Goal: Information Seeking & Learning: Learn about a topic

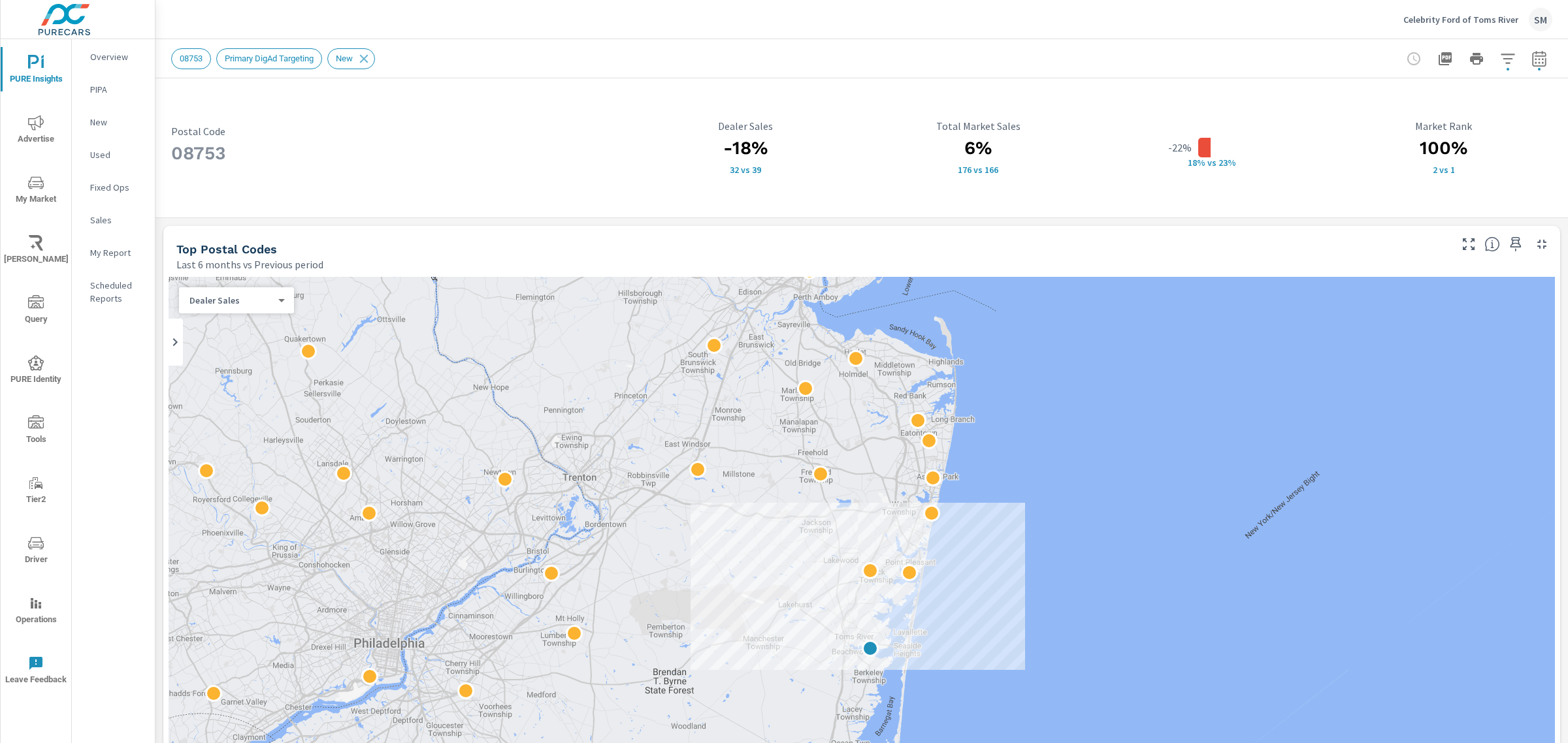
scroll to position [1, 0]
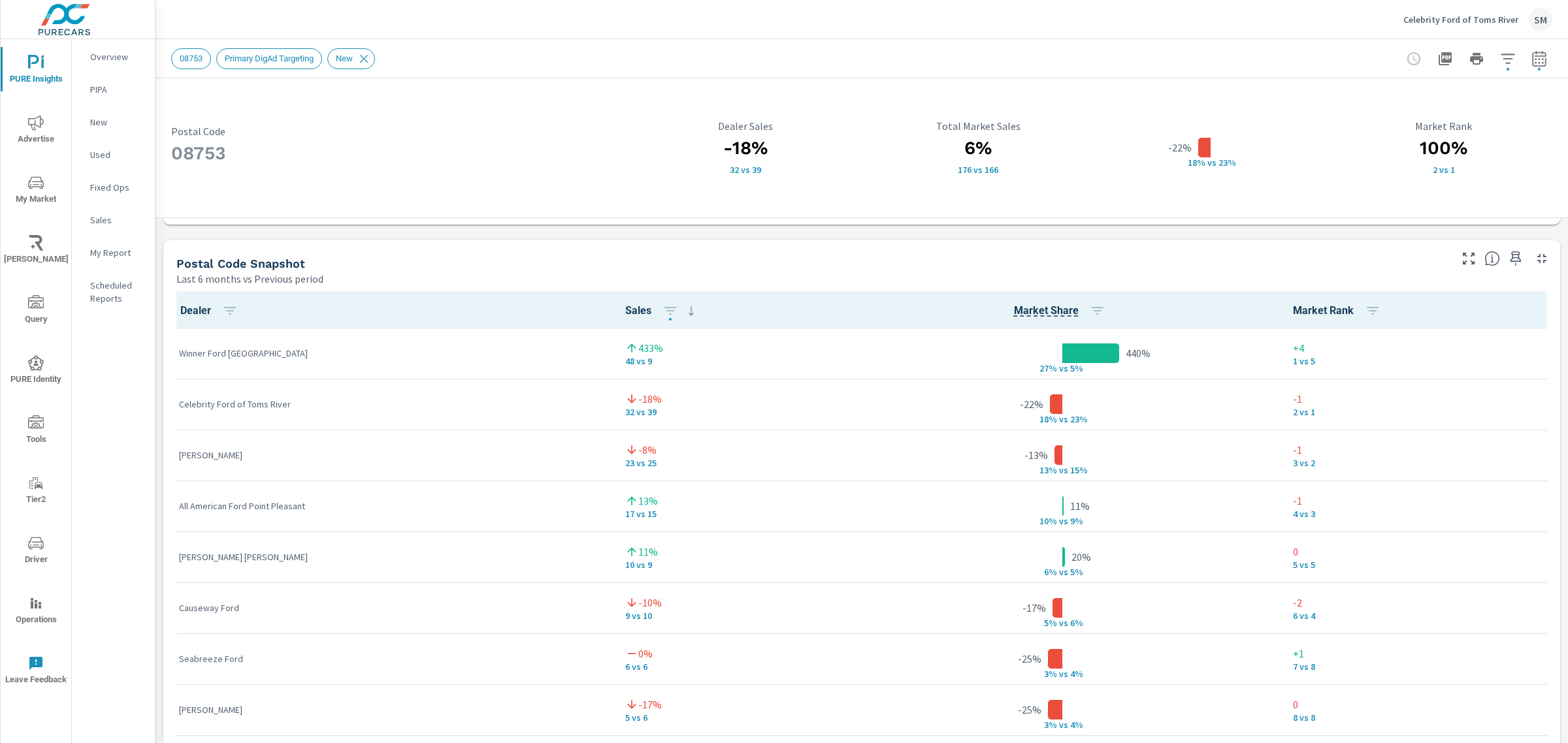
click at [220, 343] on div "Winner Ford [GEOGRAPHIC_DATA]" at bounding box center [391, 353] width 425 height 40
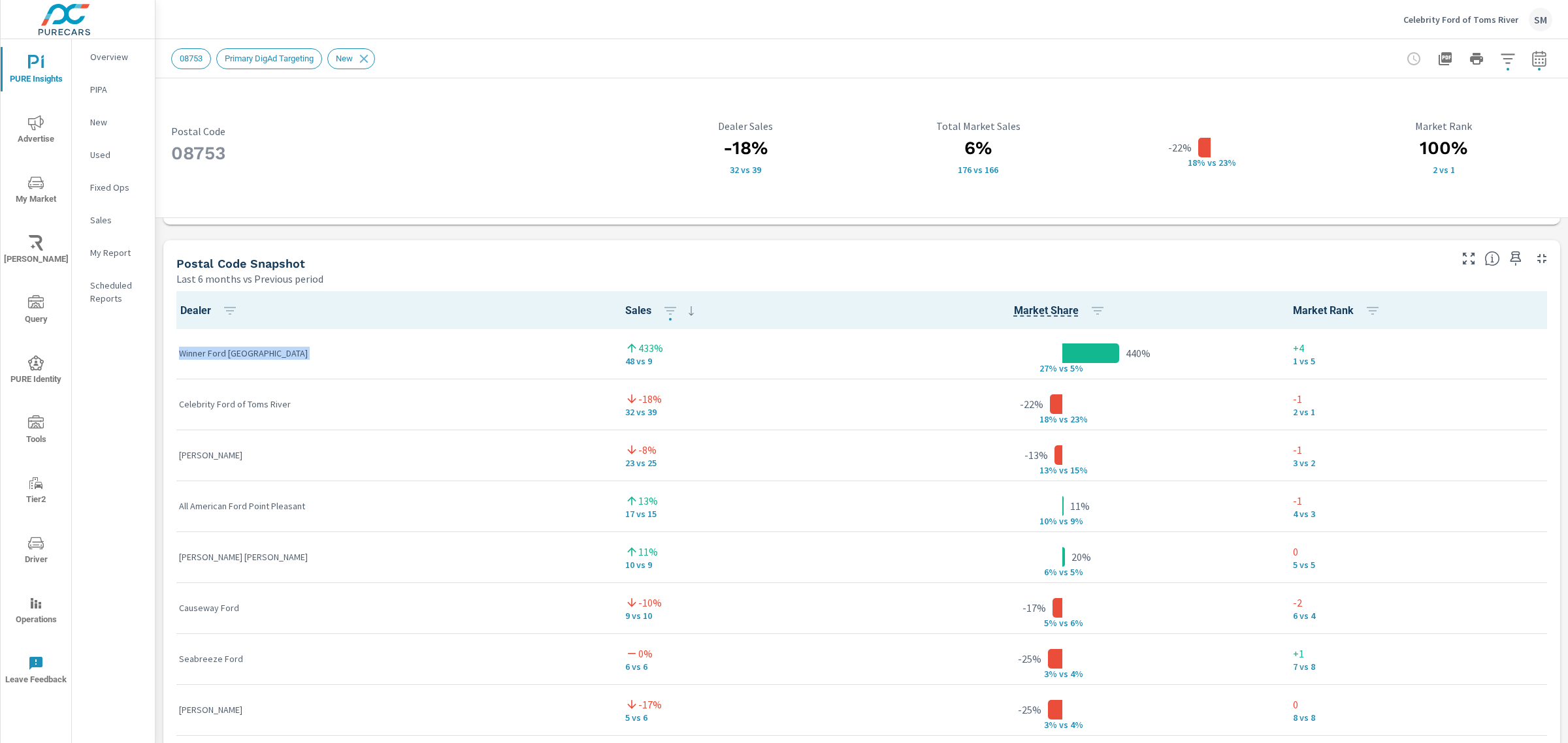
copy tr "Winner Ford [GEOGRAPHIC_DATA]"
click at [1456, 7] on button "Celebrity Ford of Toms River SM" at bounding box center [1477, 19] width 160 height 38
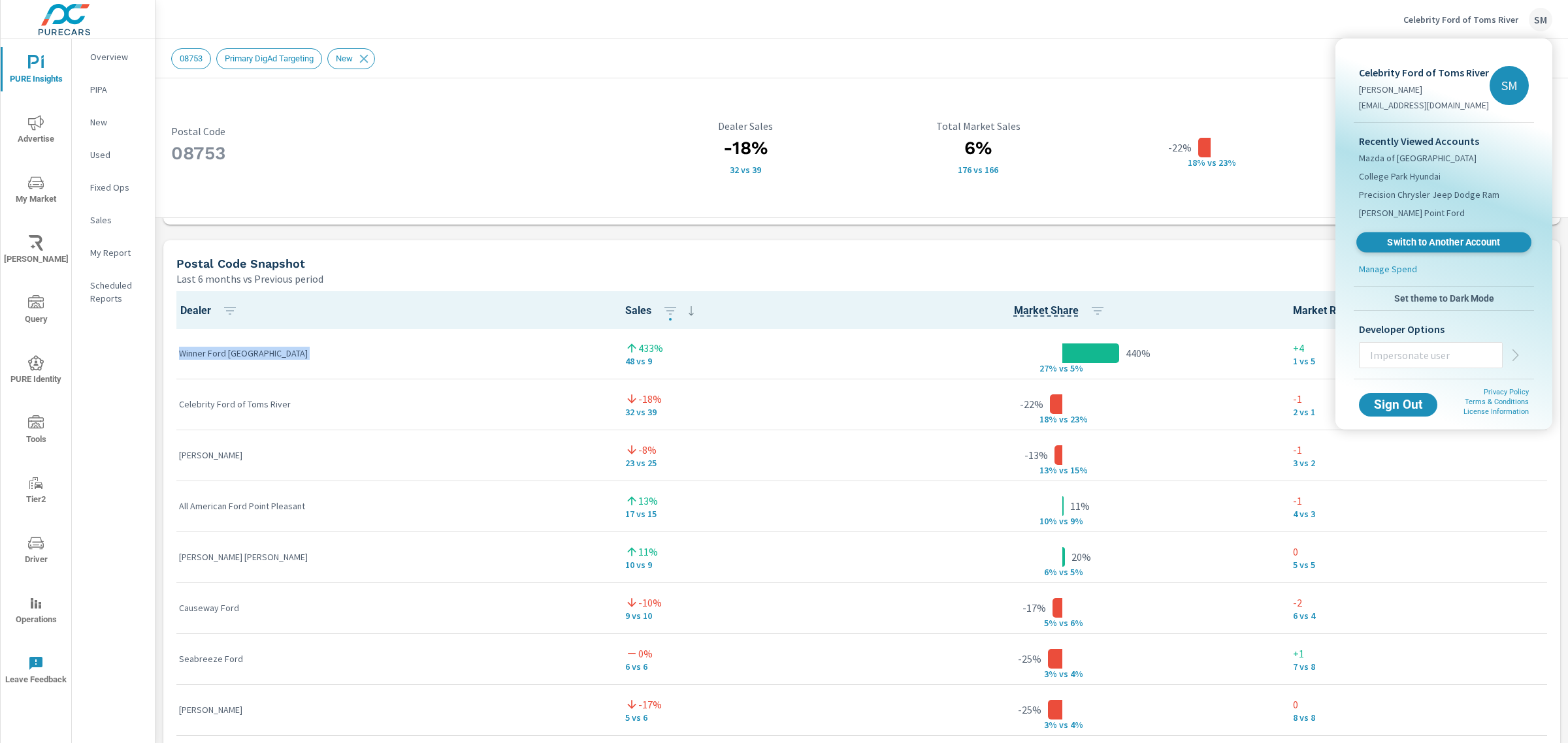
click at [1417, 240] on span "Switch to Another Account" at bounding box center [1443, 242] width 160 height 13
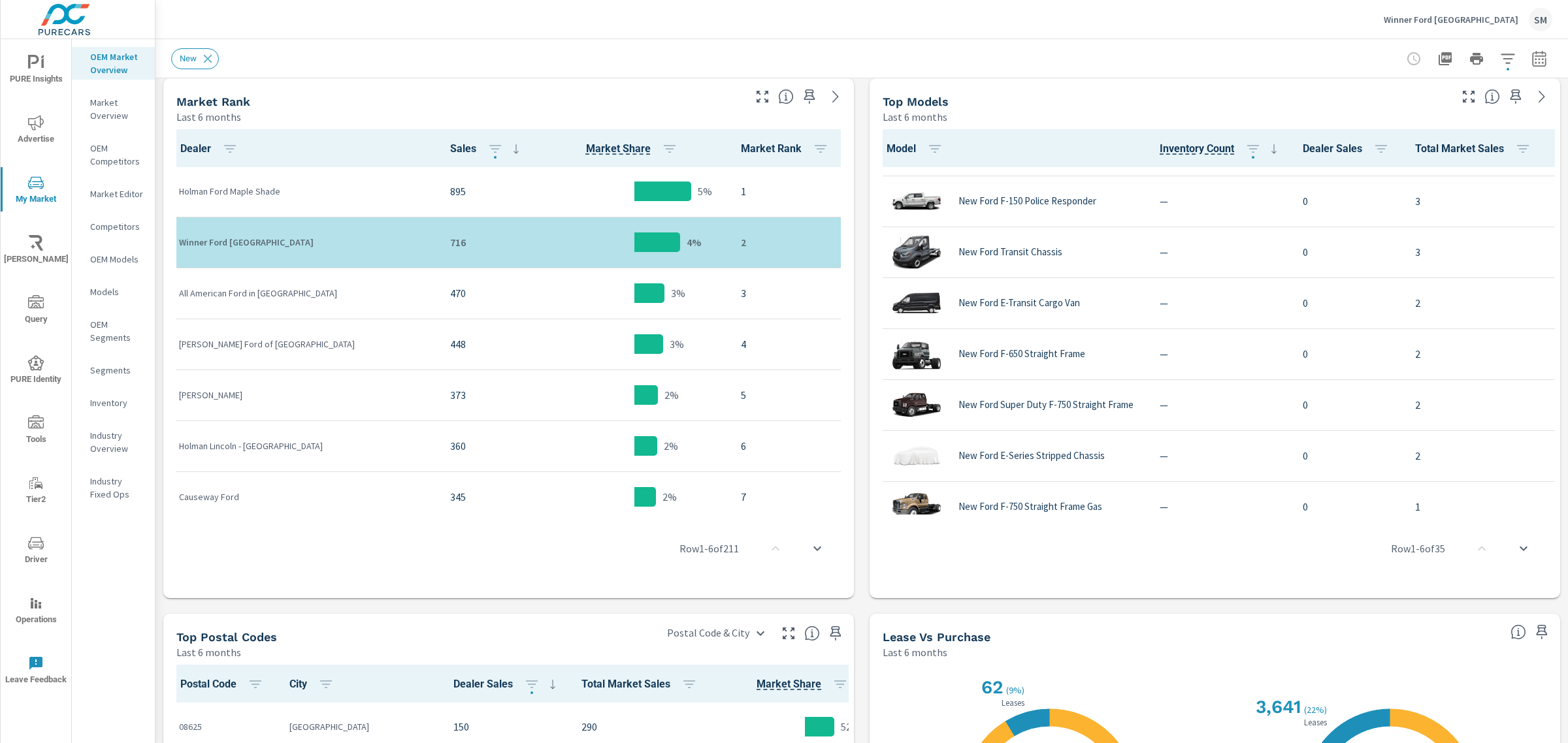
scroll to position [1452, 0]
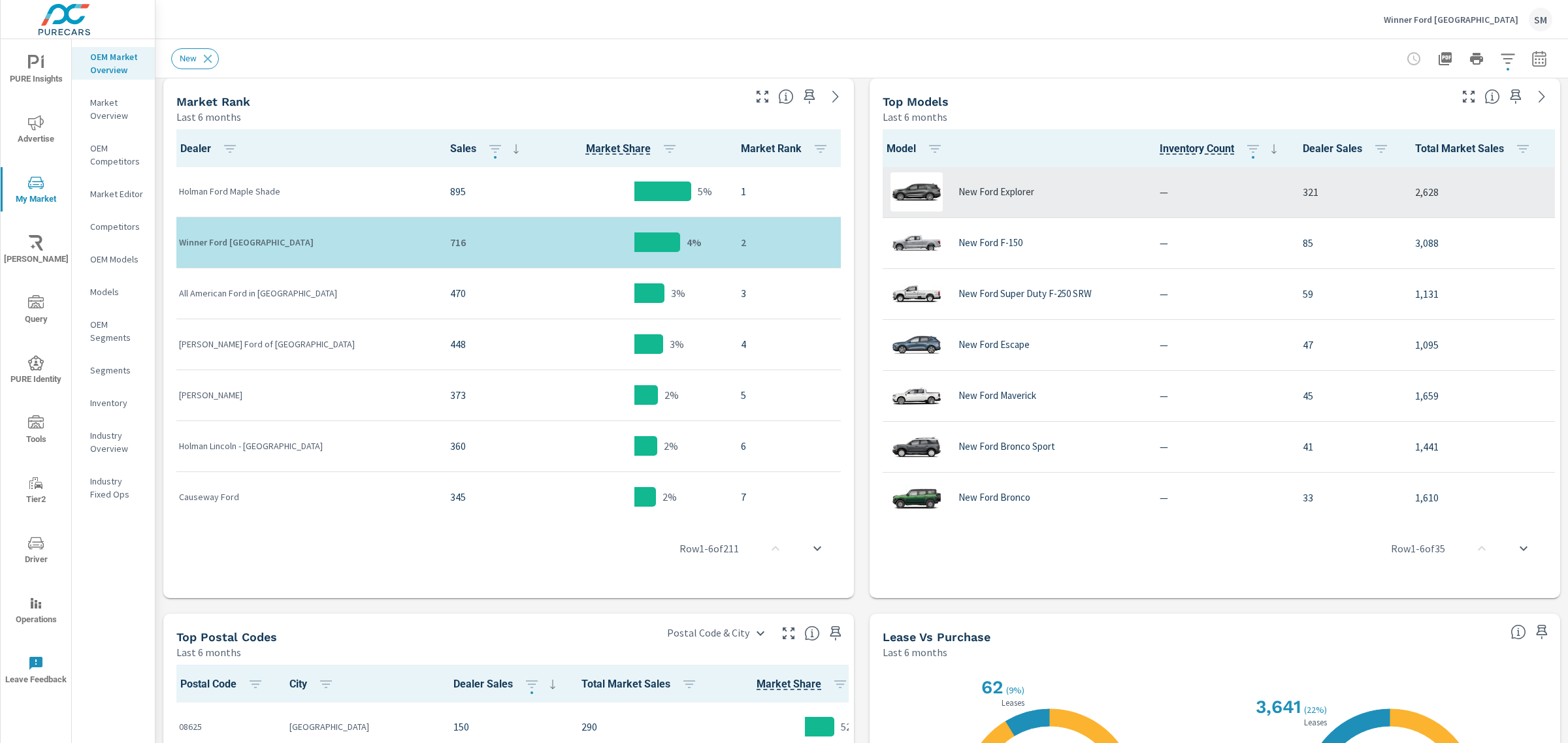
click at [998, 197] on div "New Ford Explorer" at bounding box center [1012, 192] width 253 height 39
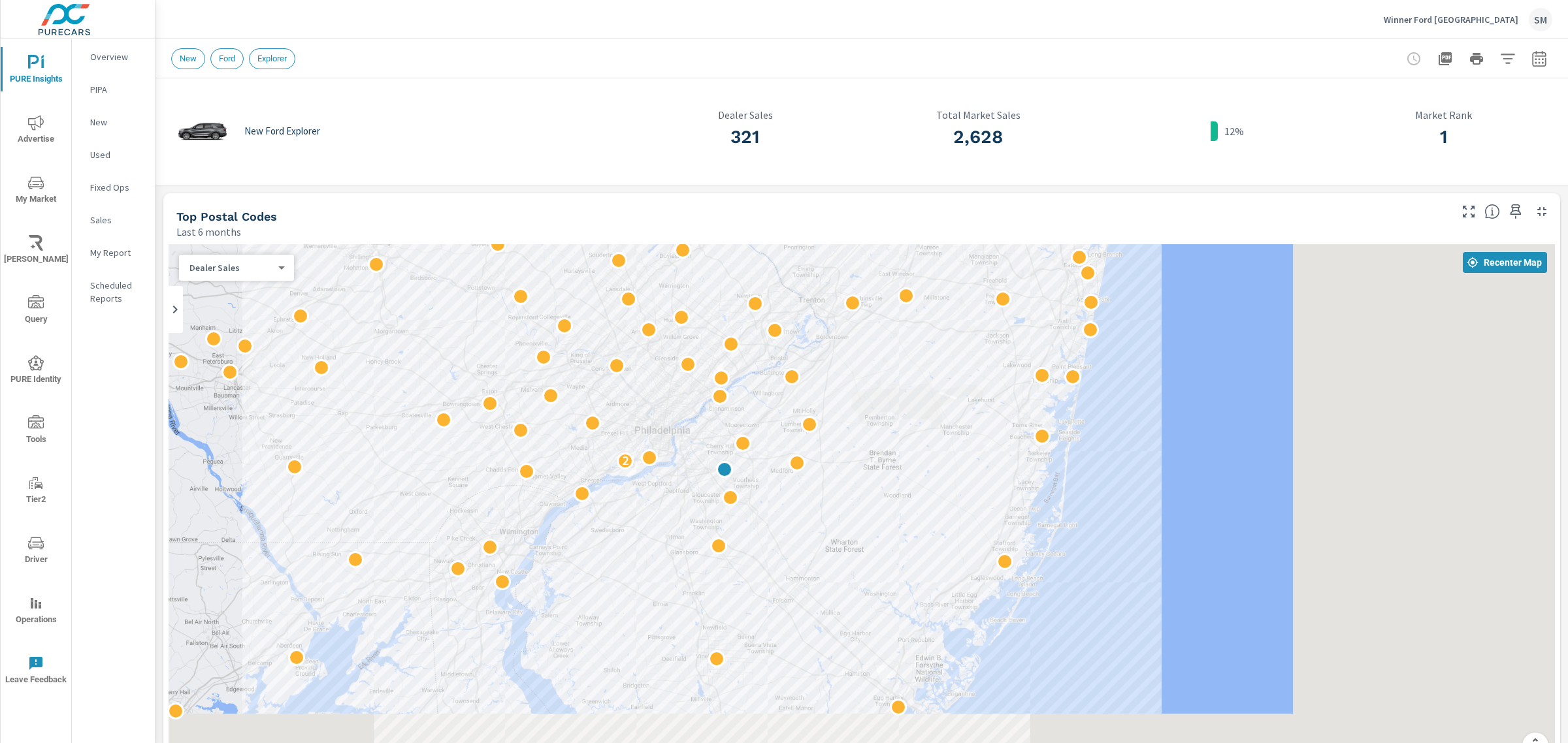
scroll to position [417, 0]
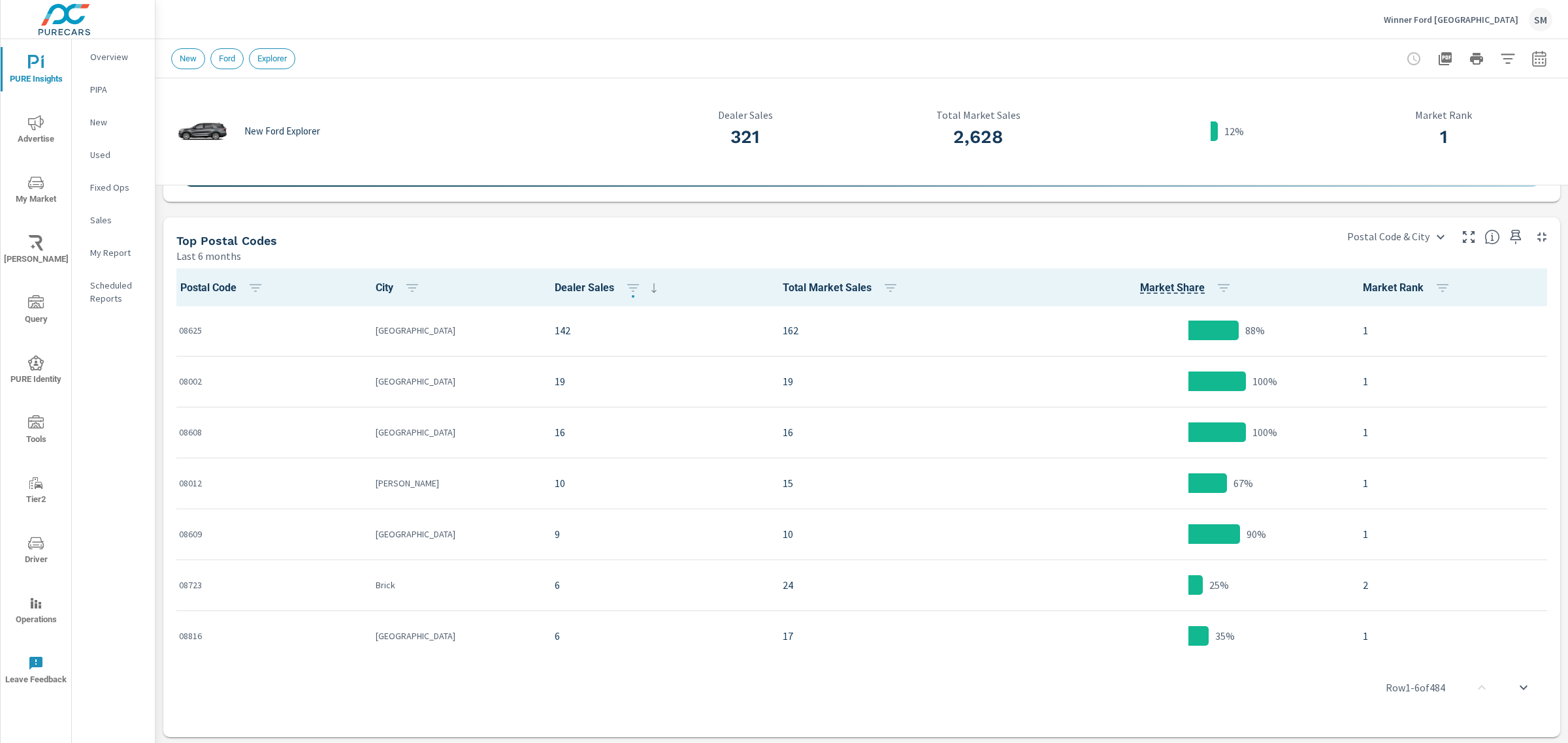
scroll to position [619, 0]
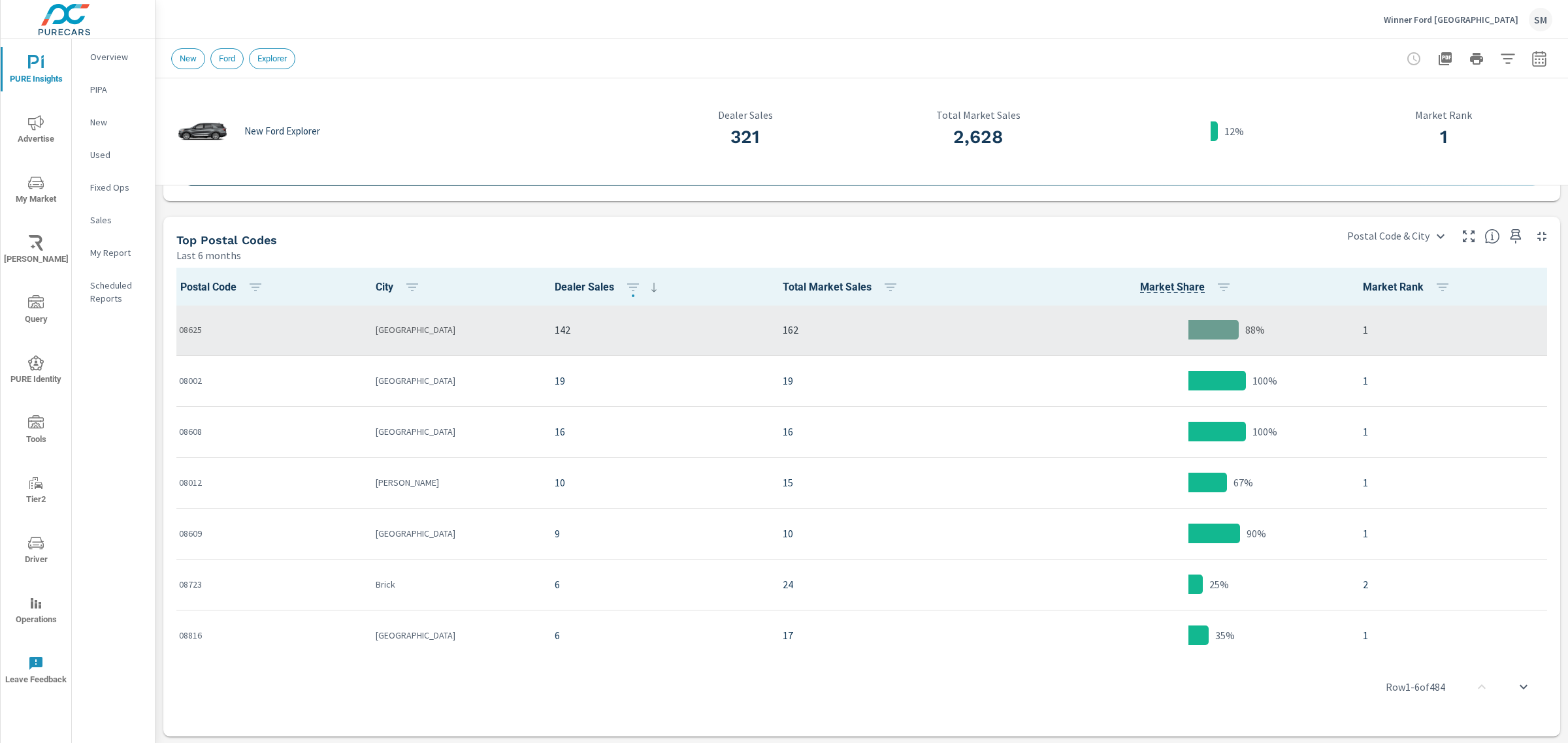
click at [328, 334] on p "08625" at bounding box center [267, 329] width 175 height 13
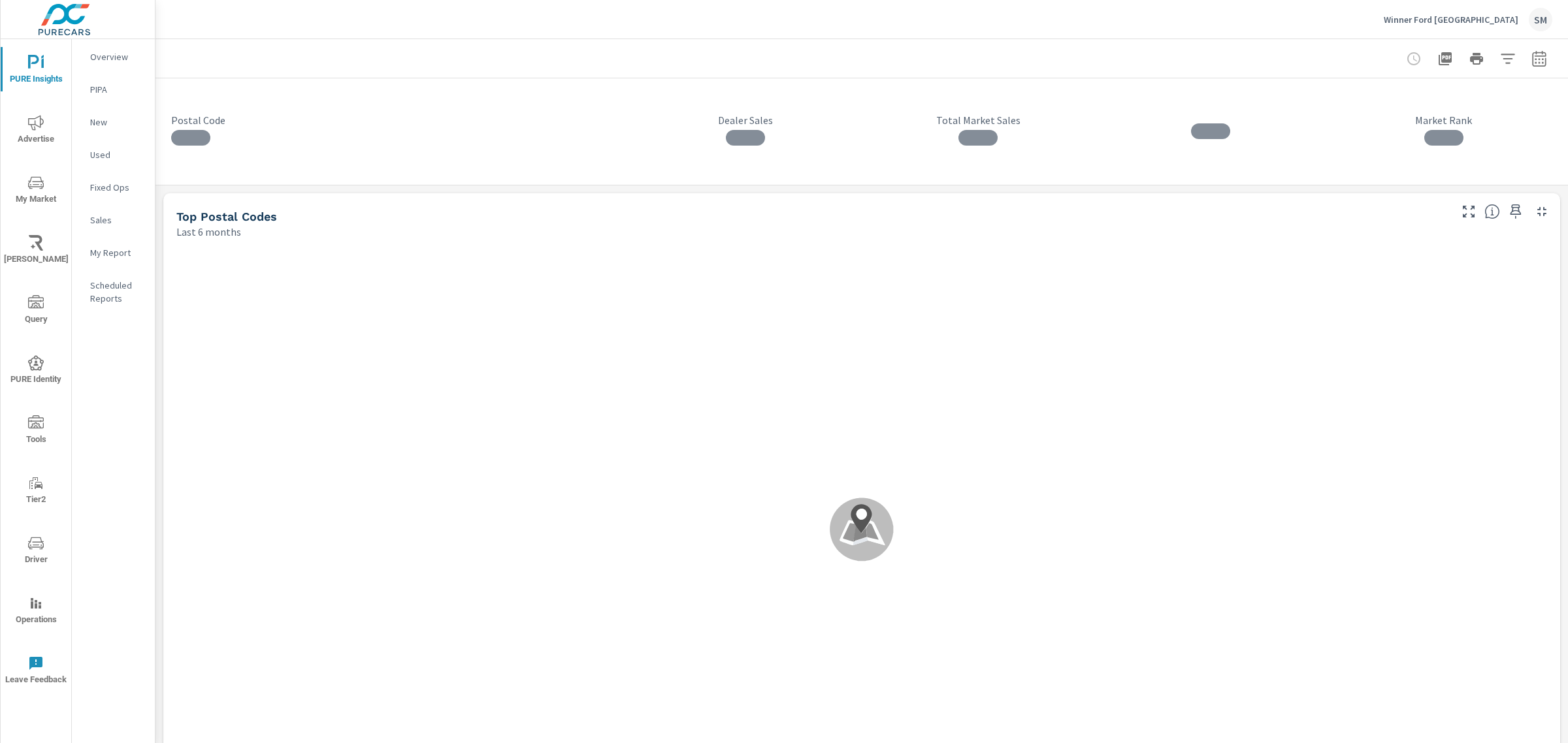
scroll to position [619, 0]
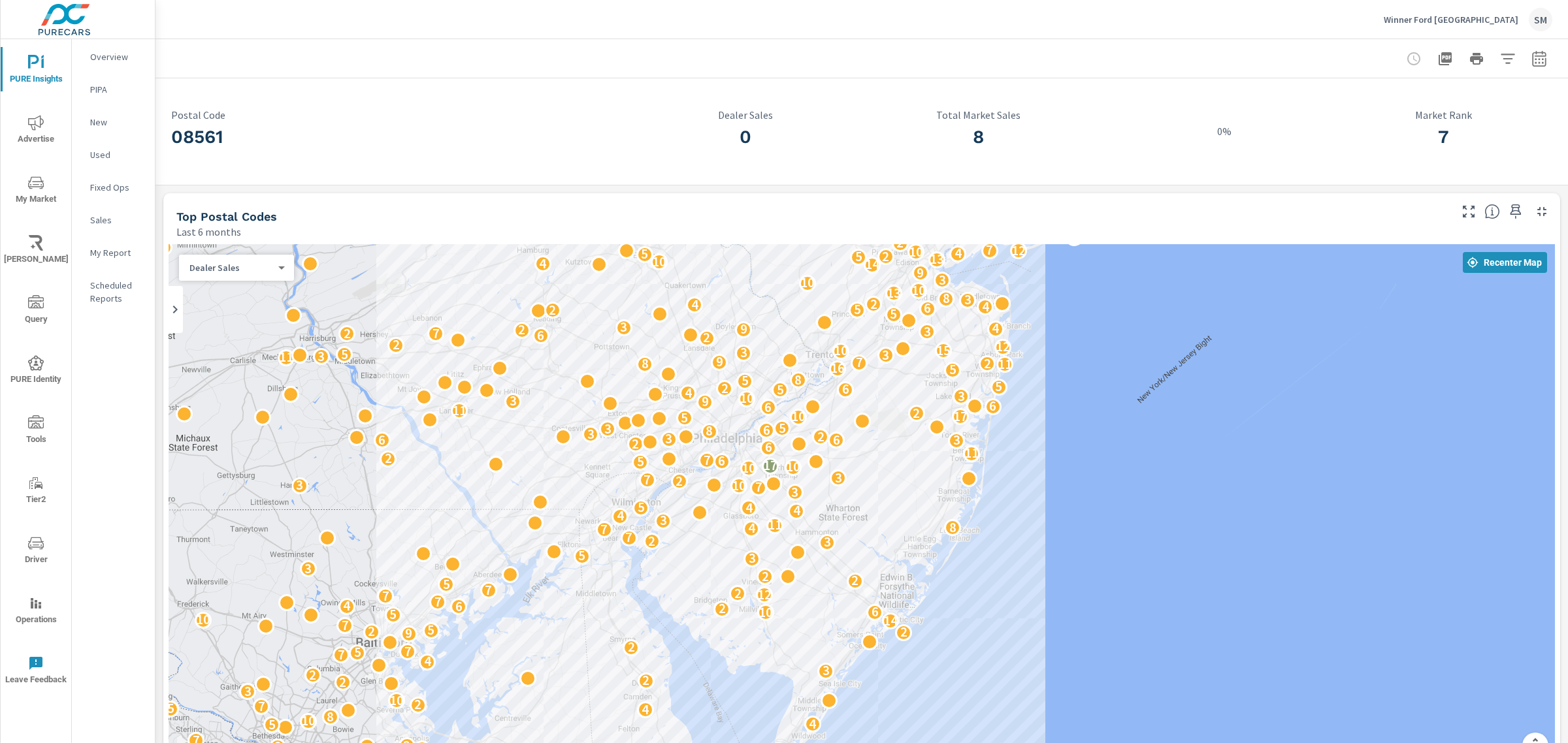
drag, startPoint x: 724, startPoint y: 452, endPoint x: 982, endPoint y: 514, distance: 265.3
click at [982, 514] on div "2 2 3 9 3 8 4 6 3 2 9 4 2 2 2 3 3 8 15 12 5 8 3 7 7 2 2 23 6 2 7 2 3 11 6 2 7 5…" at bounding box center [862, 509] width 1386 height 530
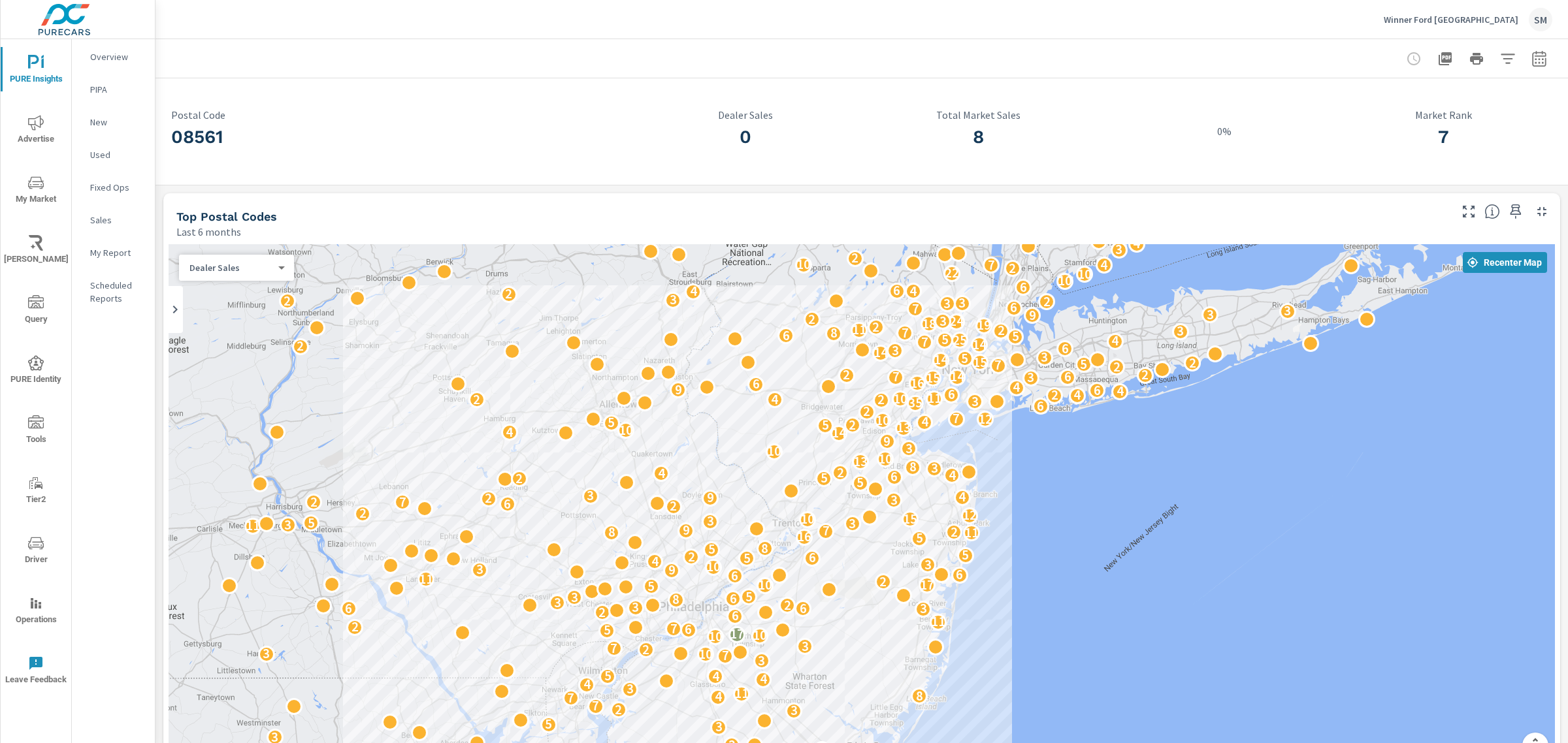
drag, startPoint x: 1085, startPoint y: 448, endPoint x: 1050, endPoint y: 622, distance: 177.5
click at [1050, 622] on div "2 2 3 9 3 8 4 6 3 2 9 4 2 2 2 3 3 8 15 12 5 8 3 7 7 2 2 23 6 2 7 2 3 11 6 2 7 5…" at bounding box center [862, 509] width 1386 height 530
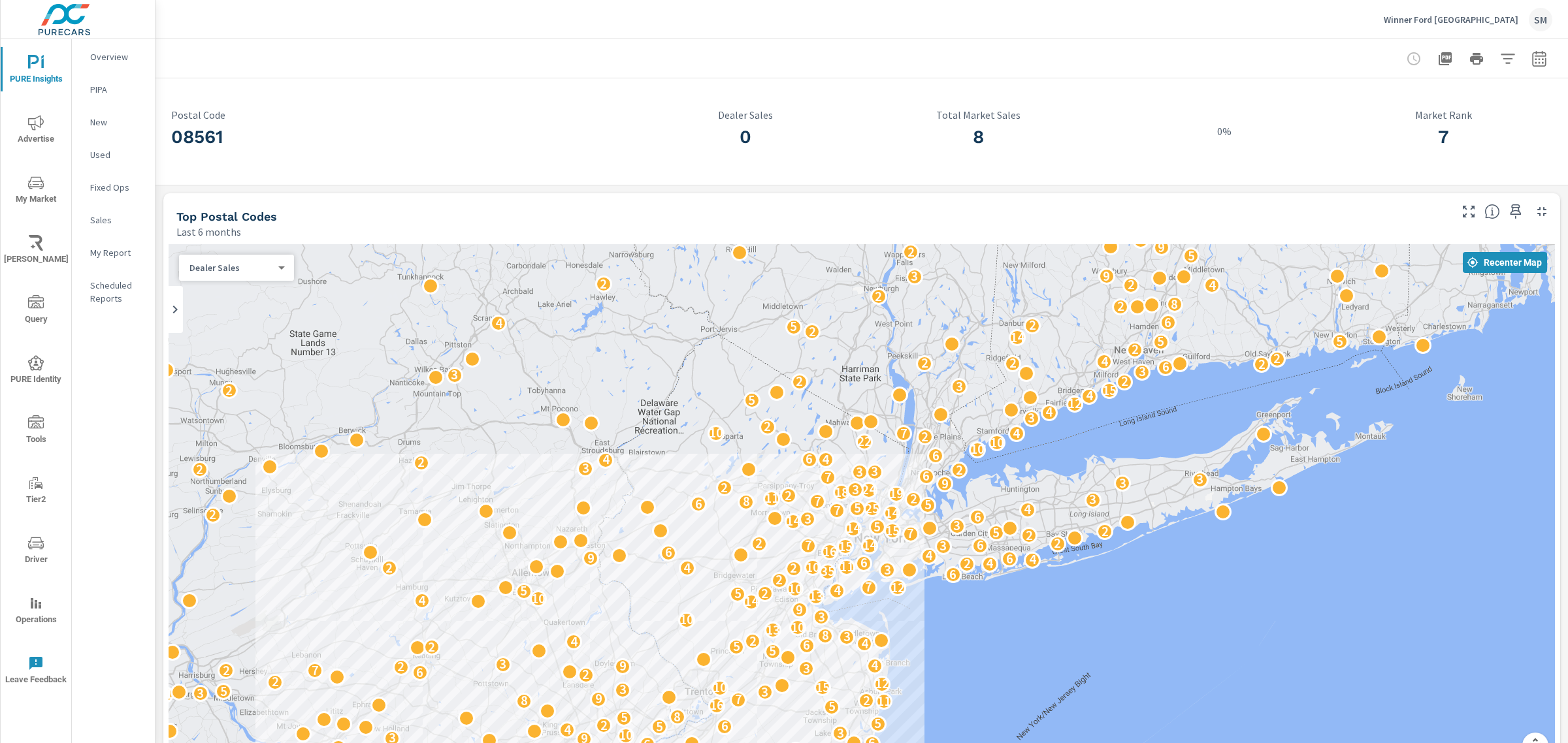
drag, startPoint x: 1121, startPoint y: 471, endPoint x: 1031, endPoint y: 641, distance: 192.4
click at [1031, 641] on div "11 3 8 4 6 3 2 9 4 2 2 2 3 3 8 15 12 5 8 3 7 7 2 2 23 6 2 7 2 3 11 6 2 7 5 4 10…" at bounding box center [862, 509] width 1386 height 530
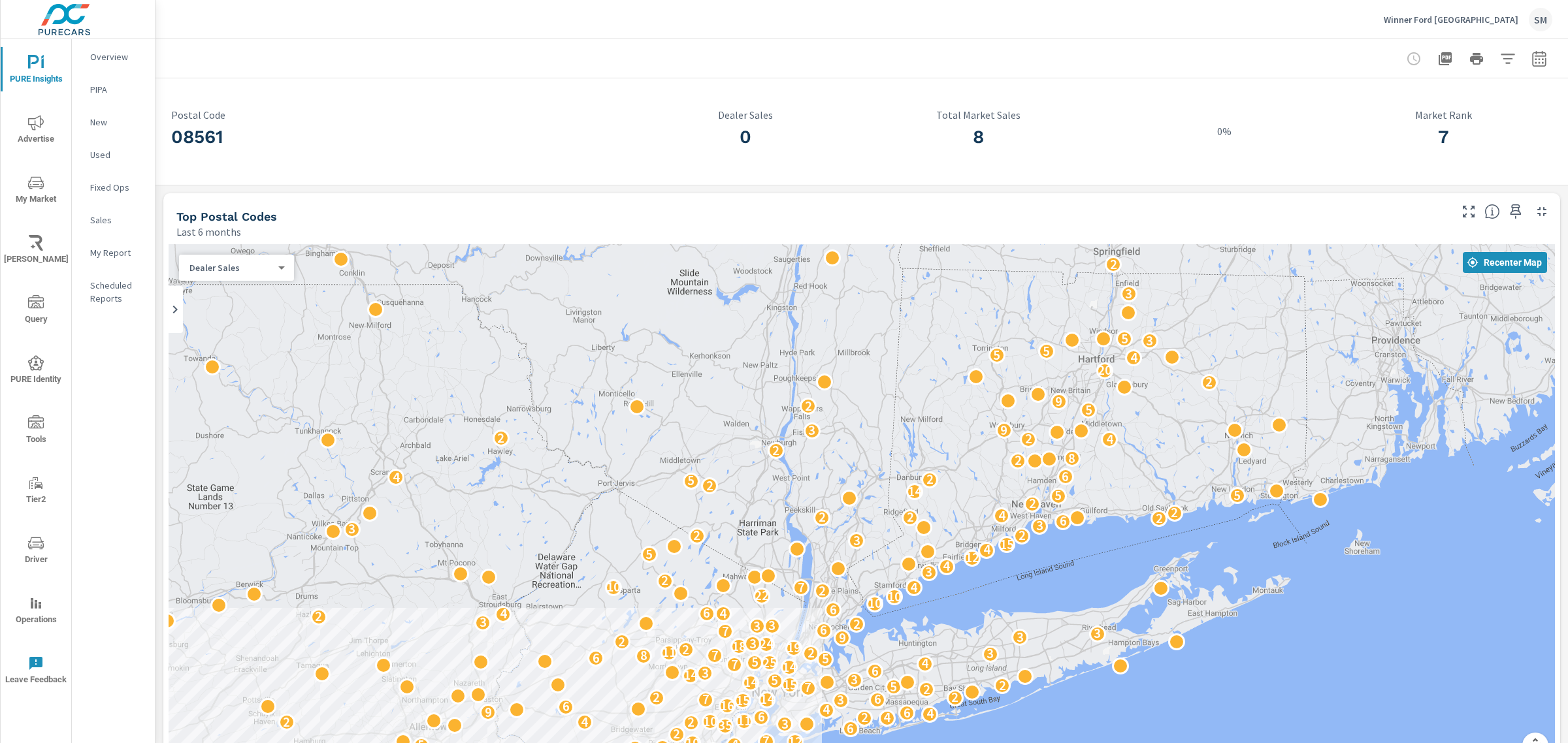
drag, startPoint x: 1174, startPoint y: 427, endPoint x: 1049, endPoint y: 611, distance: 222.4
click at [1049, 611] on div "6 7 15 8 5 8 7 7 2 2 23 6 2 7 2 3 11 6 2 7 5 4 10 8 4 5 7 2 3 10 3 2 2 2 3 4 7 …" at bounding box center [862, 509] width 1386 height 530
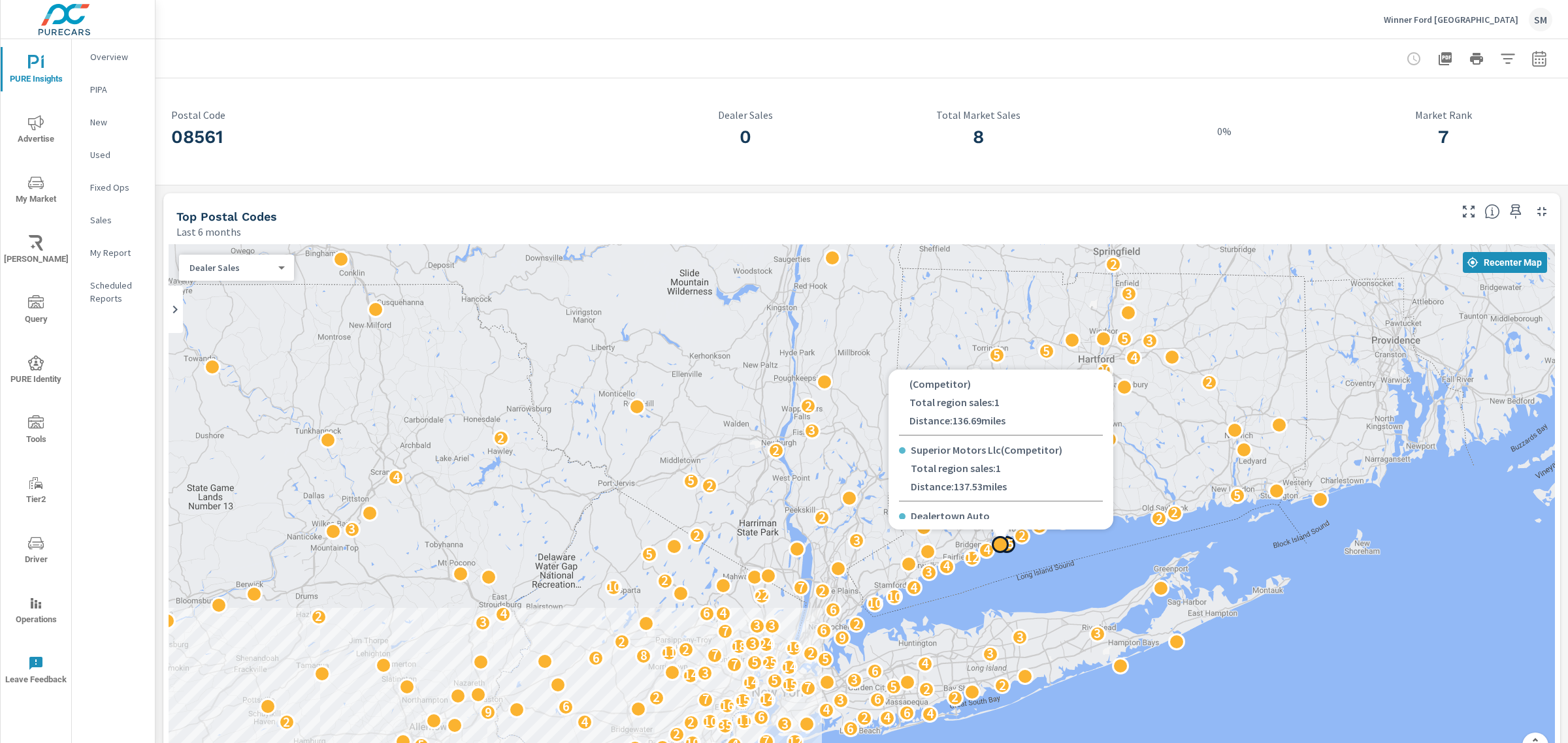
scroll to position [745, 0]
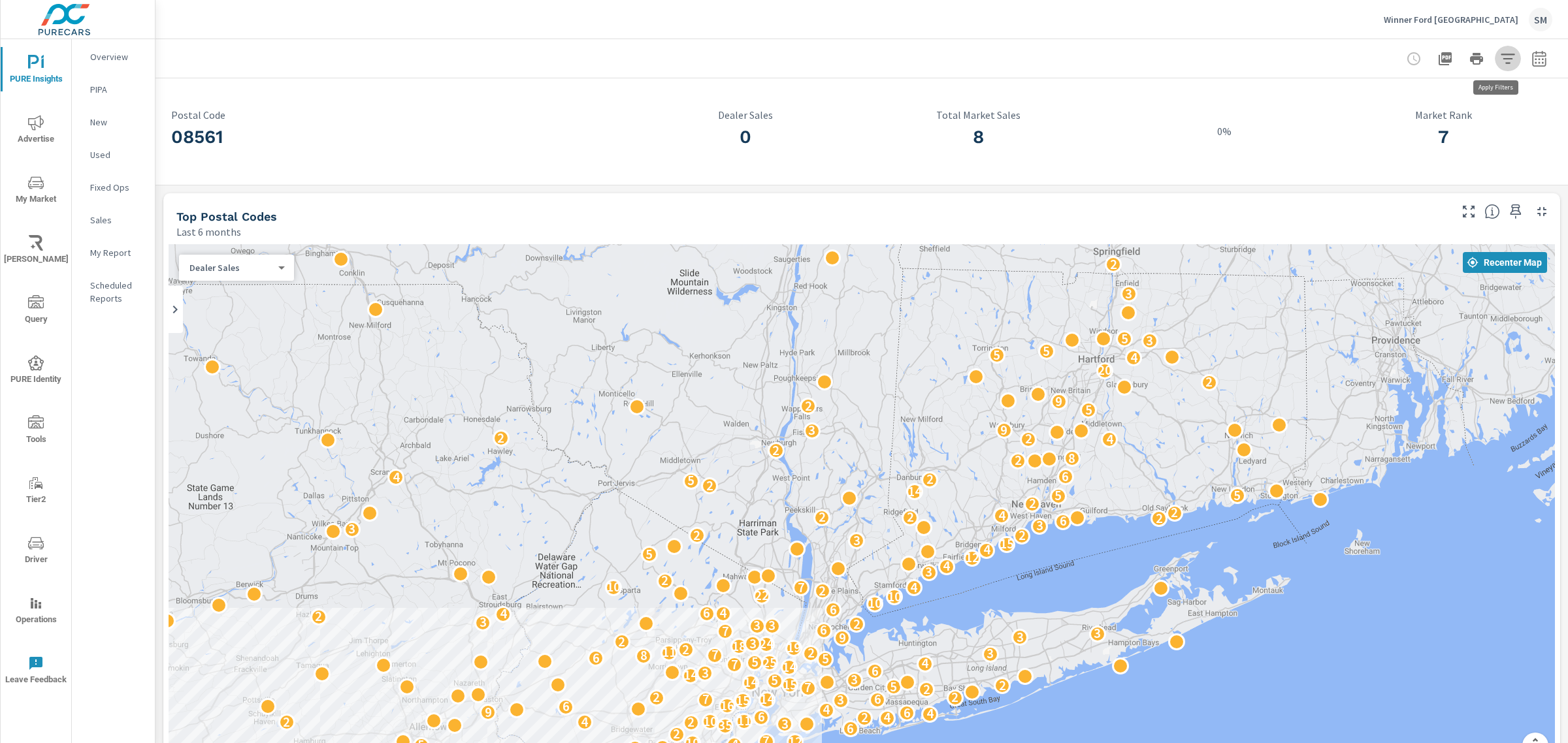
click at [1500, 55] on icon "button" at bounding box center [1507, 58] width 16 height 16
click at [1497, 88] on li "Distance Band" at bounding box center [1408, 93] width 199 height 33
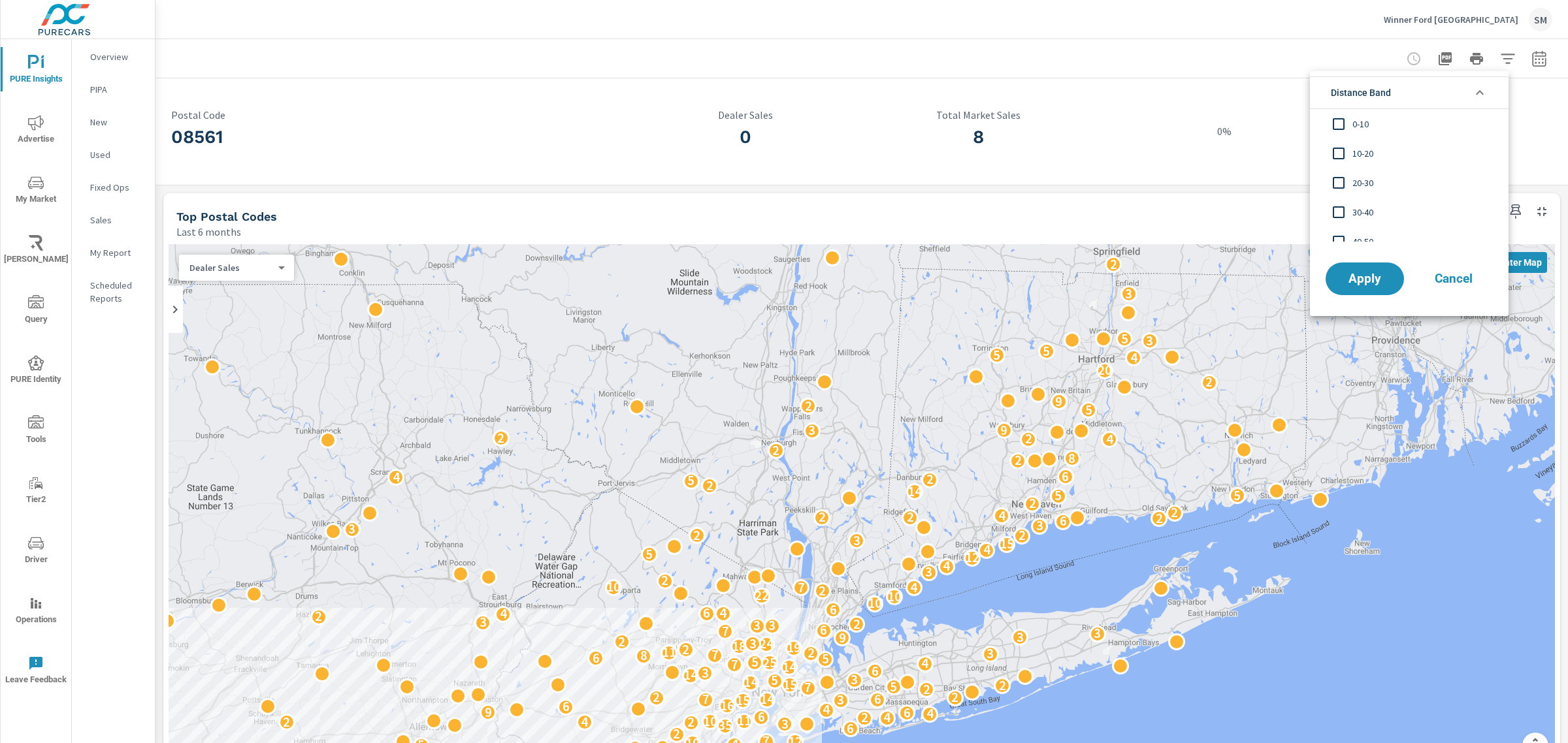
click at [1507, 99] on li "Distance Band" at bounding box center [1408, 93] width 199 height 33
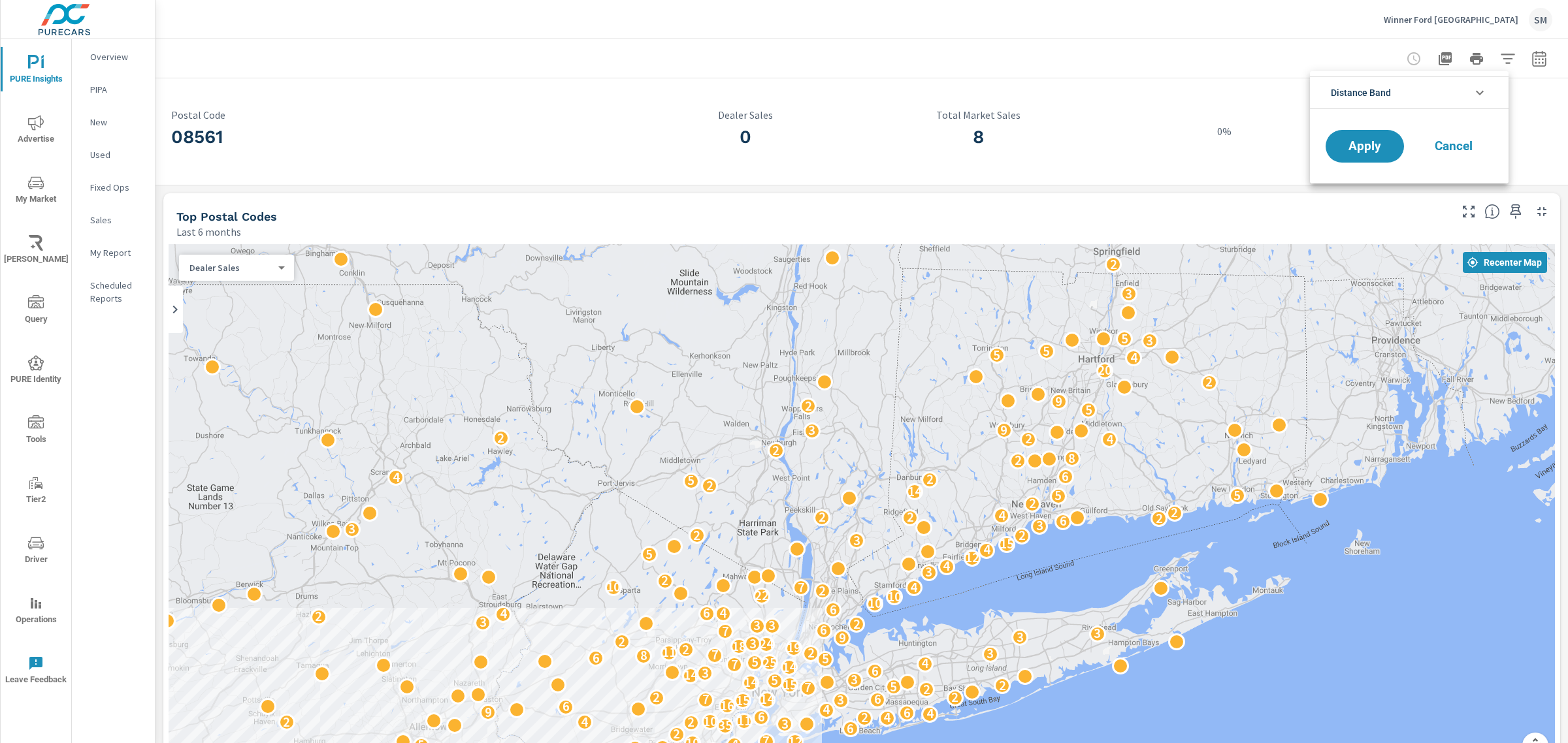
click at [29, 66] on div at bounding box center [784, 371] width 1568 height 743
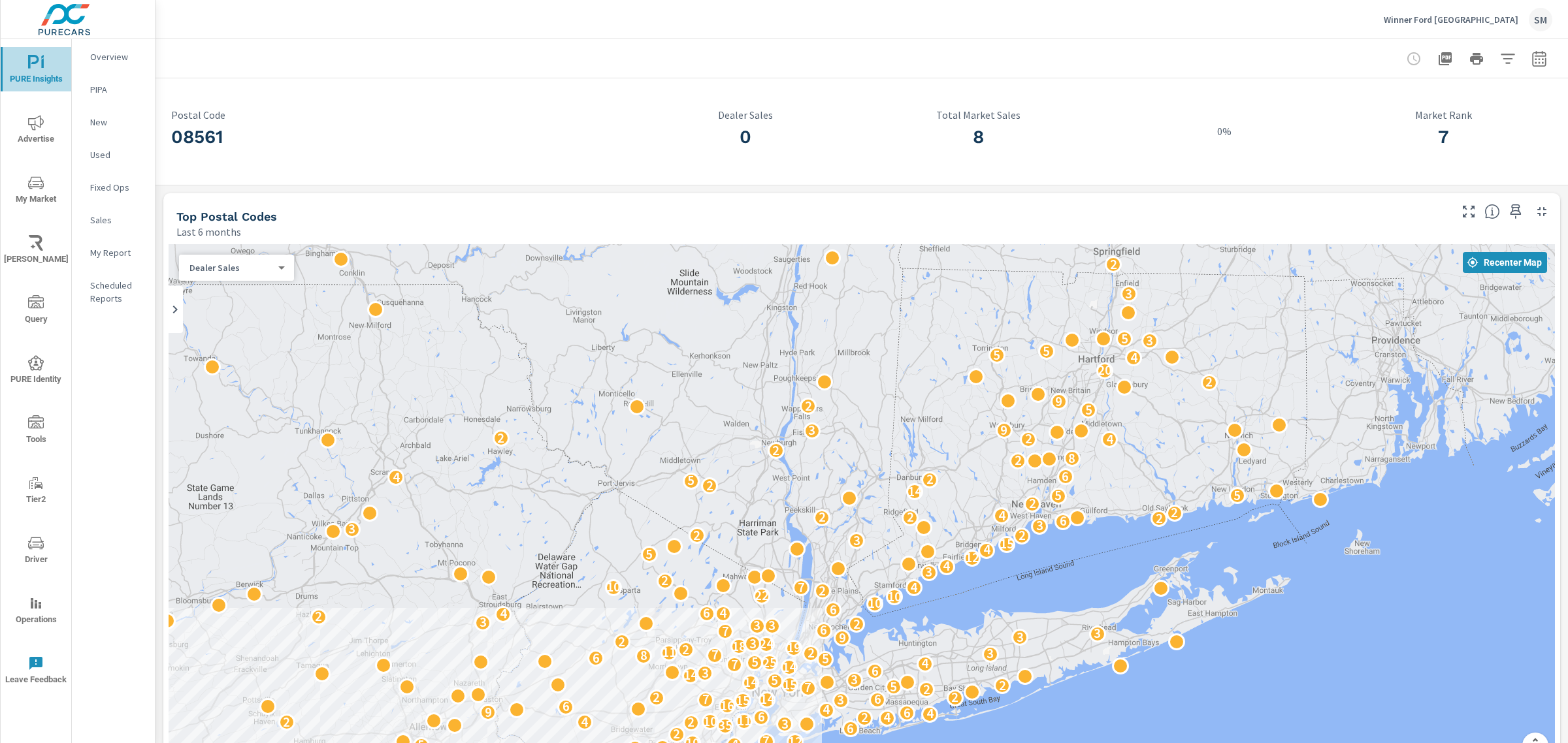
click at [34, 66] on icon "nav menu" at bounding box center [35, 62] width 16 height 16
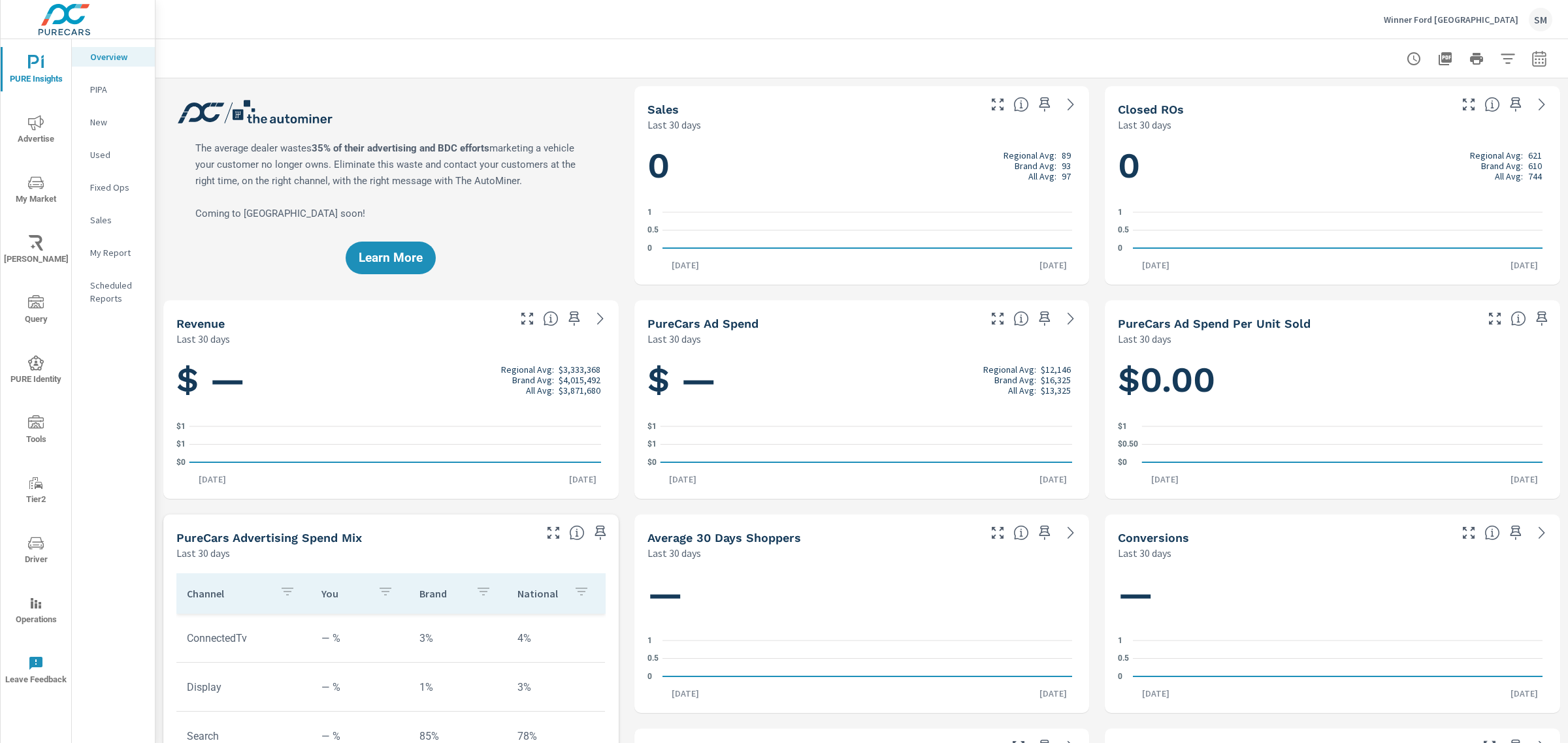
click at [38, 188] on icon "nav menu" at bounding box center [35, 182] width 16 height 16
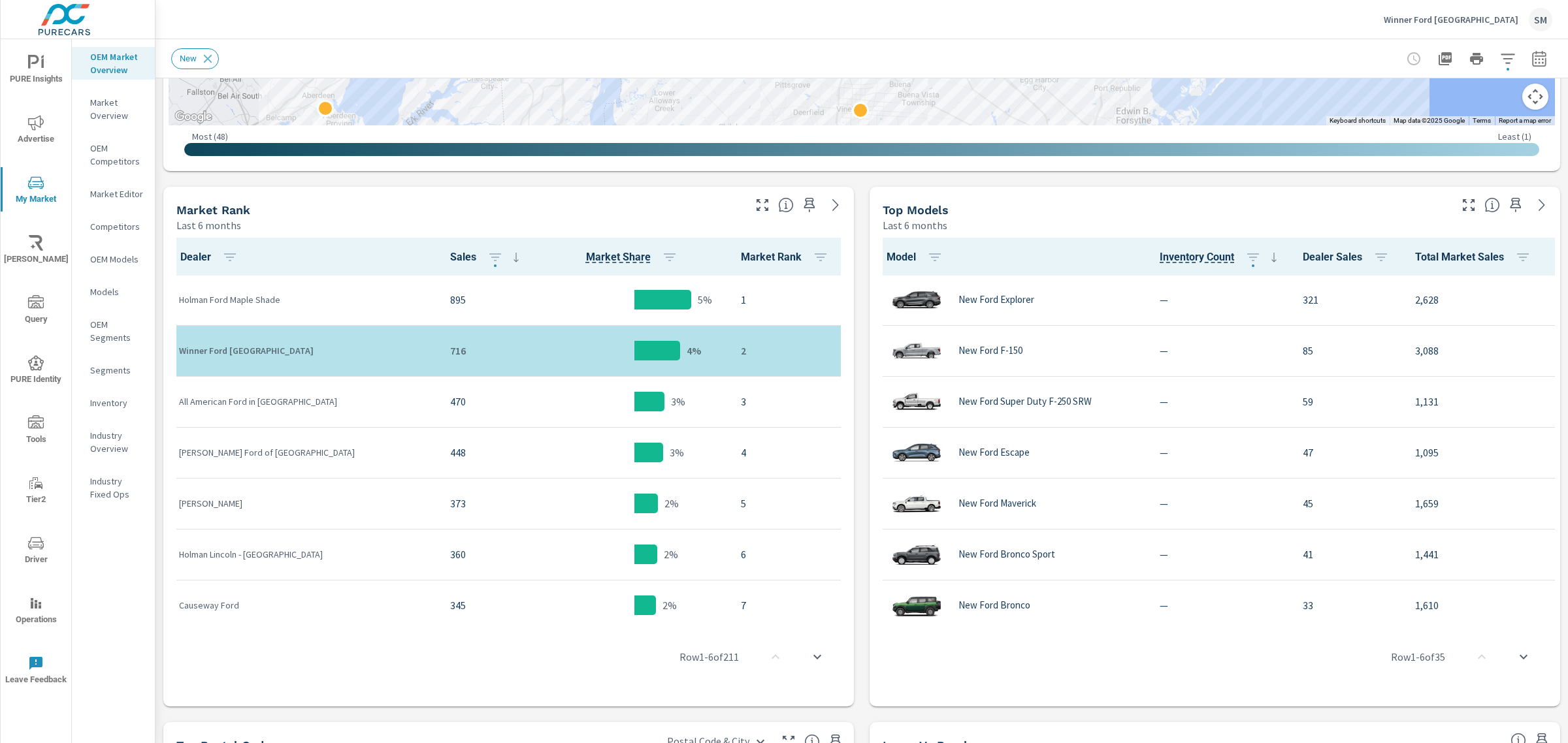
scroll to position [542, 0]
click at [1531, 54] on icon "button" at bounding box center [1539, 58] width 16 height 16
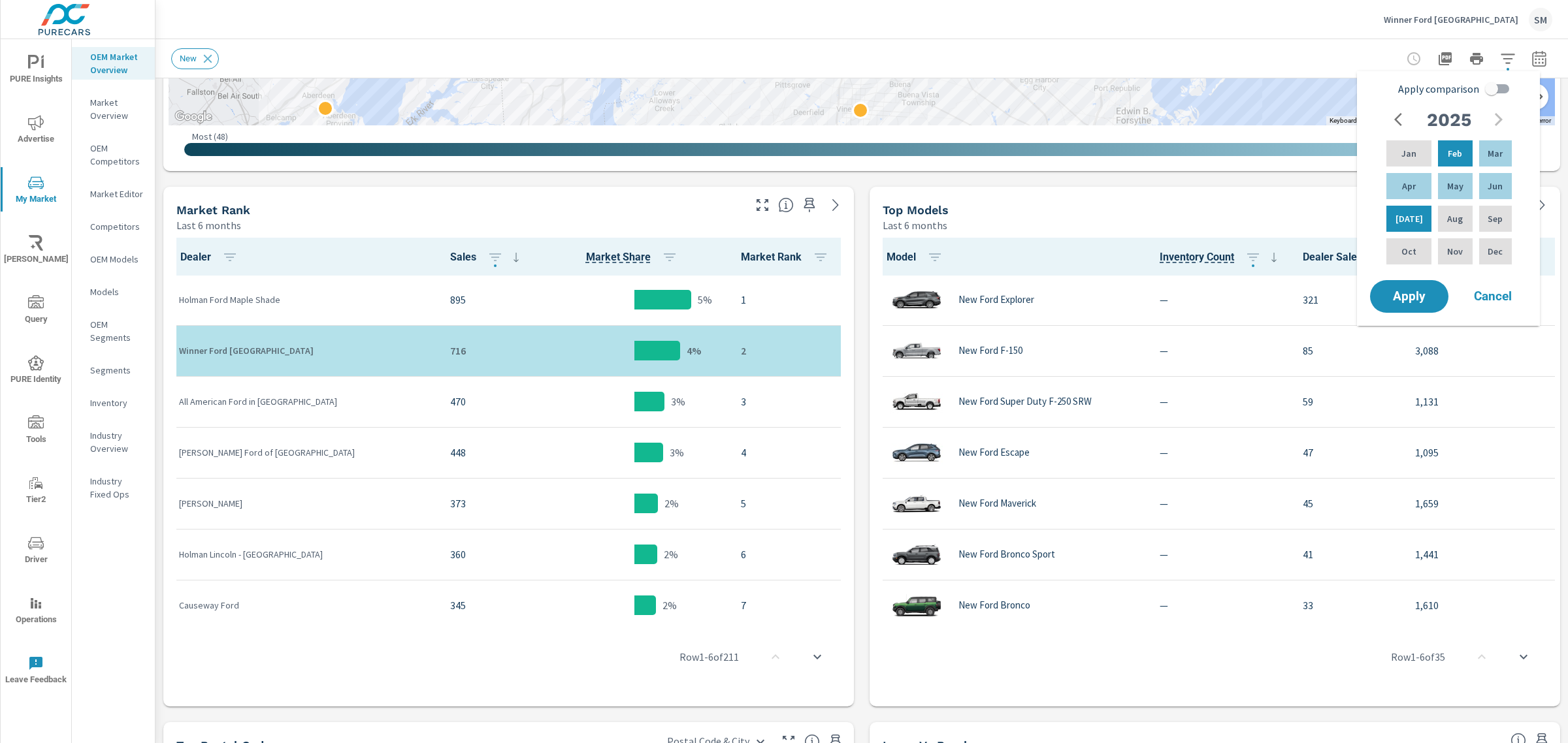
click at [1504, 88] on input "Apply comparison" at bounding box center [1491, 88] width 74 height 25
checkbox input "true"
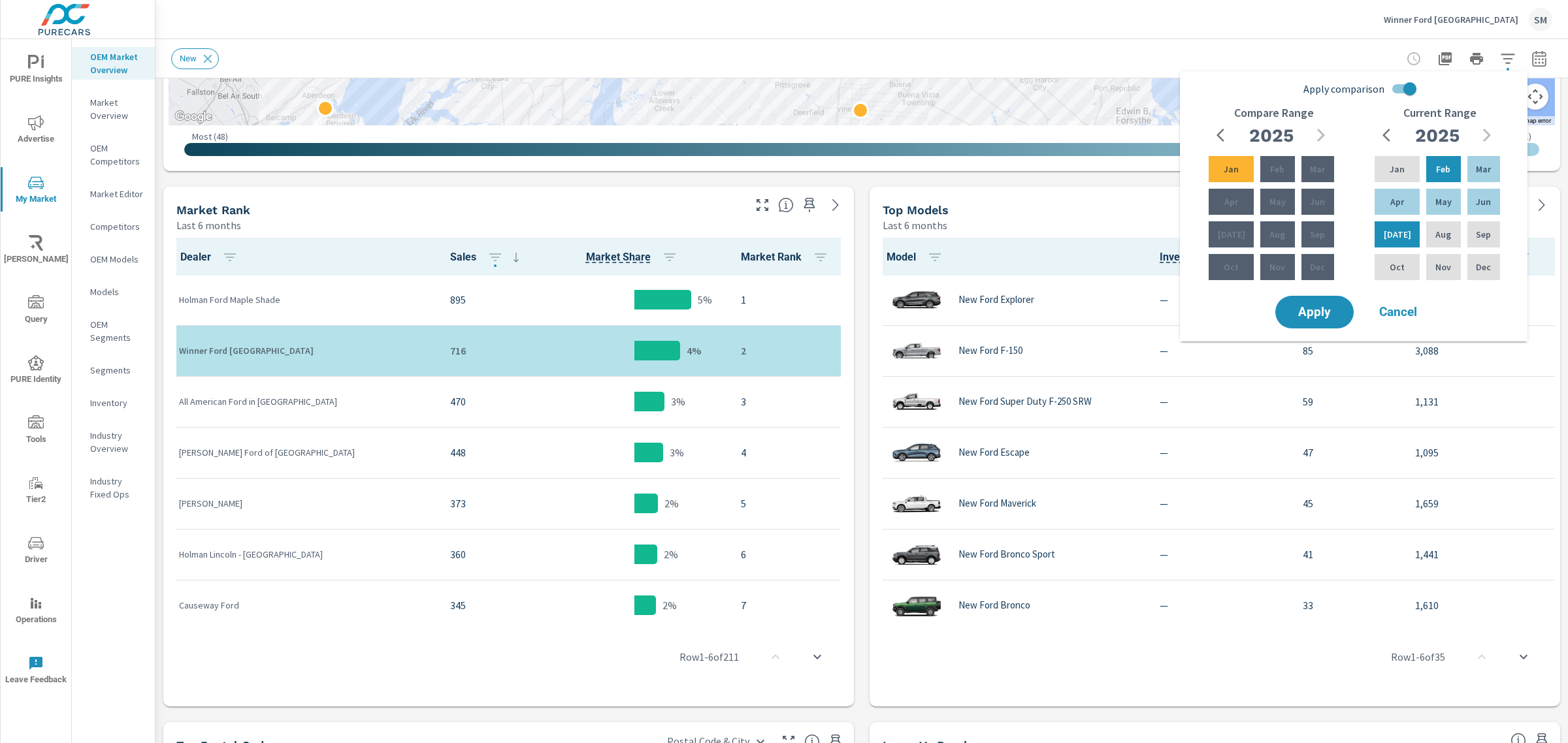
click at [1219, 128] on icon "button" at bounding box center [1224, 135] width 16 height 16
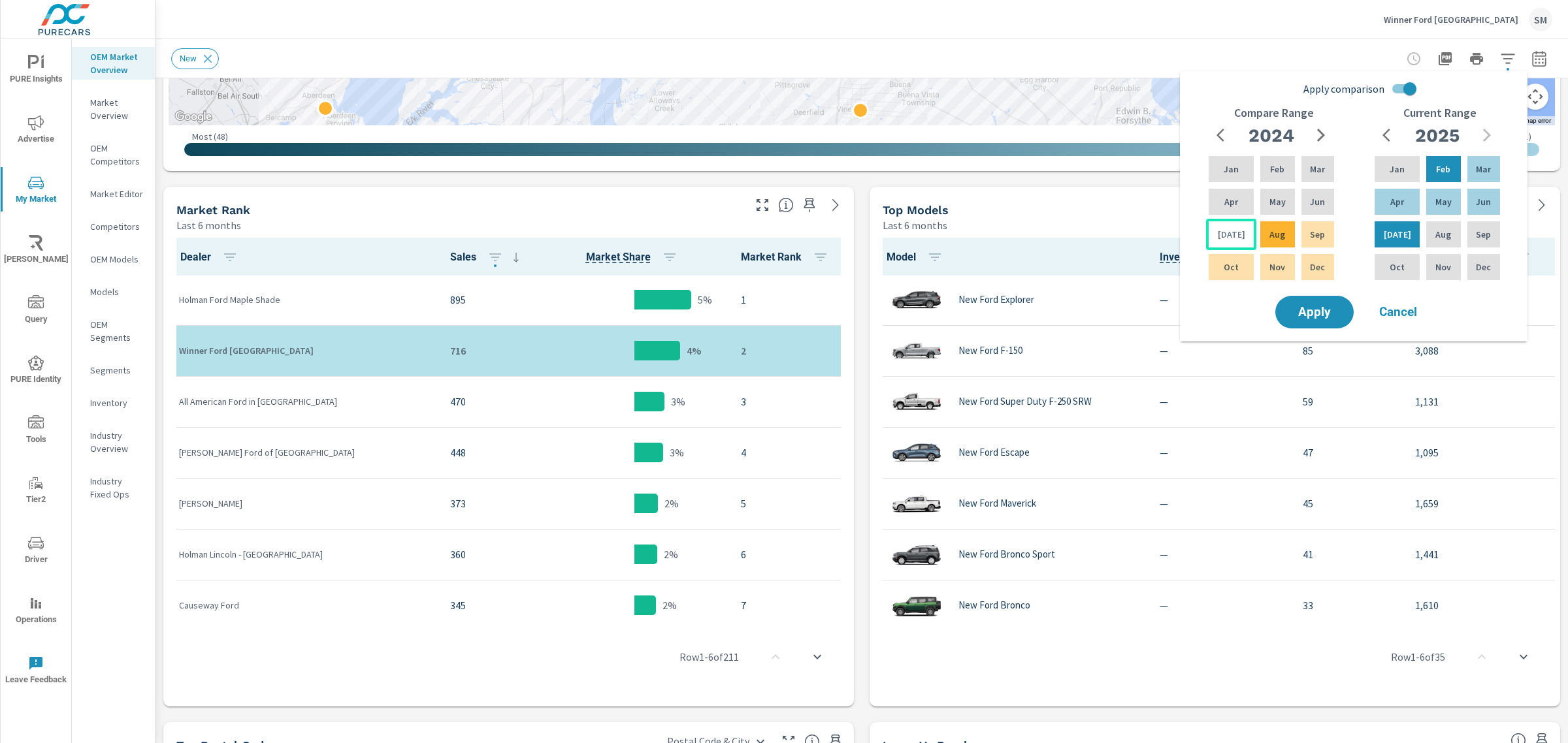
click at [1232, 234] on p "[DATE]" at bounding box center [1231, 234] width 28 height 13
click at [1219, 235] on div "[DATE]" at bounding box center [1231, 235] width 50 height 31
click at [1309, 275] on div "Dec" at bounding box center [1318, 267] width 38 height 31
click at [1239, 235] on div "[DATE]" at bounding box center [1231, 235] width 50 height 31
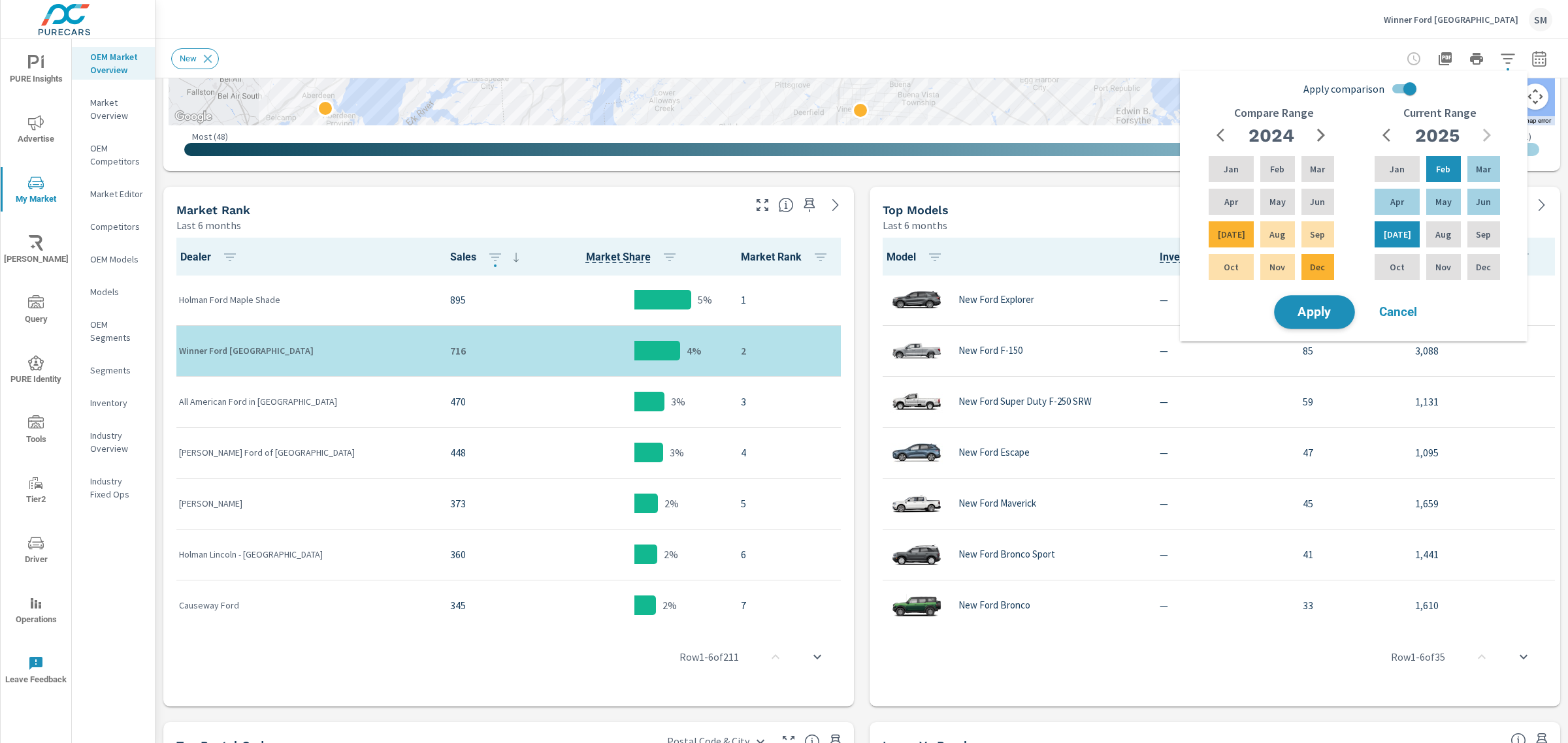
click at [1321, 314] on span "Apply" at bounding box center [1314, 313] width 53 height 13
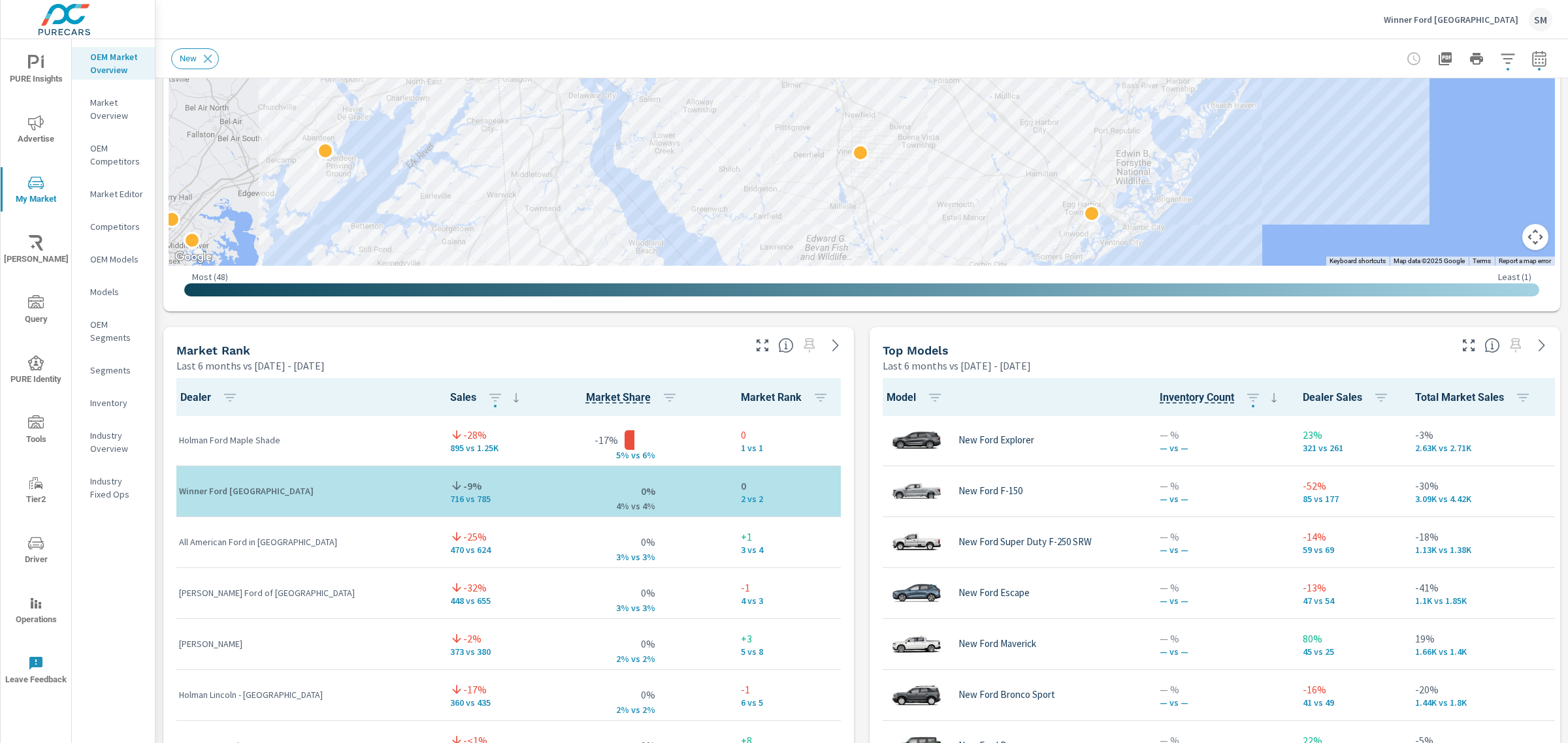
scroll to position [598, 0]
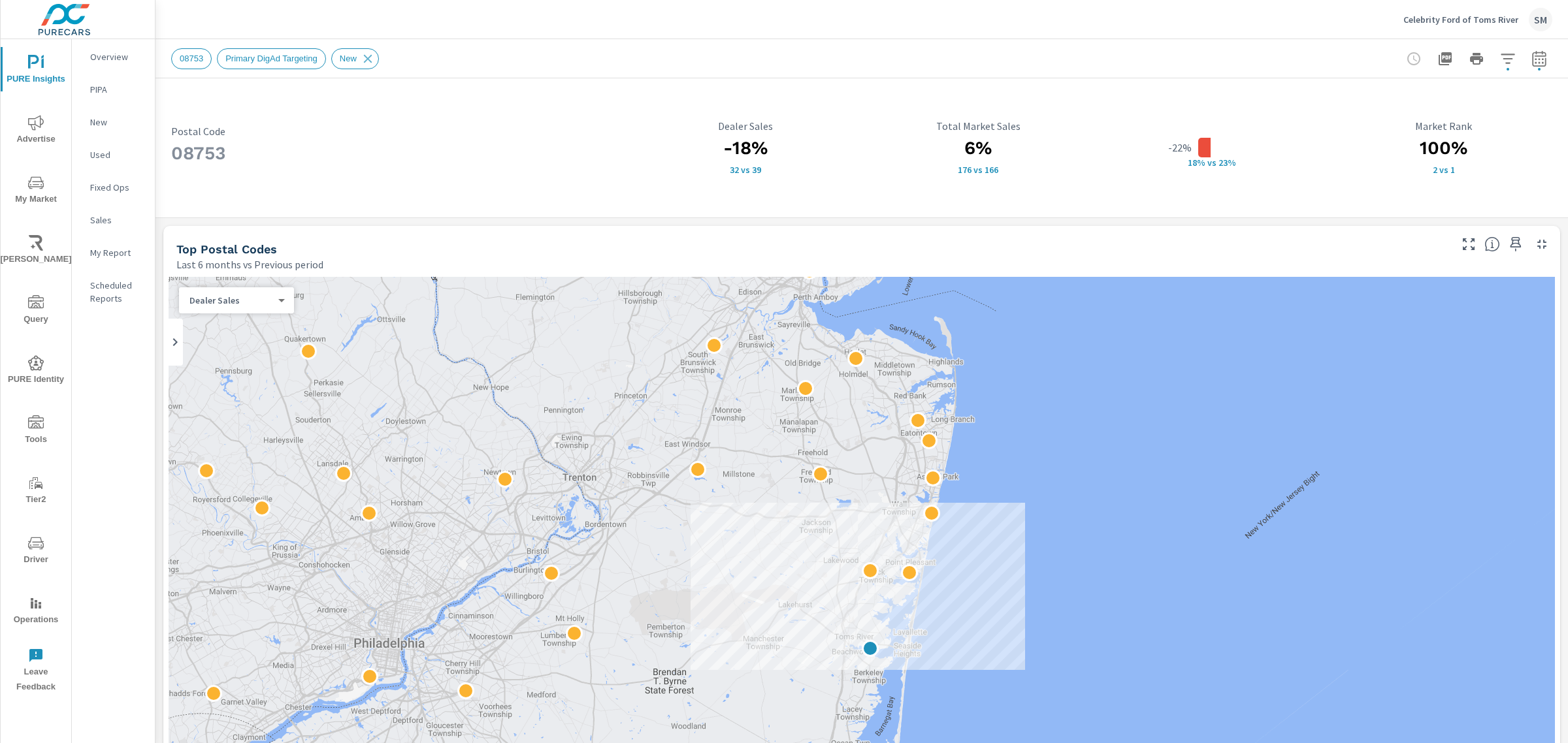
scroll to position [1, 0]
click at [279, 60] on span "Primary DigAd Targeting" at bounding box center [268, 58] width 104 height 10
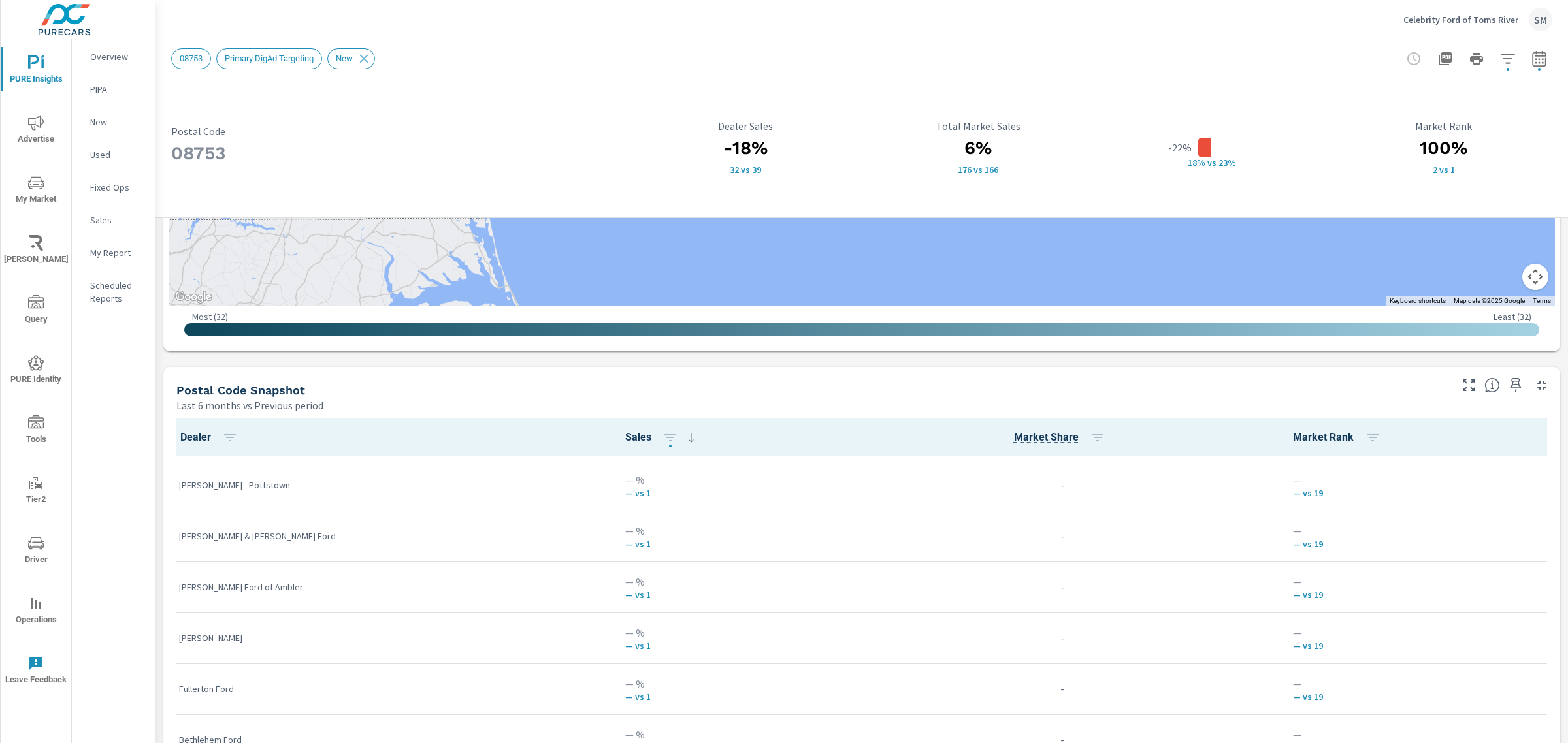
scroll to position [1473, 0]
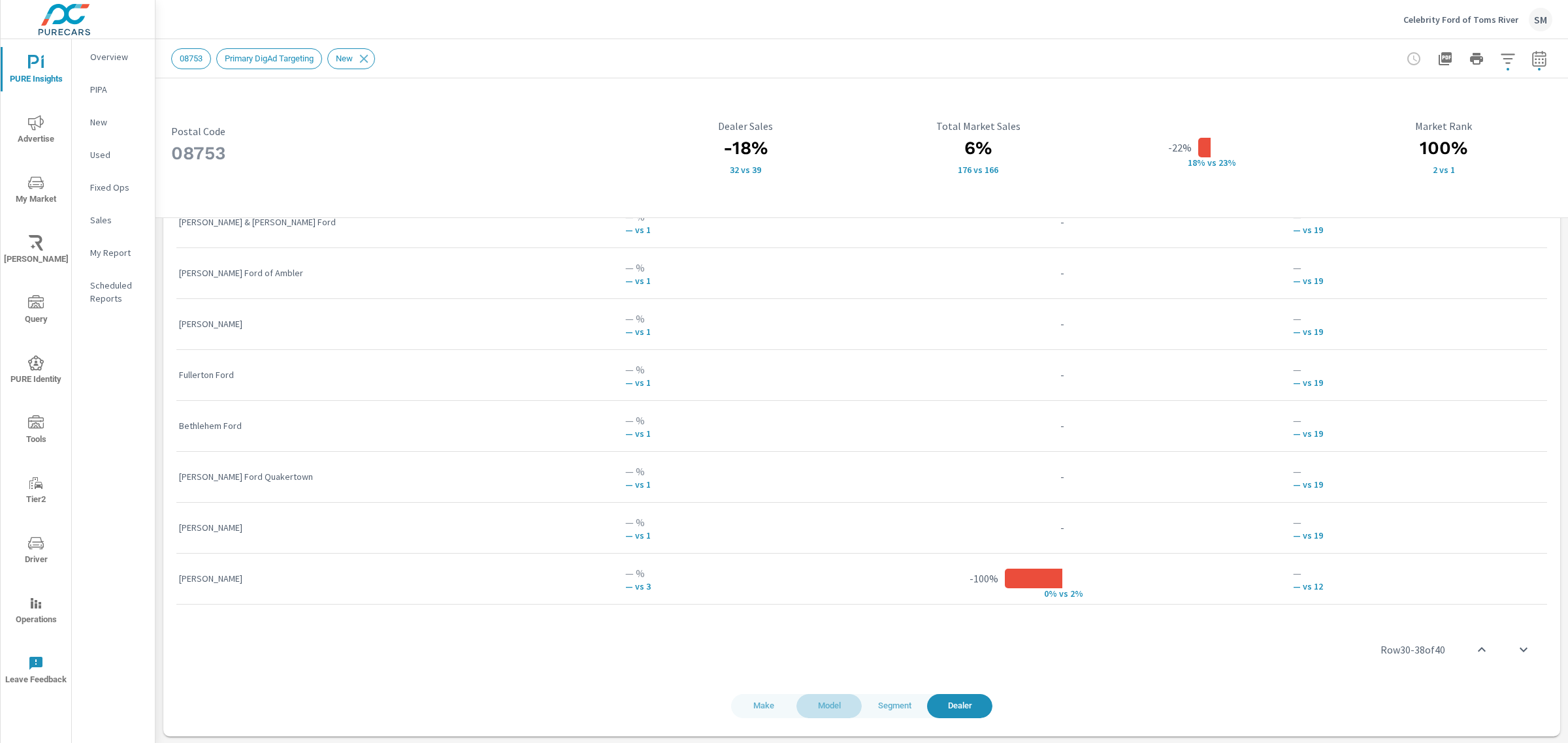
click at [827, 713] on button "Model" at bounding box center [829, 706] width 65 height 24
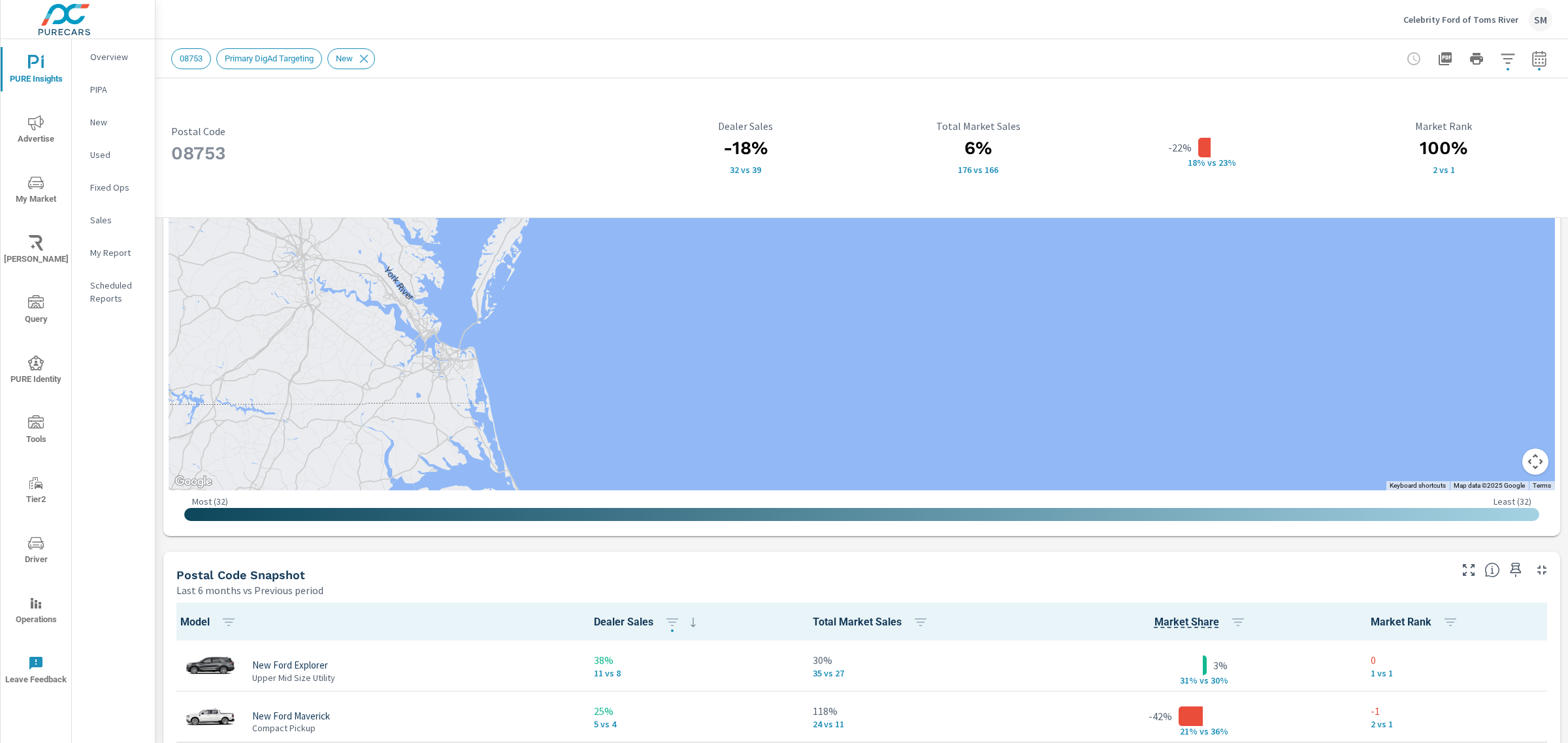
scroll to position [511, 0]
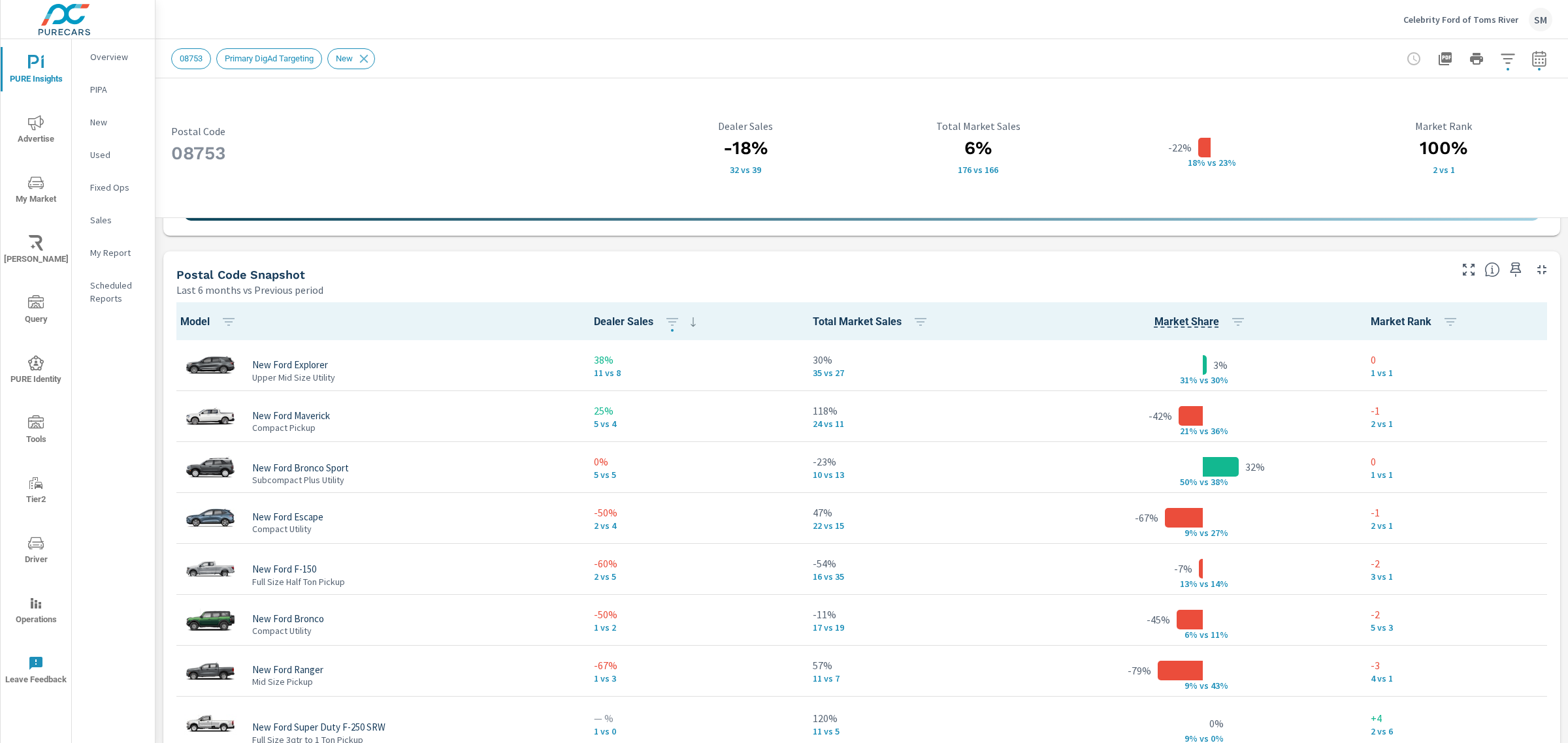
scroll to position [1011, 0]
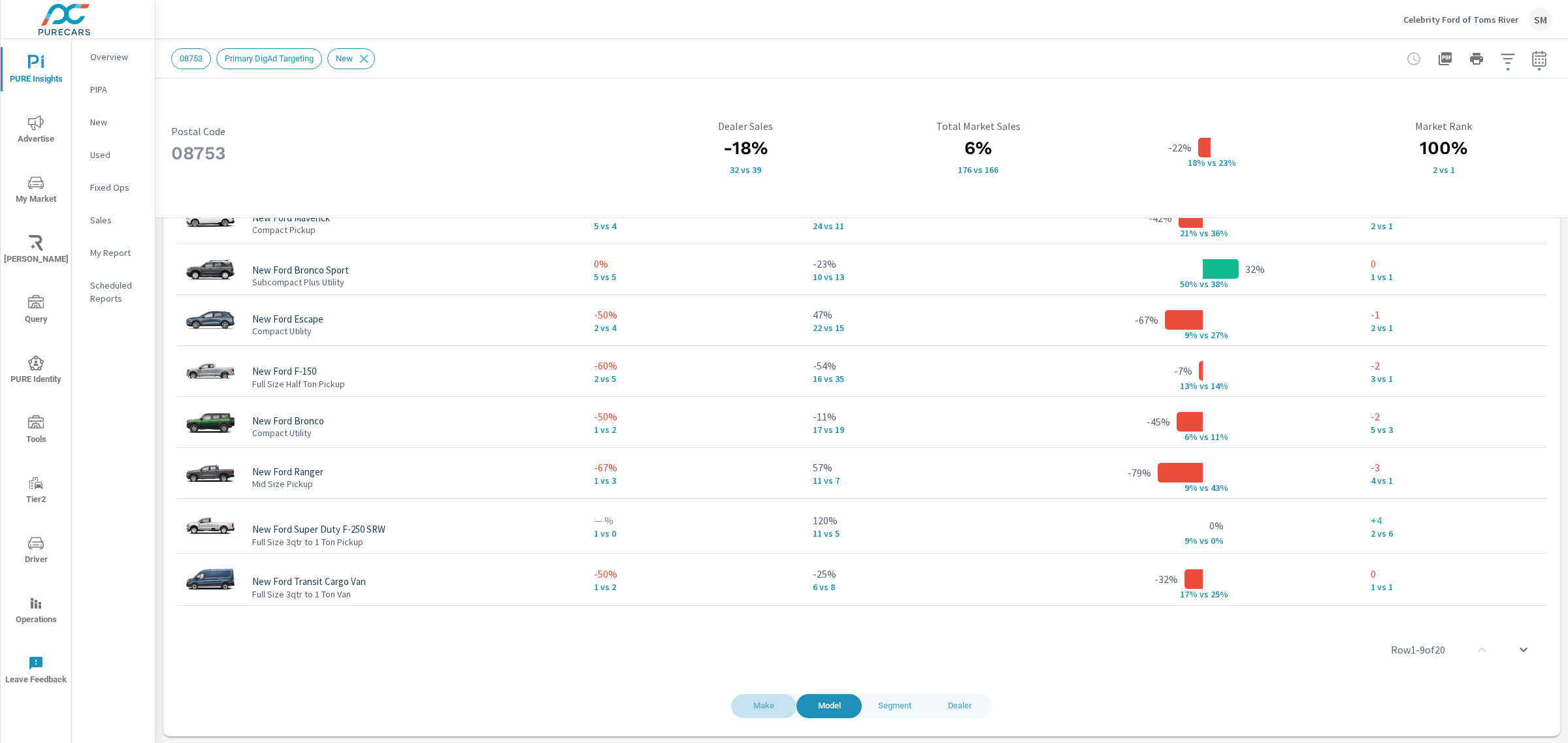
click at [758, 702] on span "Make" at bounding box center [763, 706] width 49 height 15
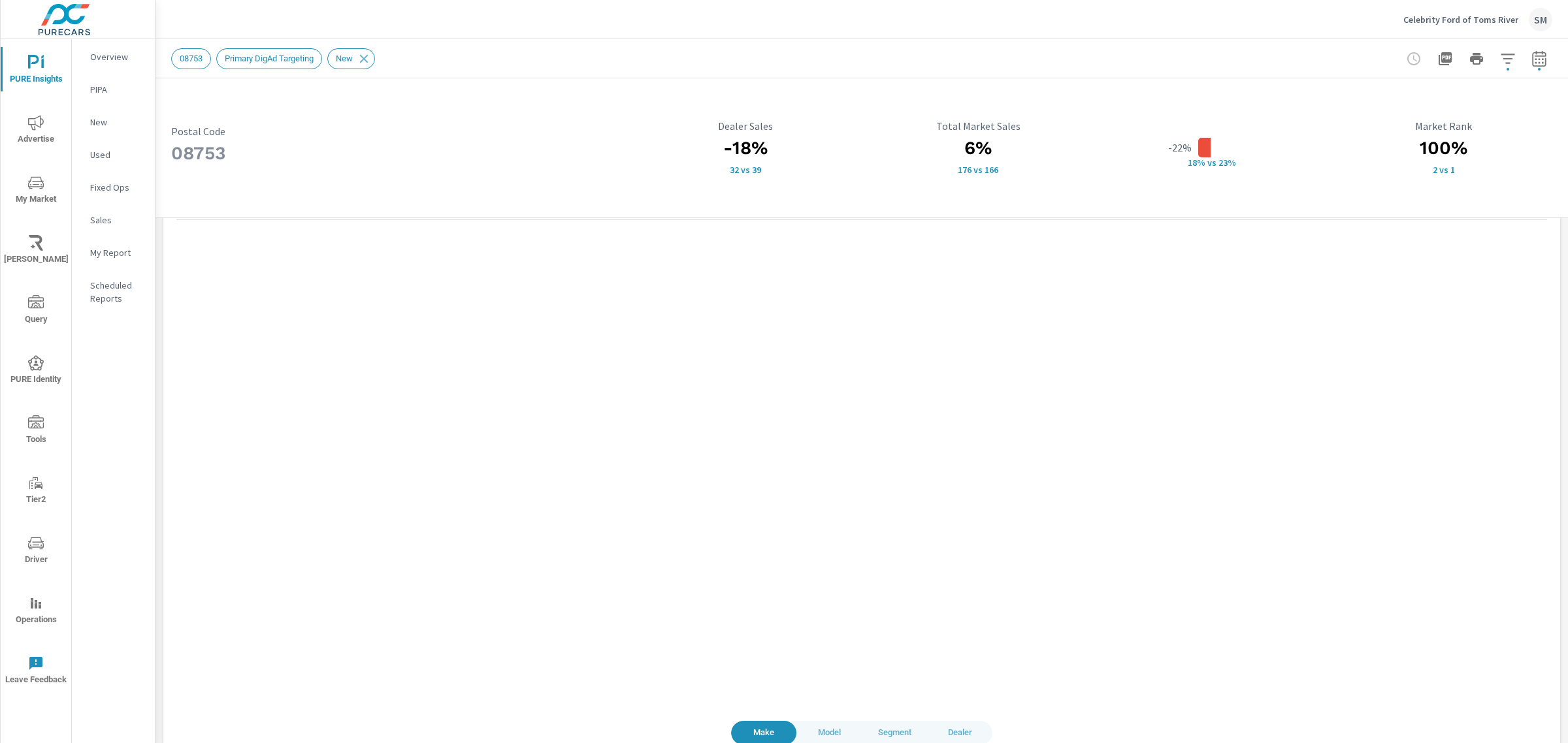
scroll to position [984, 0]
click at [952, 733] on span "Dealer" at bounding box center [959, 733] width 49 height 15
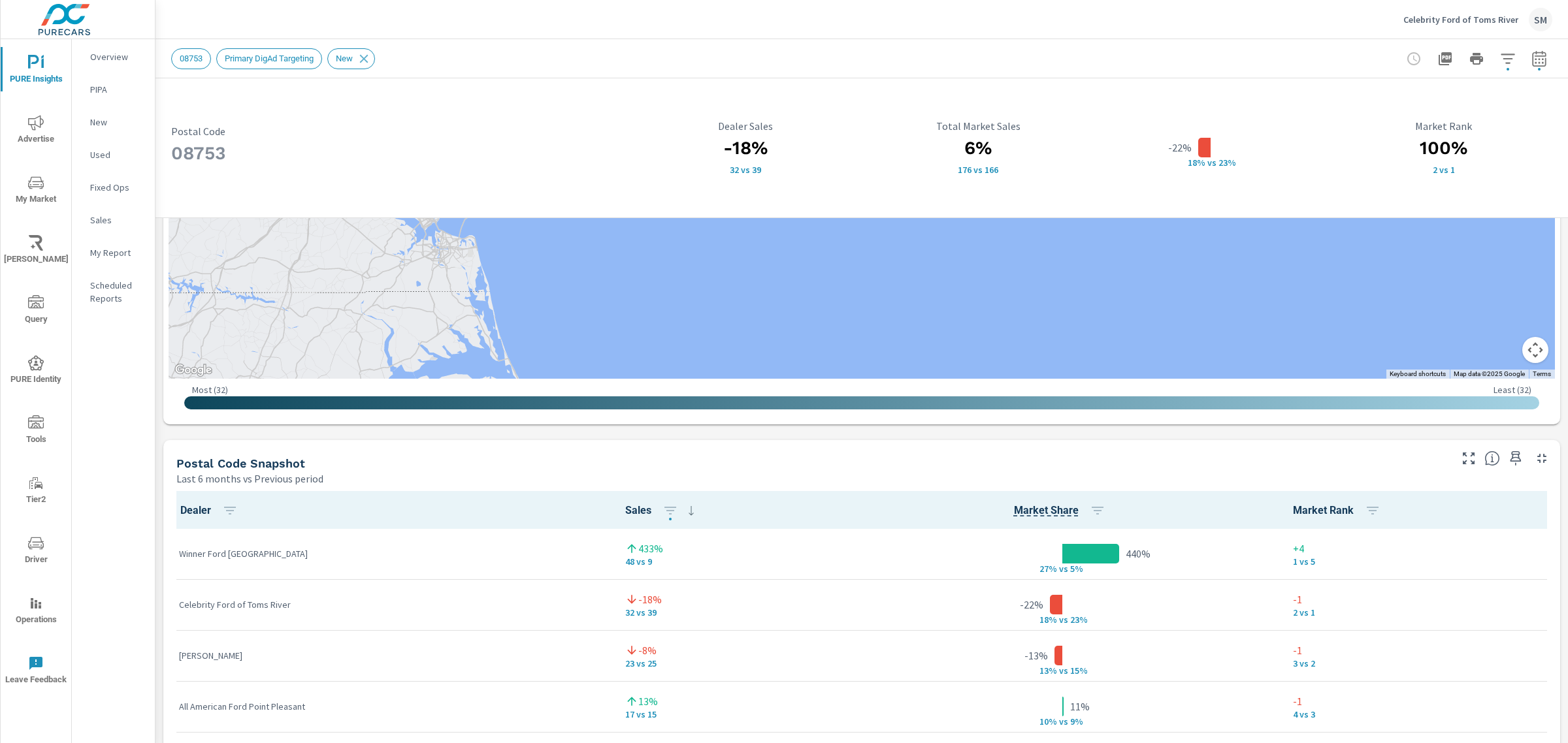
scroll to position [46, 0]
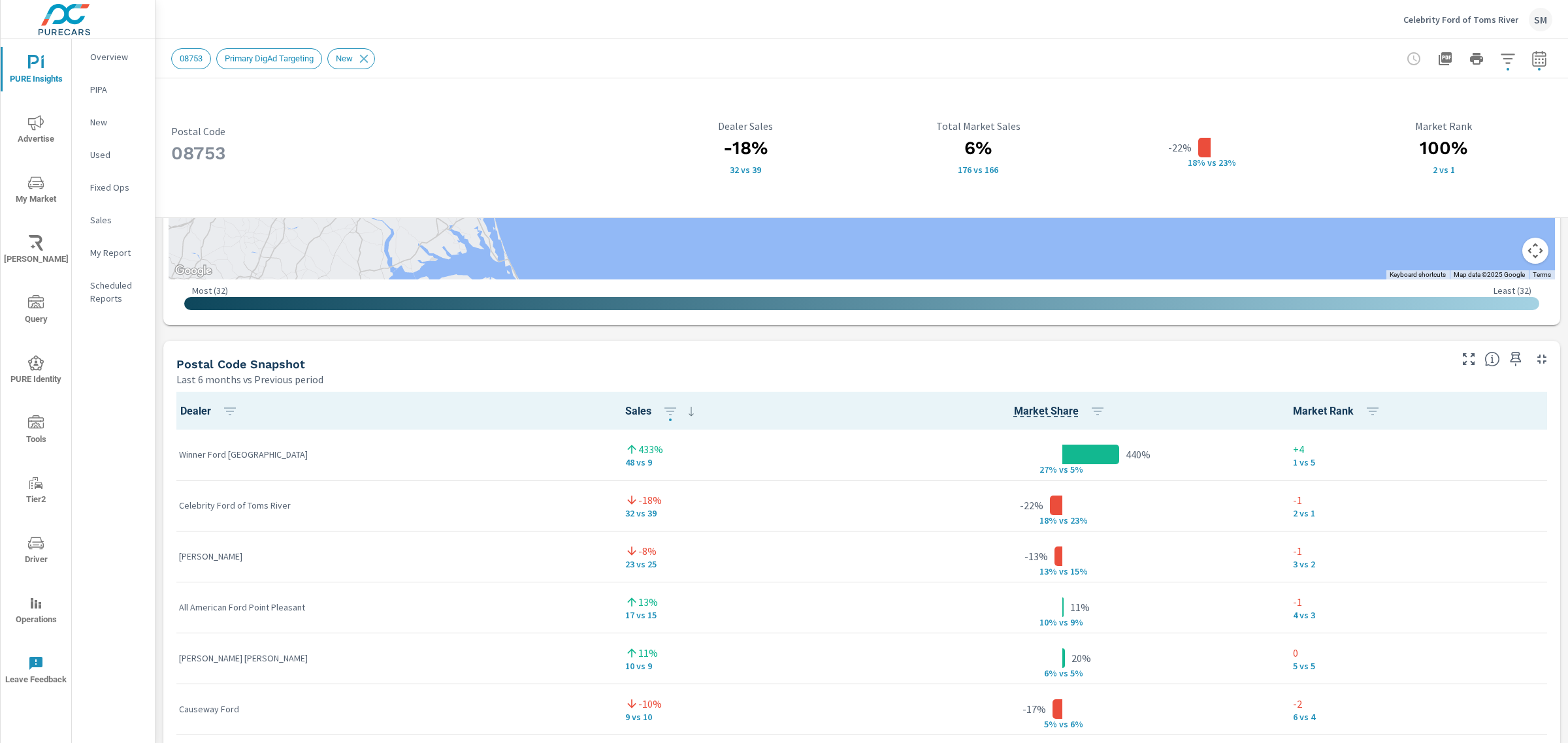
scroll to position [725, 0]
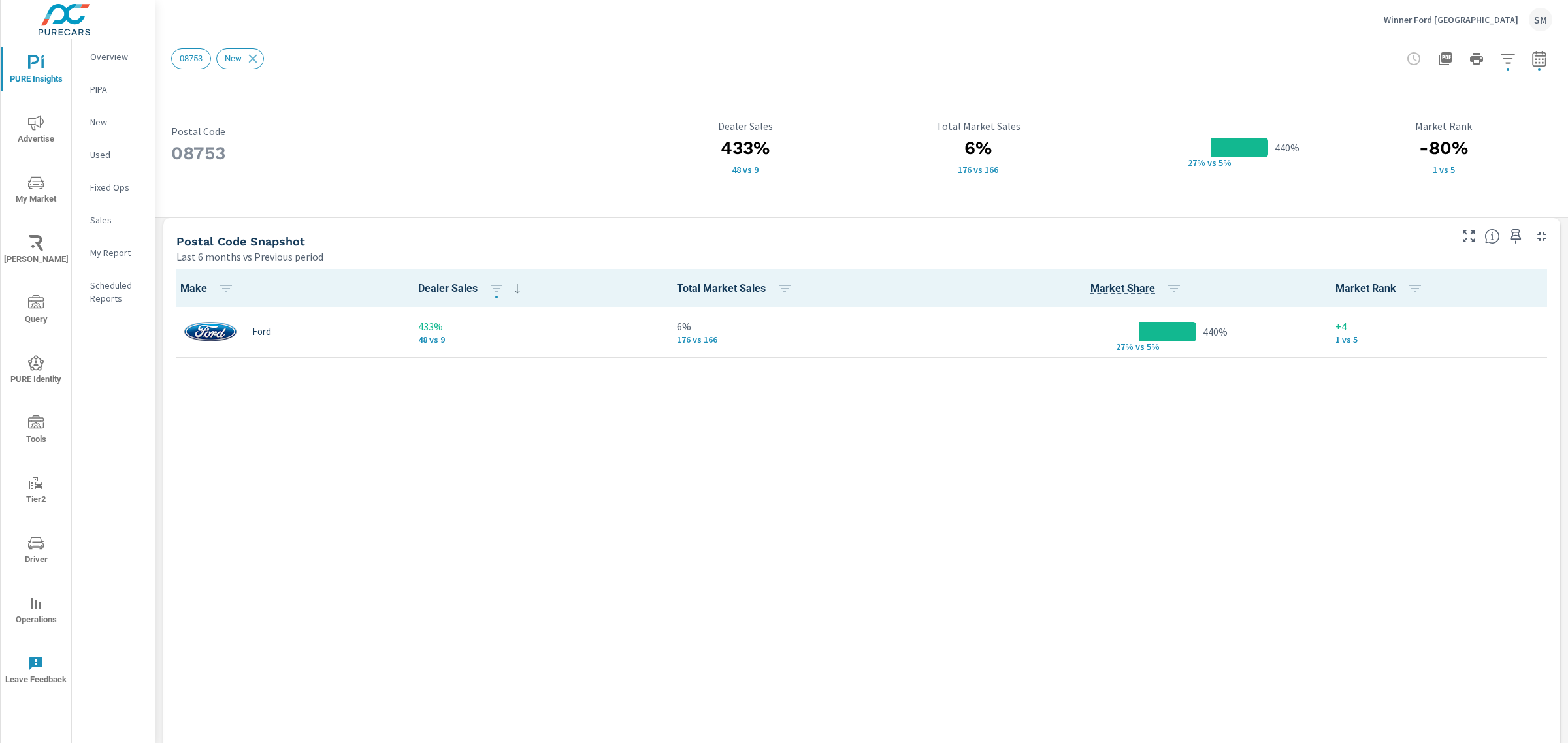
click at [165, 144] on div "08753 Postal Code 433% 48 vs 9 Dealer Sales 6% 176 vs 166 Total Market Sales 44…" at bounding box center [862, 148] width 1396 height 124
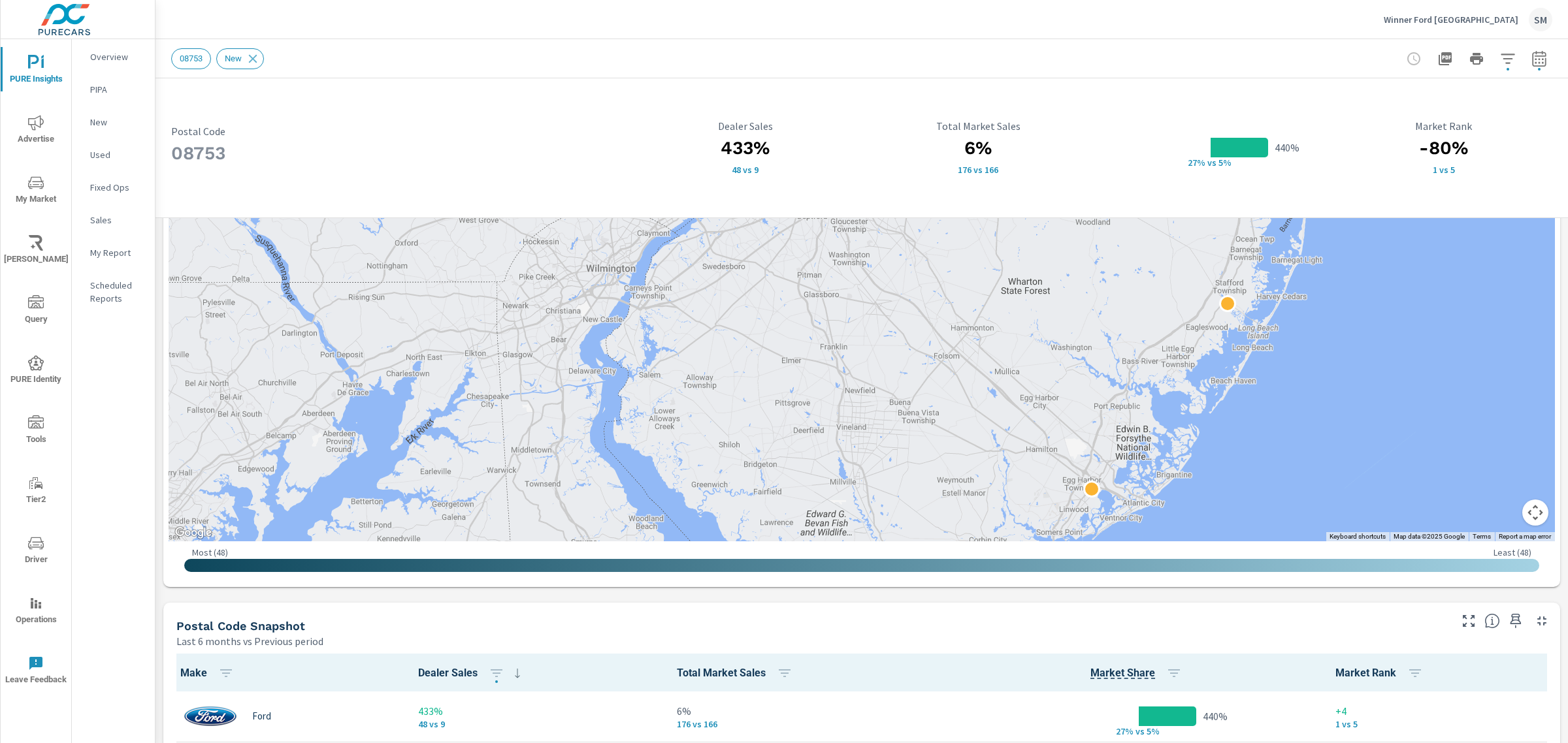
scroll to position [461, 0]
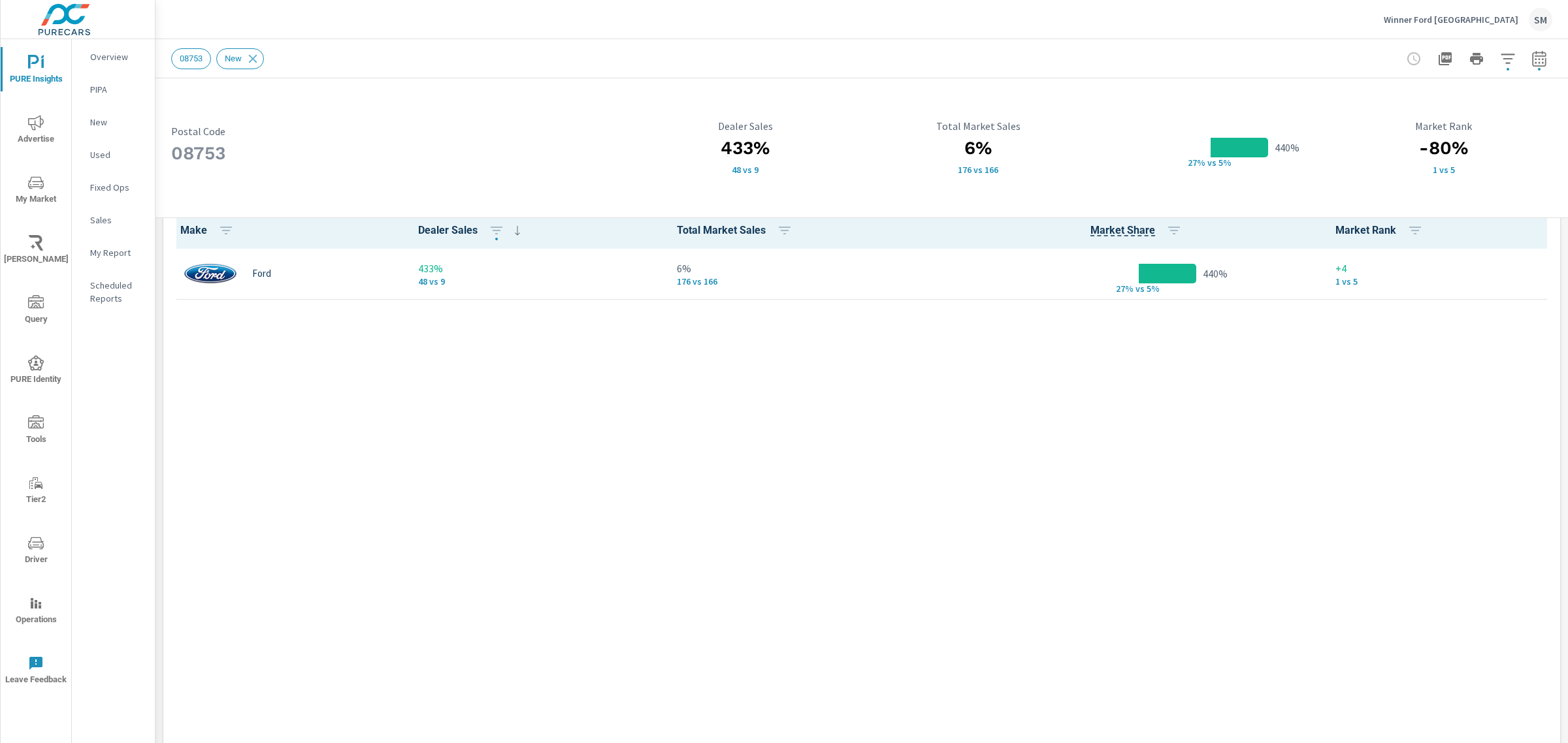
scroll to position [1011, 0]
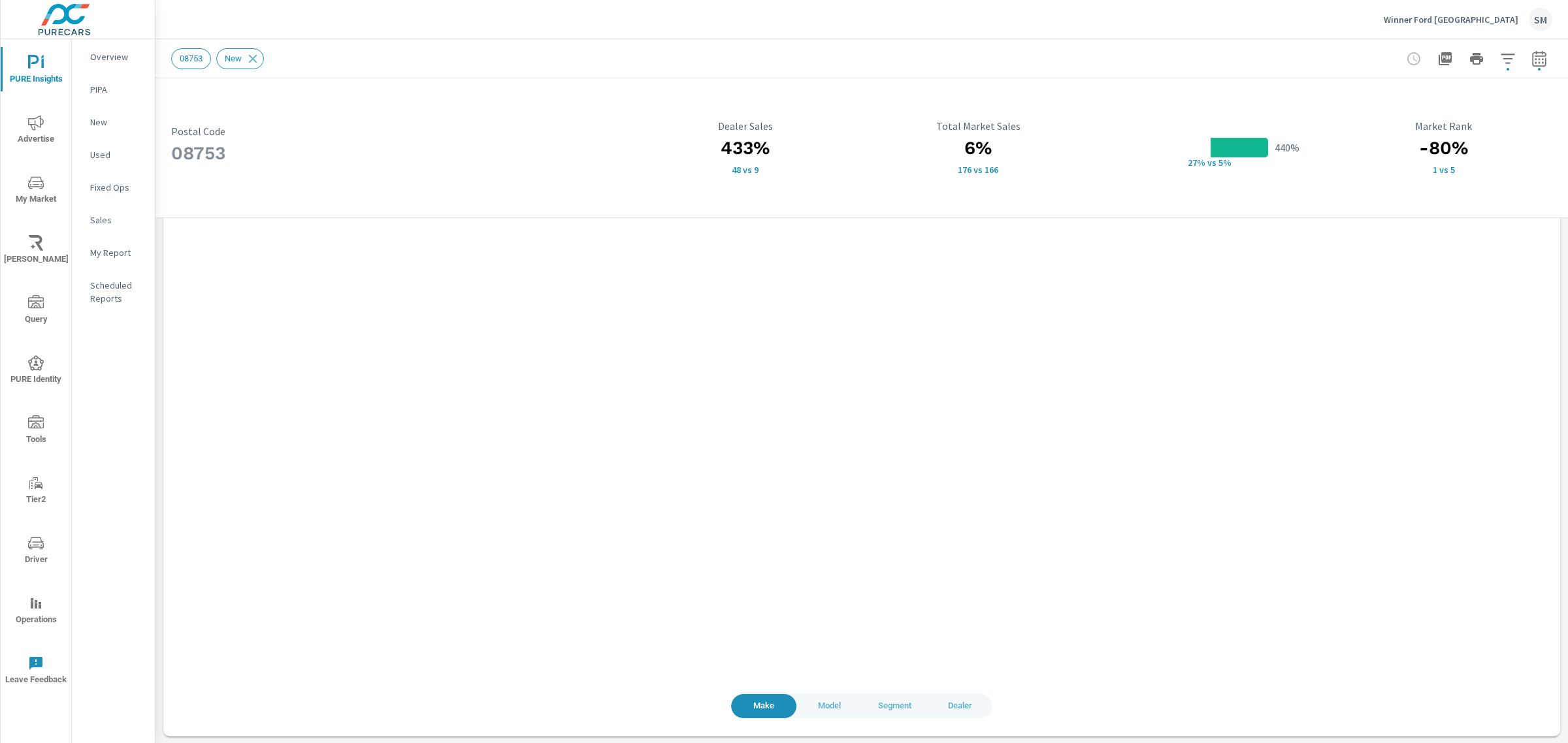
click at [828, 710] on span "Model" at bounding box center [829, 706] width 49 height 15
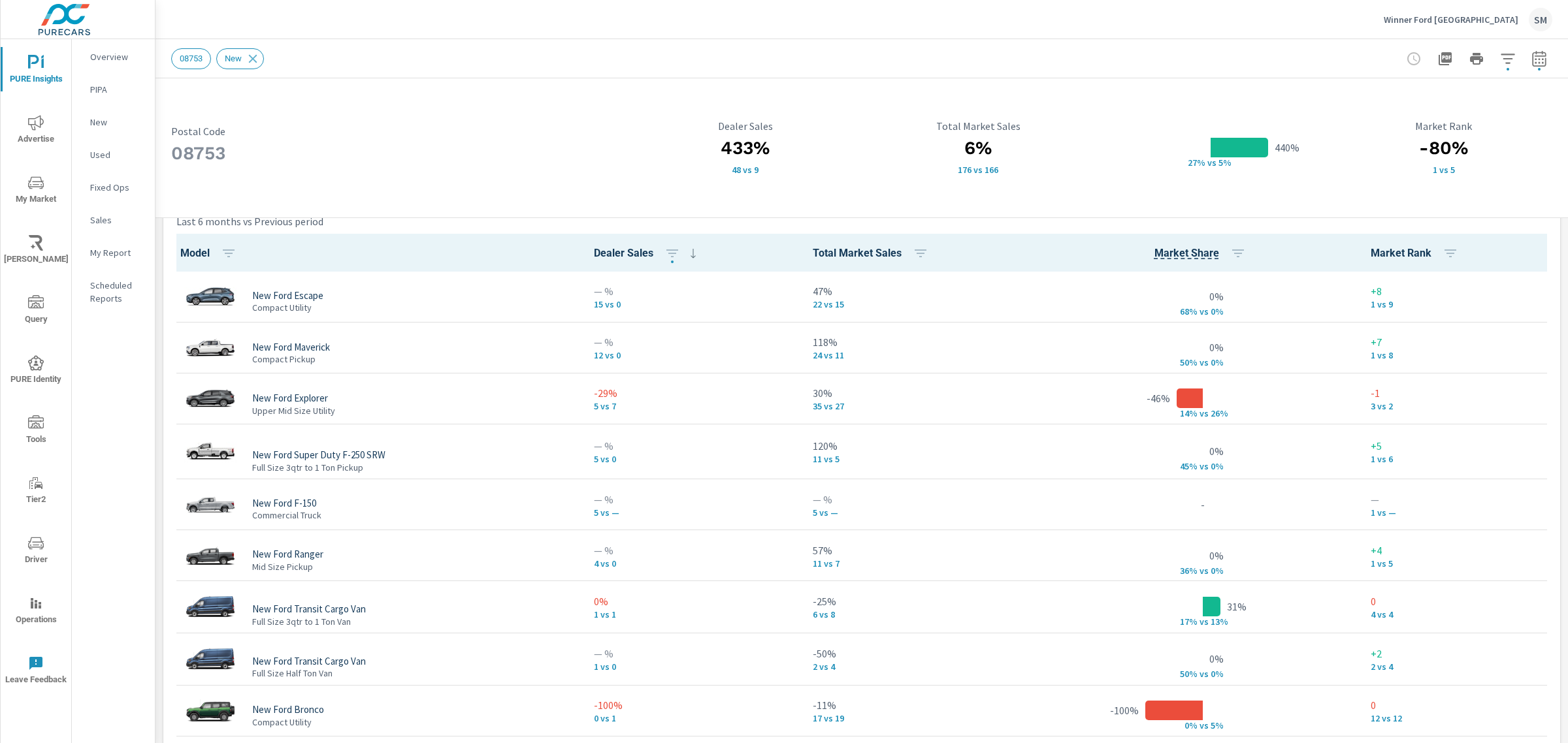
scroll to position [1, 0]
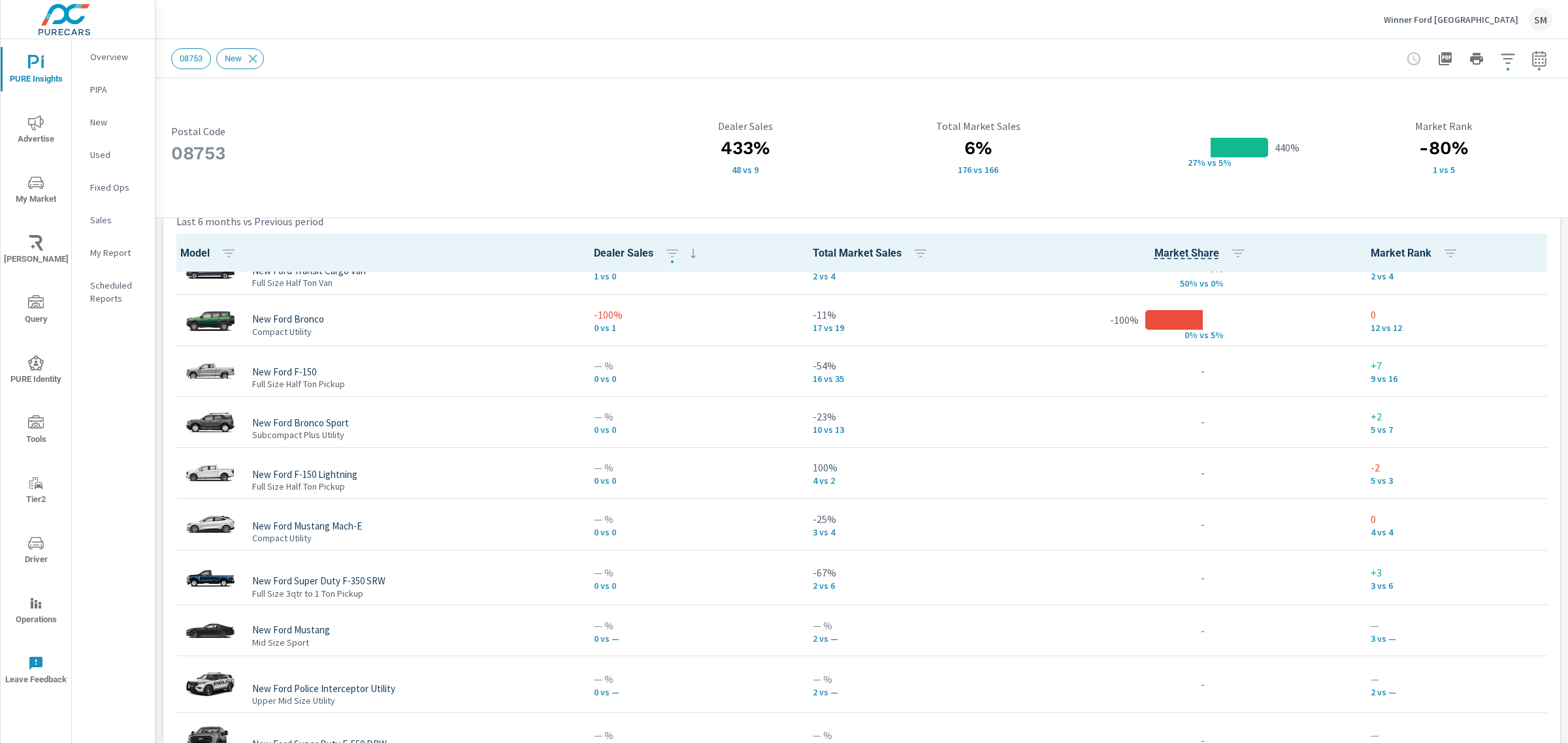
scroll to position [571, 0]
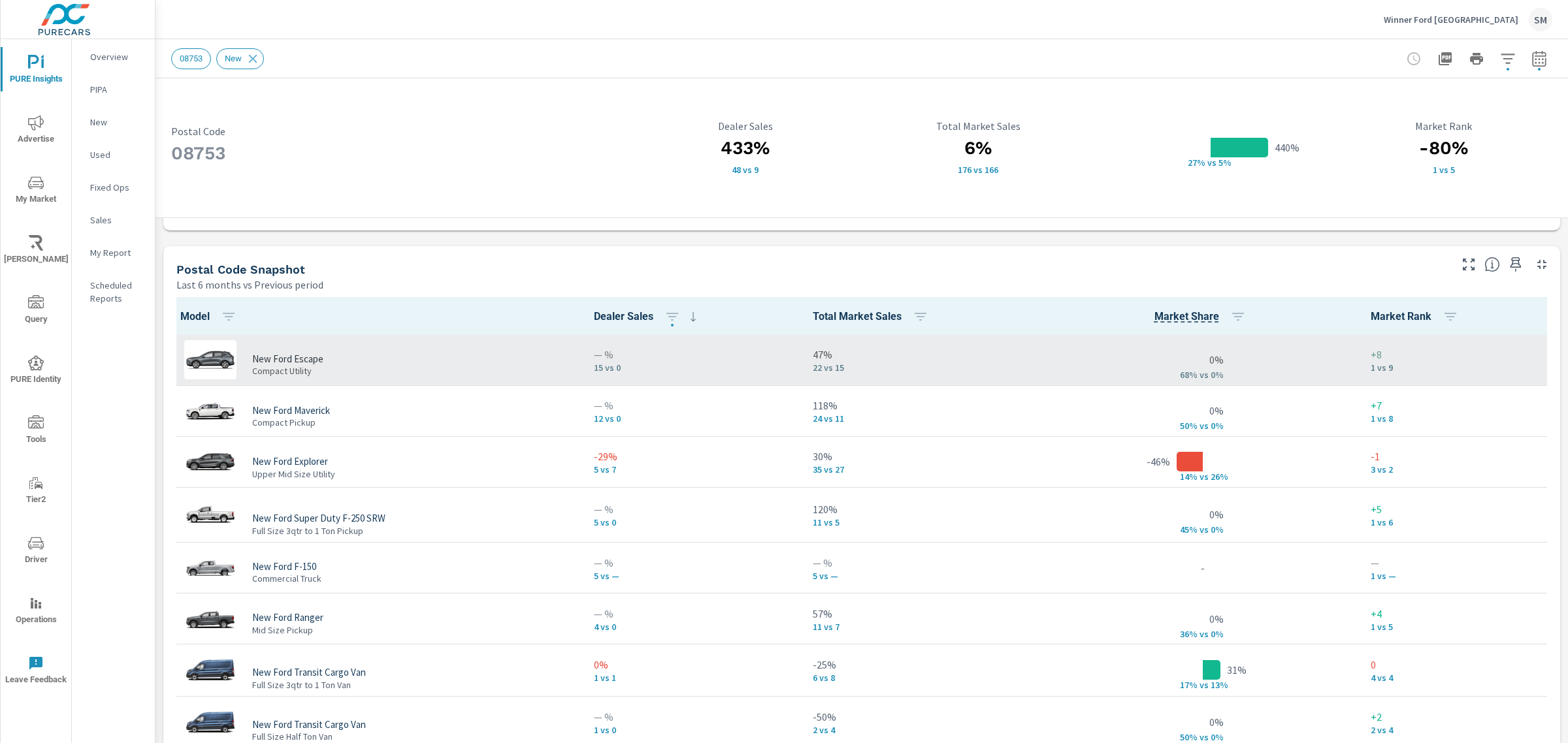
scroll to position [818, 0]
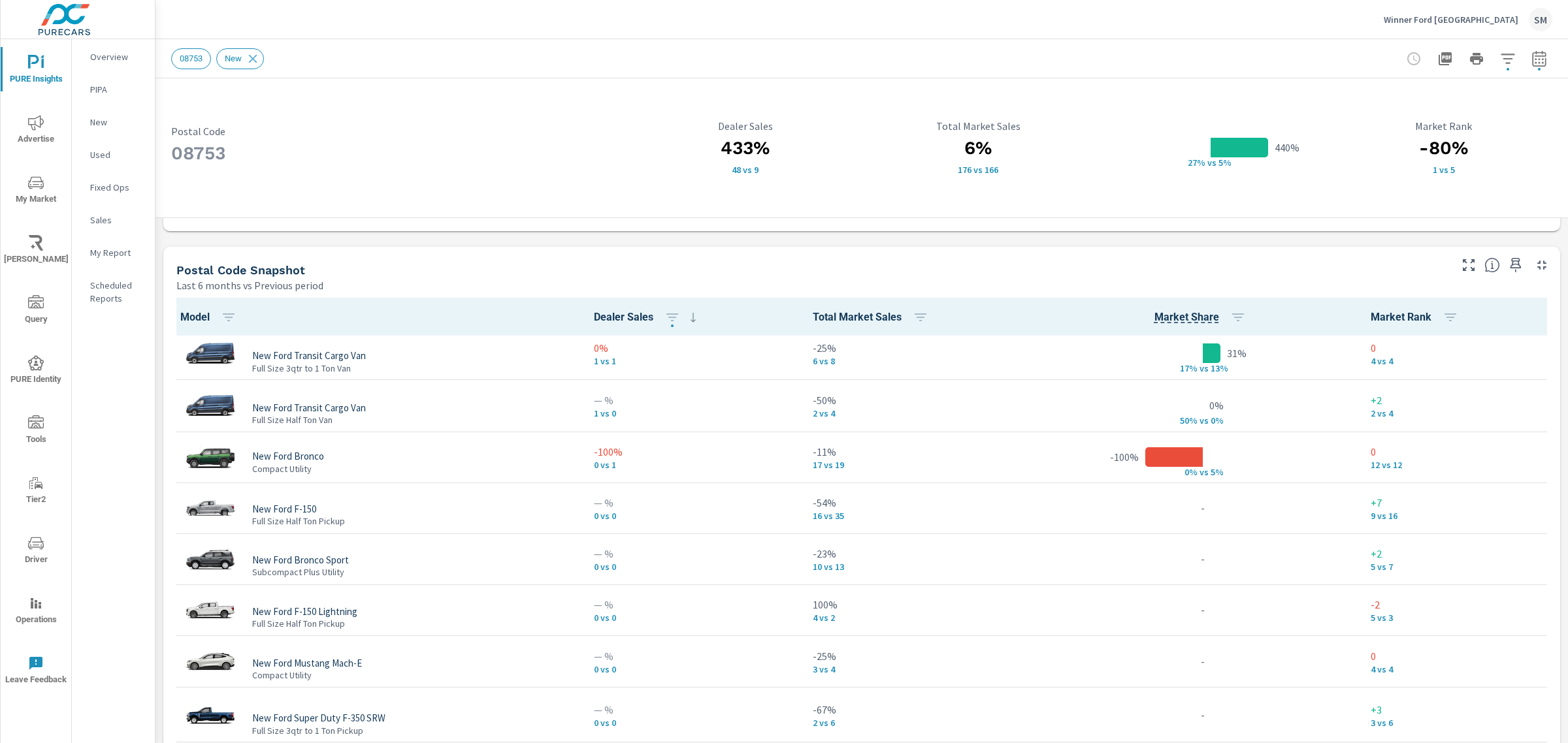
scroll to position [571, 0]
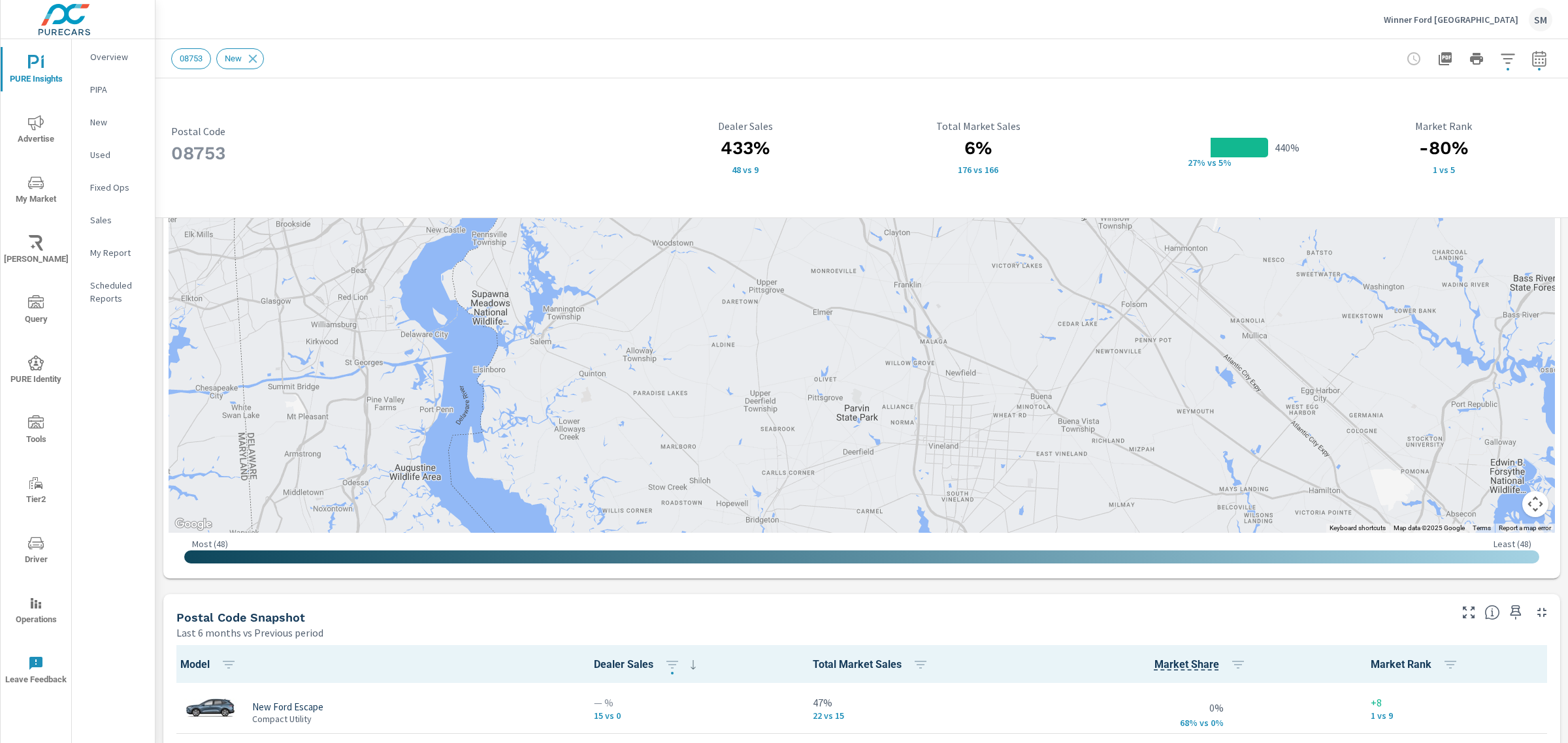
scroll to position [469, 0]
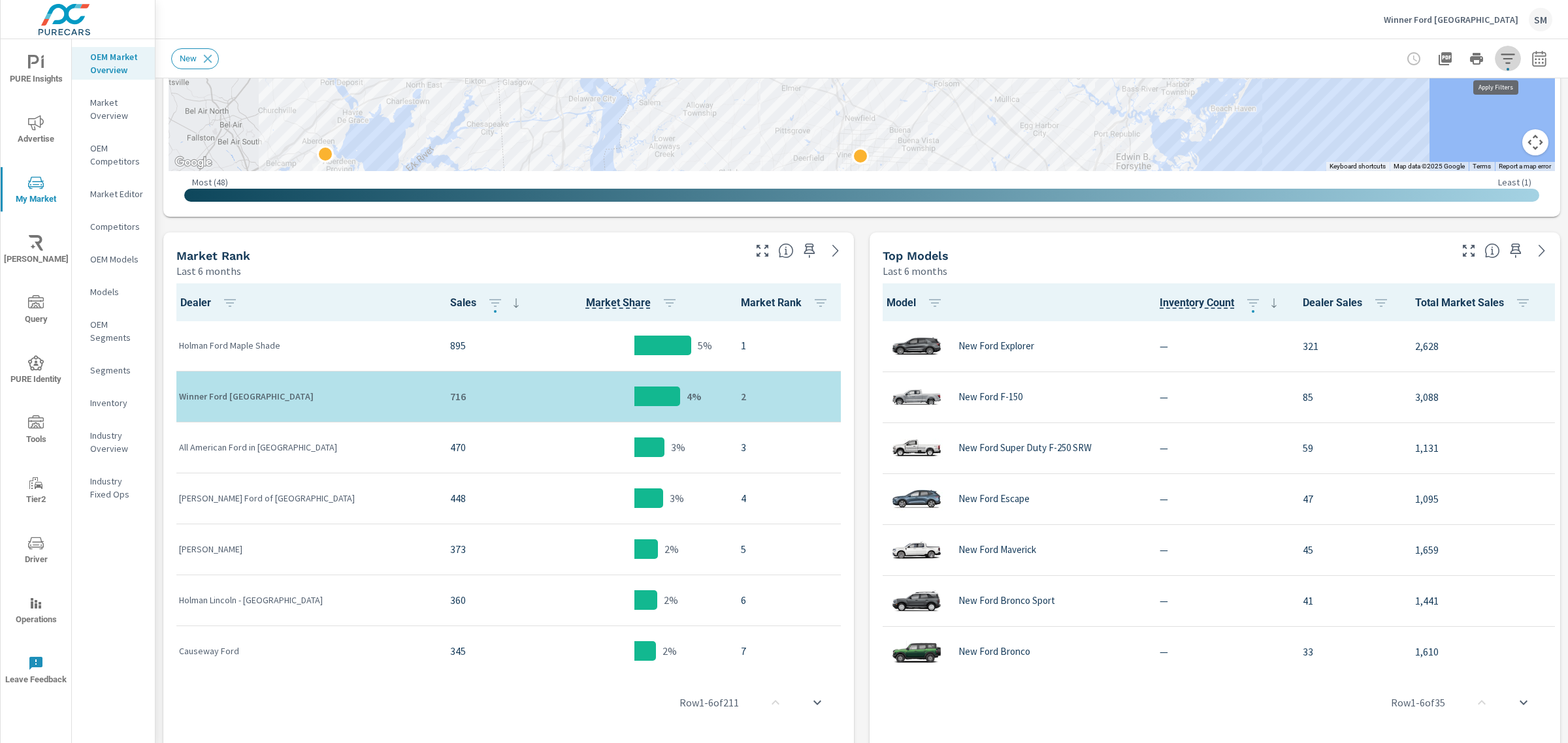
click at [1500, 55] on icon "button" at bounding box center [1507, 58] width 16 height 16
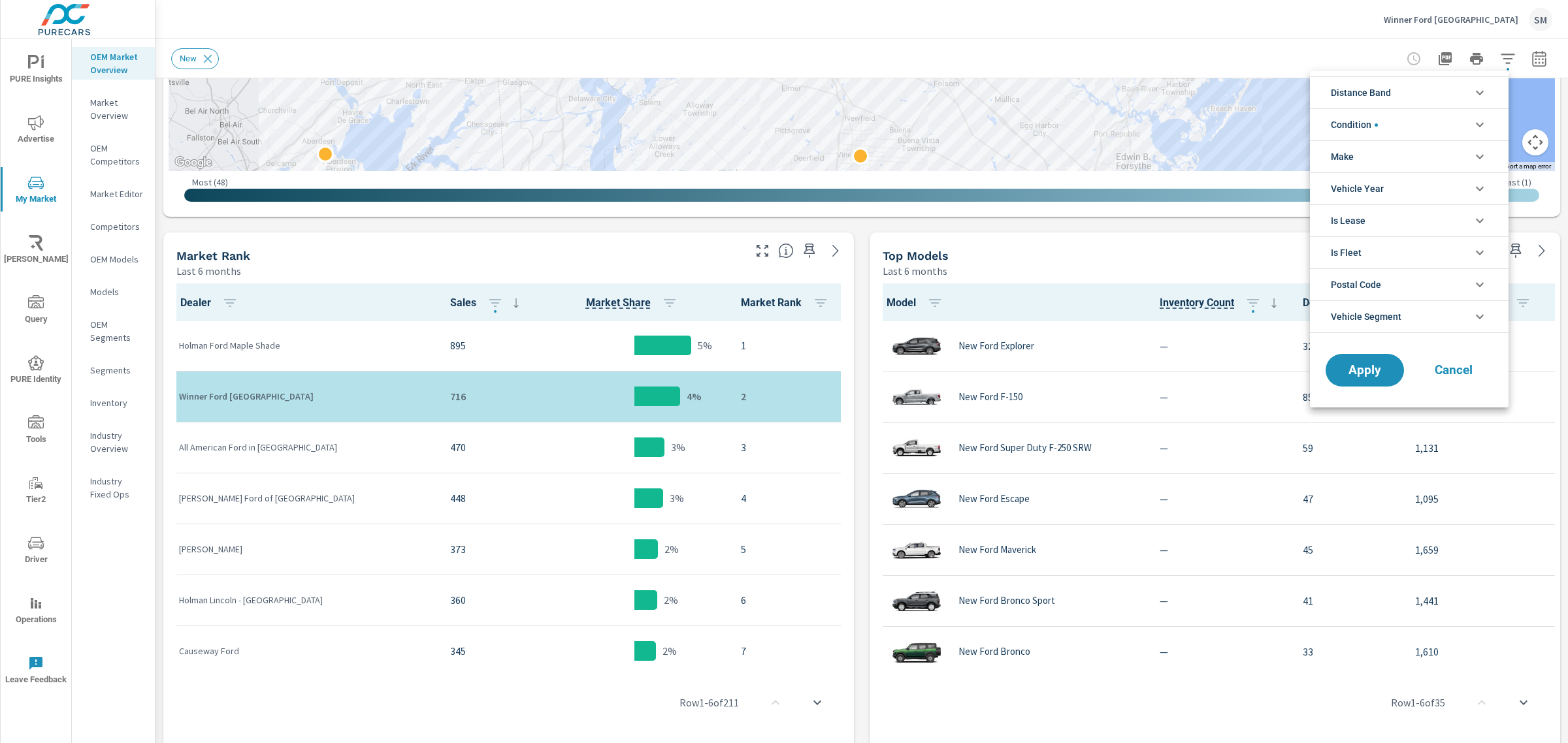
click at [1459, 121] on li "Condition" at bounding box center [1408, 124] width 199 height 32
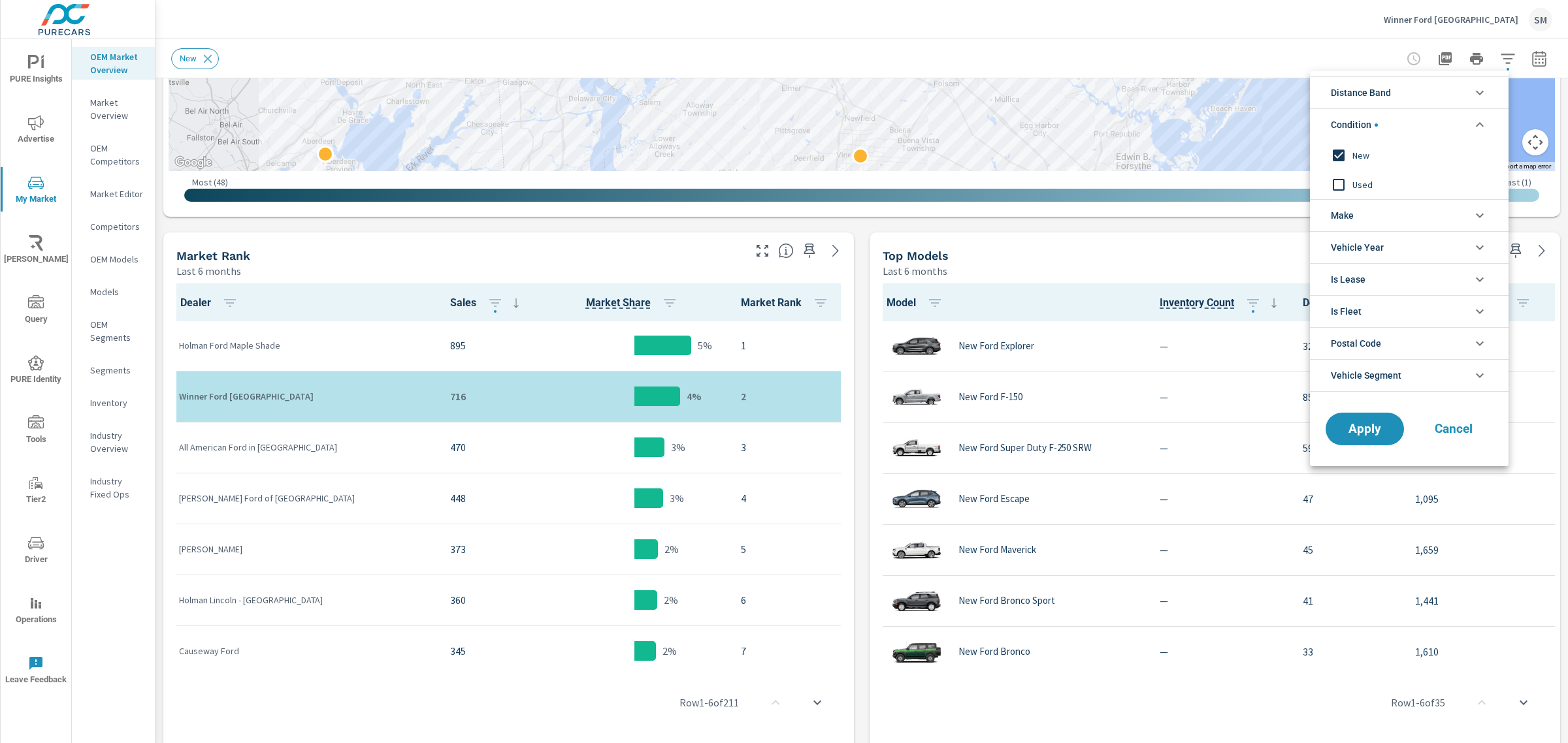
click at [1530, 49] on div at bounding box center [784, 371] width 1568 height 743
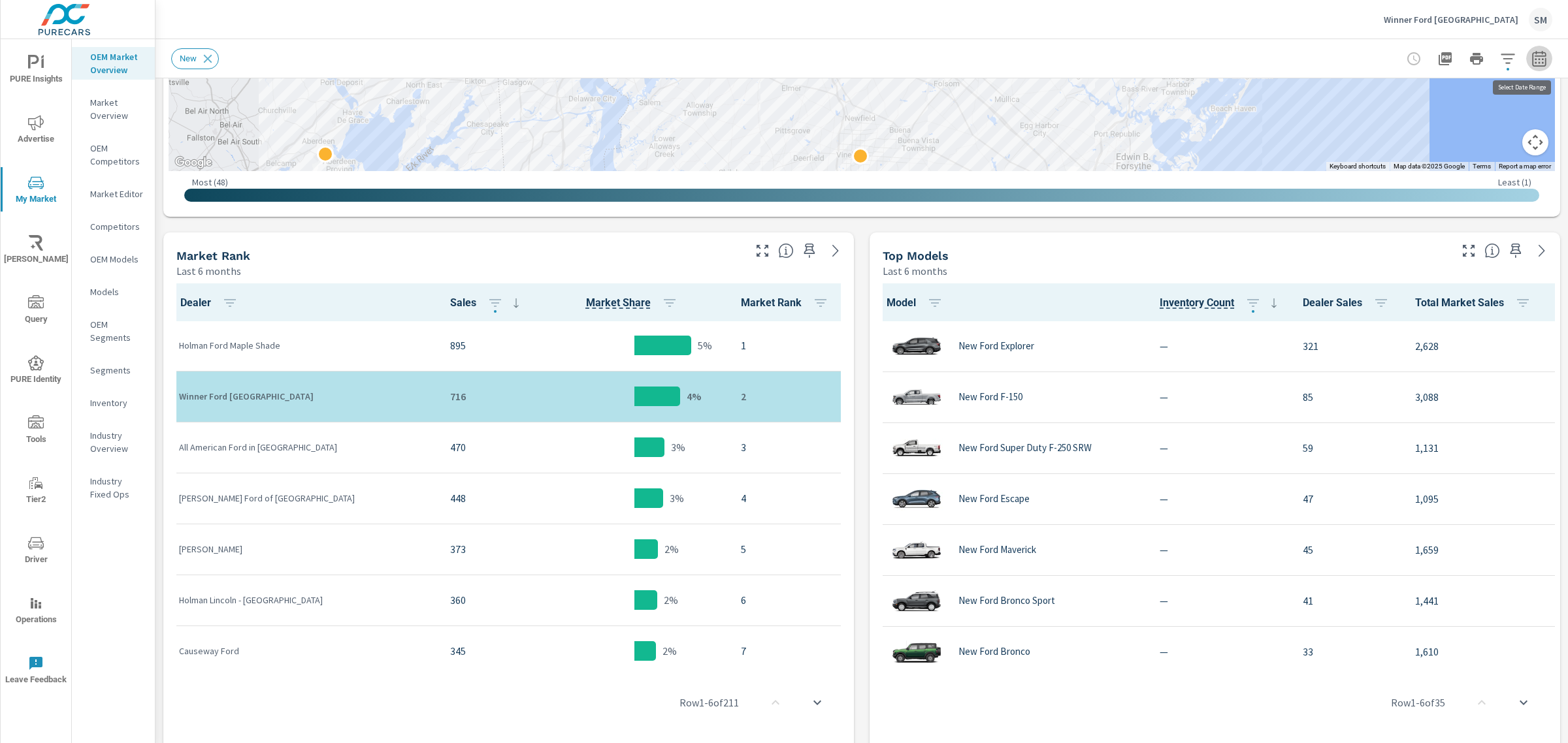
click at [1531, 54] on icon "button" at bounding box center [1539, 58] width 16 height 16
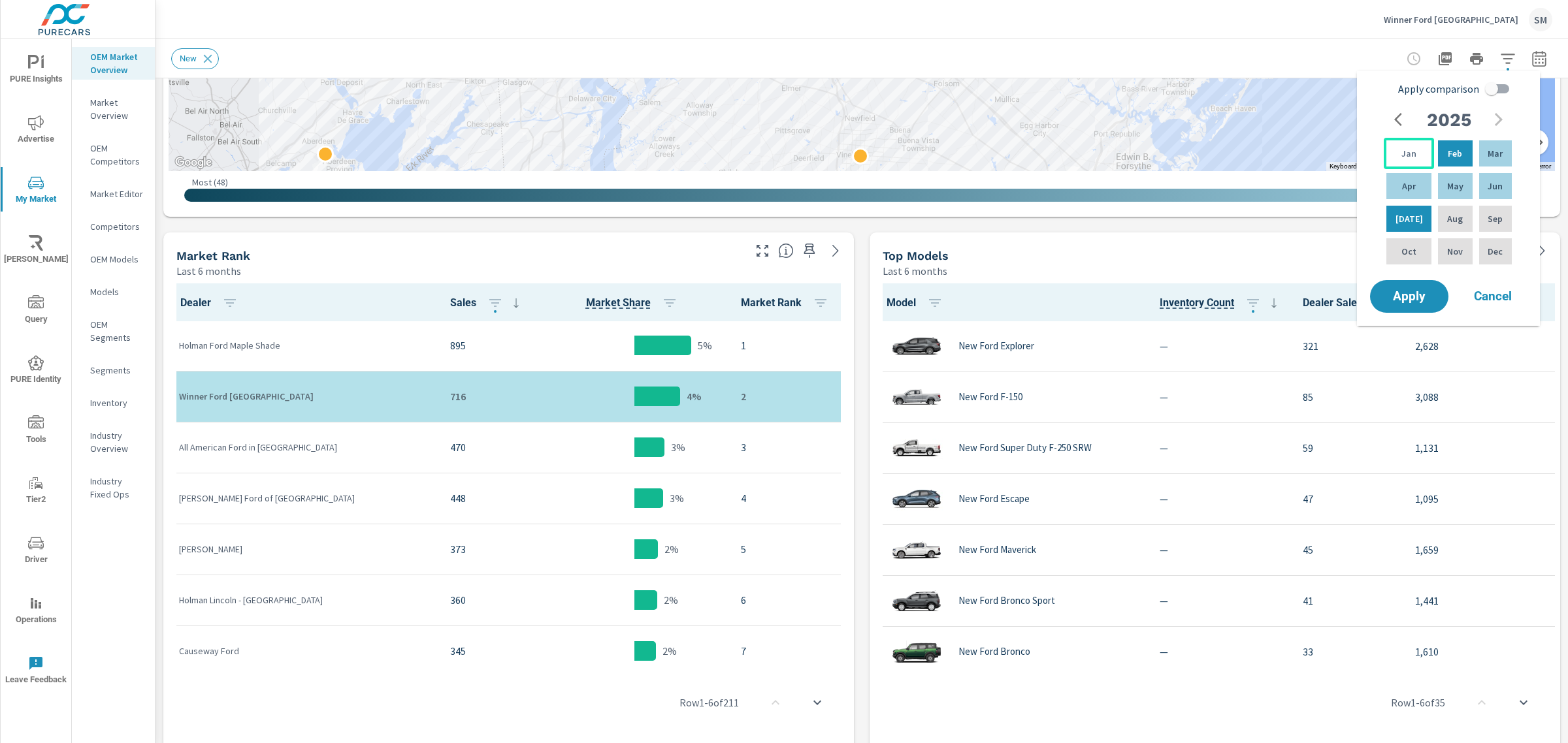
click at [1401, 151] on p "Jan" at bounding box center [1408, 153] width 15 height 13
click at [1402, 298] on span "Apply" at bounding box center [1408, 297] width 53 height 13
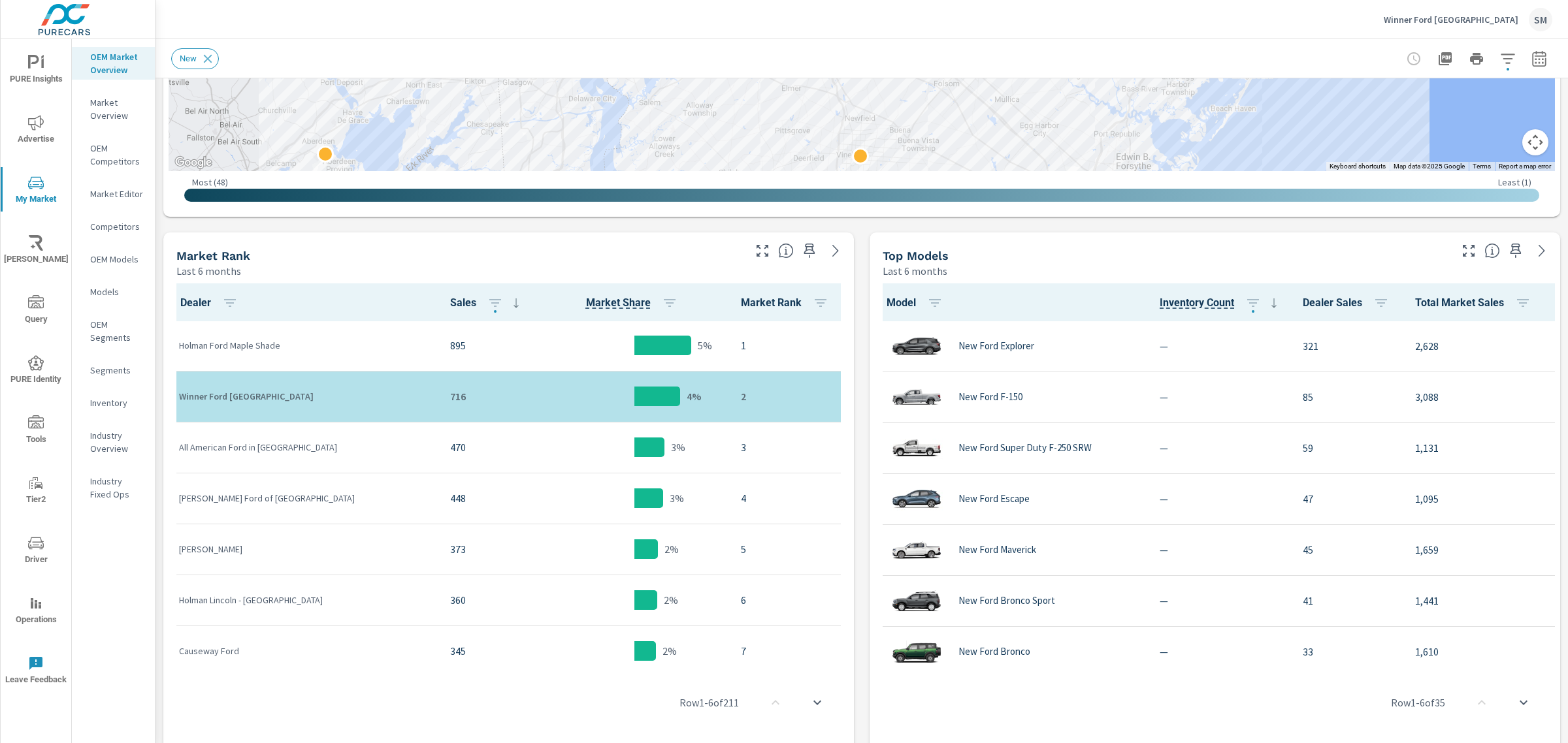
click at [1249, 229] on div "Market View Last 6 months ← Move left → Move right ↑ Move up ↓ Move down + Zoom…" at bounding box center [861, 439] width 1412 height 1714
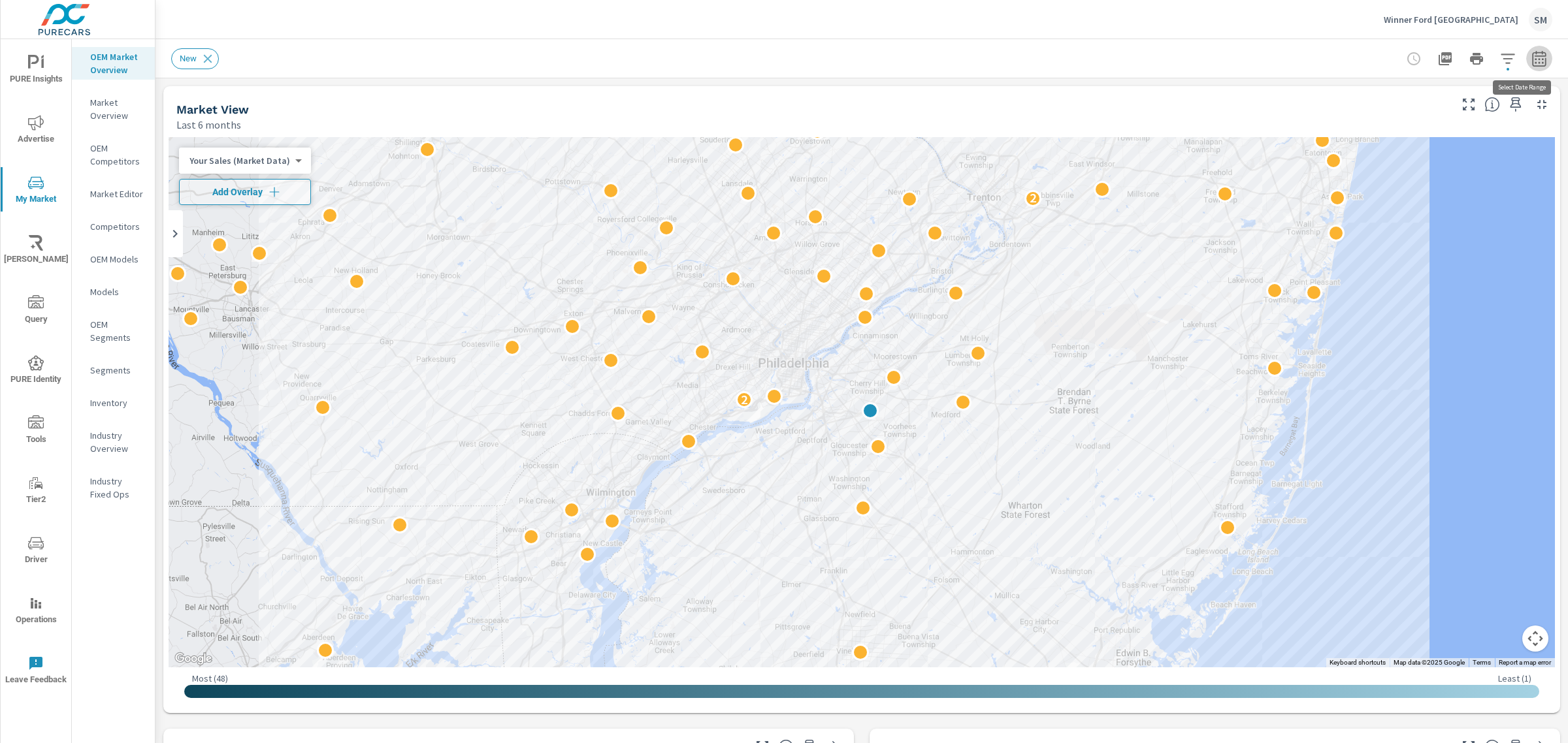
click at [1526, 54] on button "button" at bounding box center [1539, 58] width 26 height 26
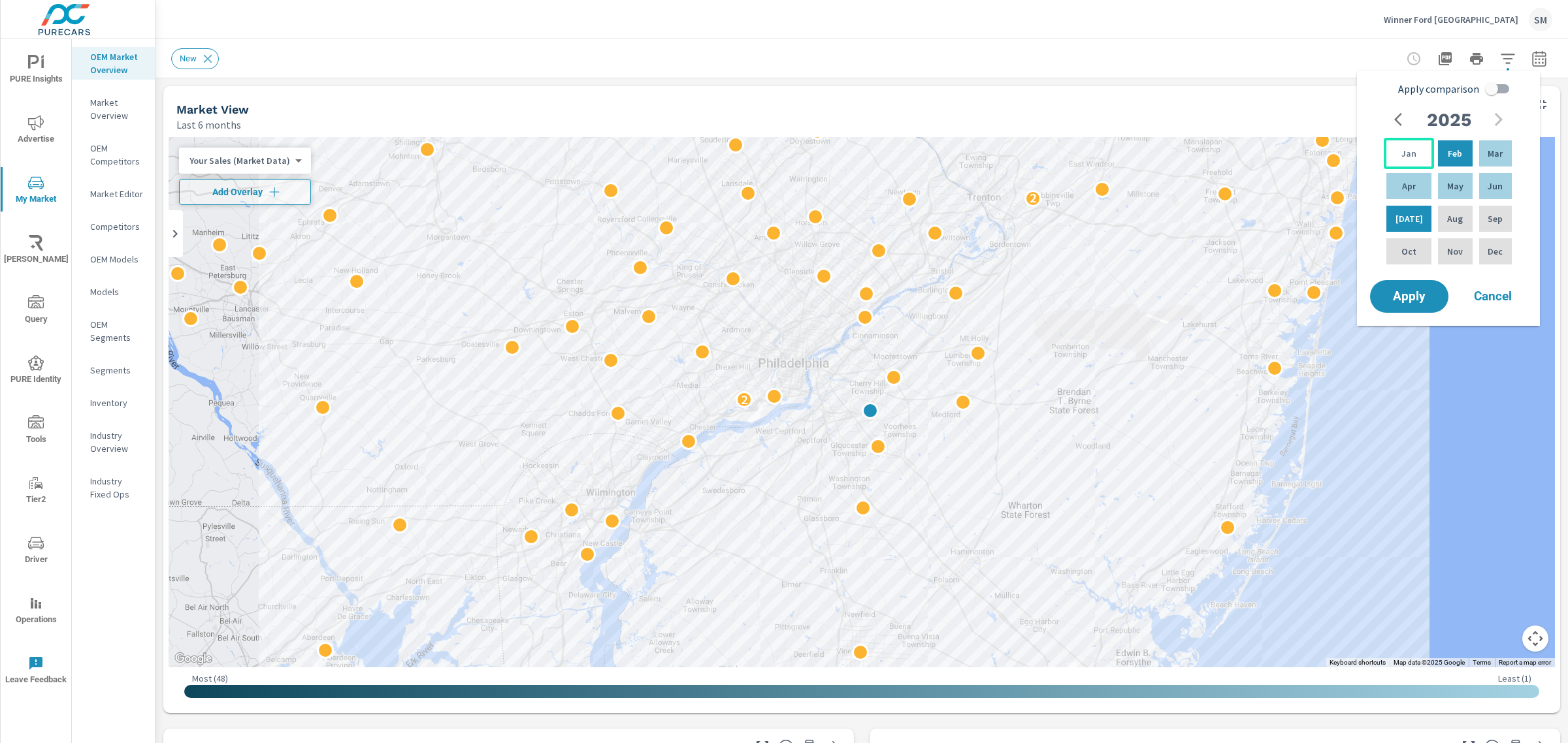
click at [1405, 148] on p "Jan" at bounding box center [1408, 153] width 15 height 13
click at [1401, 291] on span "Apply" at bounding box center [1408, 297] width 53 height 13
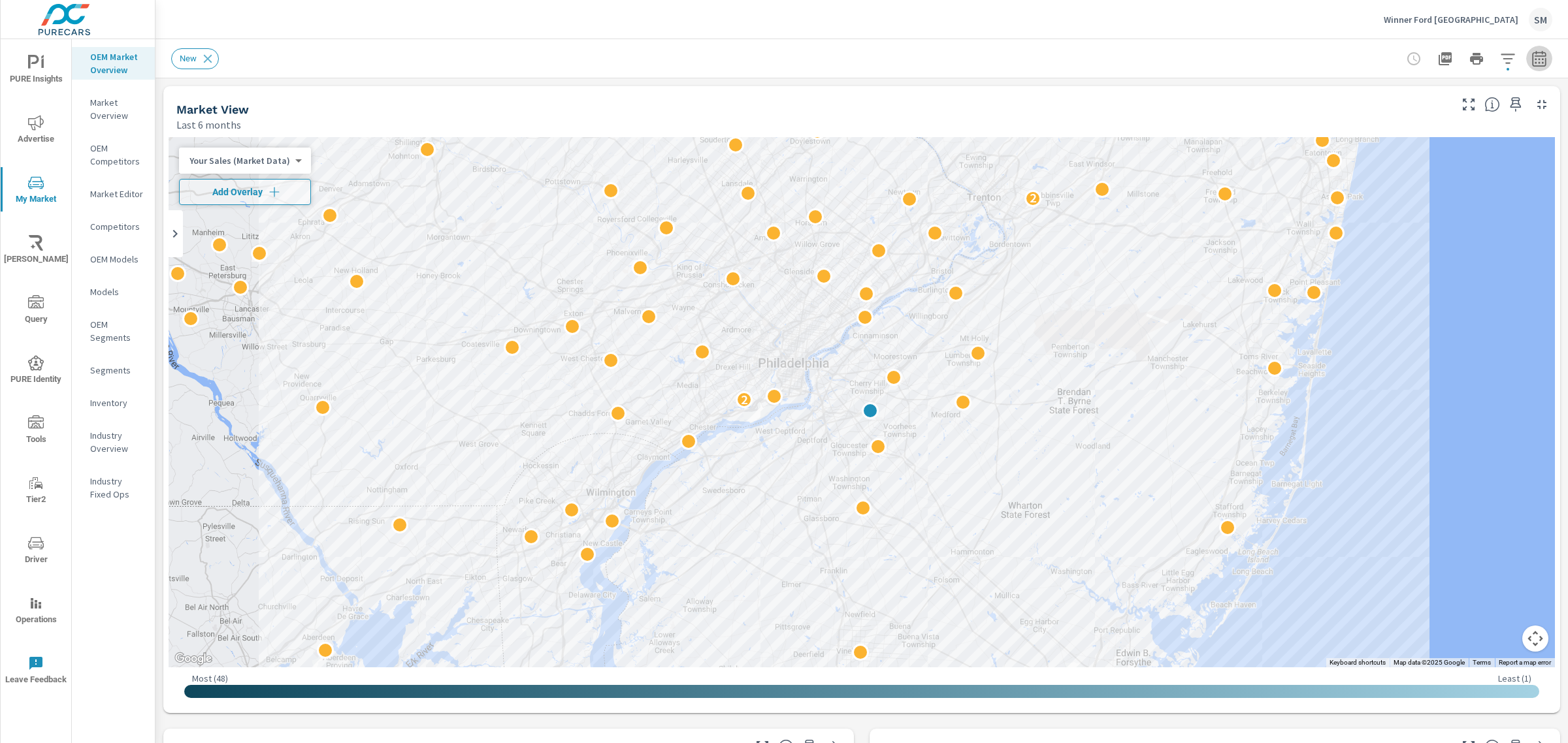
click at [1535, 63] on button "button" at bounding box center [1539, 58] width 26 height 26
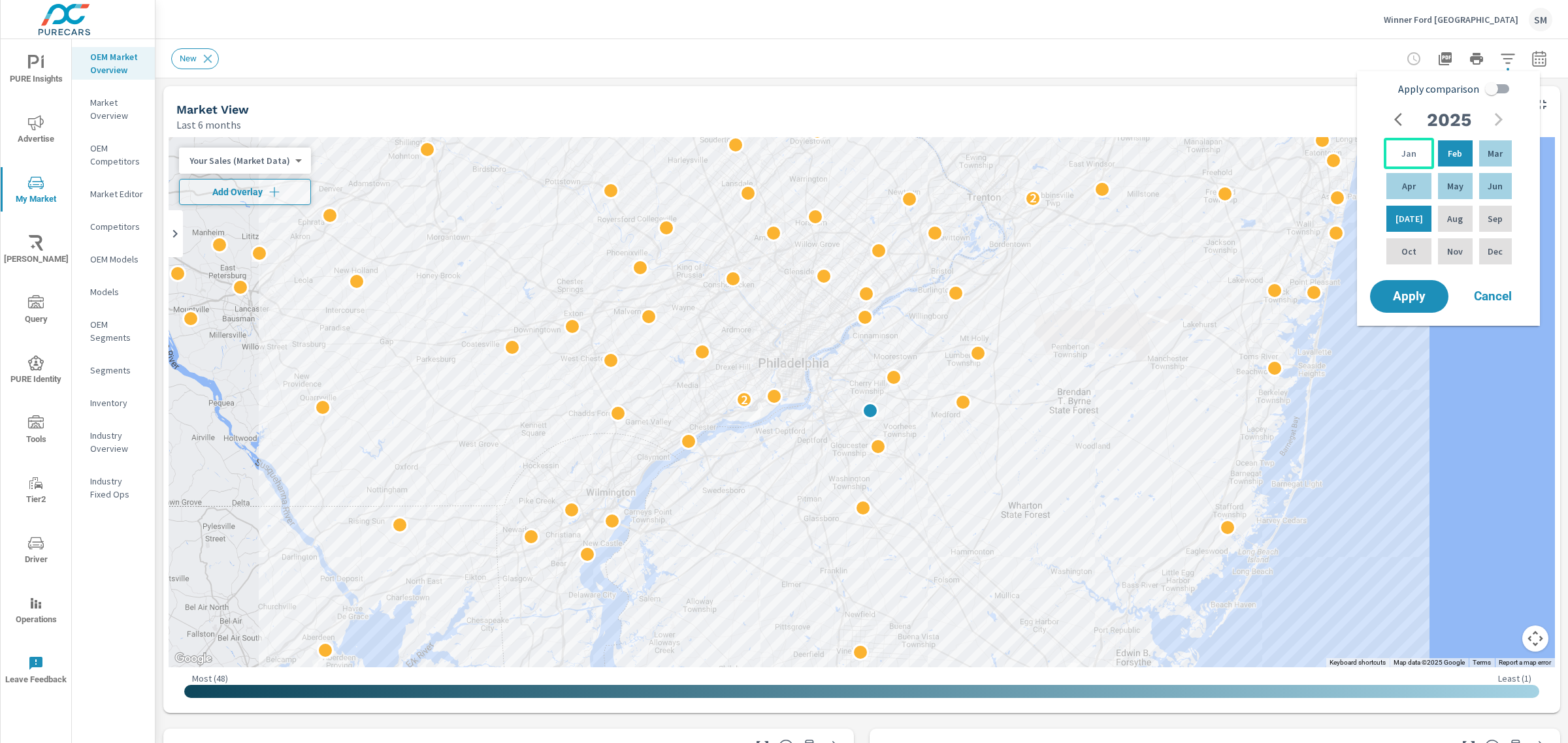
click at [1421, 142] on div "Jan" at bounding box center [1408, 154] width 50 height 31
click at [1406, 150] on p "Jan" at bounding box center [1408, 153] width 15 height 13
click at [1406, 303] on span "Apply" at bounding box center [1408, 297] width 53 height 13
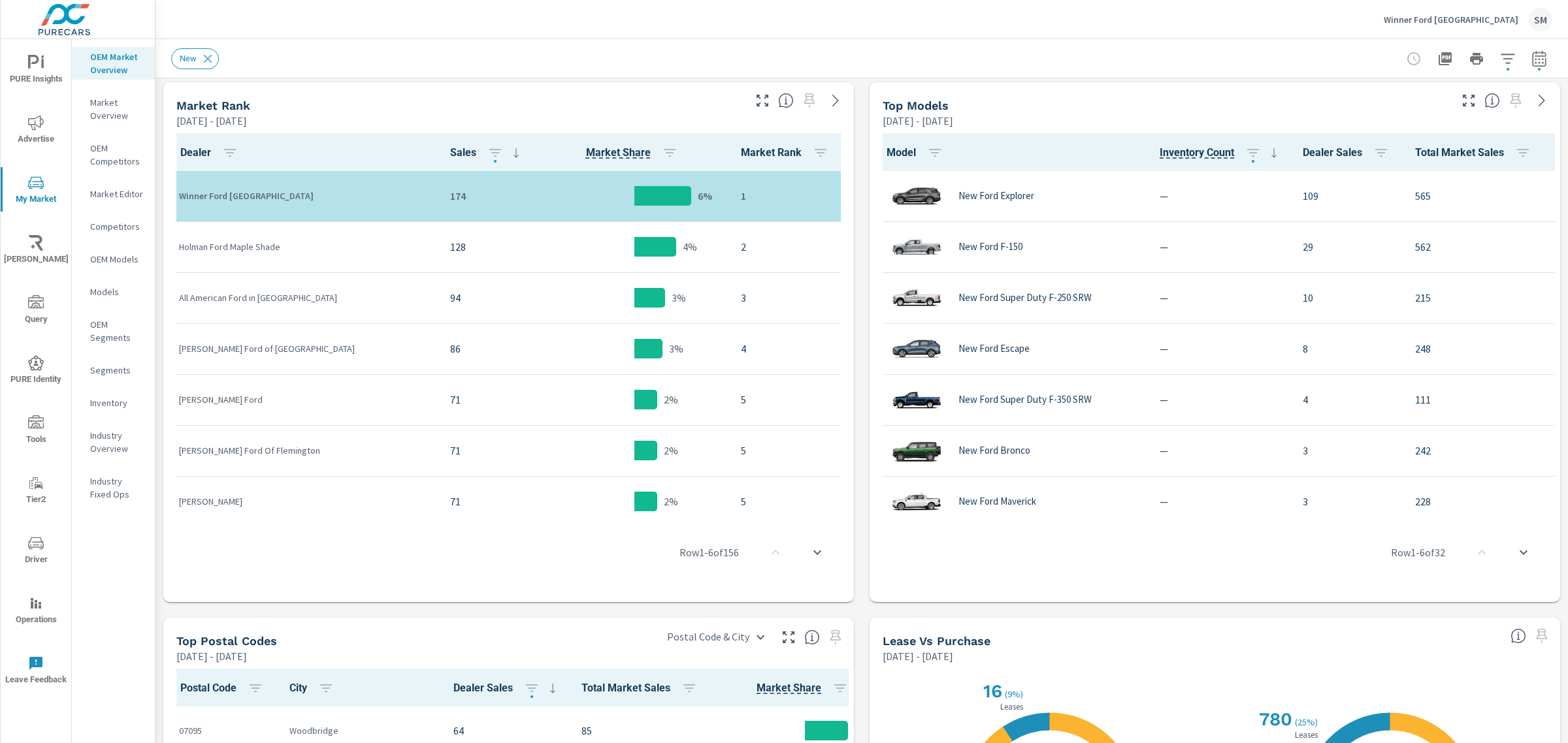
scroll to position [641, 0]
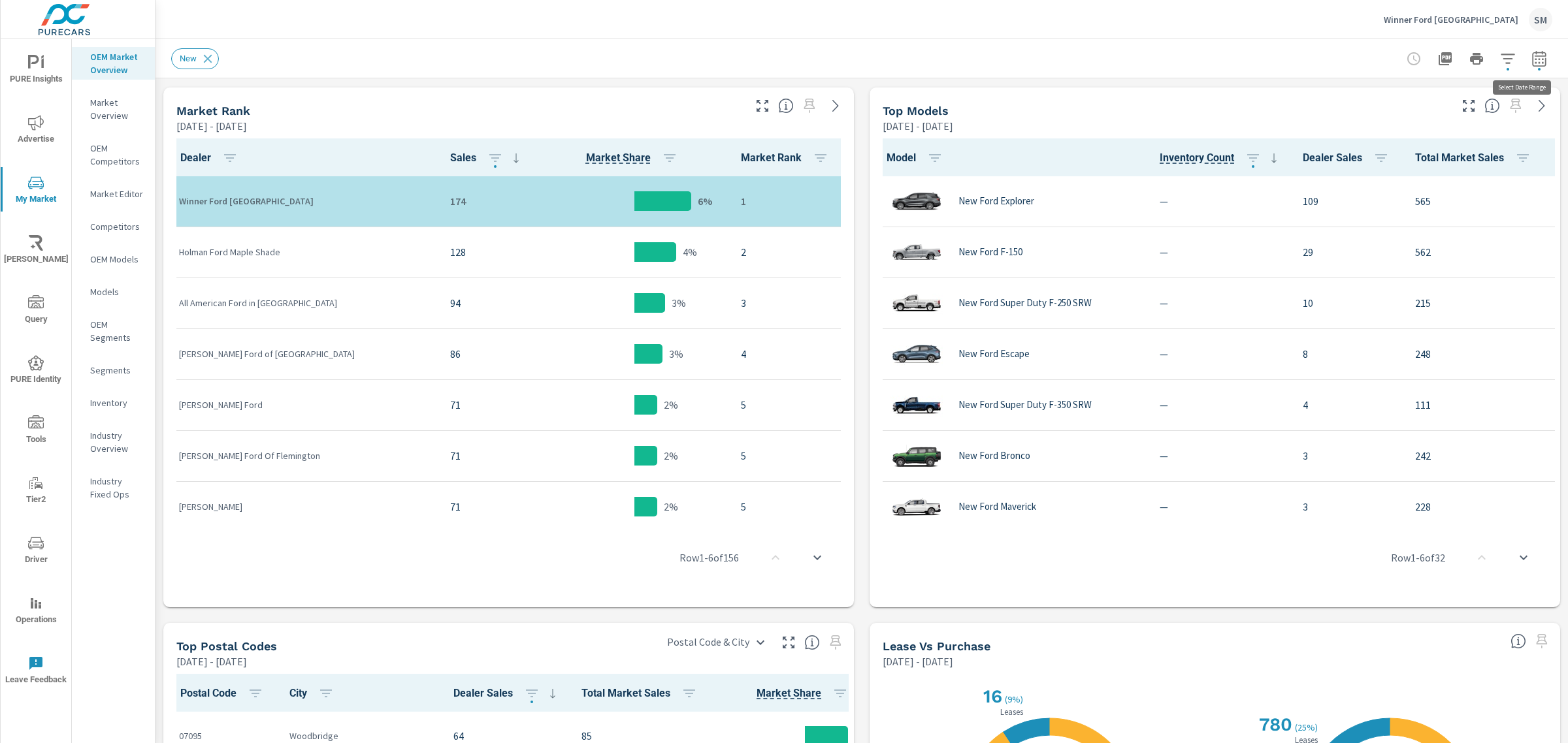
click at [1526, 55] on button "button" at bounding box center [1539, 58] width 26 height 26
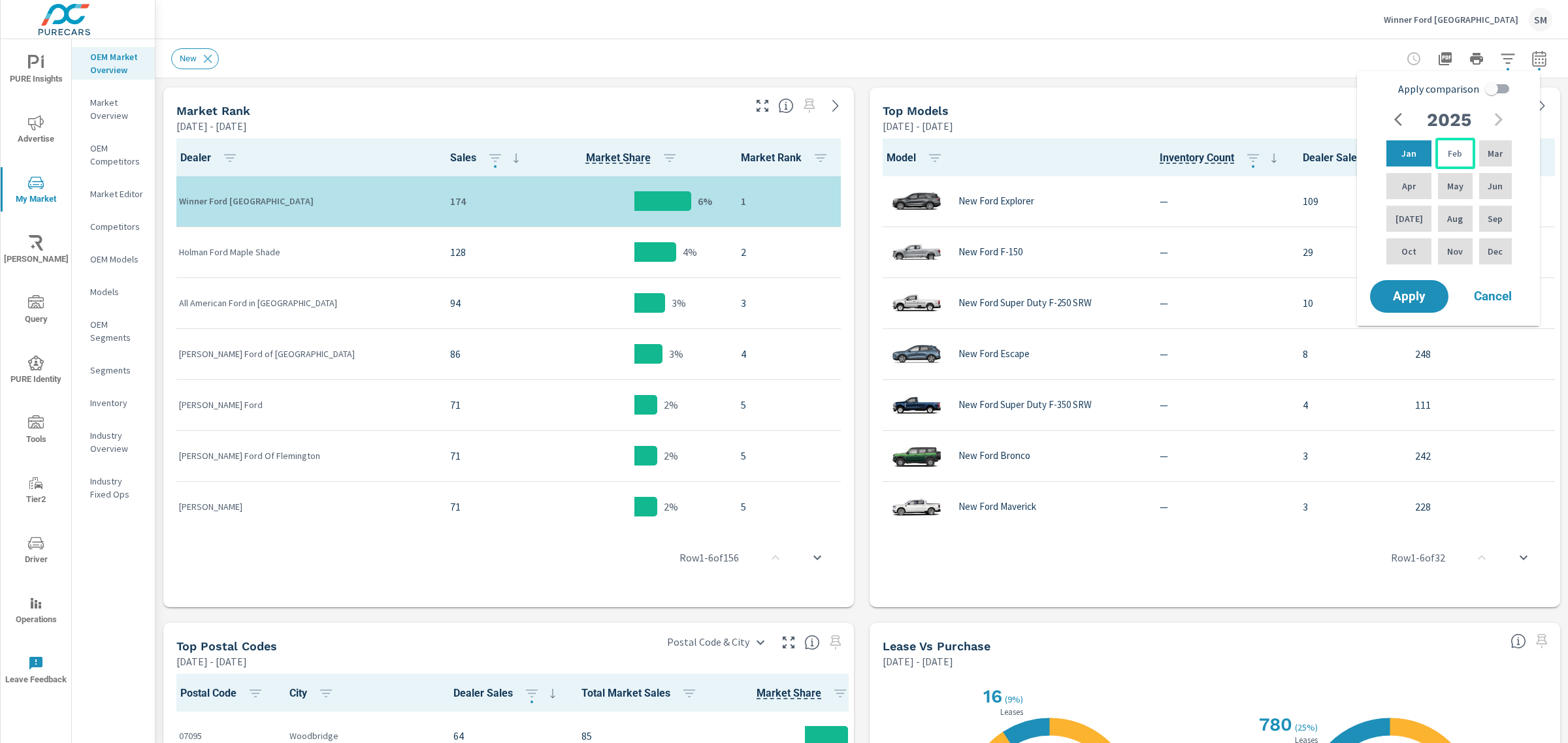
click at [1447, 150] on p "Feb" at bounding box center [1454, 153] width 14 height 13
click at [1477, 170] on div "Jun" at bounding box center [1495, 186] width 38 height 31
click at [1456, 154] on div "Feb" at bounding box center [1455, 154] width 39 height 31
click at [1447, 150] on p "Feb" at bounding box center [1454, 153] width 14 height 13
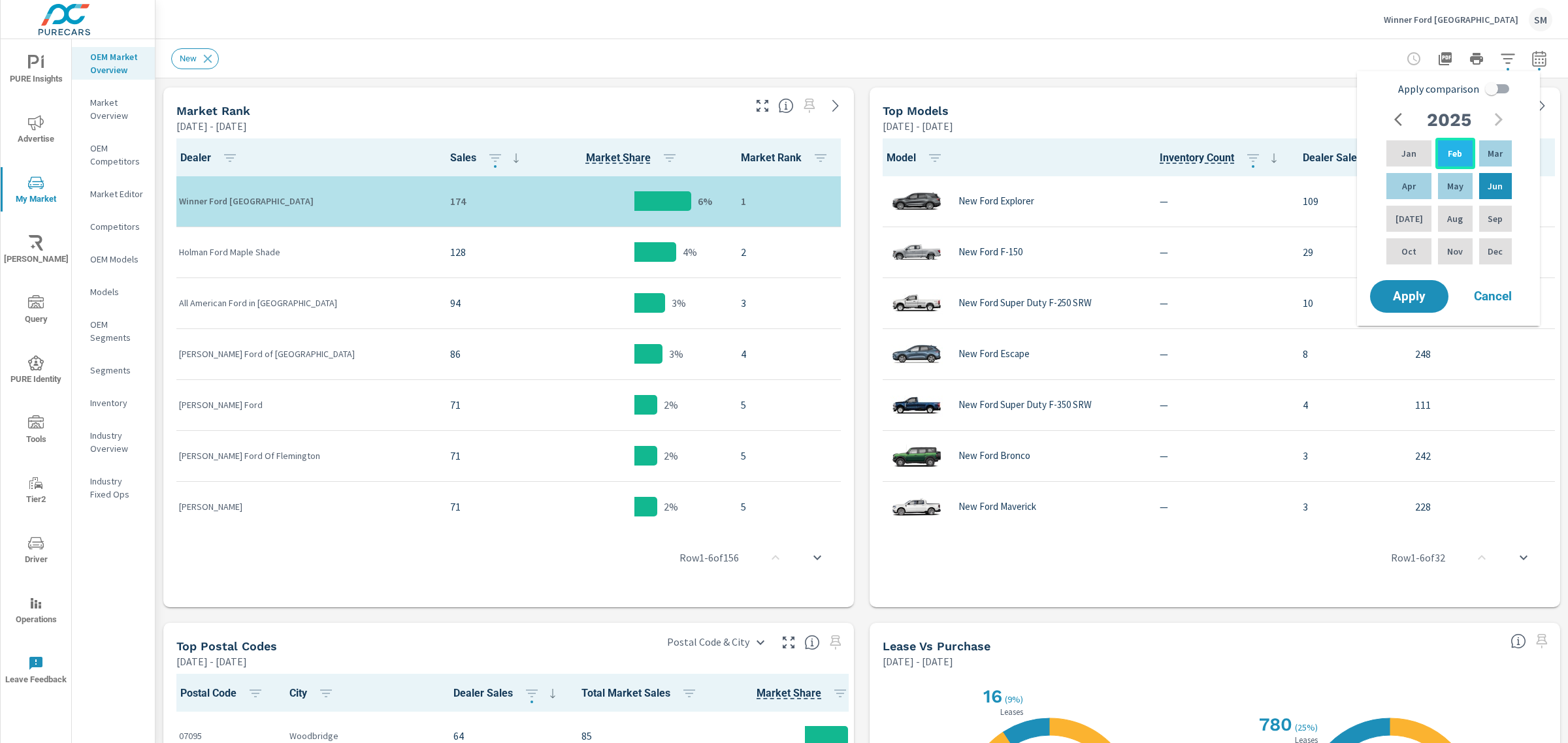
click at [1447, 154] on p "Feb" at bounding box center [1454, 153] width 14 height 13
click at [1421, 292] on span "Apply" at bounding box center [1408, 297] width 53 height 13
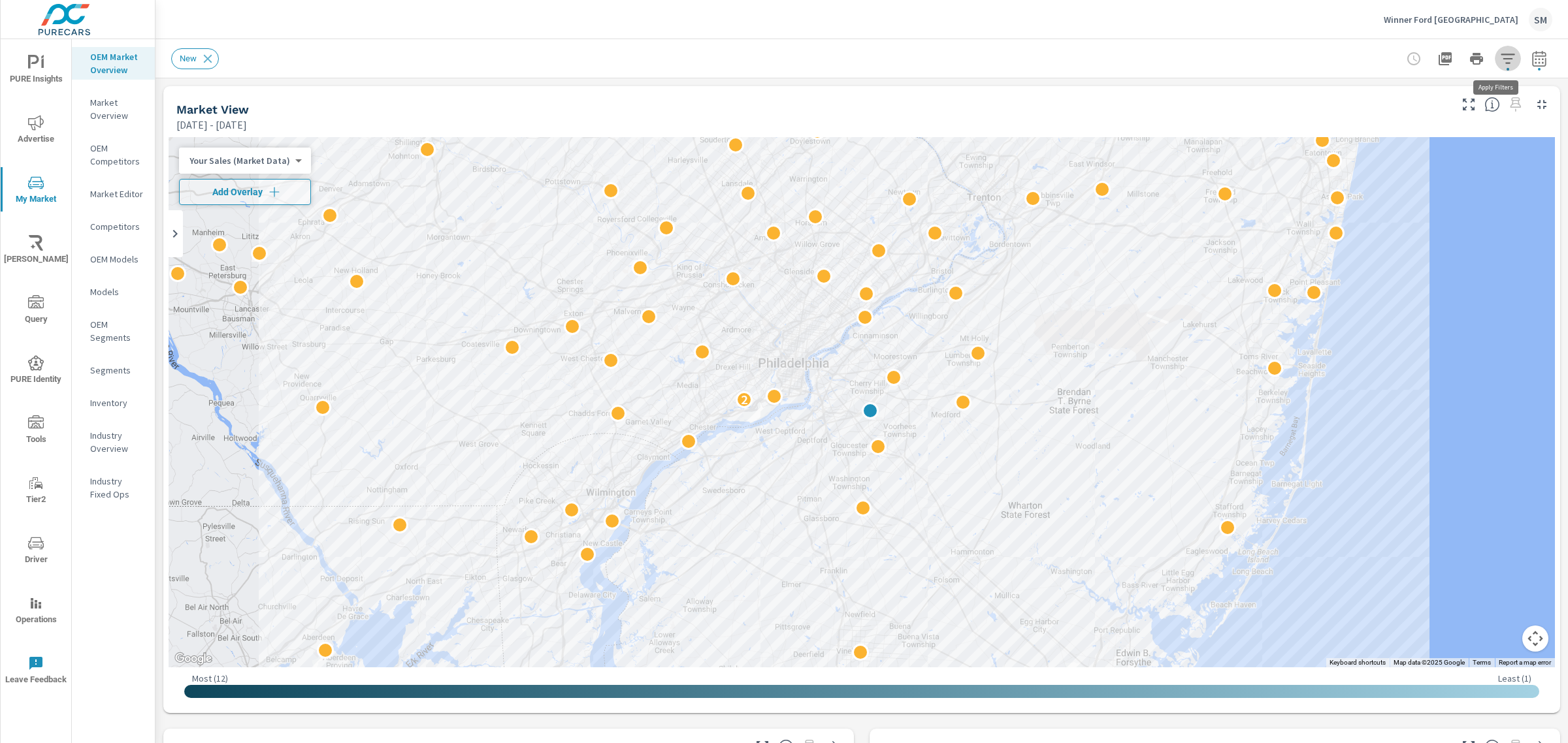
click at [1501, 58] on icon "button" at bounding box center [1507, 58] width 13 height 10
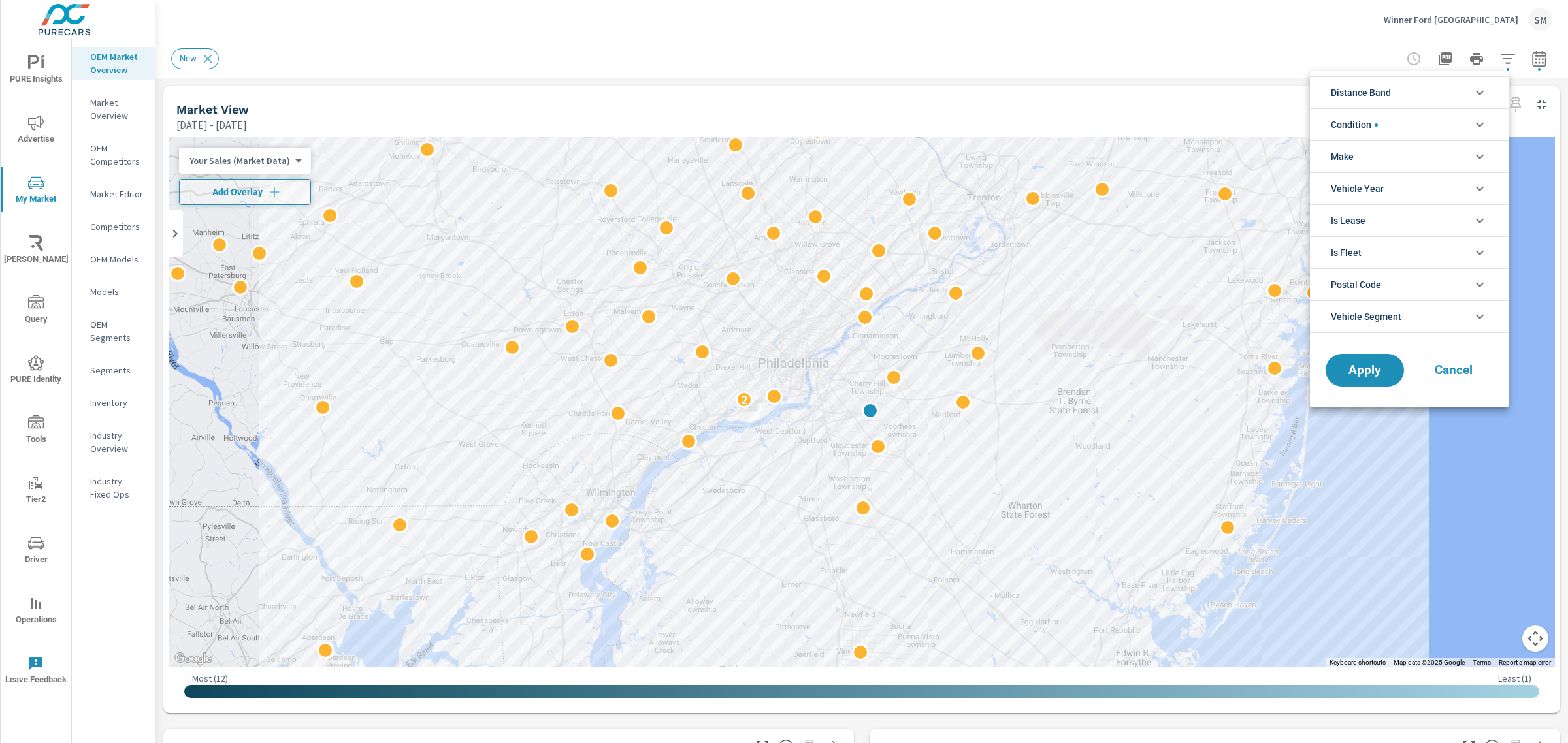
click at [1522, 55] on div at bounding box center [784, 371] width 1568 height 743
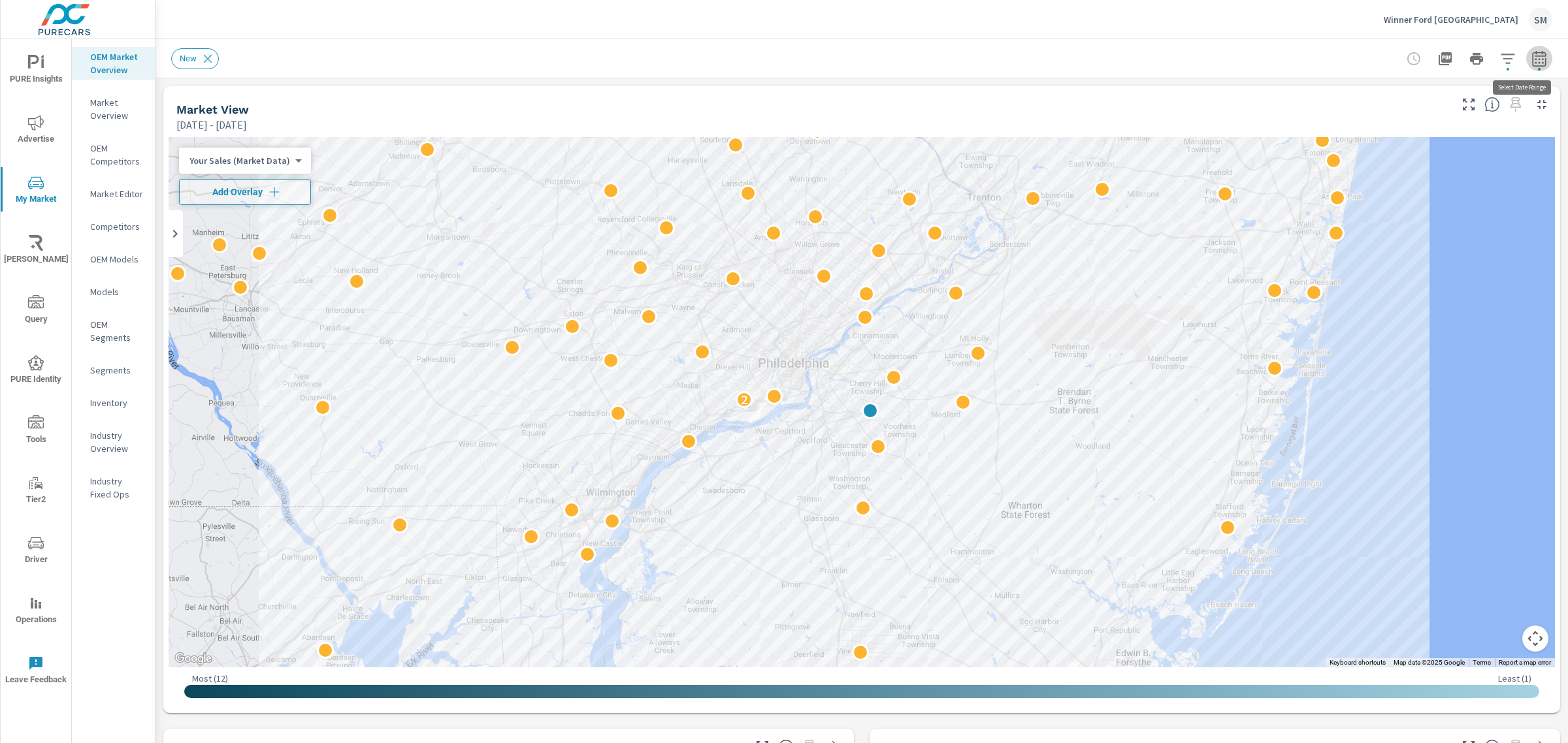
click at [1531, 57] on icon "button" at bounding box center [1539, 58] width 16 height 16
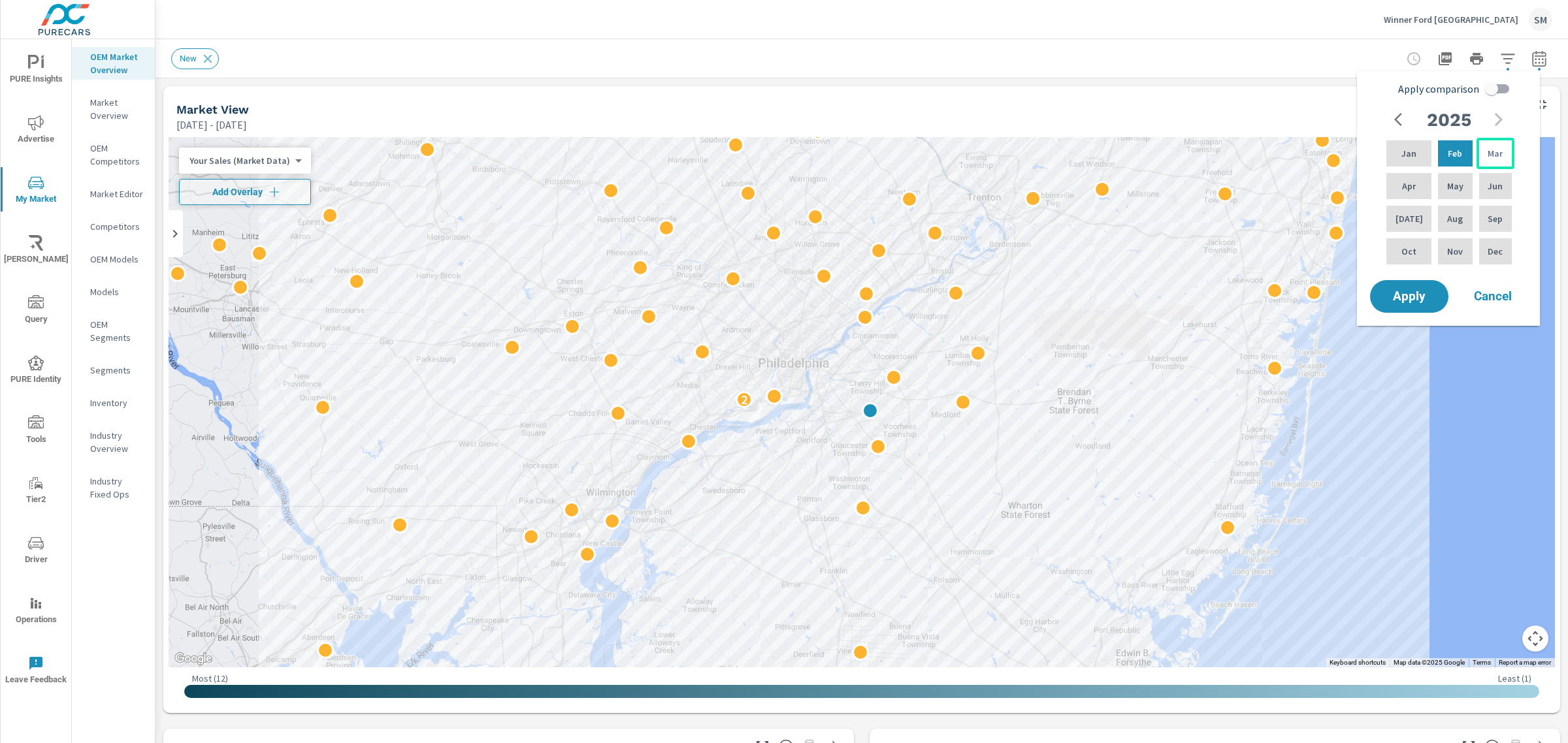
click at [1487, 147] on p "Mar" at bounding box center [1495, 153] width 15 height 13
click at [1411, 296] on span "Apply" at bounding box center [1408, 297] width 53 height 13
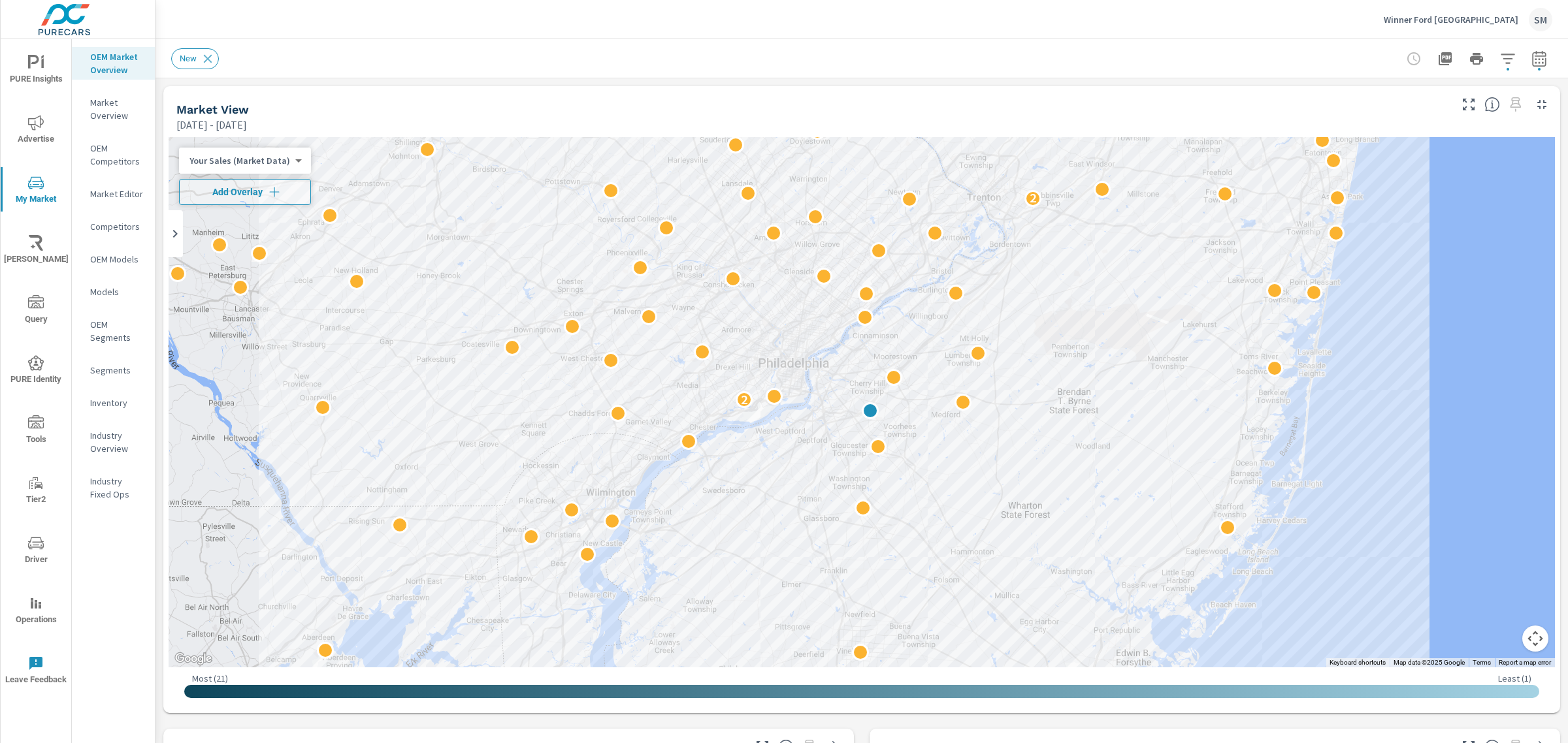
click at [1531, 64] on icon "button" at bounding box center [1539, 58] width 16 height 16
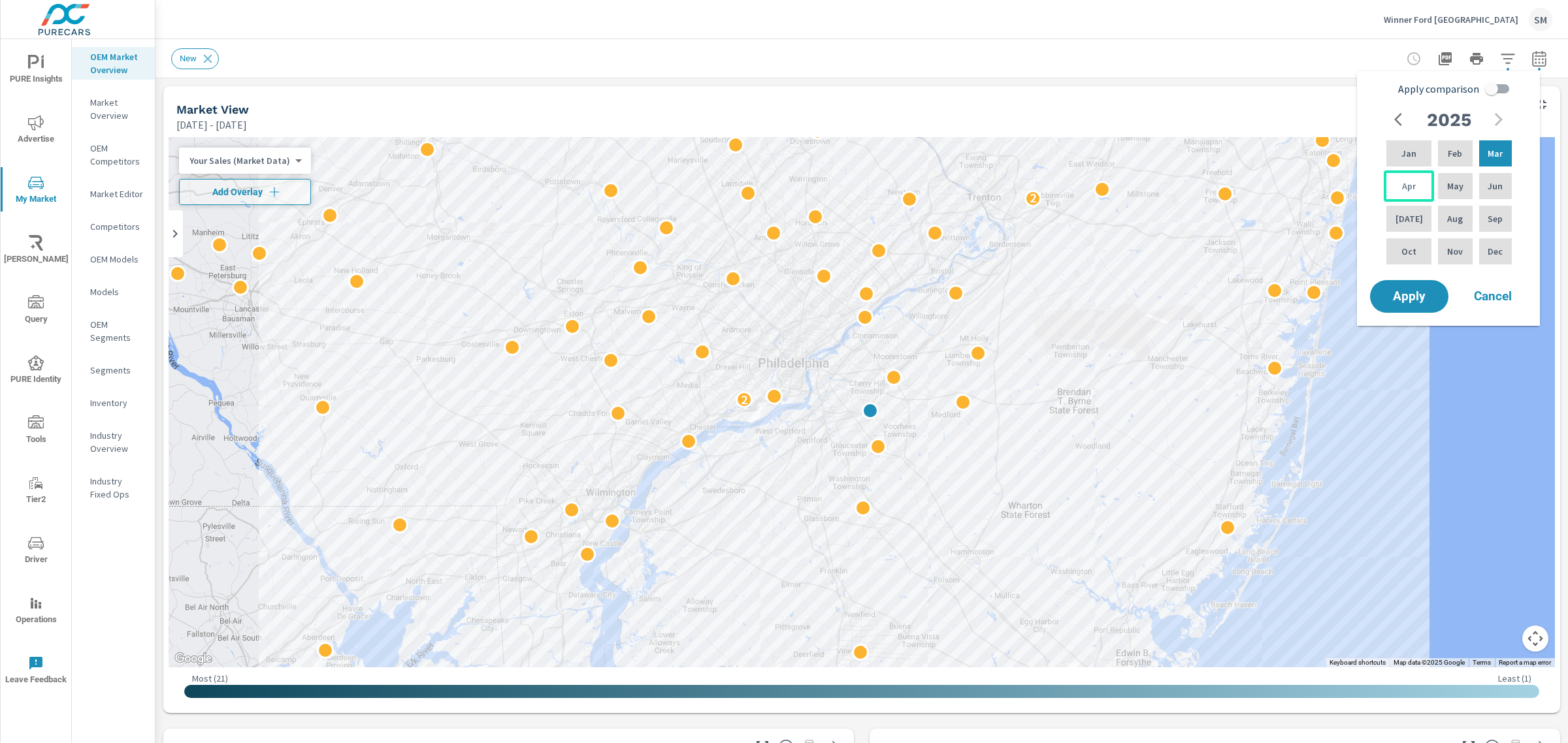
click at [1393, 190] on div "Apr" at bounding box center [1408, 186] width 50 height 31
click at [1402, 180] on p "Apr" at bounding box center [1408, 186] width 13 height 13
click at [1396, 183] on div "Apr" at bounding box center [1408, 186] width 50 height 31
click at [1391, 301] on span "Apply" at bounding box center [1408, 297] width 53 height 13
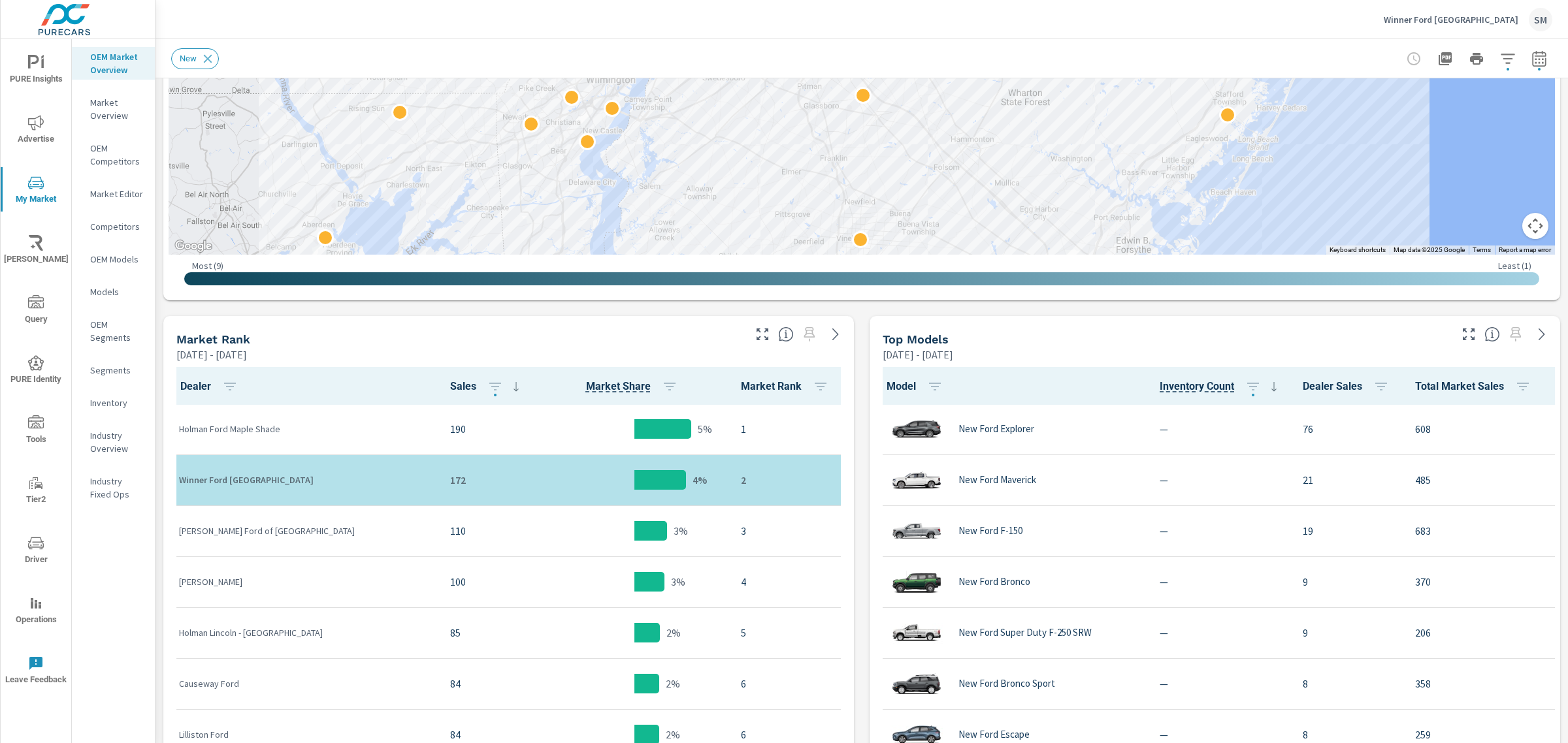
scroll to position [413, 0]
click at [1531, 58] on icon "button" at bounding box center [1539, 58] width 16 height 16
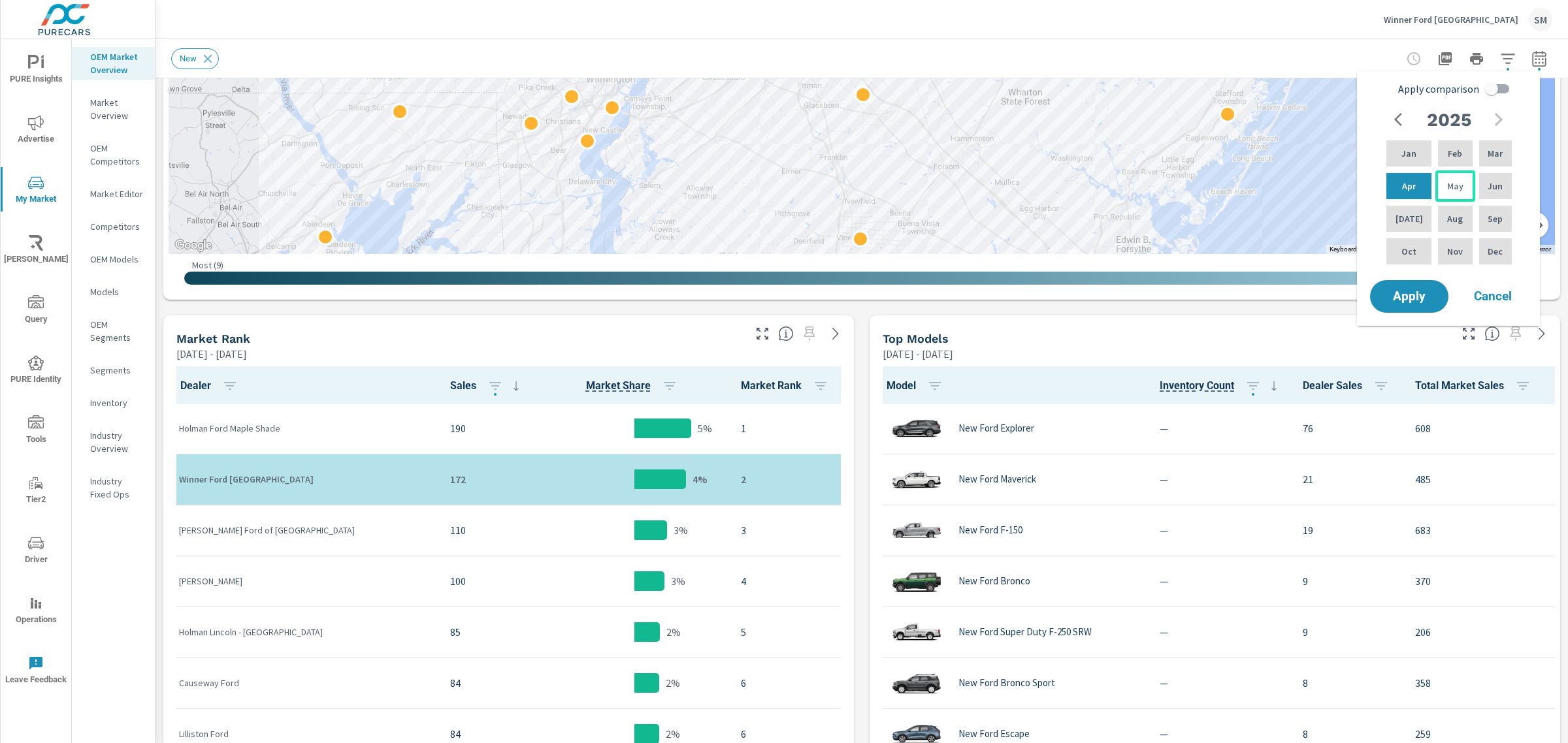
click at [1456, 190] on div "May" at bounding box center [1455, 186] width 39 height 31
click at [1409, 284] on button "Apply" at bounding box center [1409, 296] width 81 height 34
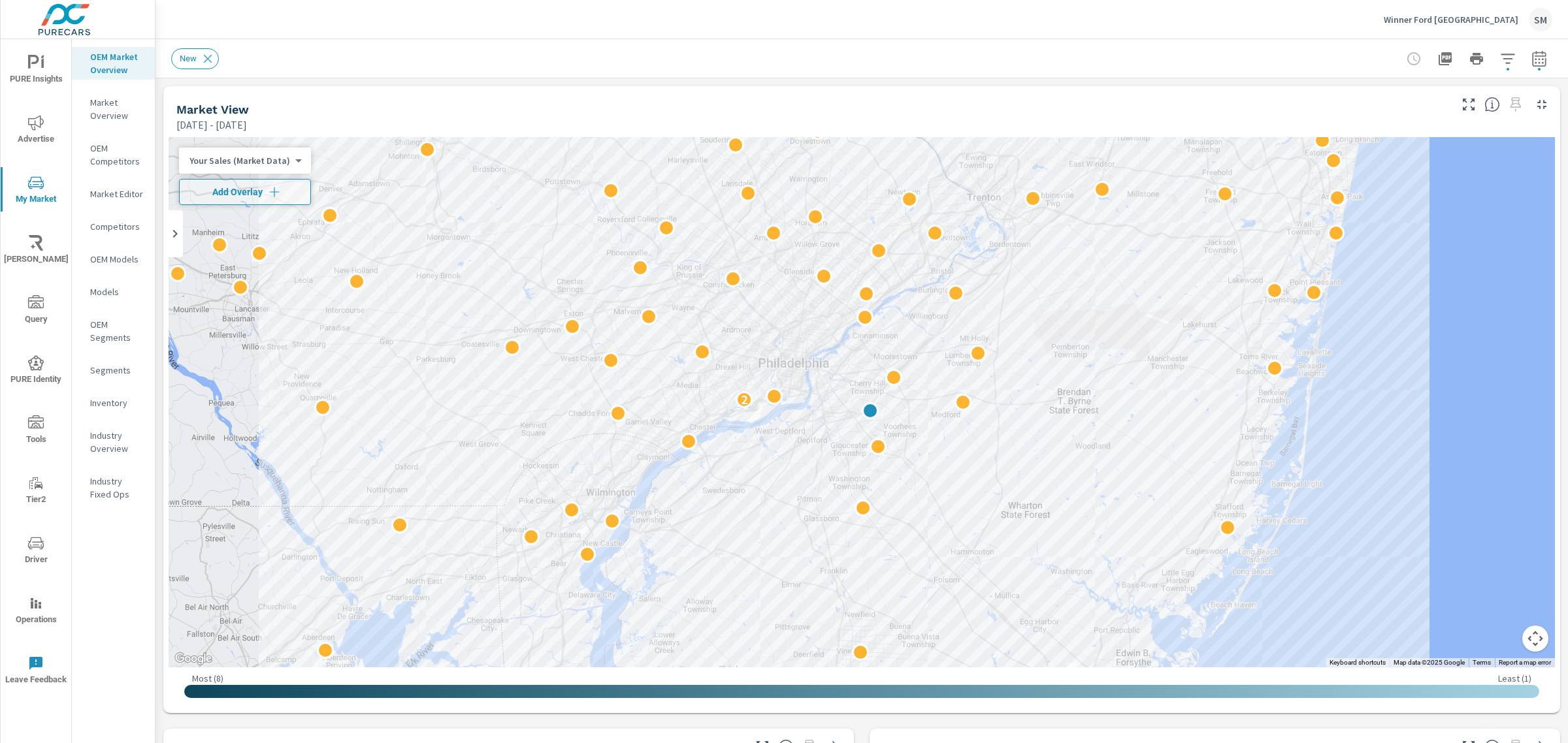
scroll to position [341, 0]
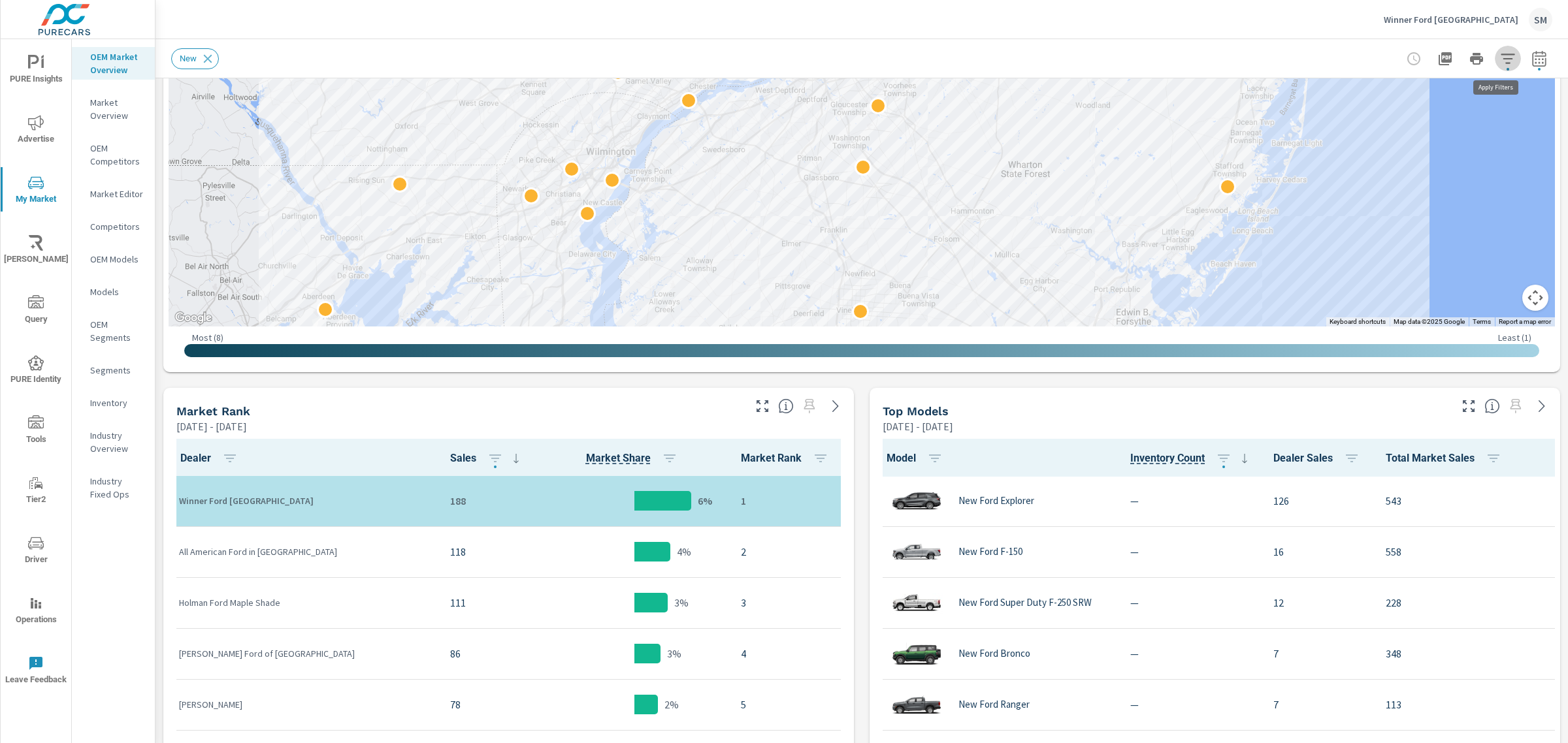
click at [1500, 56] on icon "button" at bounding box center [1507, 58] width 16 height 16
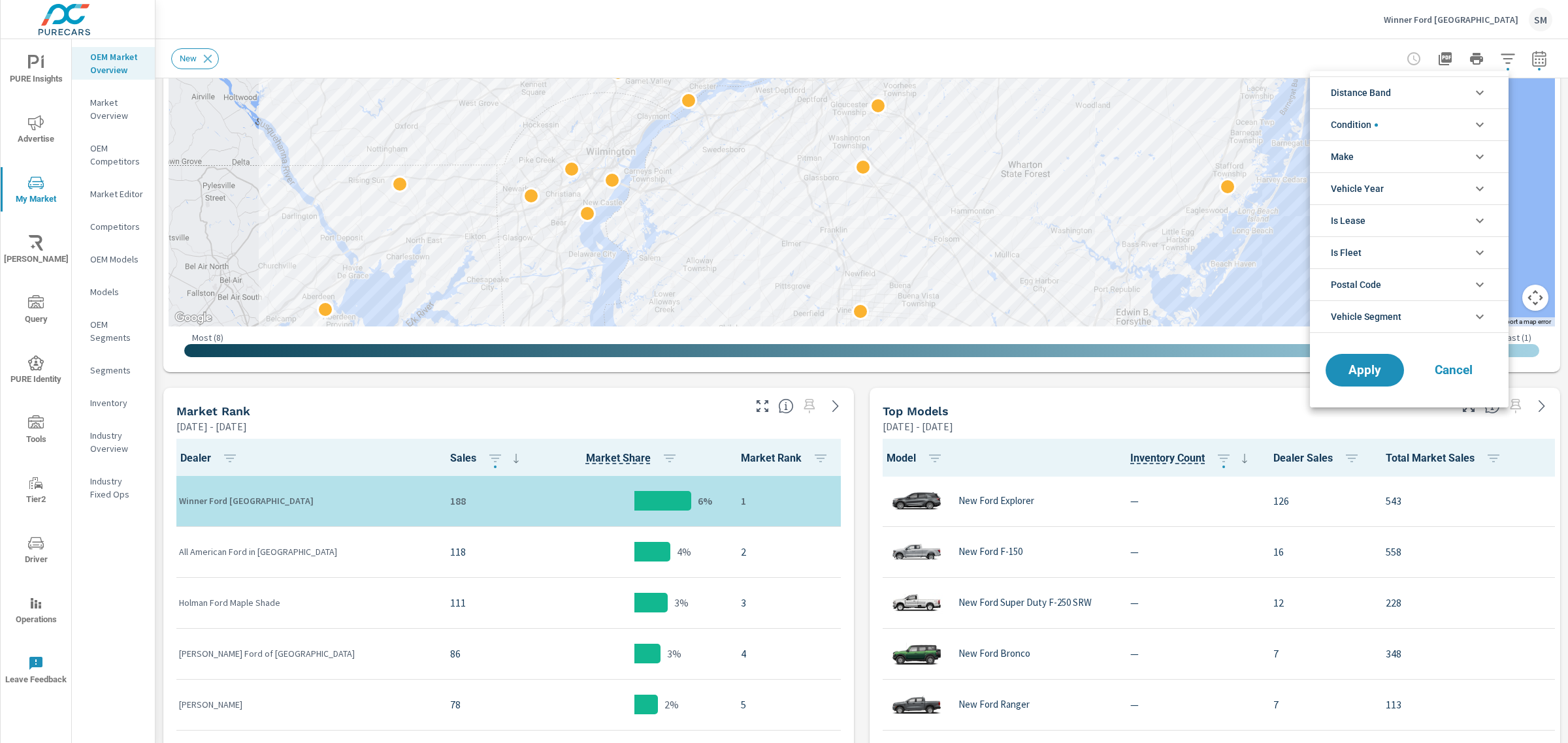
click at [1533, 64] on div at bounding box center [784, 371] width 1568 height 743
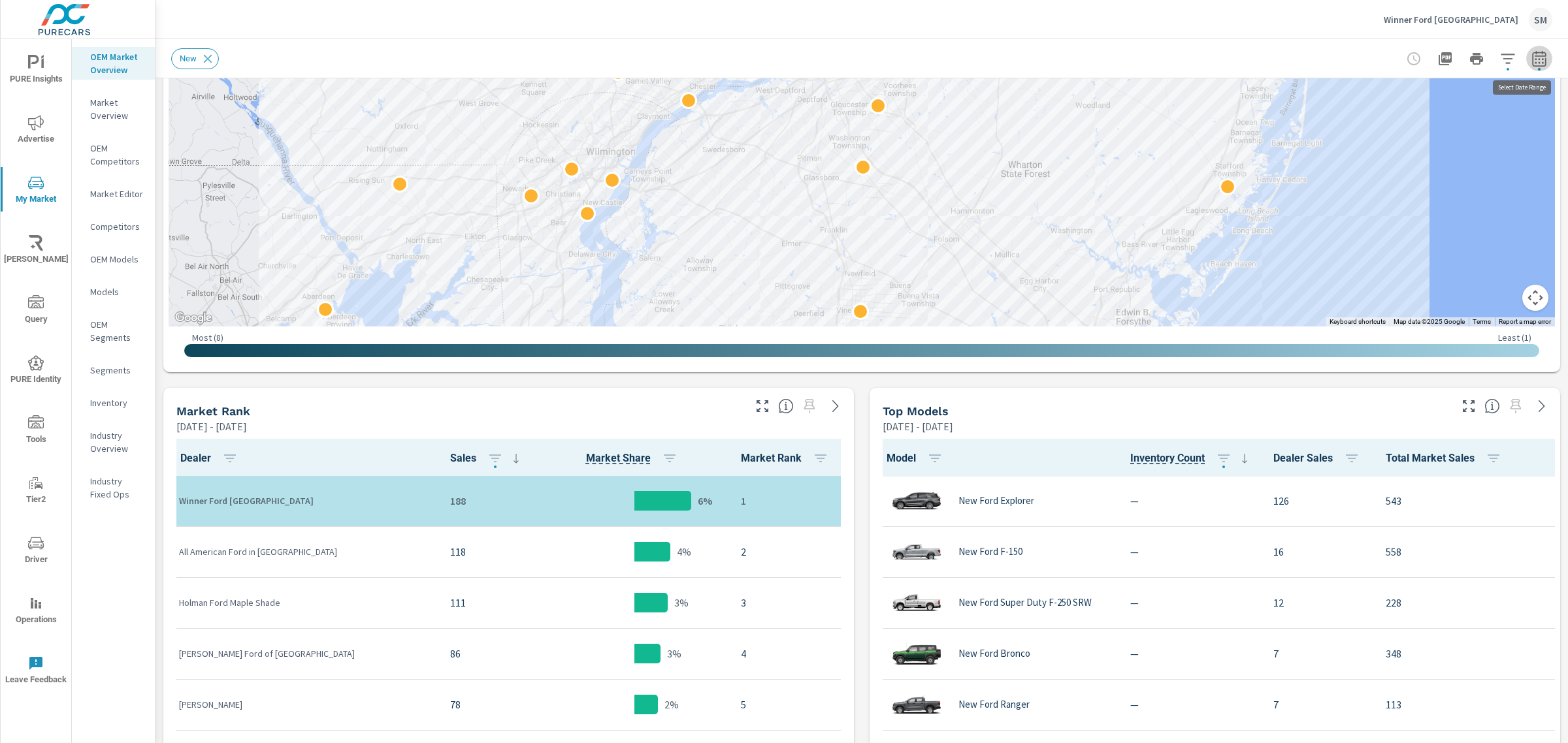
click at [1531, 58] on icon "button" at bounding box center [1539, 58] width 16 height 16
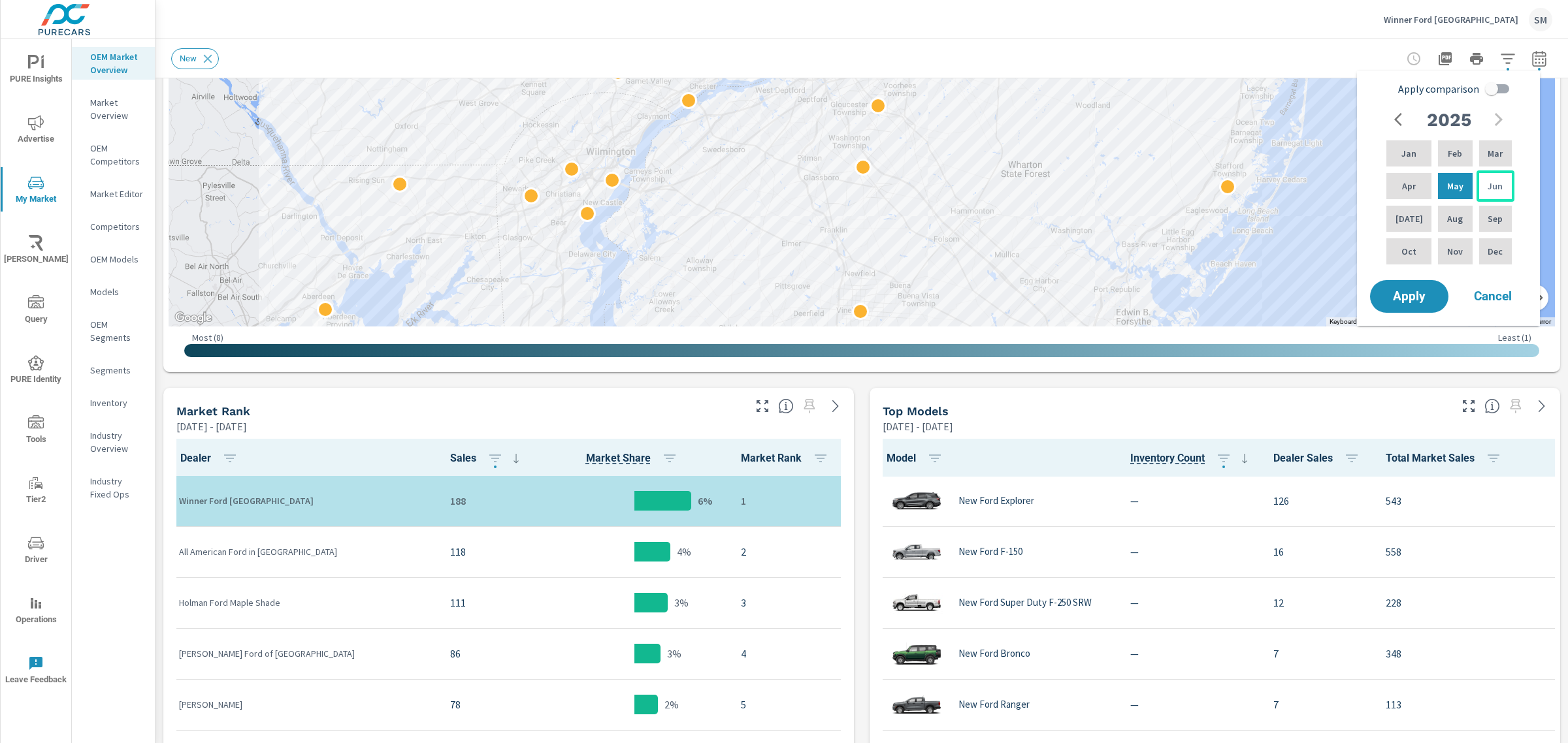
click at [1492, 188] on p "Jun" at bounding box center [1495, 186] width 15 height 13
click at [1411, 291] on span "Apply" at bounding box center [1408, 297] width 53 height 13
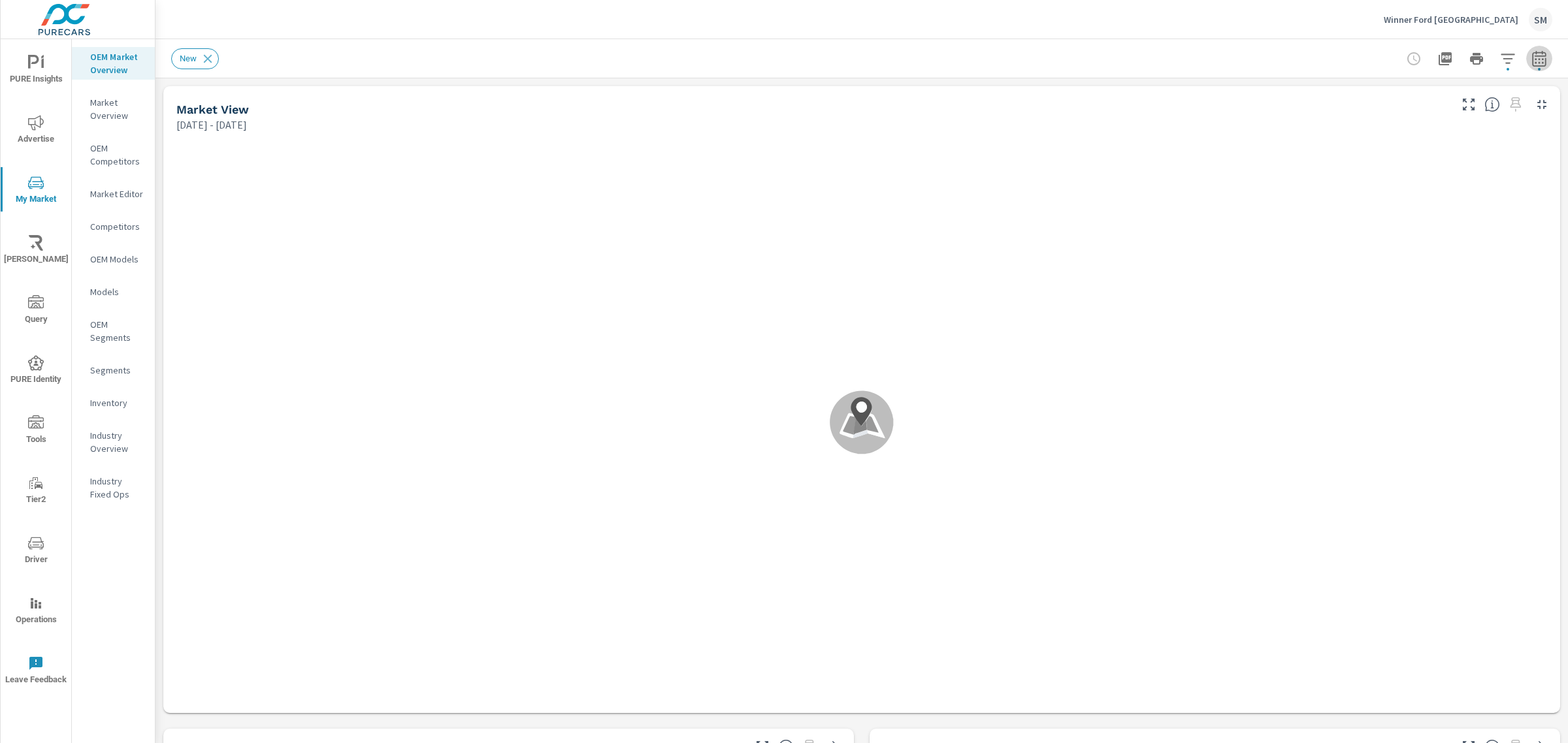
scroll to position [1, 0]
click at [1531, 64] on icon "button" at bounding box center [1539, 58] width 16 height 16
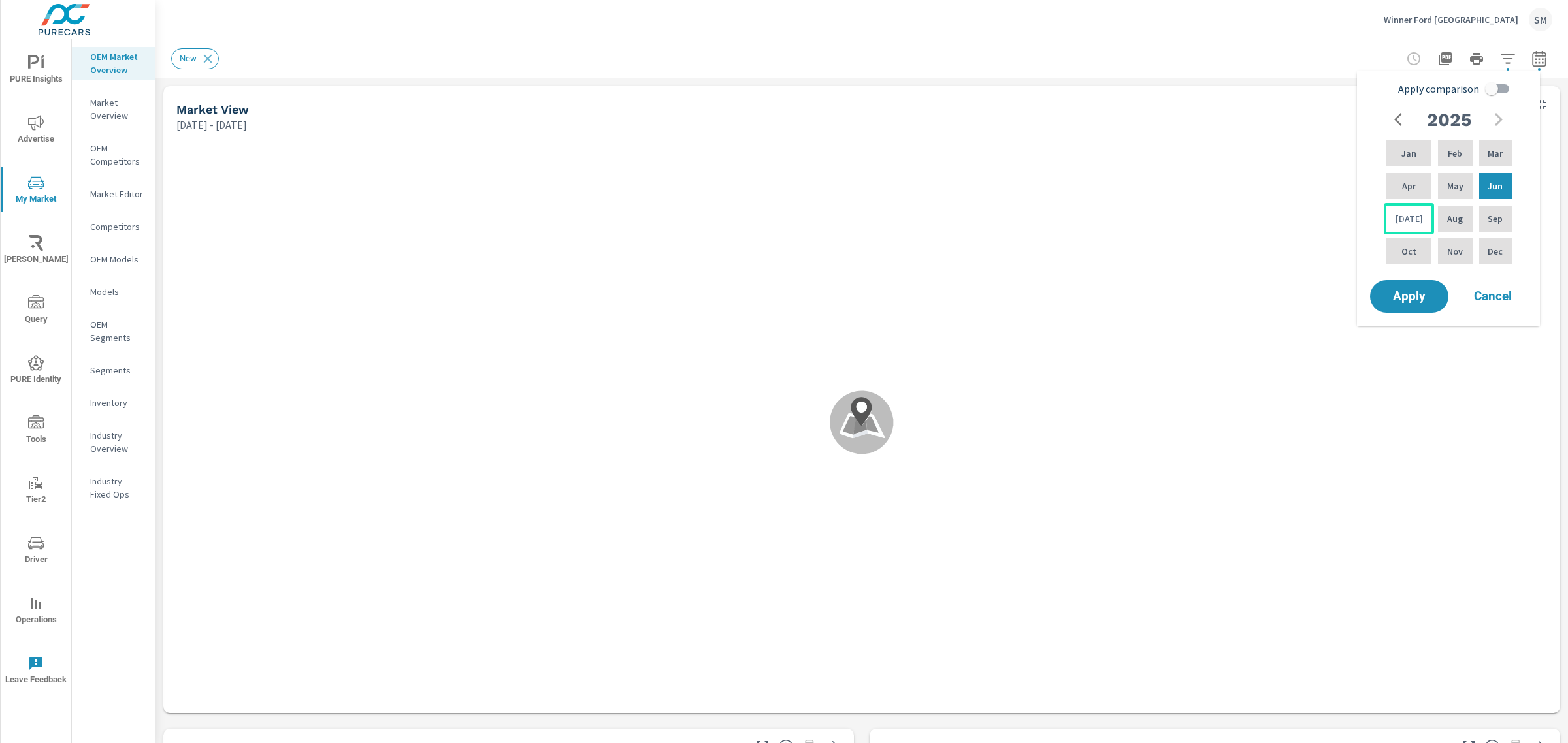
click at [1408, 214] on p "[DATE]" at bounding box center [1409, 218] width 28 height 13
click at [1400, 303] on span "Apply" at bounding box center [1408, 297] width 53 height 13
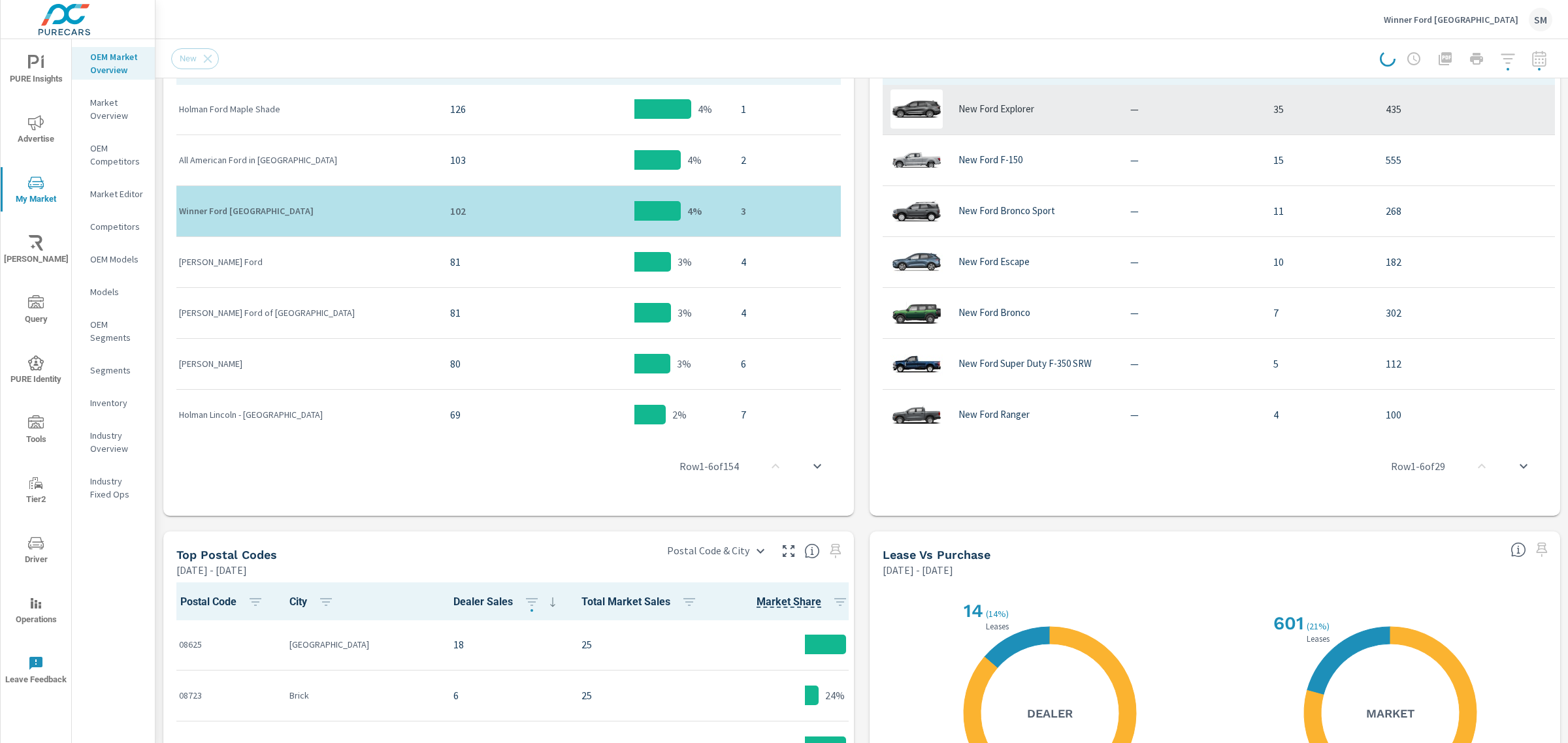
scroll to position [733, 0]
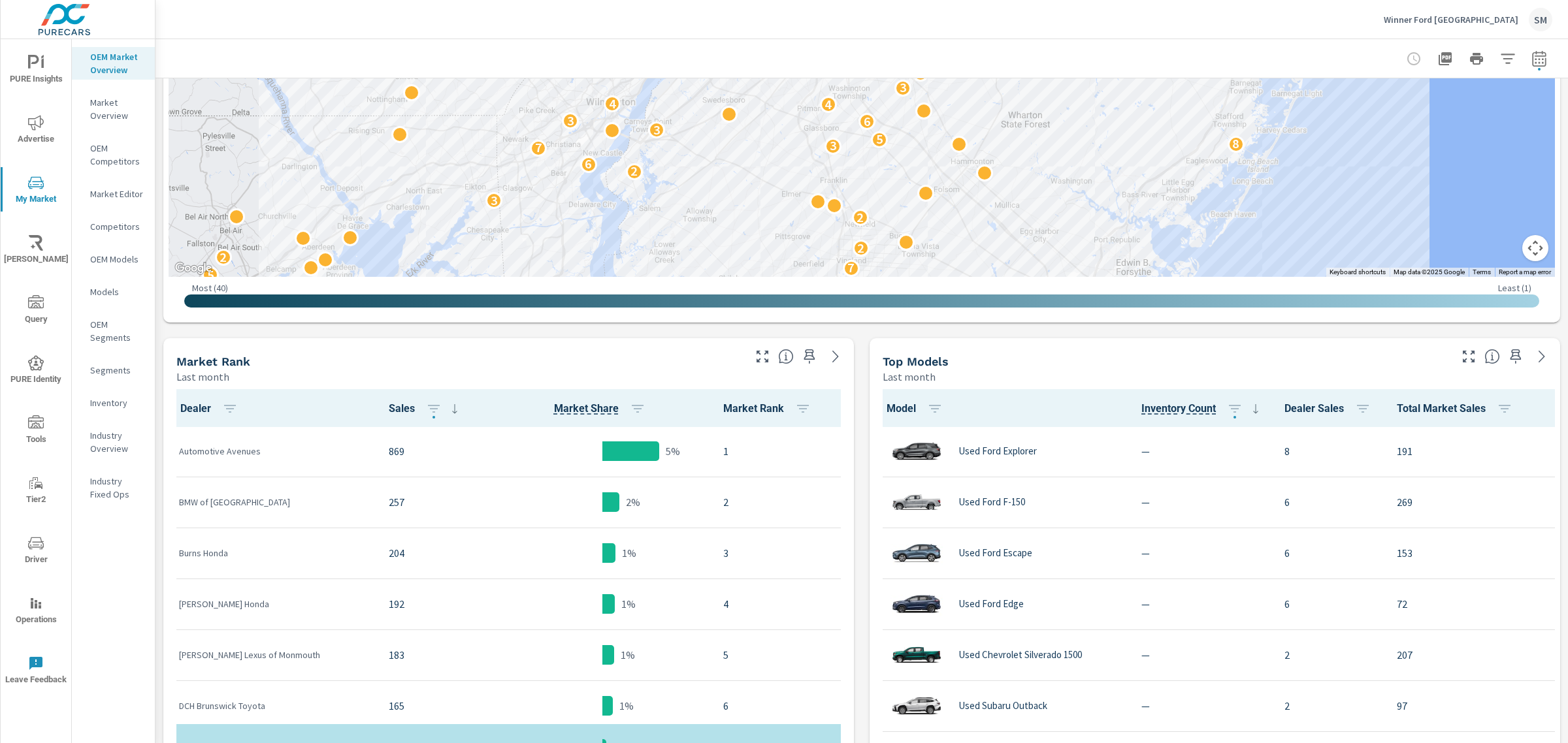
scroll to position [567, 0]
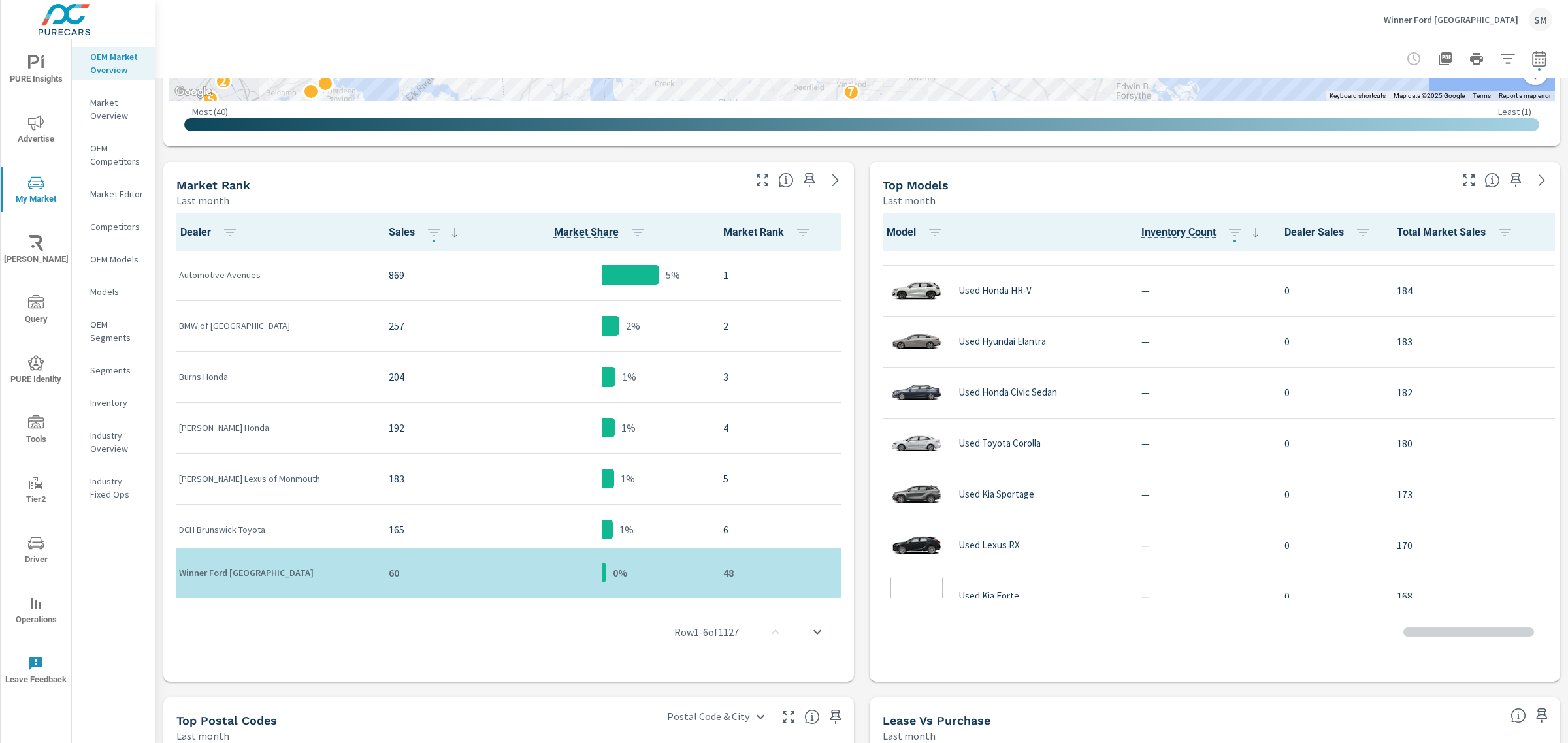
scroll to position [2525, 0]
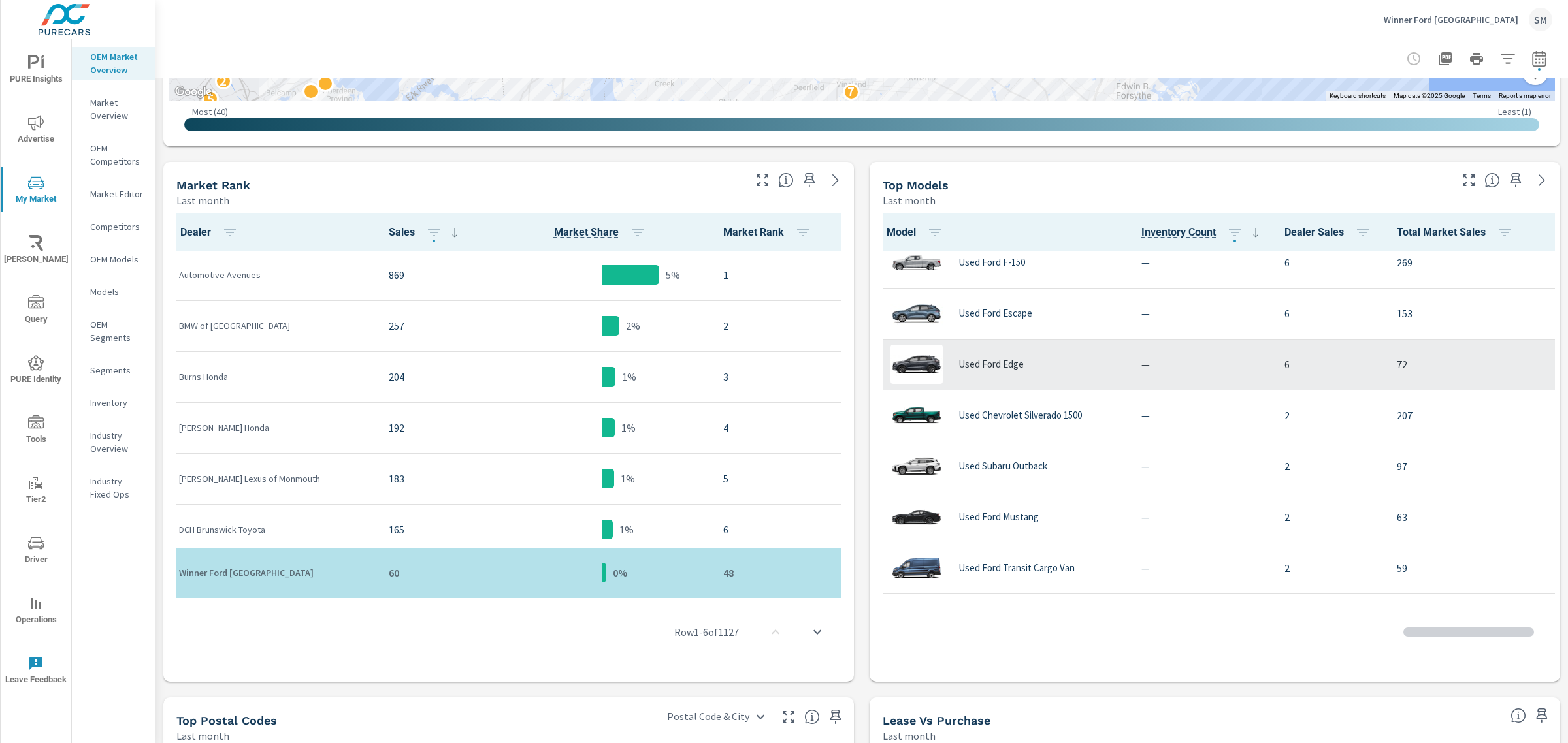
scroll to position [65, 0]
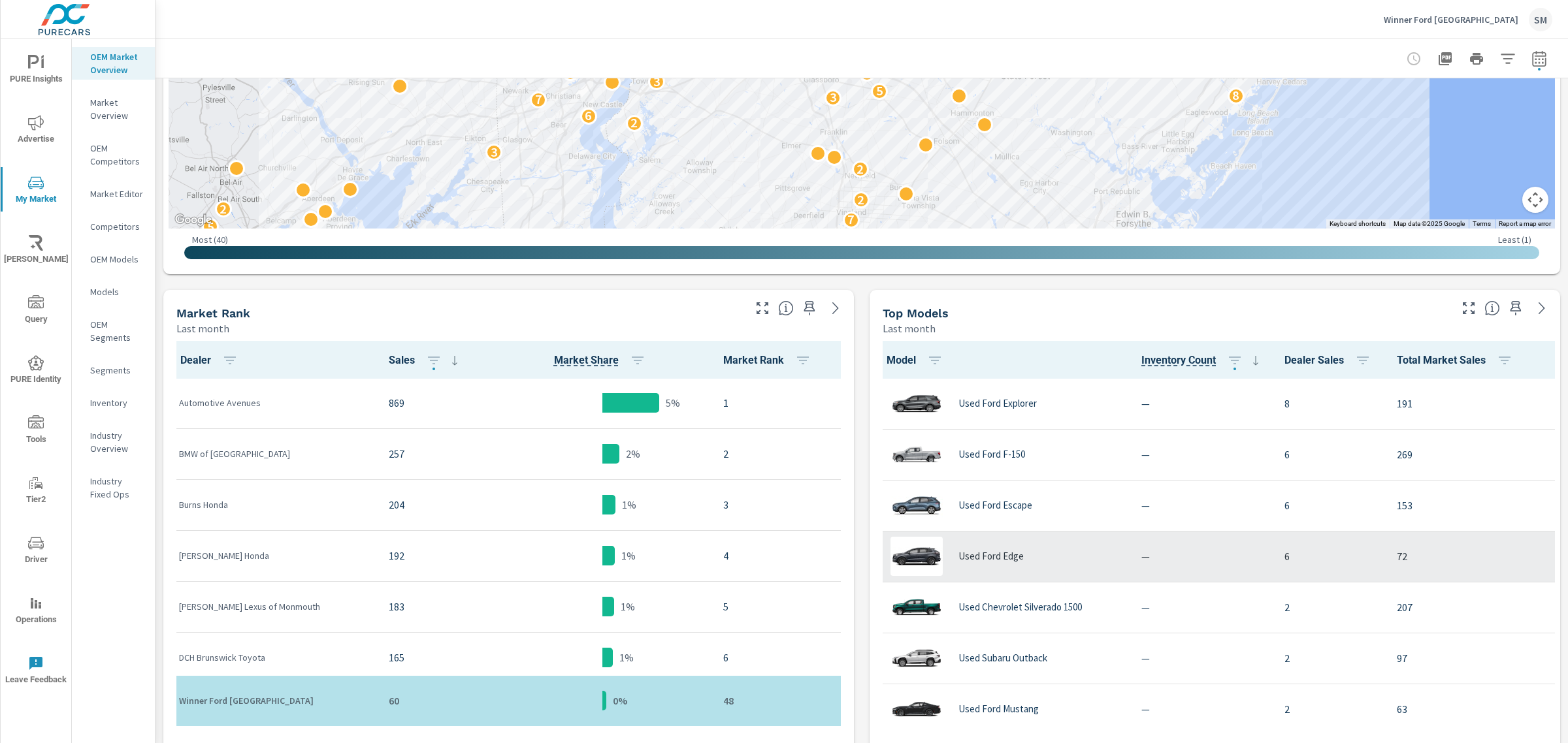
scroll to position [195, 0]
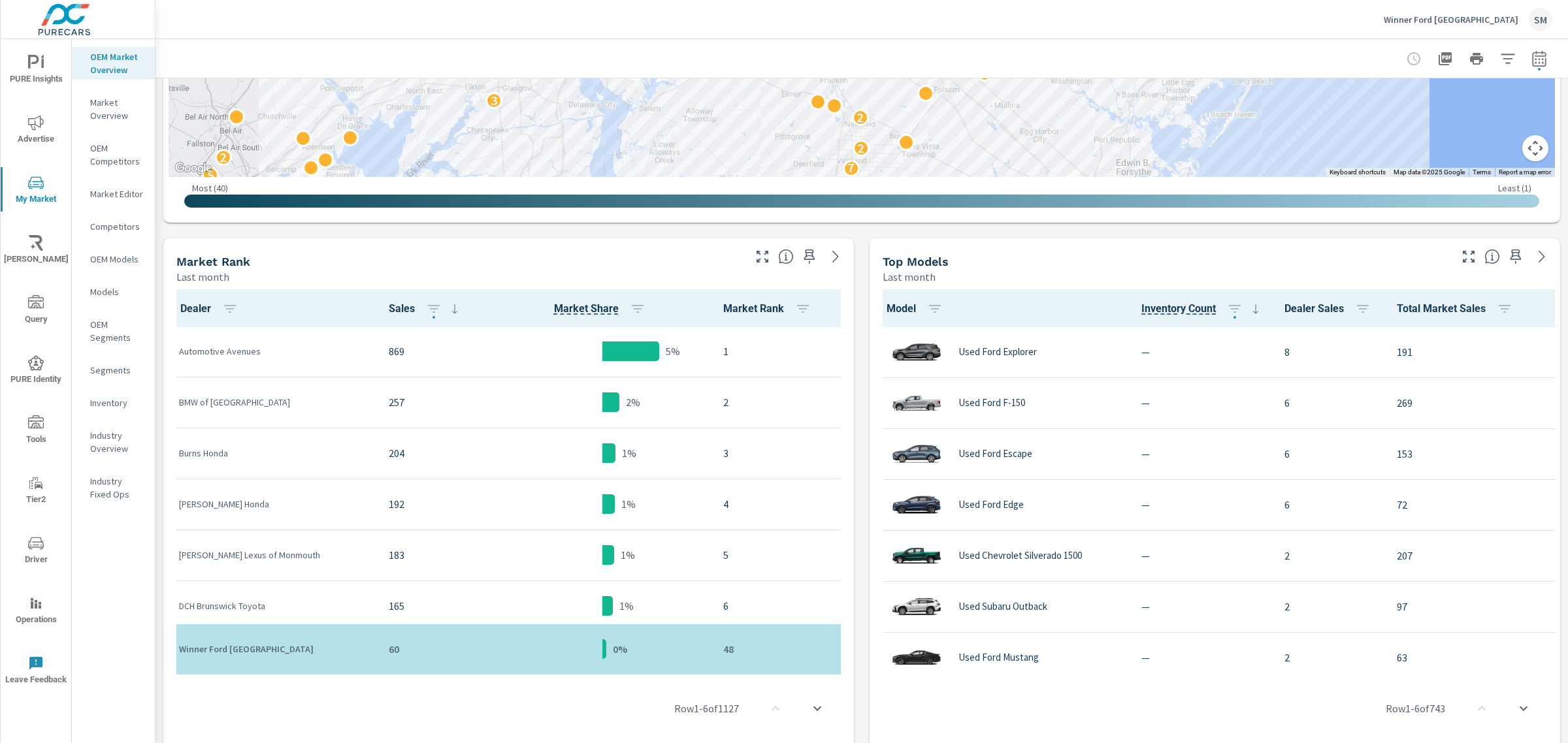
scroll to position [490, 0]
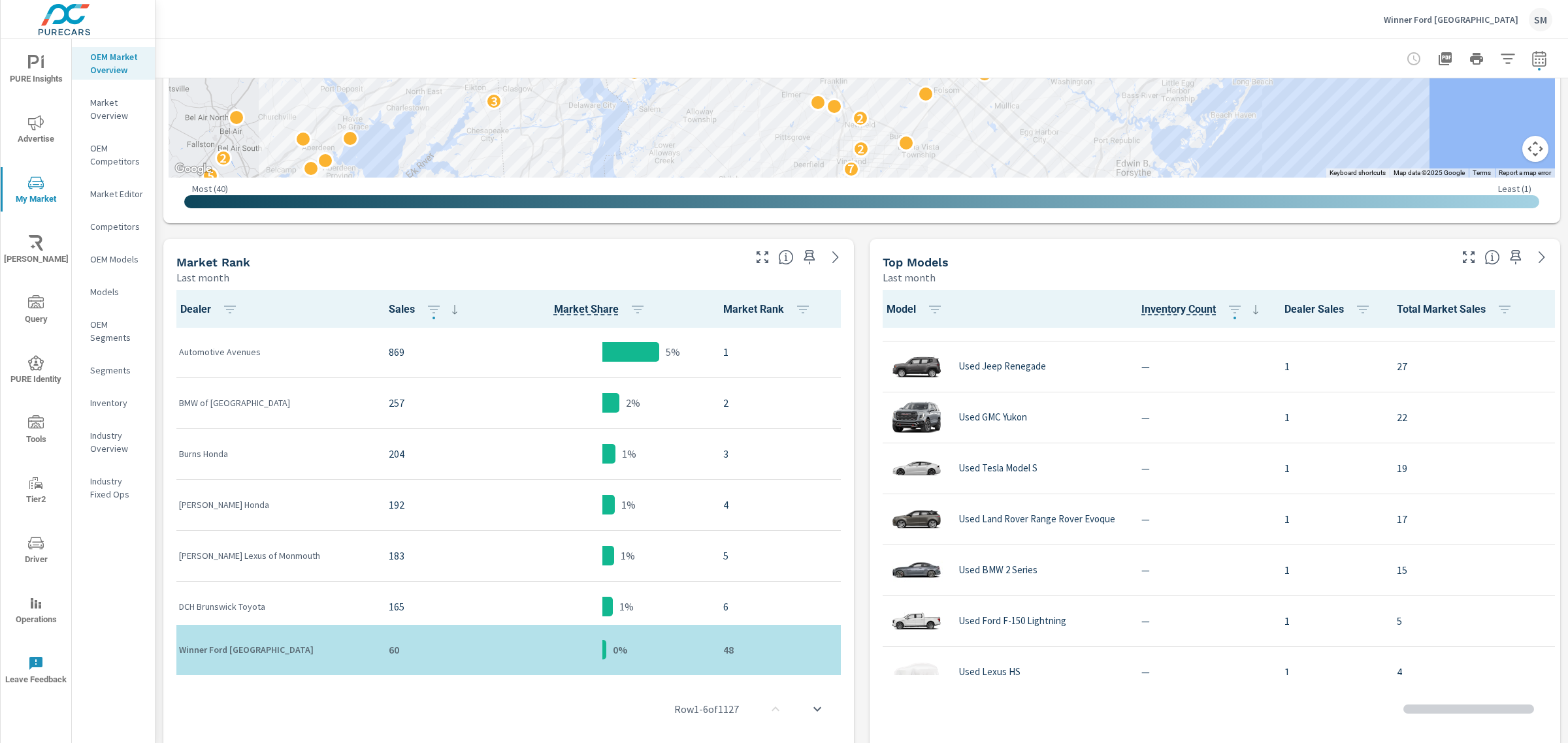
scroll to position [25, 0]
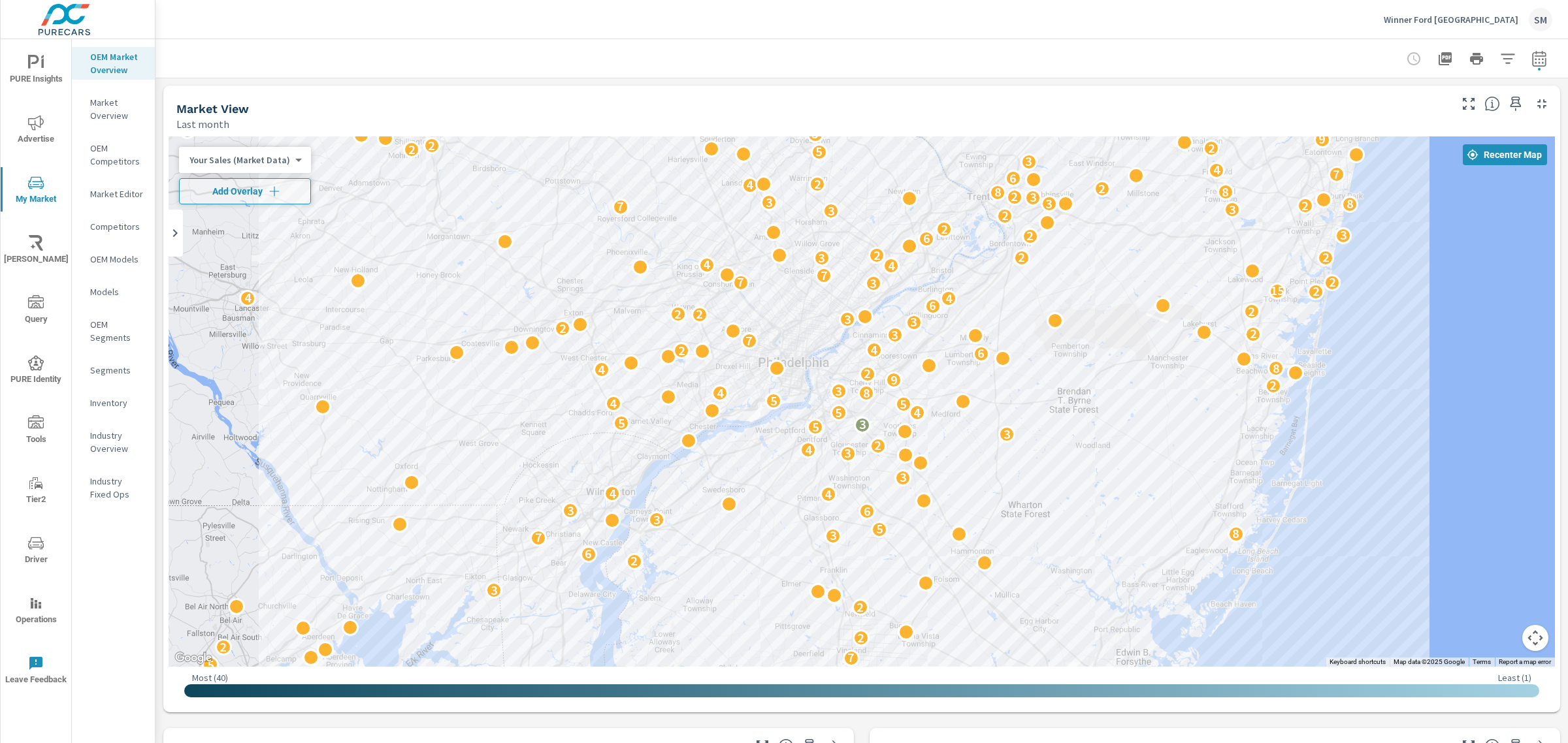
scroll to position [2, 0]
click at [1532, 55] on icon "button" at bounding box center [1539, 58] width 13 height 16
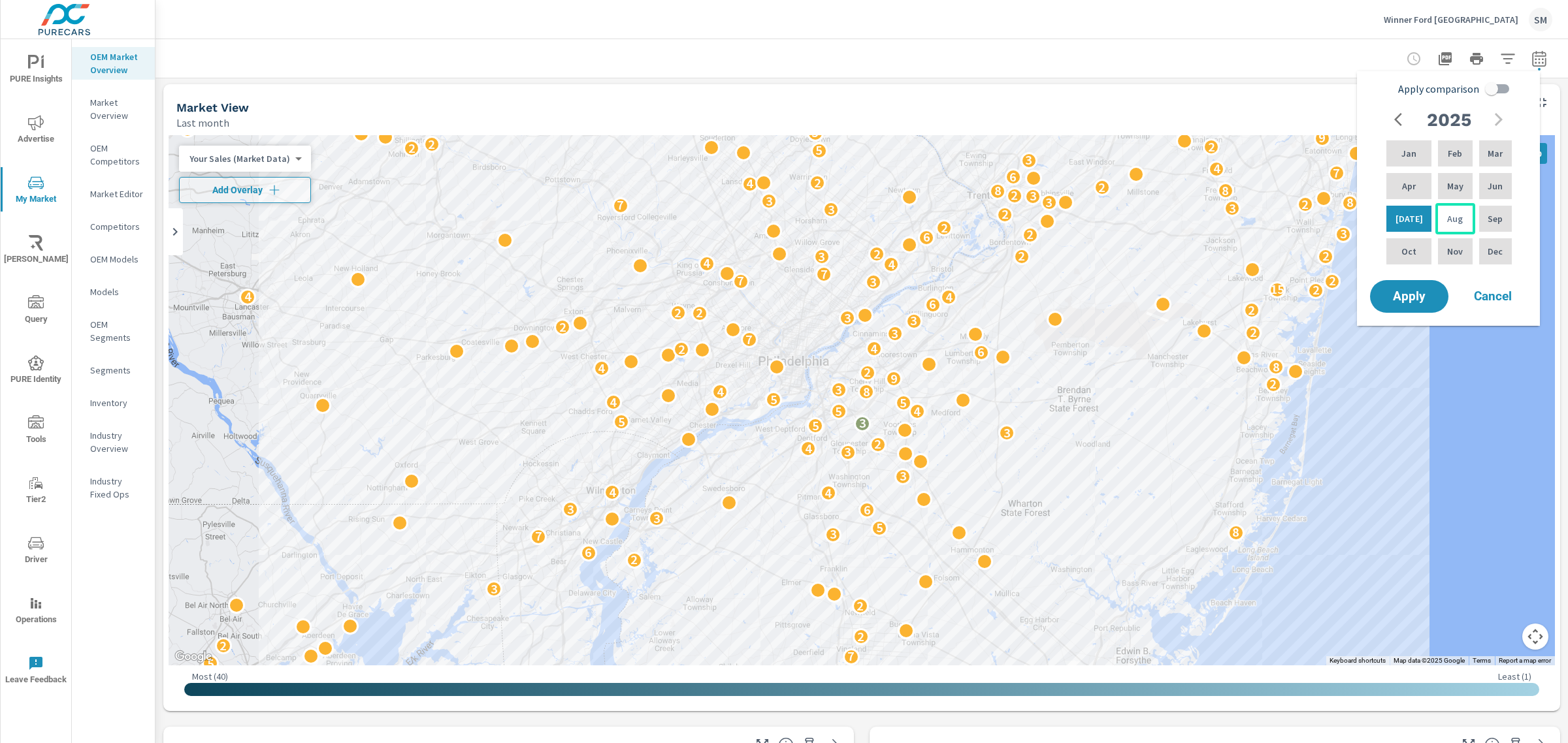
click at [1447, 217] on p "Aug" at bounding box center [1454, 218] width 16 height 13
click at [1403, 292] on span "Apply" at bounding box center [1408, 297] width 53 height 13
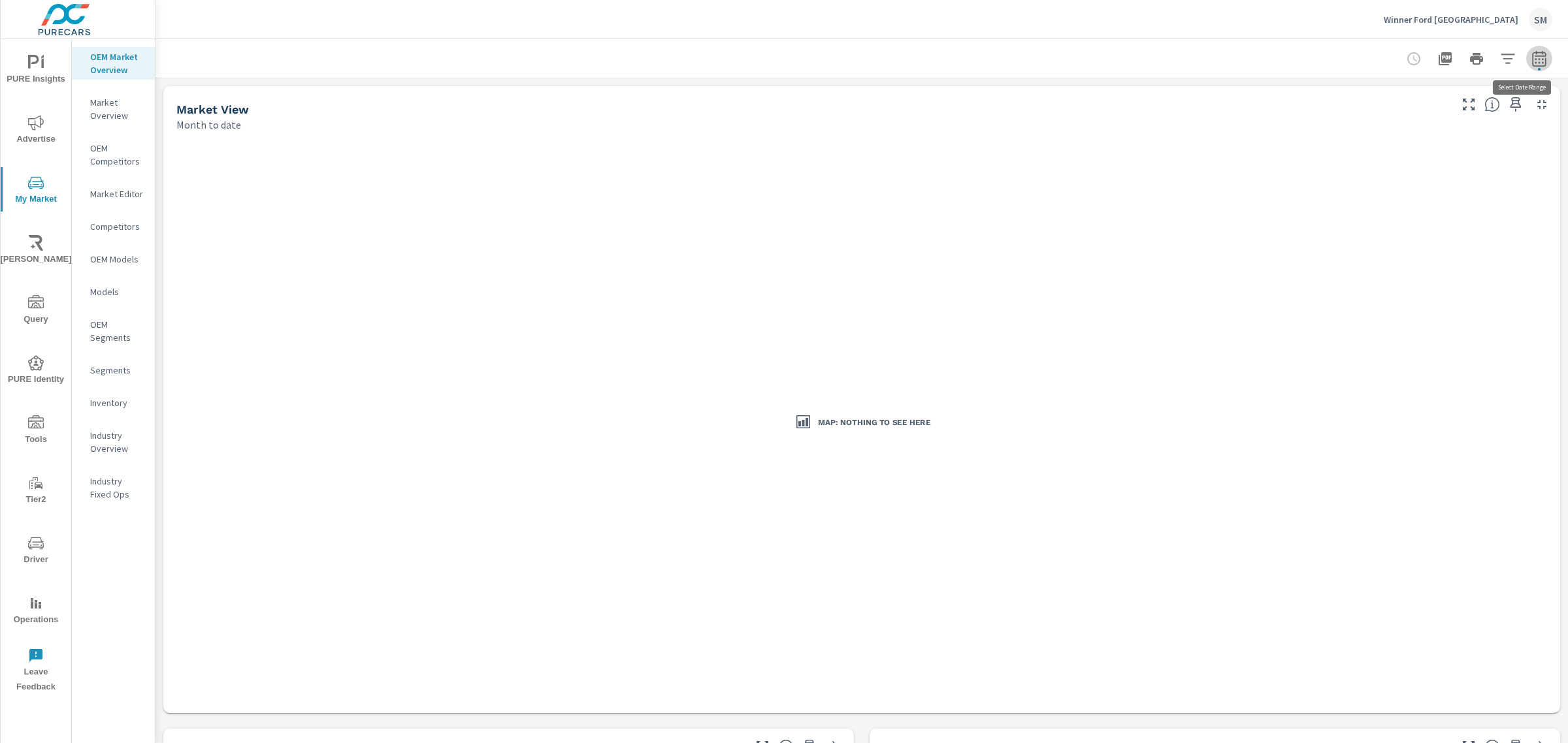
click at [1528, 67] on button "button" at bounding box center [1539, 58] width 26 height 26
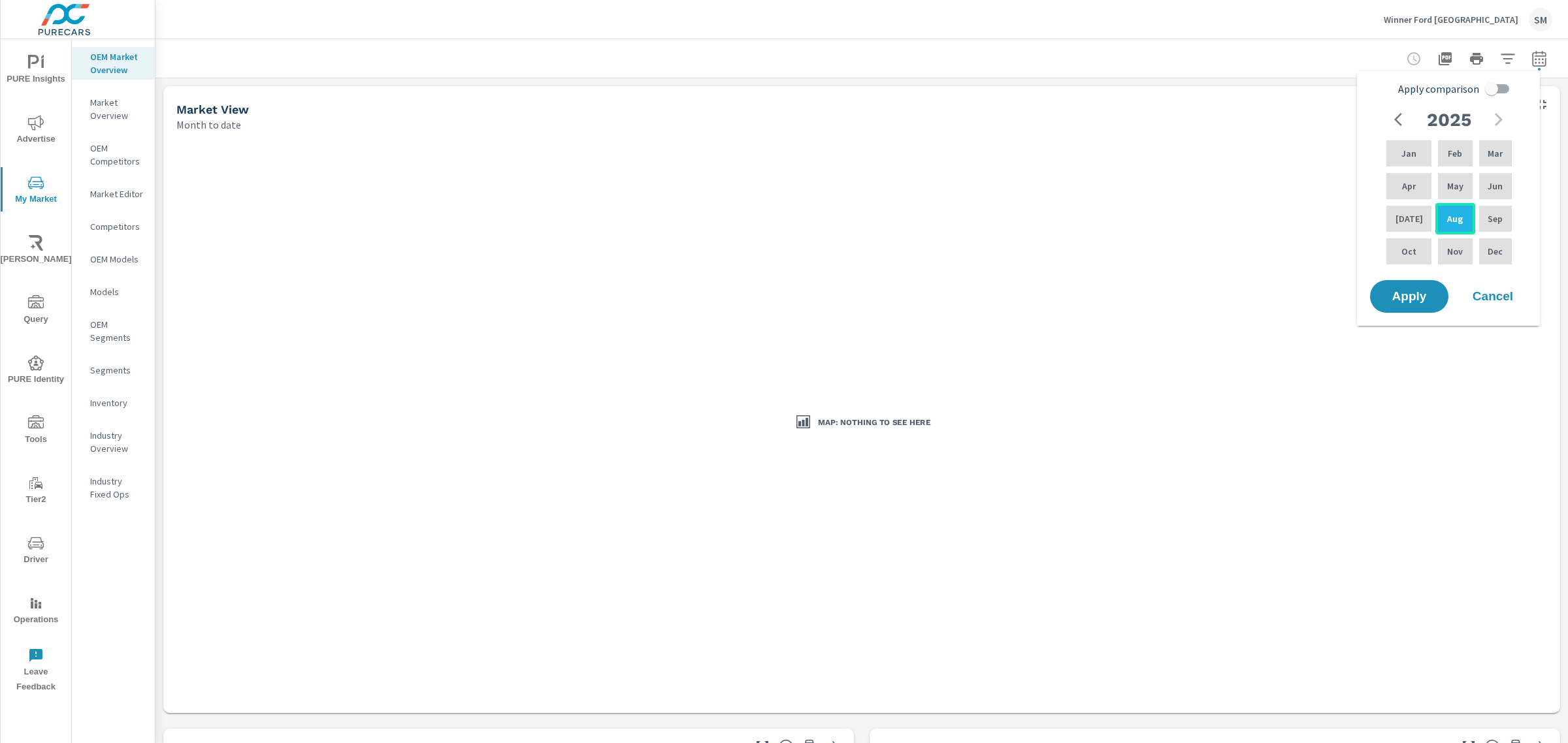
click at [1456, 210] on div "Aug" at bounding box center [1455, 219] width 39 height 31
click at [1405, 292] on span "Apply" at bounding box center [1408, 297] width 53 height 13
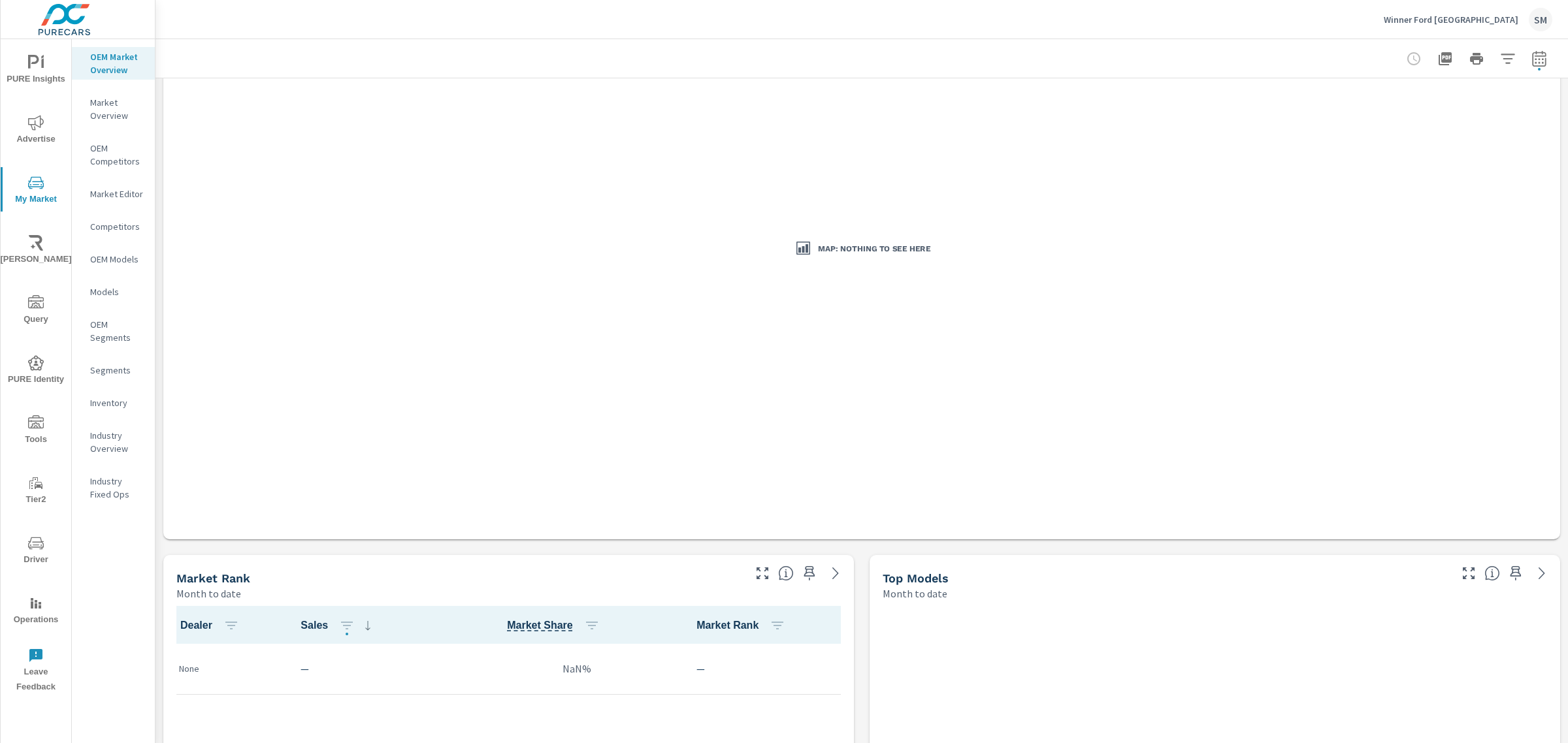
scroll to position [175, 0]
click at [1533, 61] on icon "button" at bounding box center [1539, 58] width 13 height 16
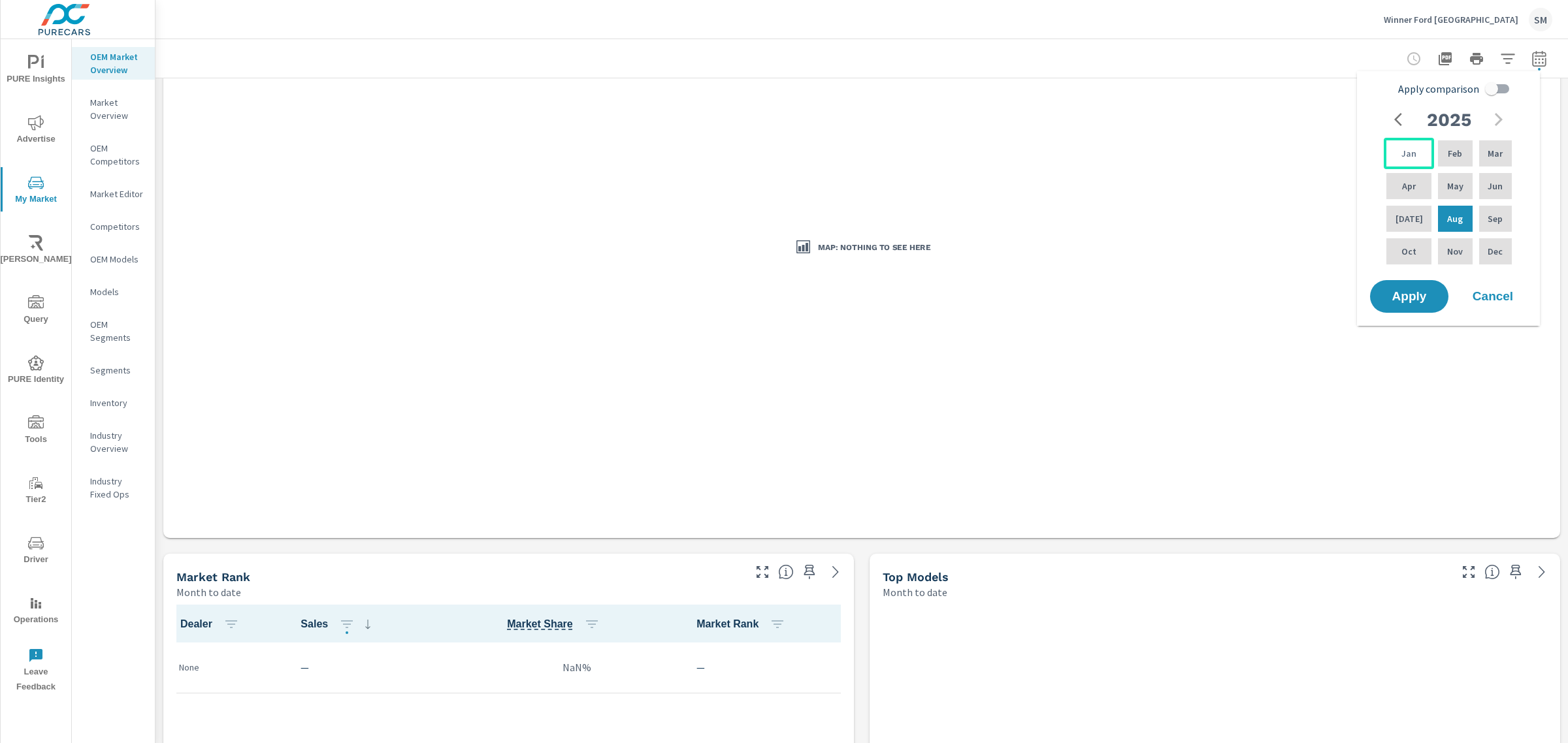
click at [1413, 151] on div "Jan" at bounding box center [1408, 154] width 50 height 31
click at [1406, 154] on p "Jan" at bounding box center [1408, 153] width 15 height 13
click at [1402, 301] on span "Apply" at bounding box center [1408, 297] width 53 height 13
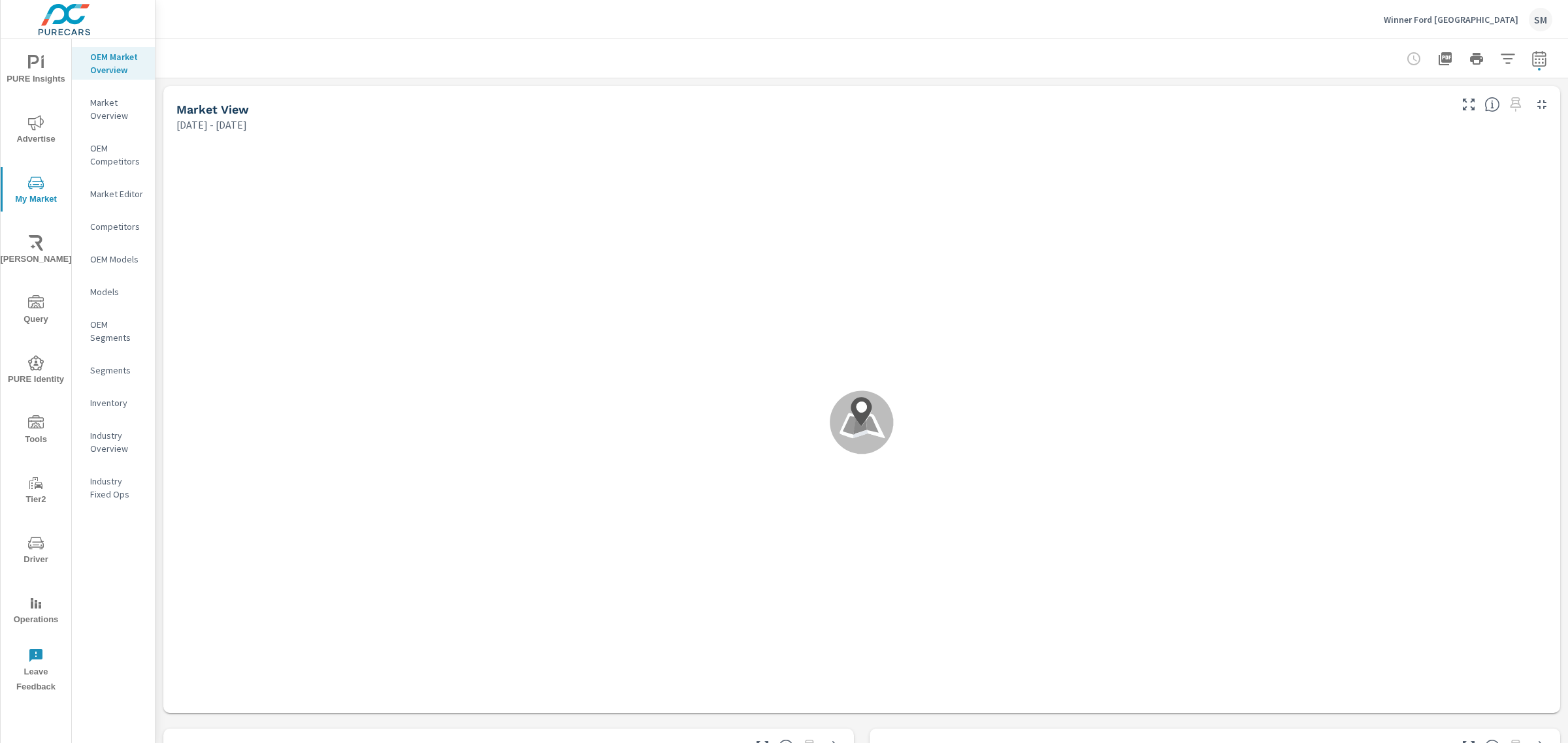
scroll to position [1, 0]
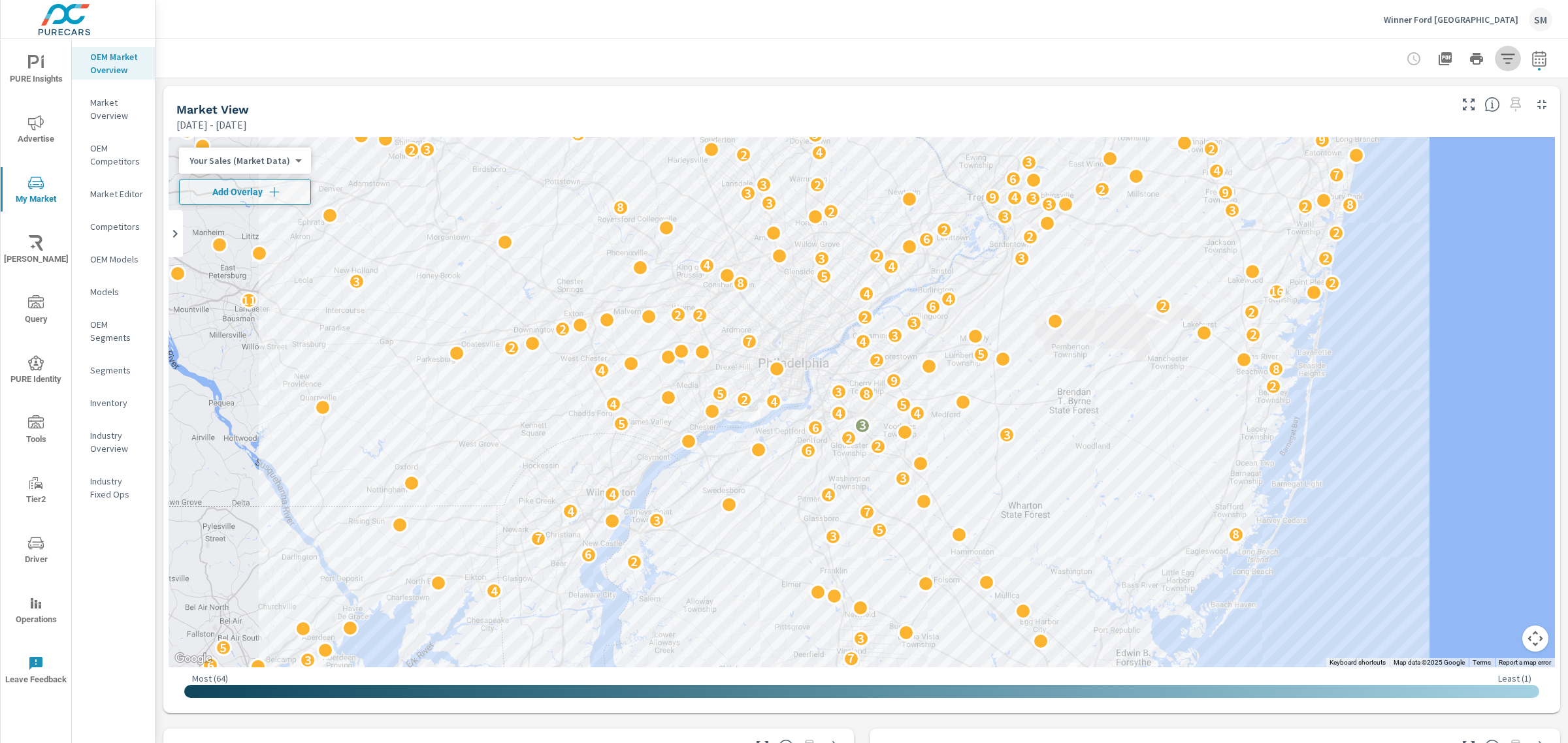
drag, startPoint x: 1021, startPoint y: 66, endPoint x: 1485, endPoint y: 53, distance: 464.2
click at [1495, 53] on button "button" at bounding box center [1507, 58] width 26 height 26
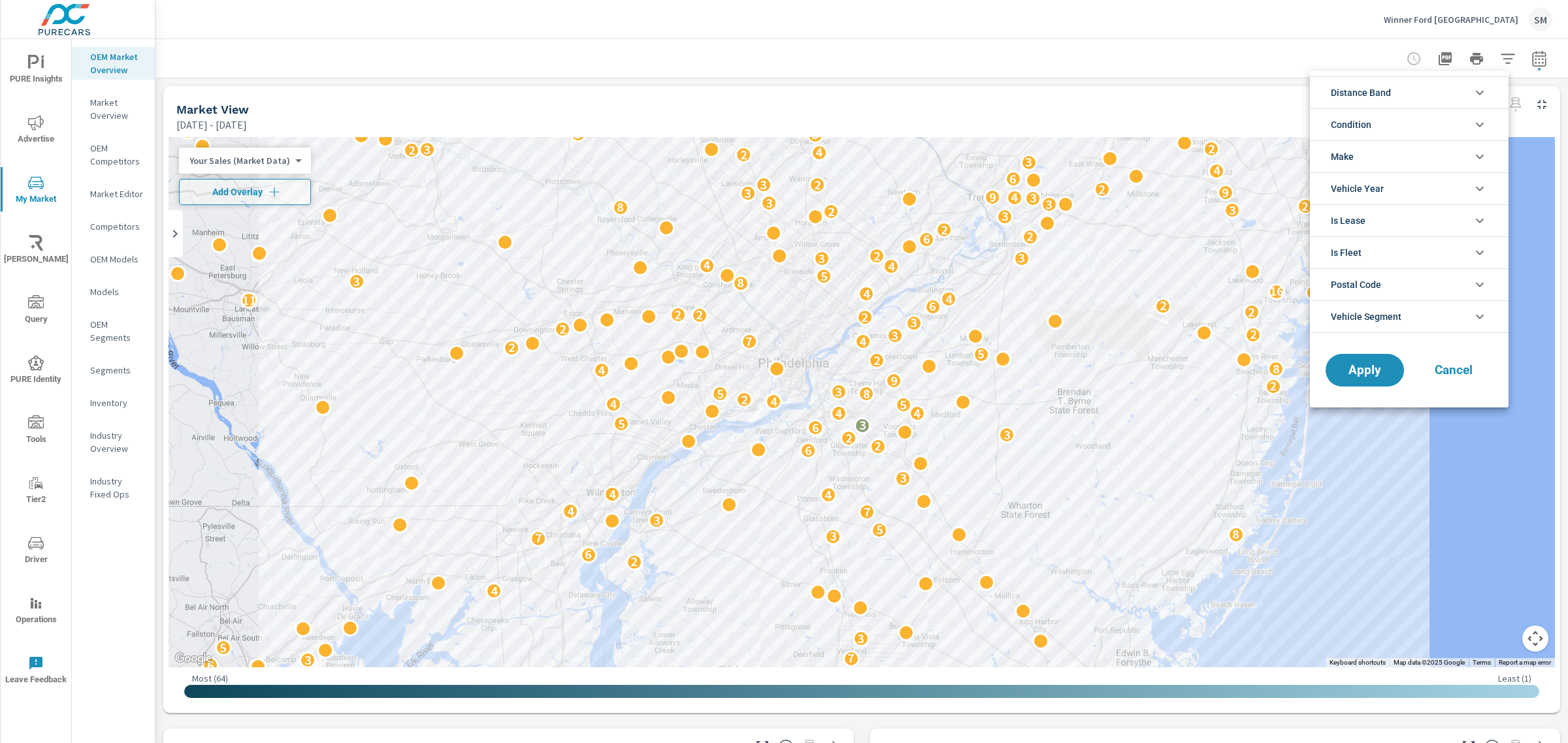
click at [1435, 286] on li "Postal Code" at bounding box center [1408, 284] width 199 height 32
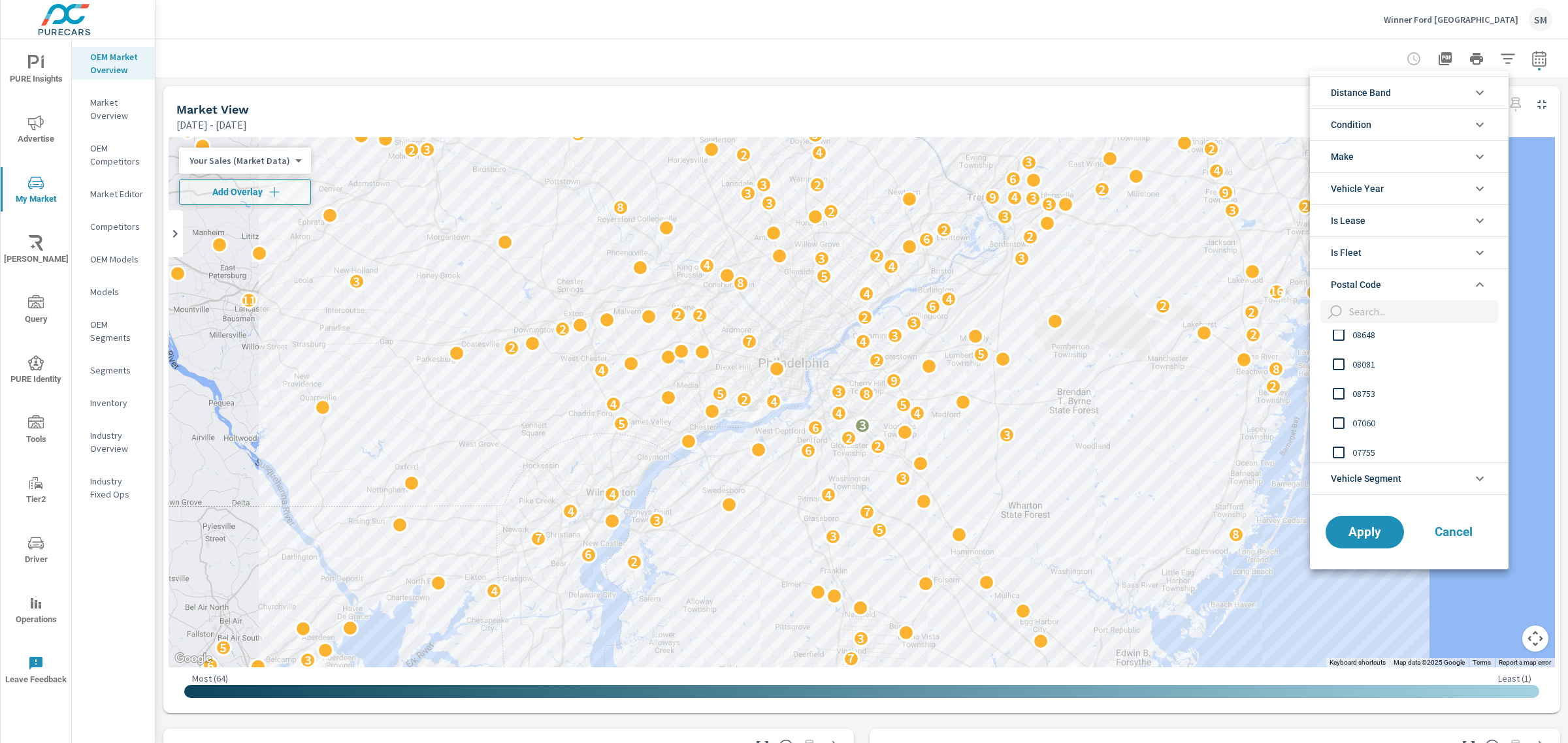
scroll to position [304, 0]
click at [1347, 390] on input "filter options" at bounding box center [1339, 393] width 28 height 28
click at [1357, 526] on span "Apply" at bounding box center [1364, 532] width 53 height 13
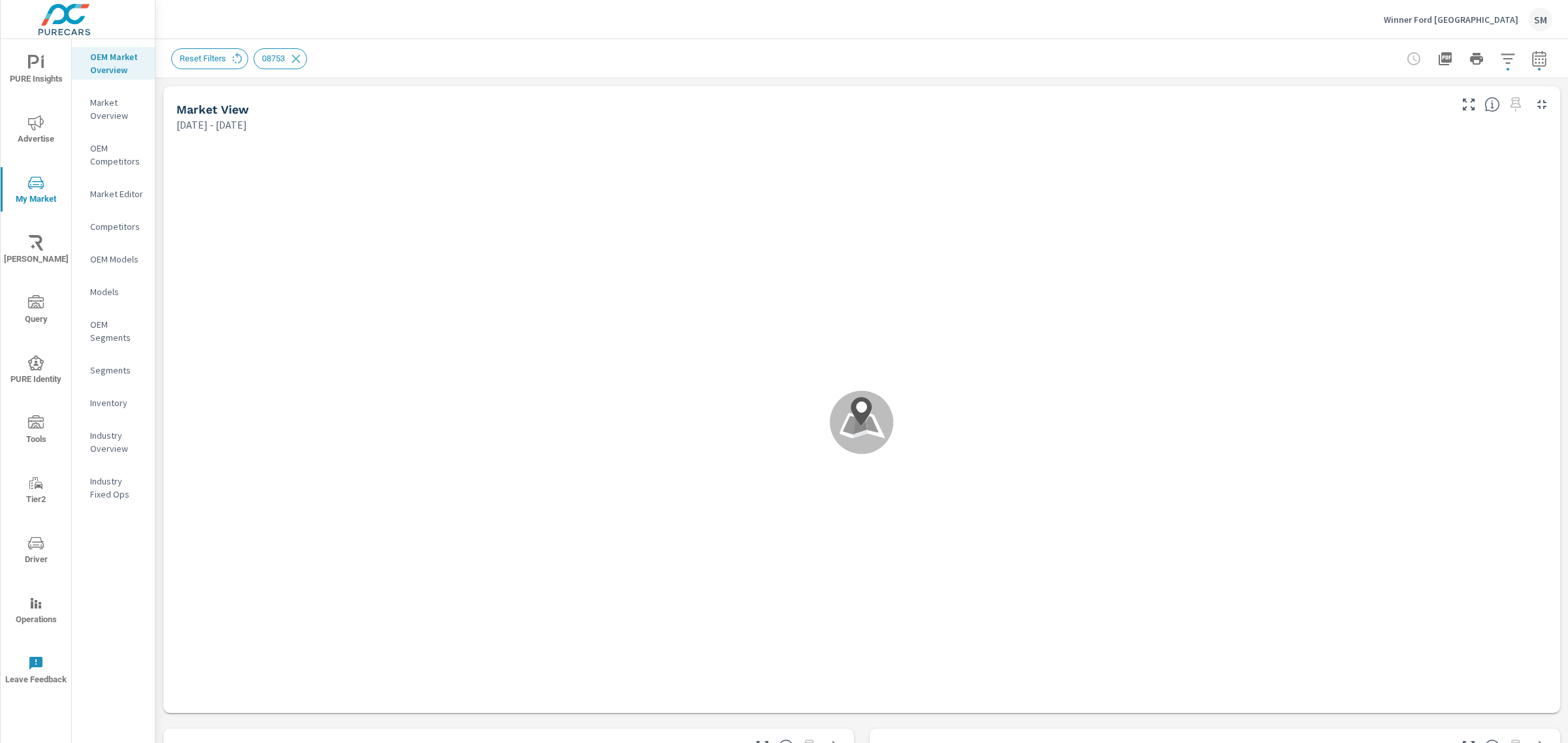
scroll to position [1, 0]
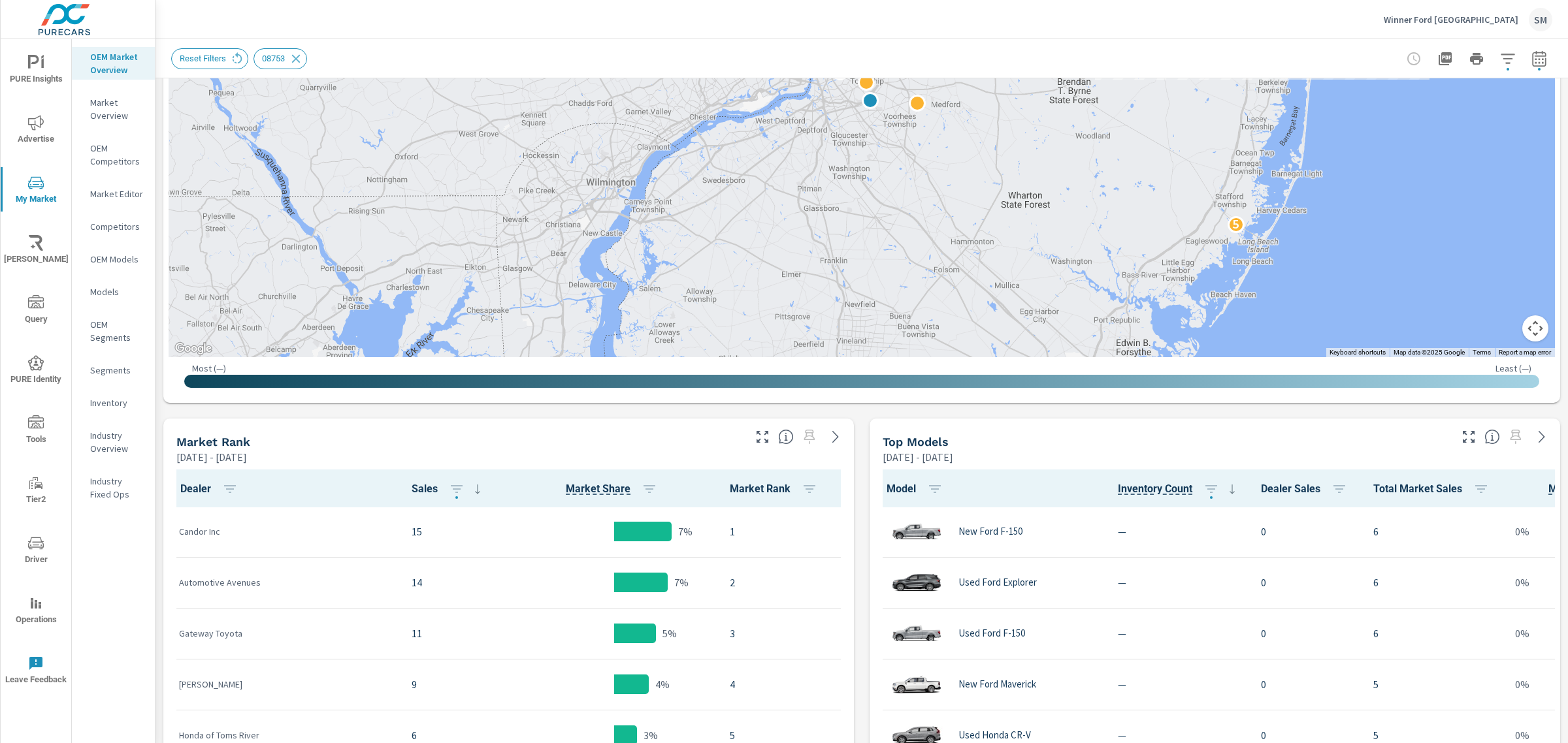
scroll to position [398, 0]
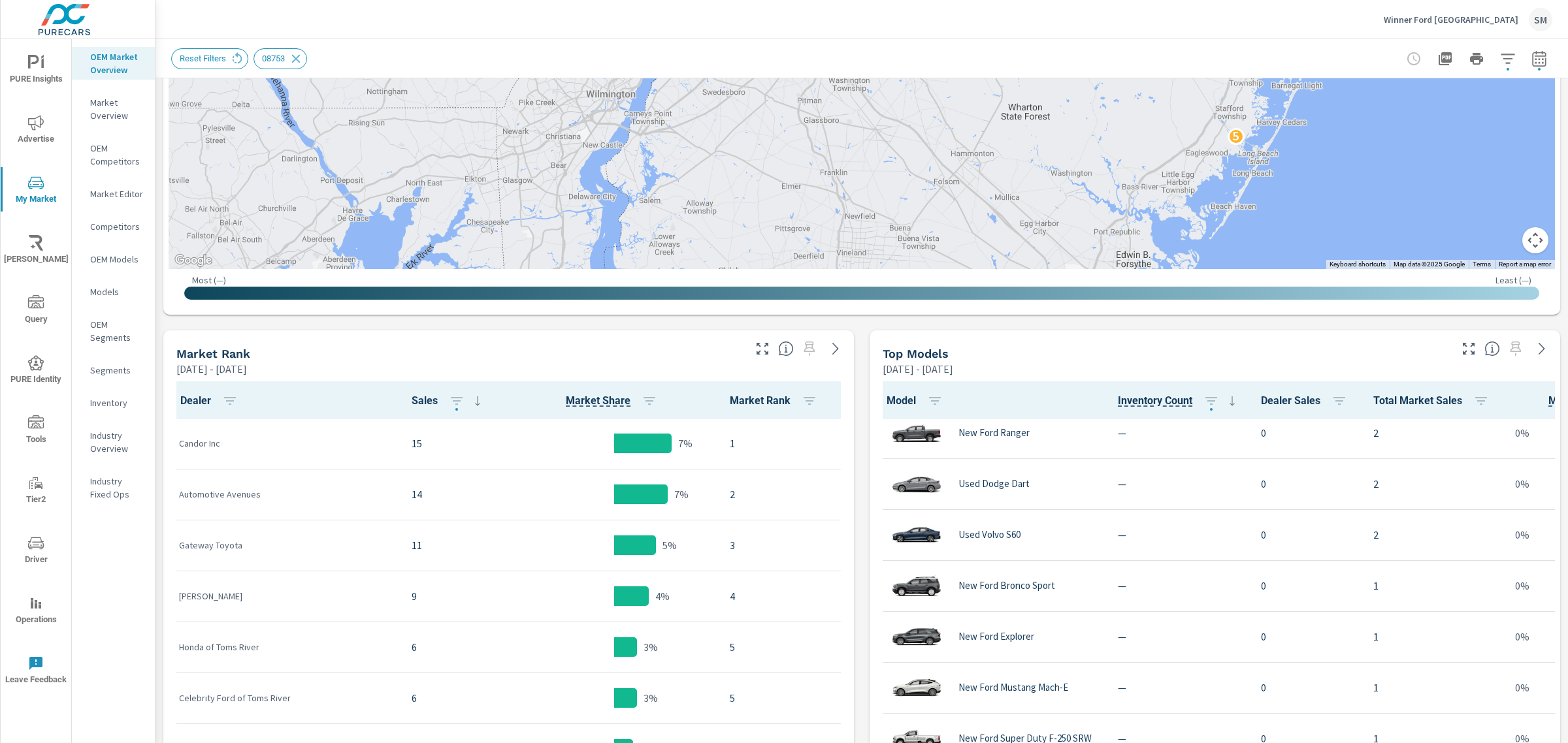
scroll to position [2575, 0]
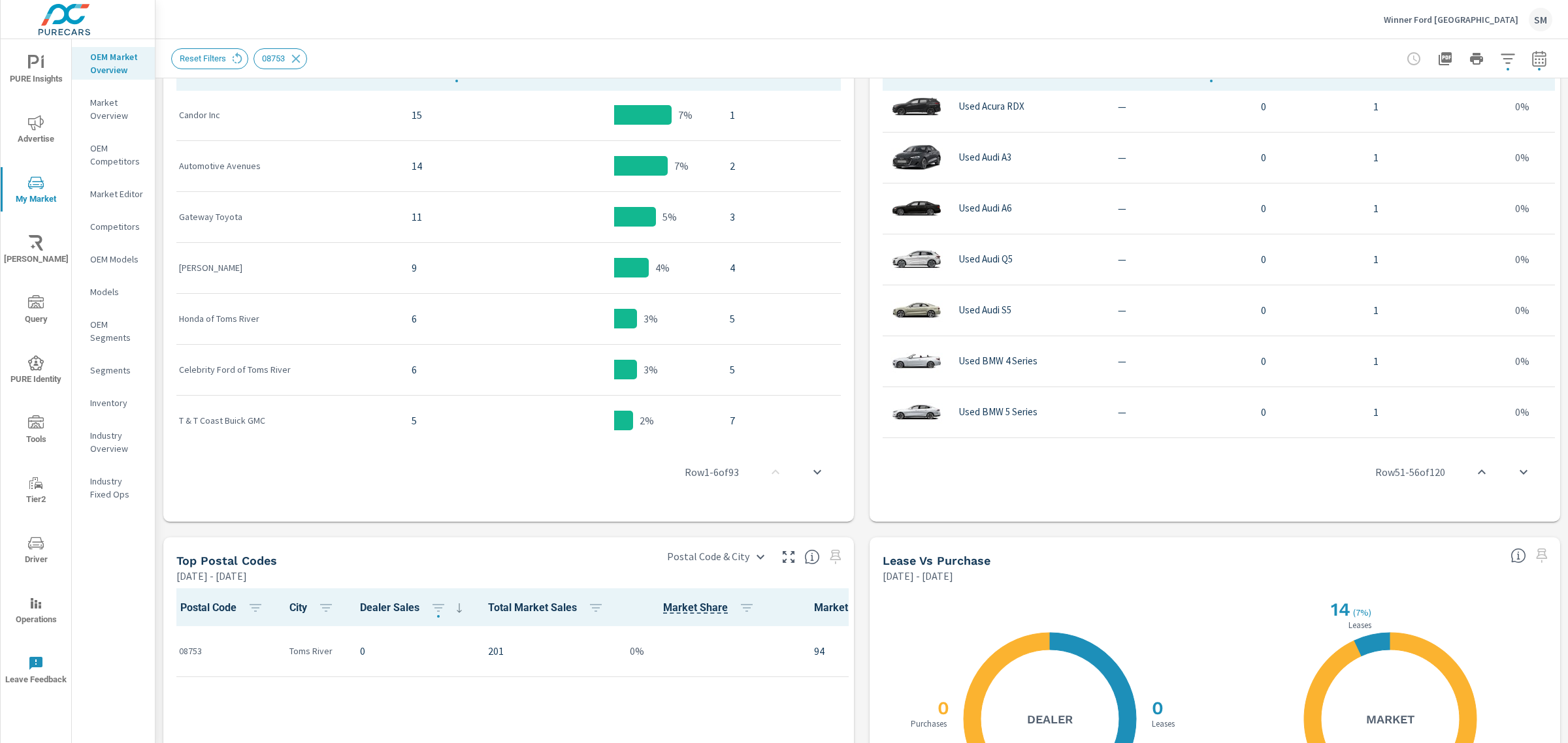
scroll to position [727, 0]
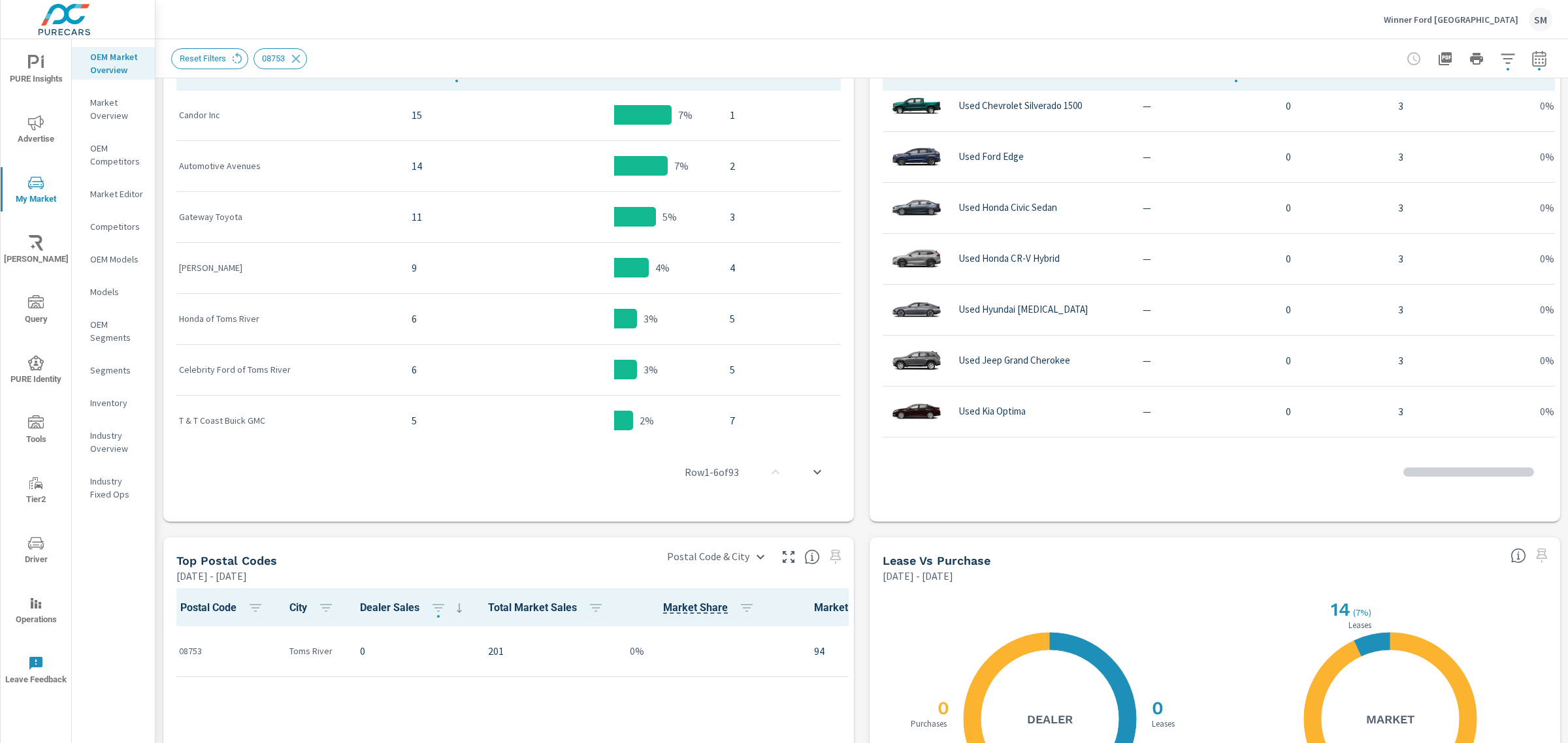
scroll to position [62, 0]
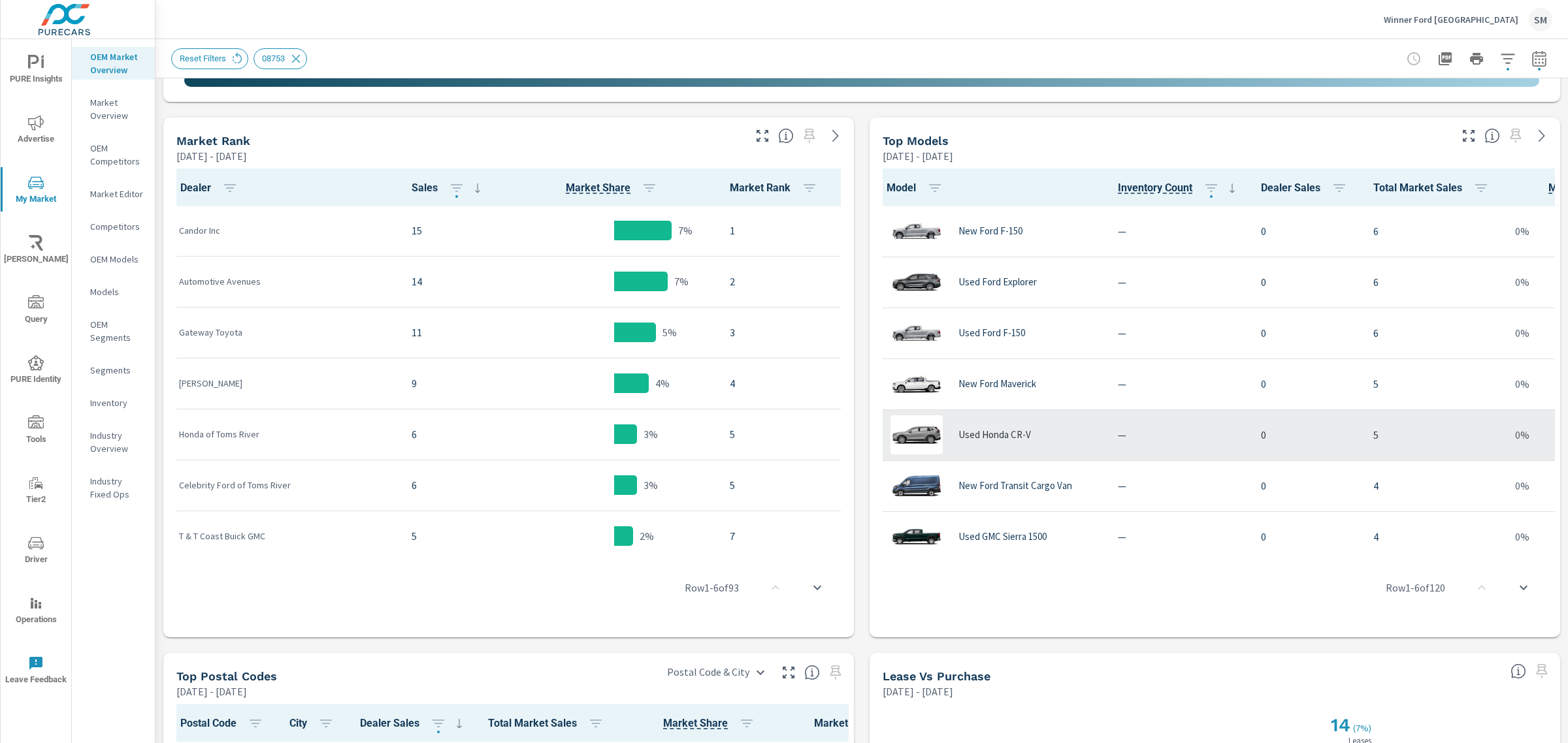
scroll to position [610, 0]
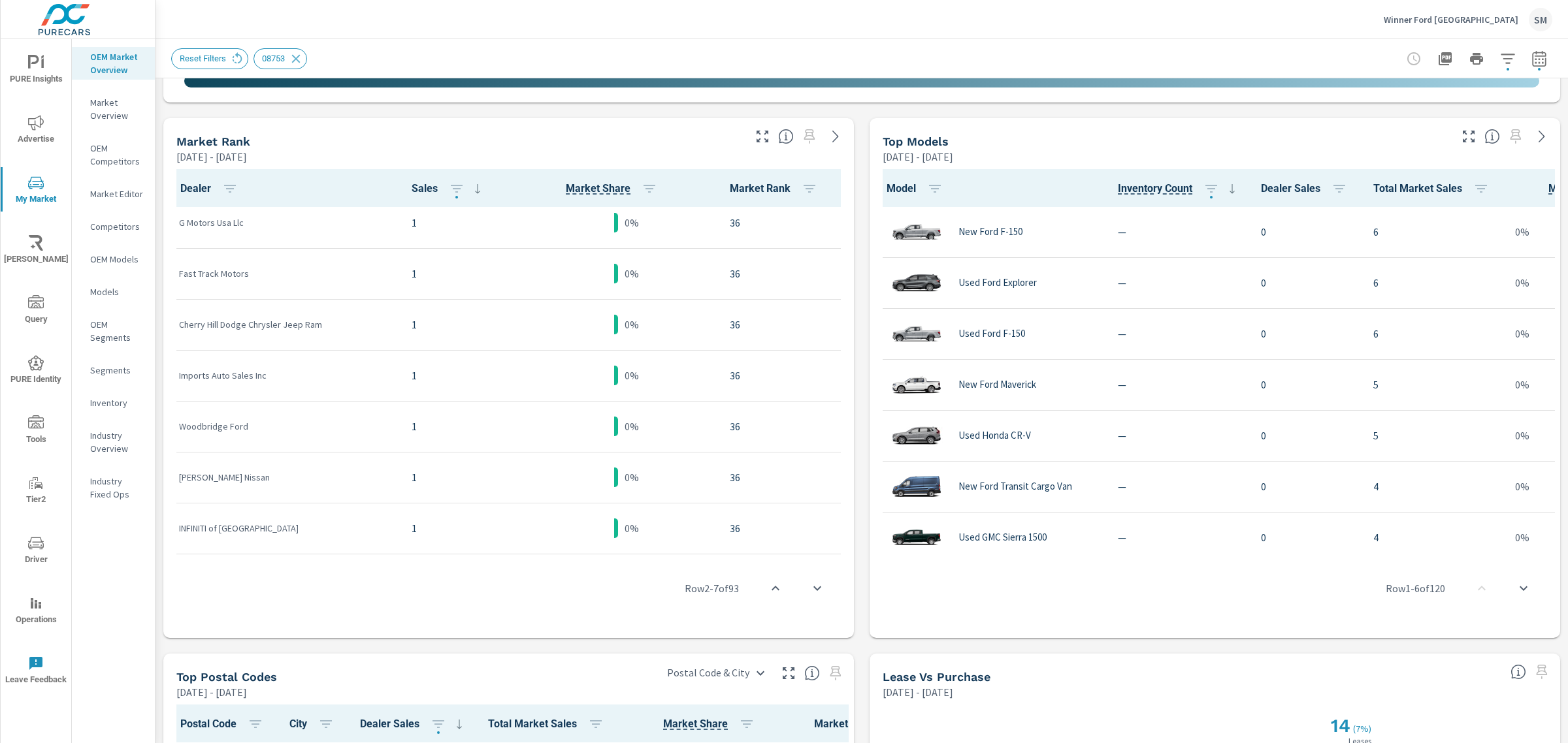
scroll to position [4403, 0]
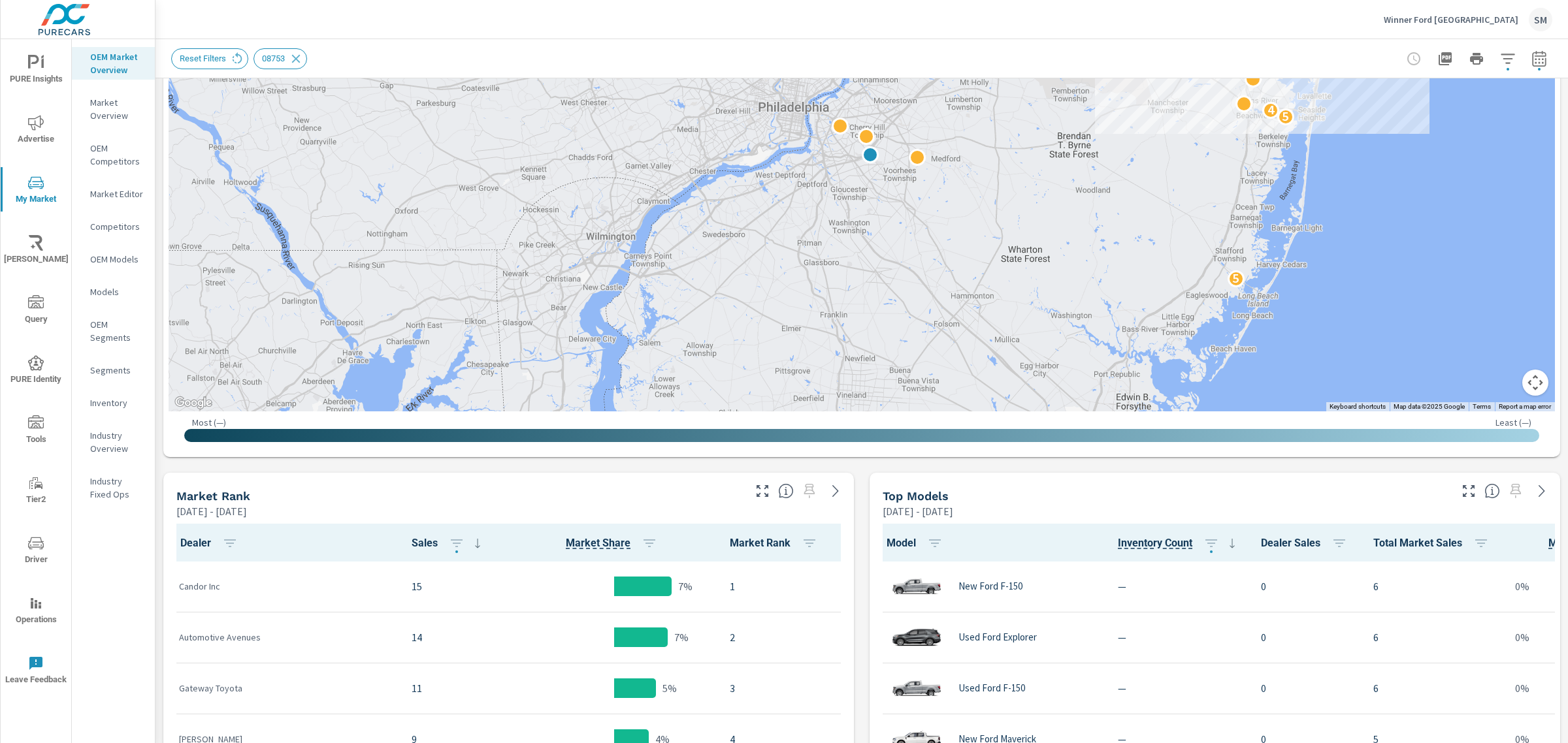
scroll to position [256, 0]
click at [1526, 48] on button "button" at bounding box center [1539, 58] width 26 height 26
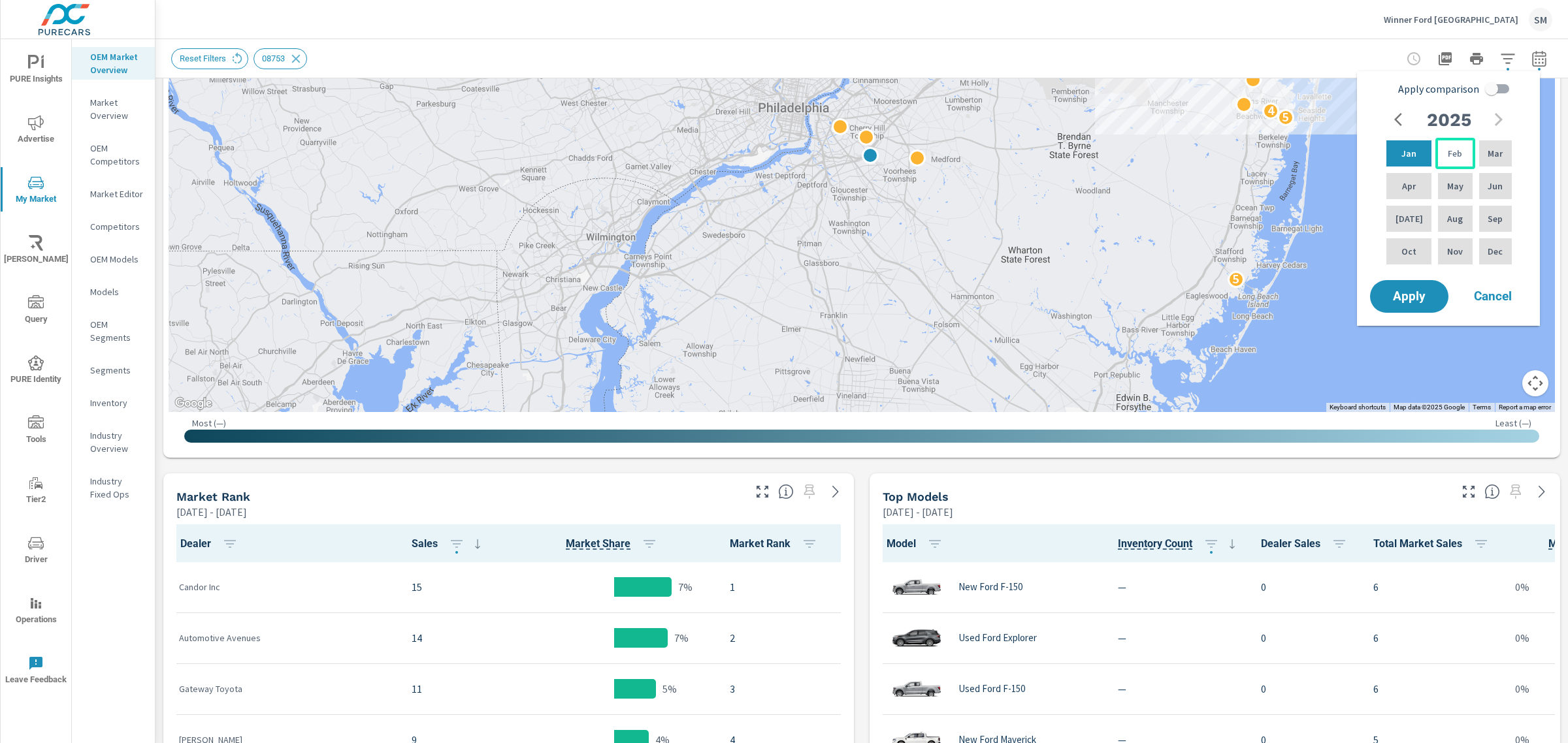
click at [1455, 142] on div "Feb" at bounding box center [1455, 154] width 39 height 31
click at [1453, 154] on p "Feb" at bounding box center [1454, 153] width 14 height 13
click at [1396, 305] on button "Apply" at bounding box center [1409, 296] width 81 height 34
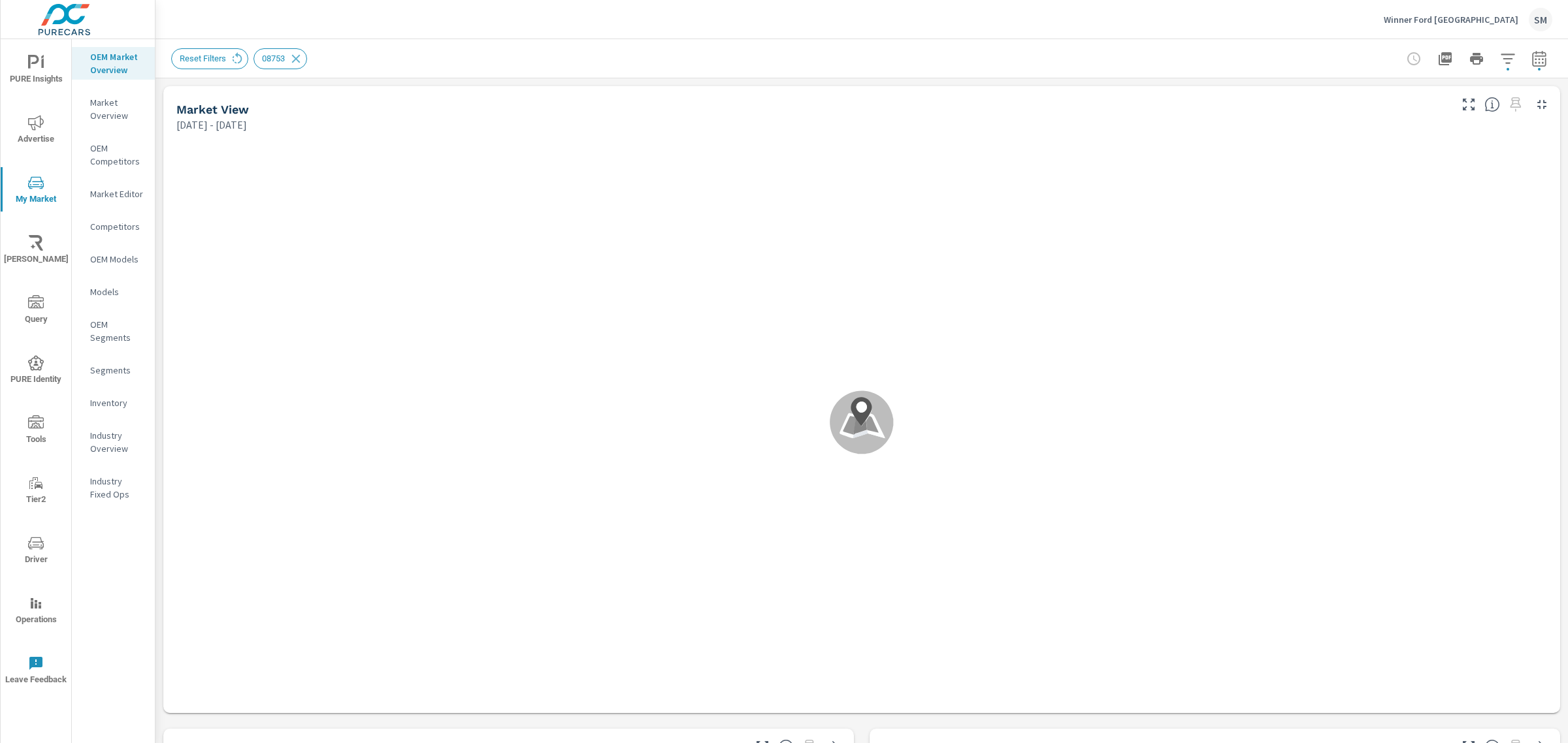
scroll to position [1, 0]
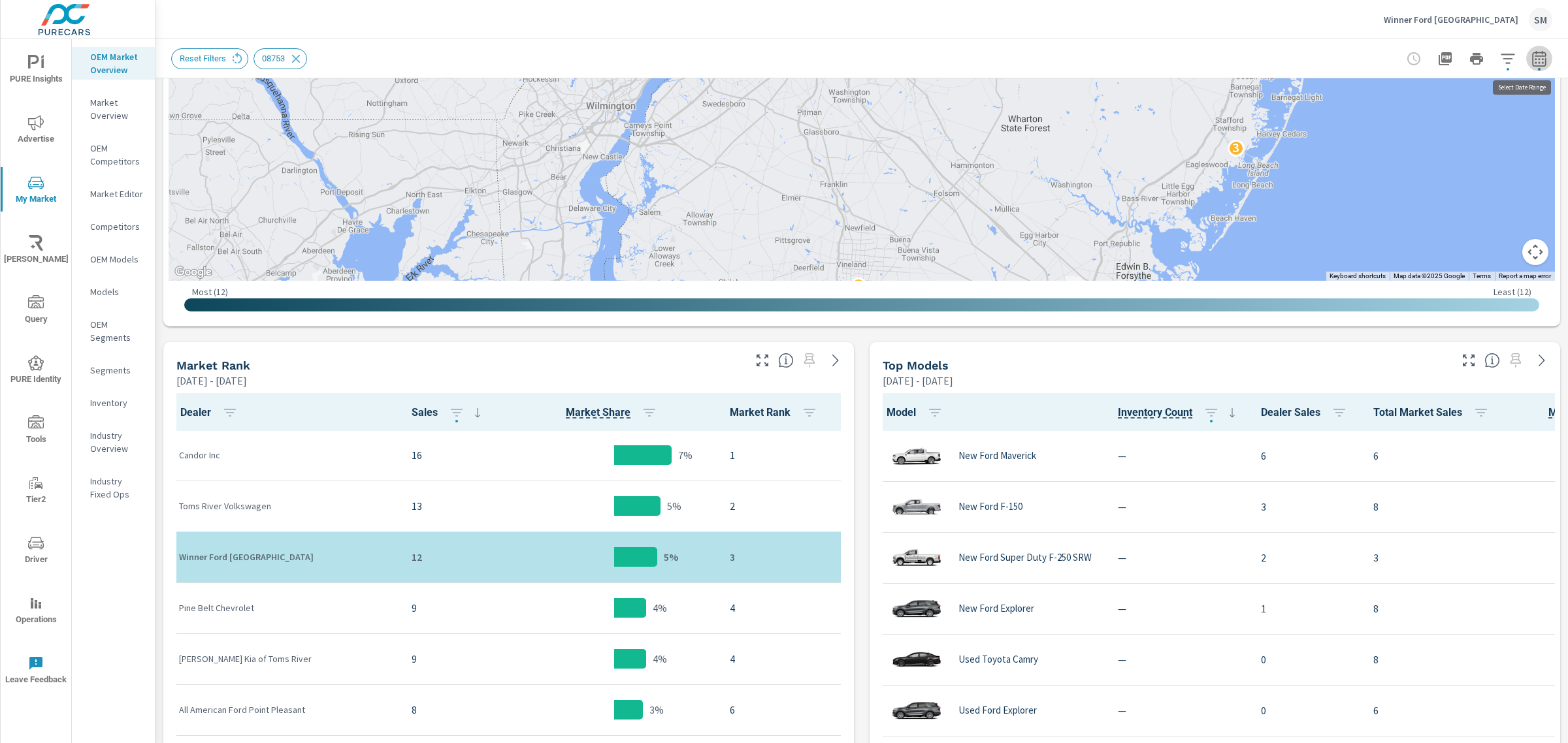
click at [1531, 64] on icon "button" at bounding box center [1539, 58] width 16 height 16
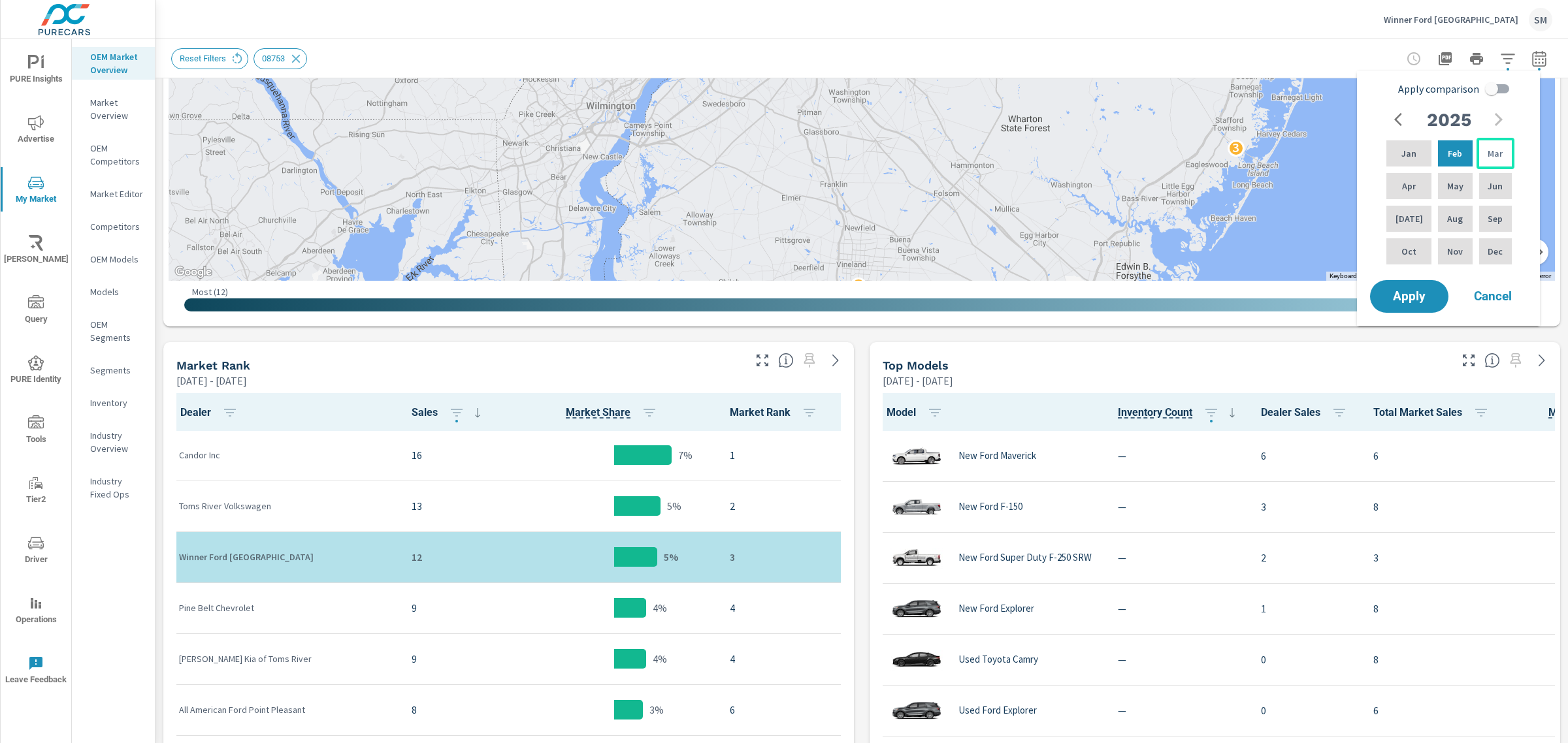
click at [1488, 142] on div "Mar" at bounding box center [1495, 154] width 38 height 31
click at [1406, 299] on span "Apply" at bounding box center [1408, 297] width 53 height 13
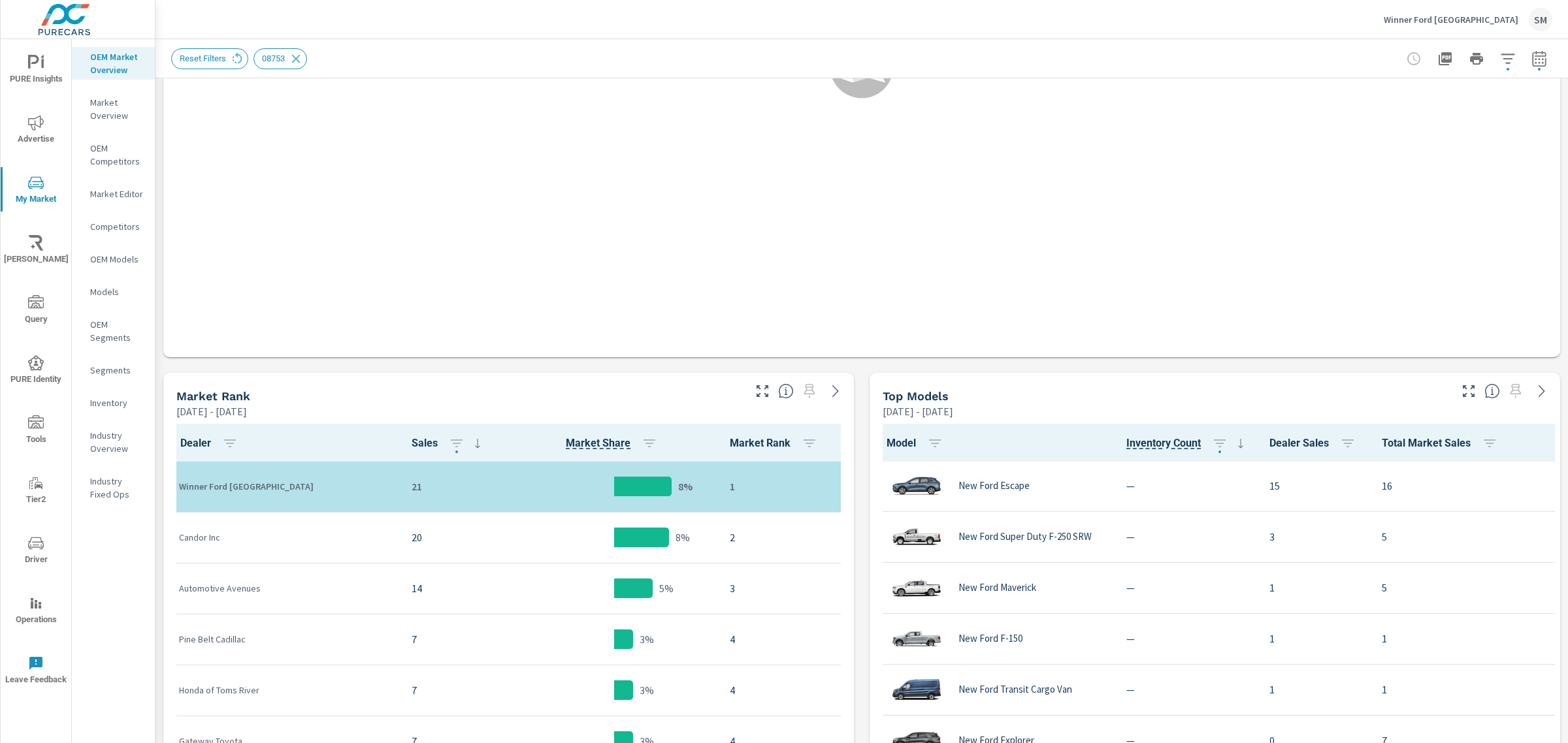
scroll to position [1, 0]
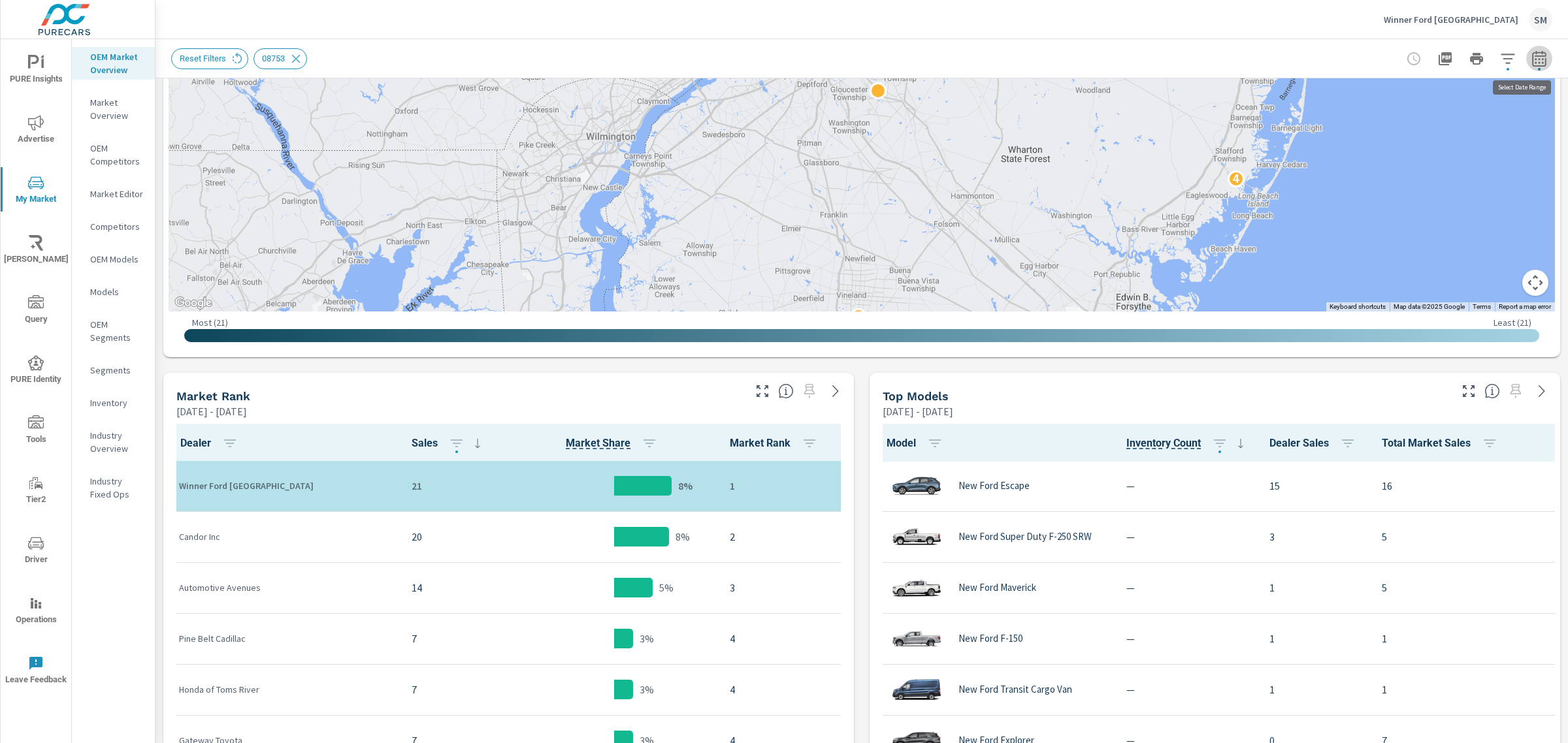
click at [1526, 53] on button "button" at bounding box center [1539, 58] width 26 height 26
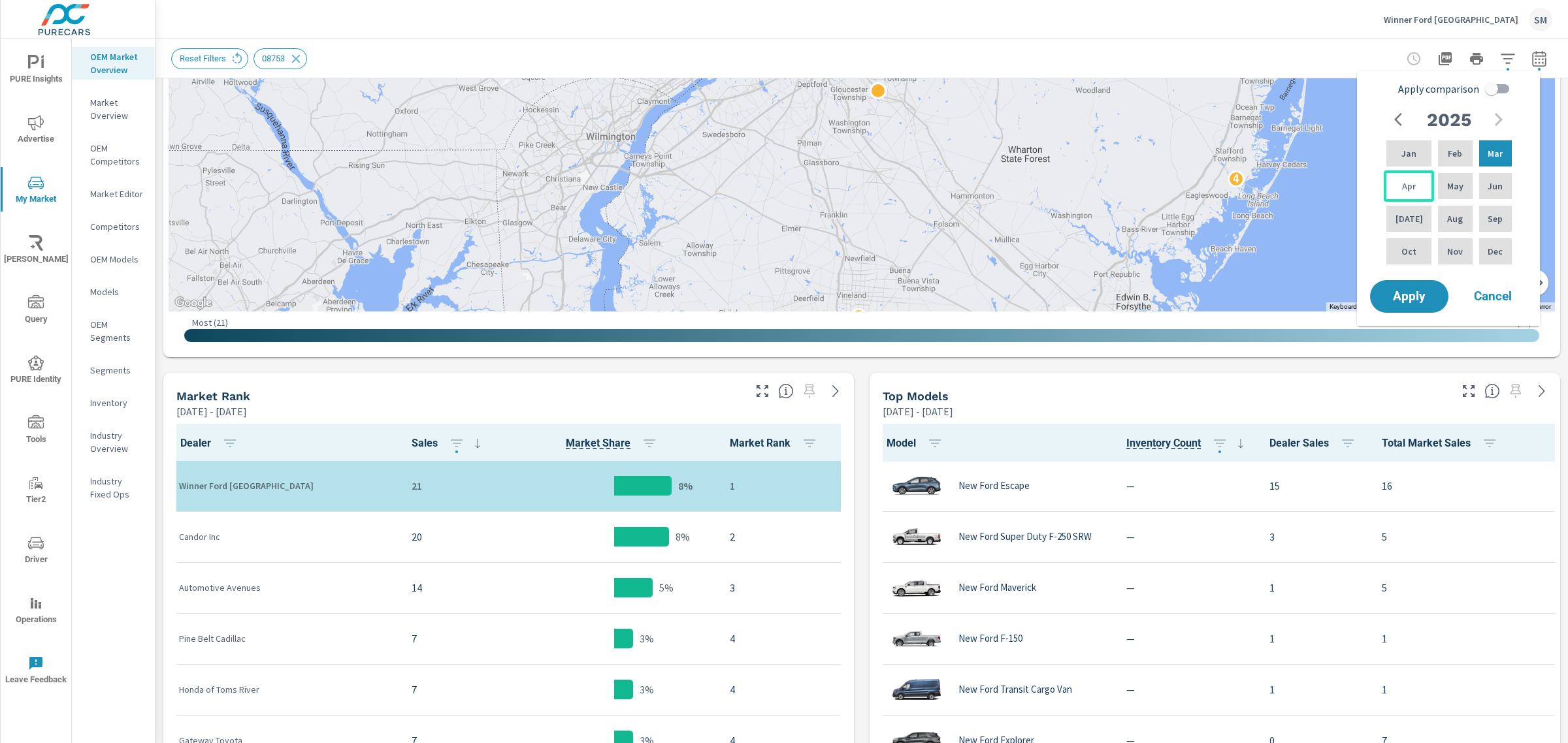
click at [1411, 180] on p "Apr" at bounding box center [1408, 186] width 13 height 13
click at [1411, 295] on span "Apply" at bounding box center [1408, 297] width 53 height 13
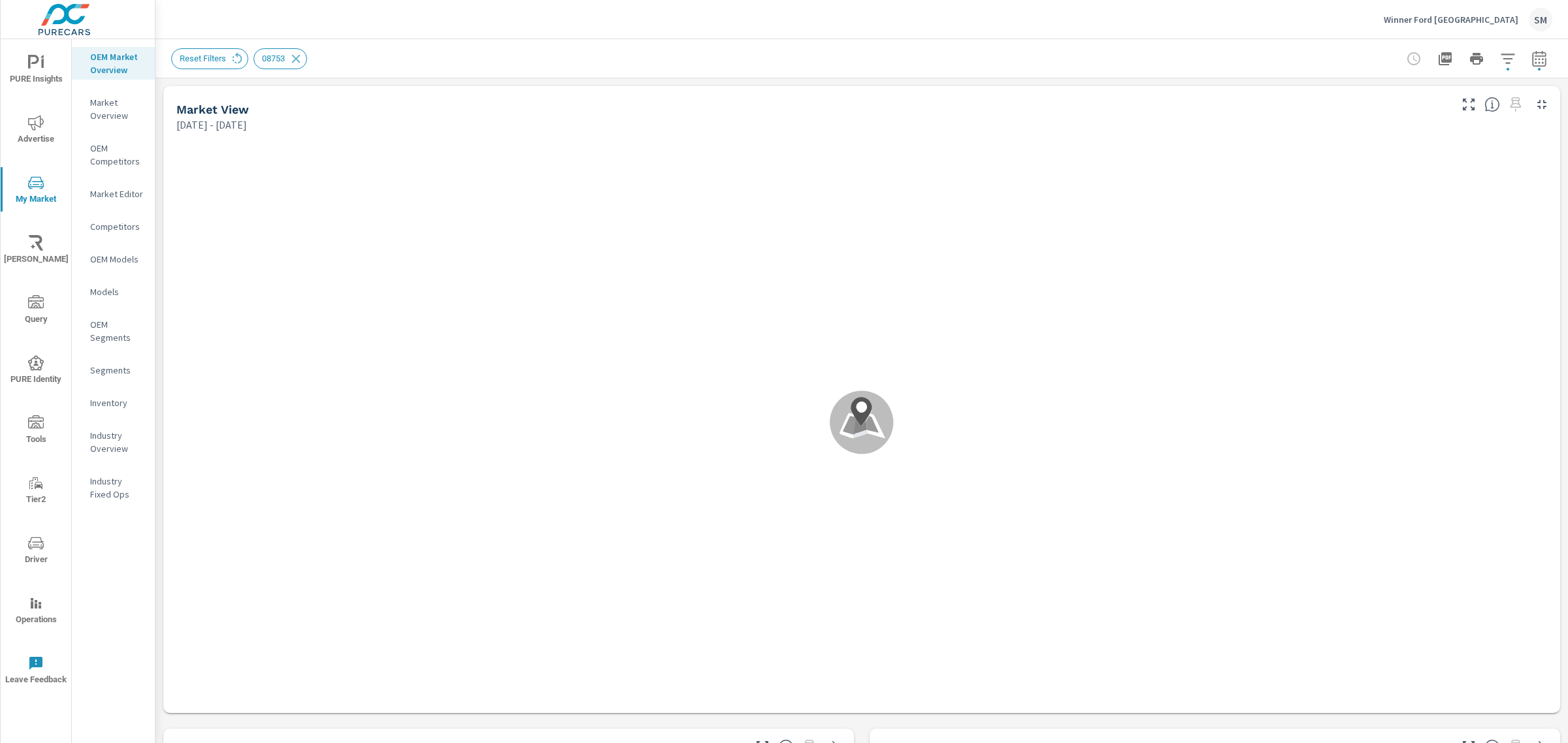
scroll to position [1, 0]
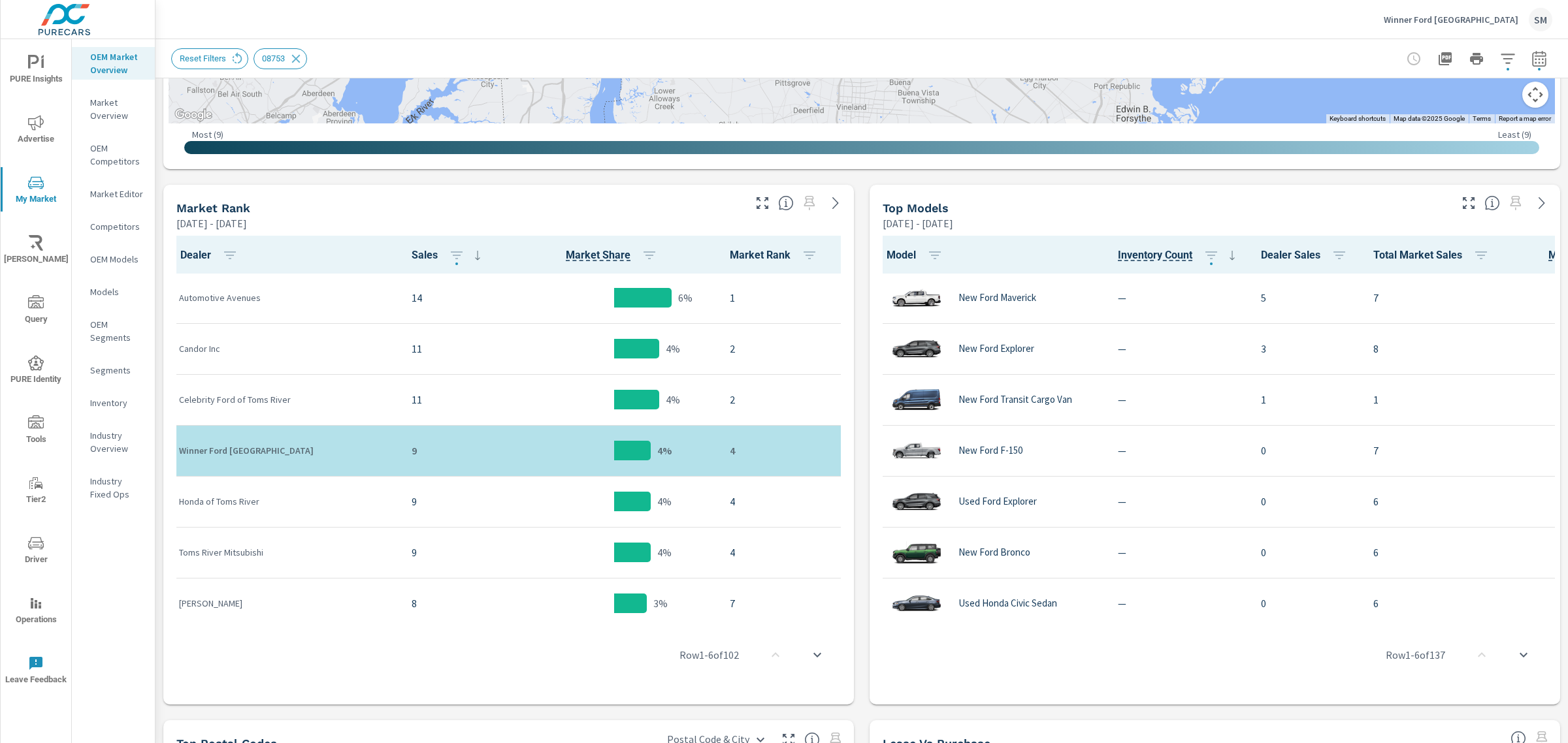
scroll to position [542, 0]
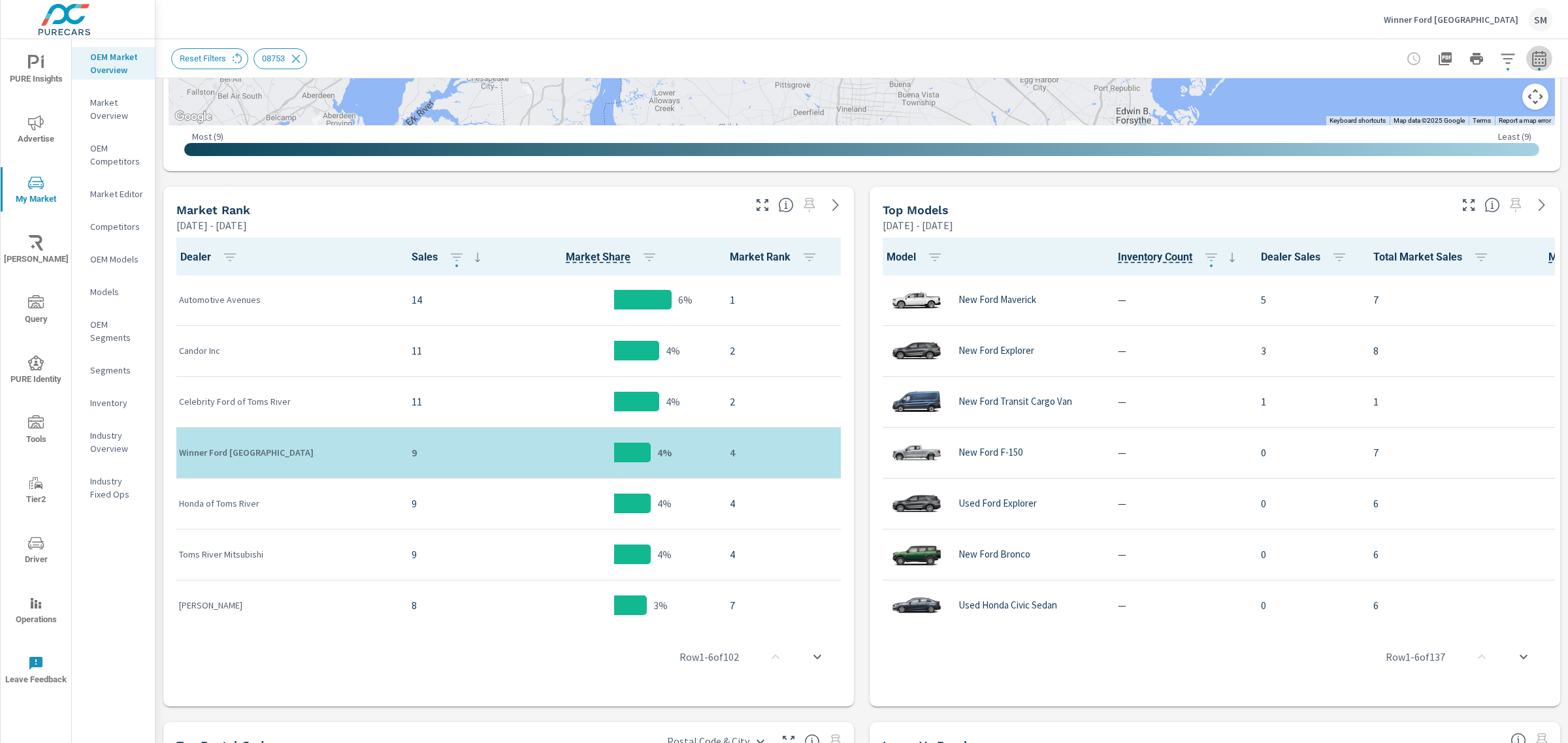
click at [1531, 64] on icon "button" at bounding box center [1539, 58] width 16 height 16
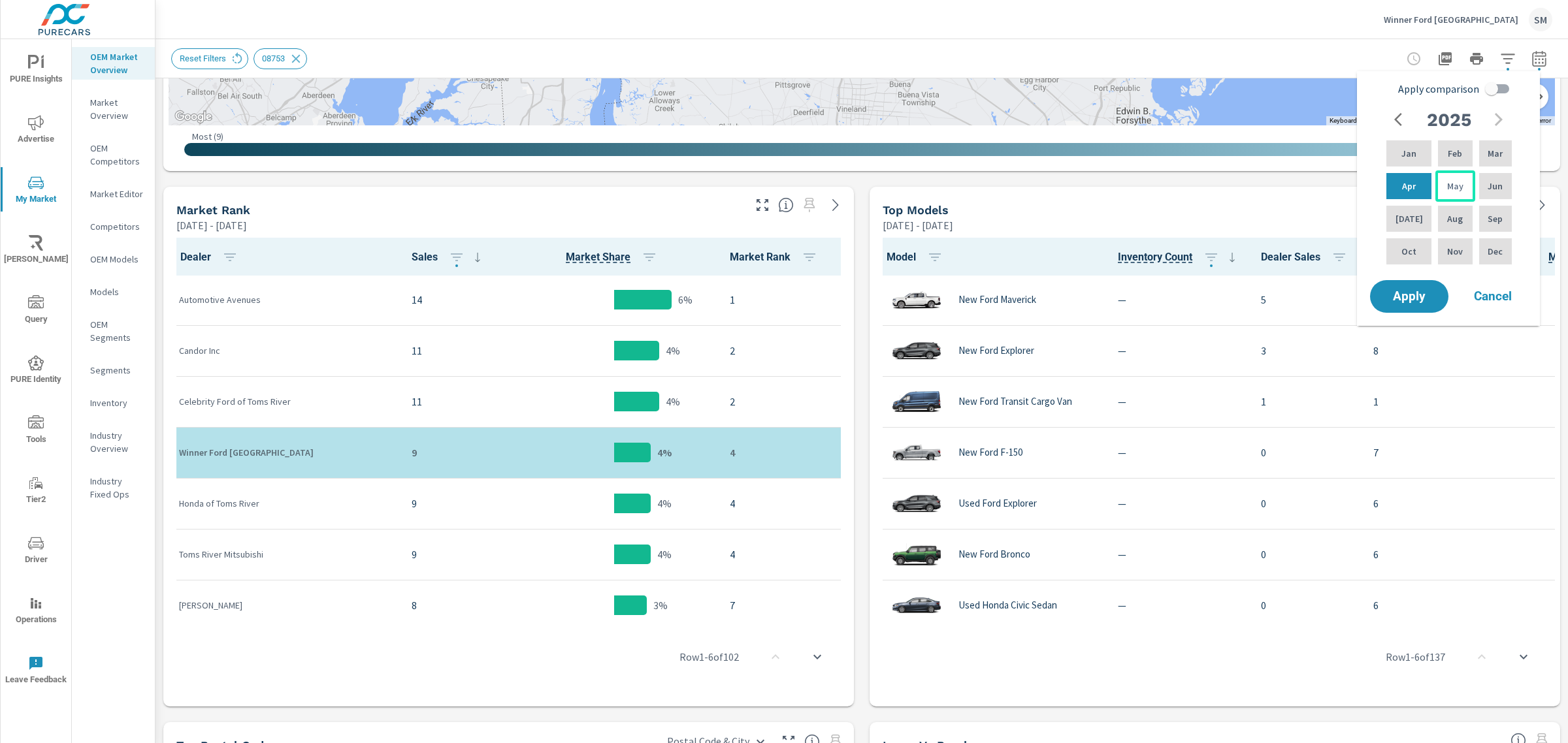
click at [1453, 178] on div "May" at bounding box center [1455, 186] width 39 height 31
click at [1416, 280] on button "Apply" at bounding box center [1409, 296] width 81 height 34
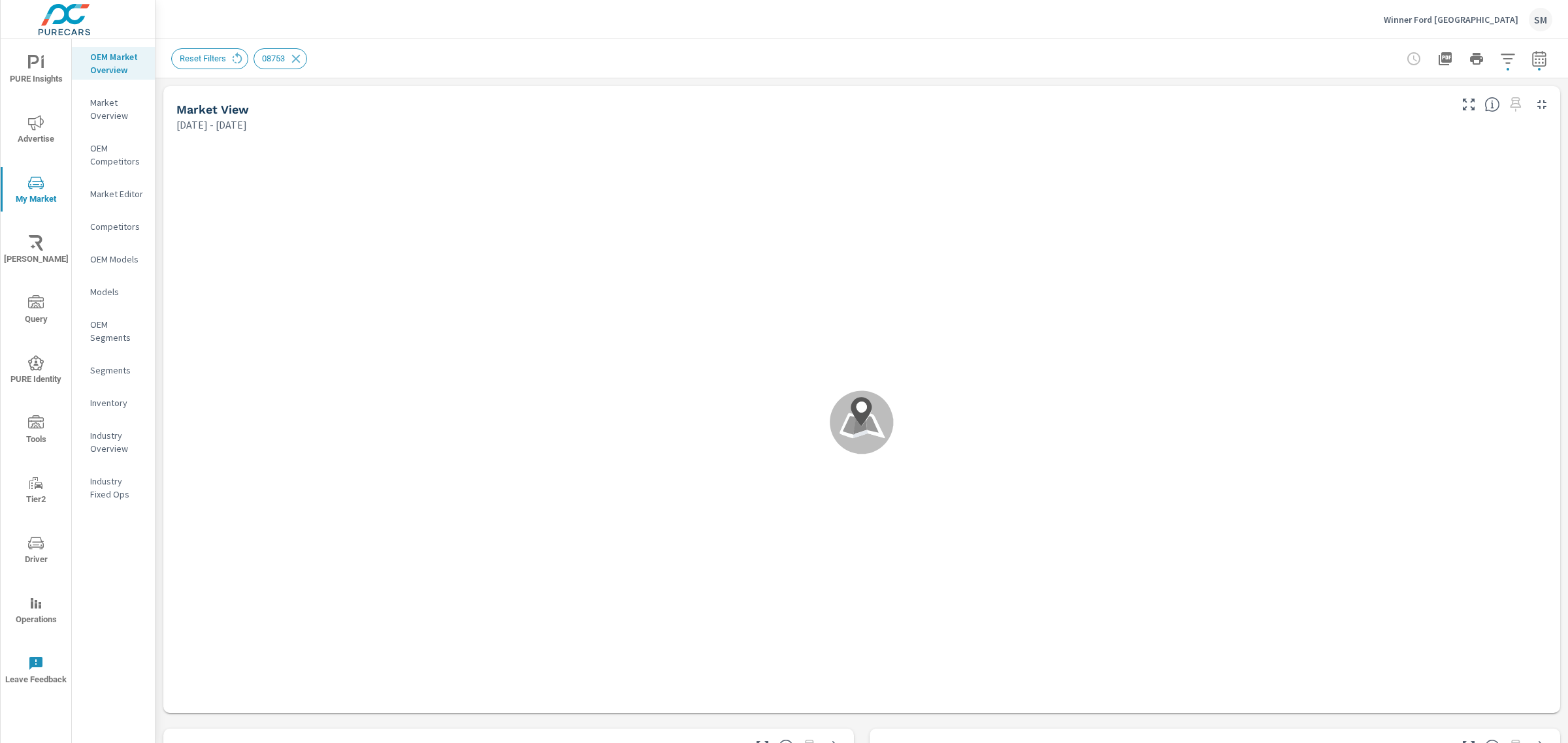
scroll to position [1, 0]
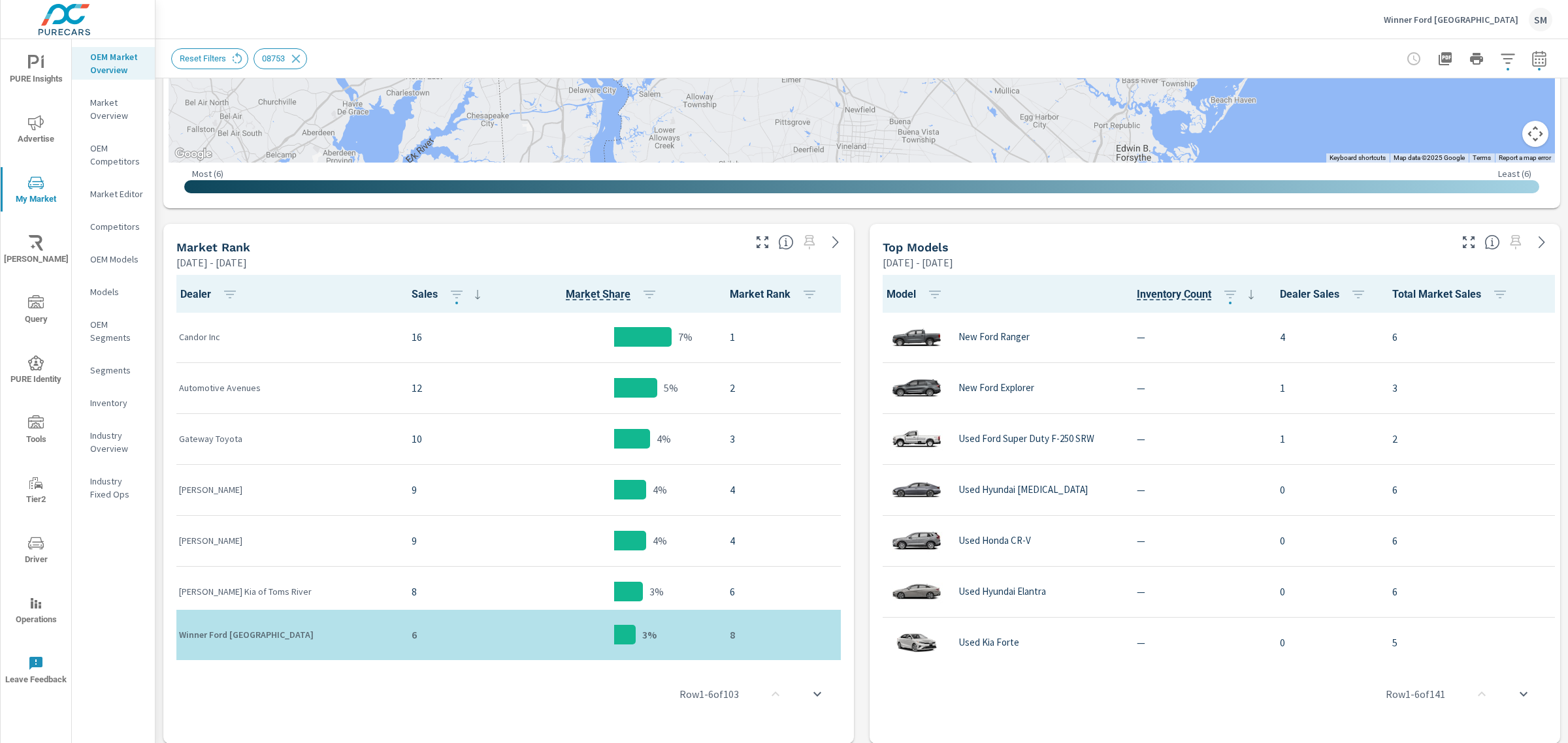
scroll to position [517, 0]
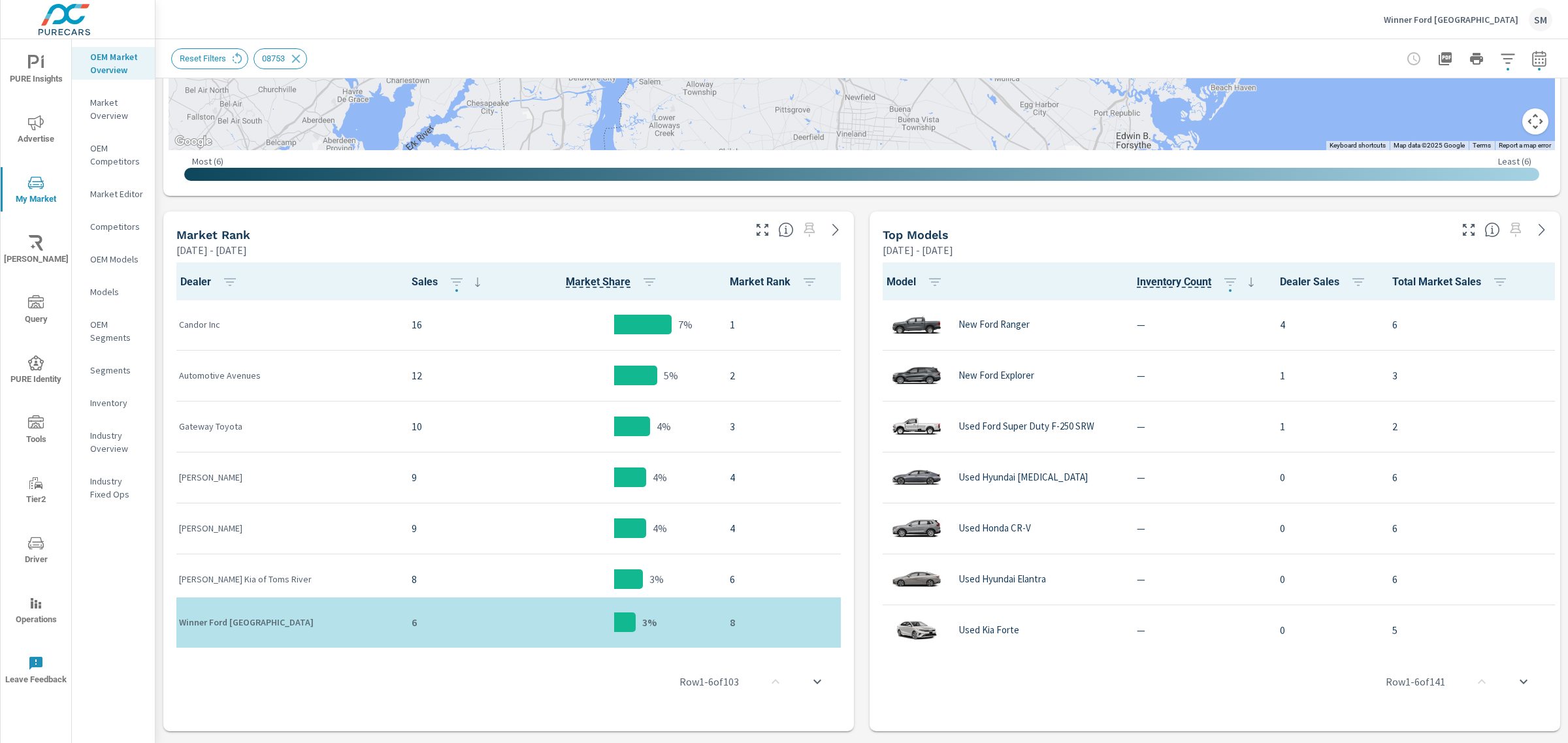
click at [1526, 56] on button "button" at bounding box center [1539, 58] width 26 height 26
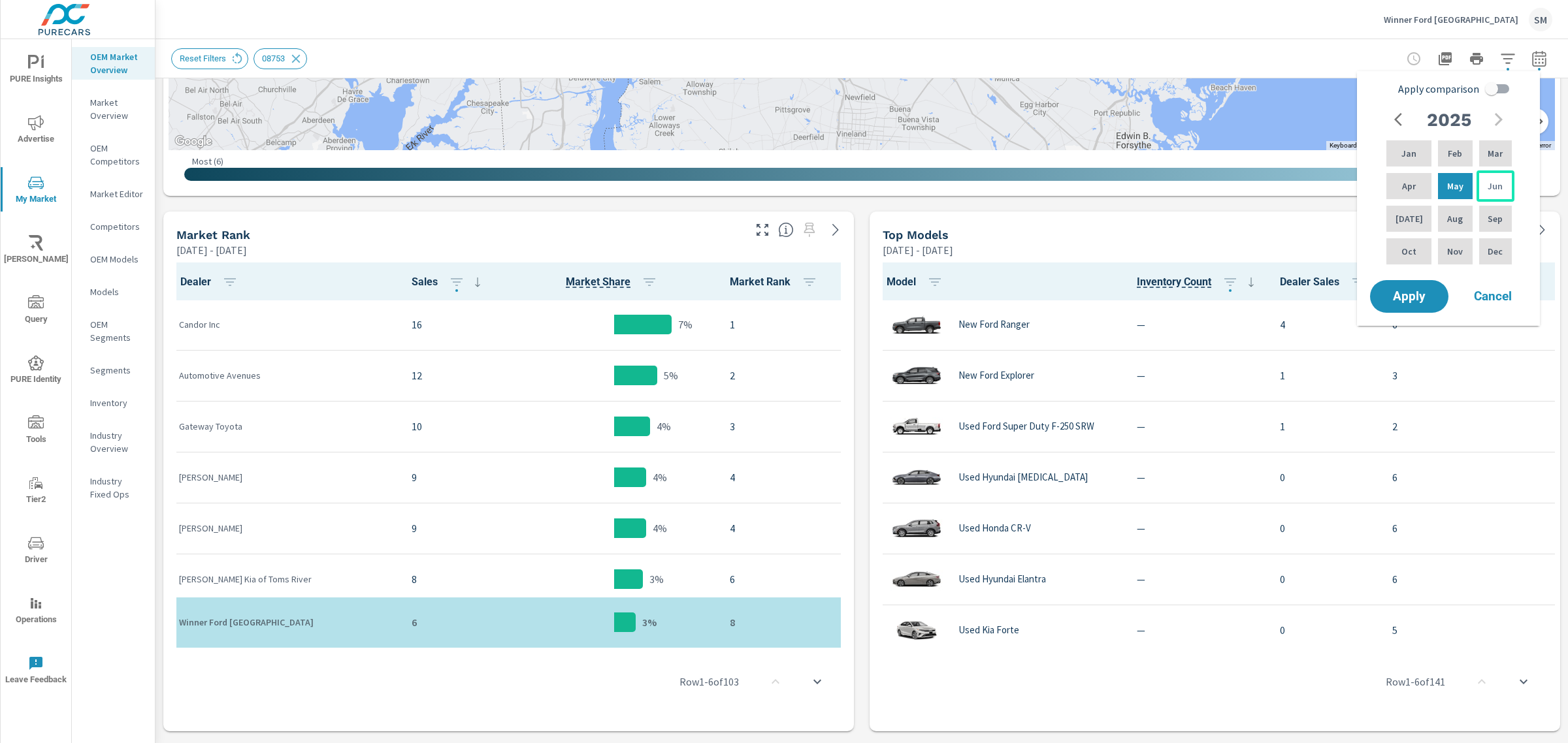
click at [1491, 190] on p "Jun" at bounding box center [1495, 186] width 15 height 13
click at [1399, 298] on span "Apply" at bounding box center [1408, 297] width 53 height 13
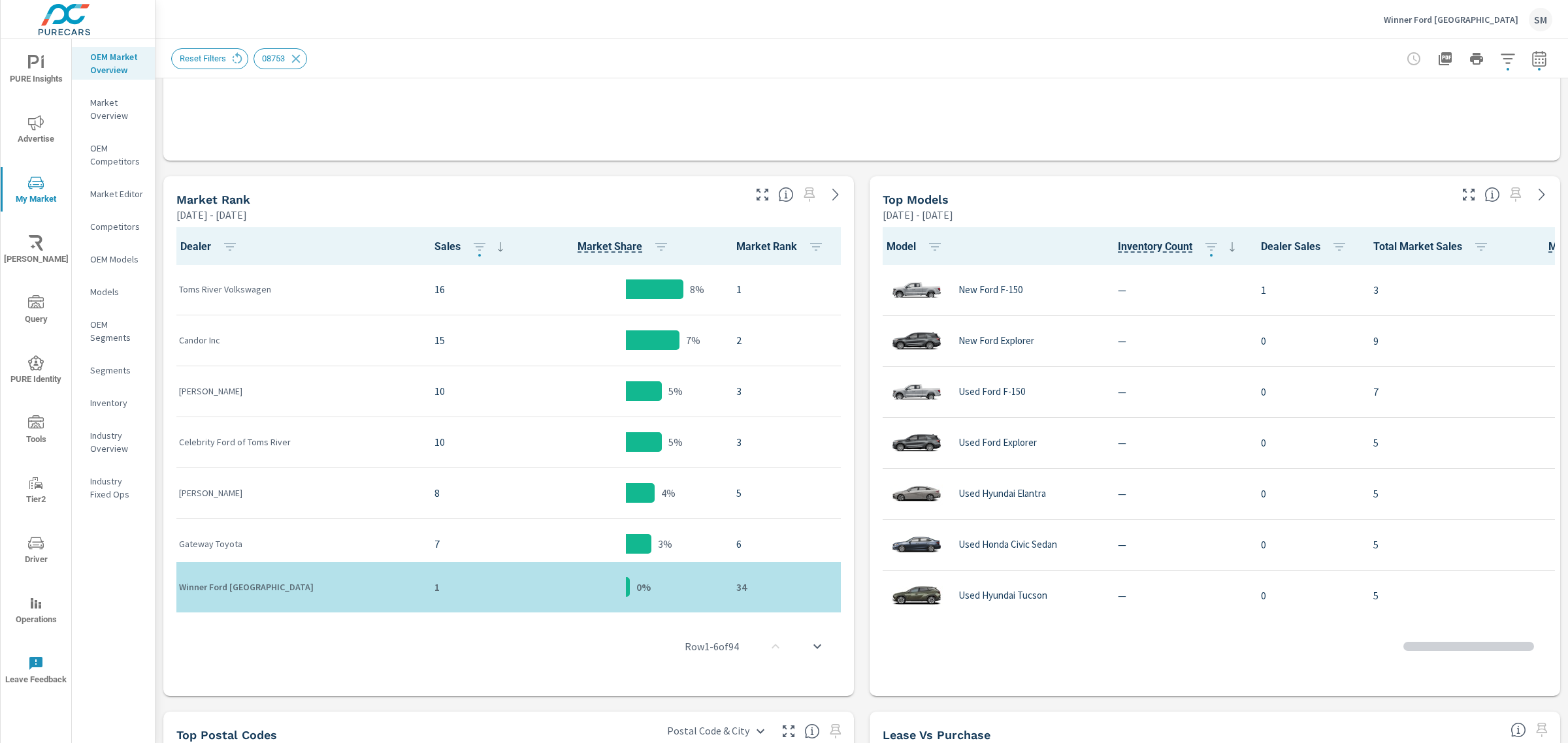
scroll to position [1, 0]
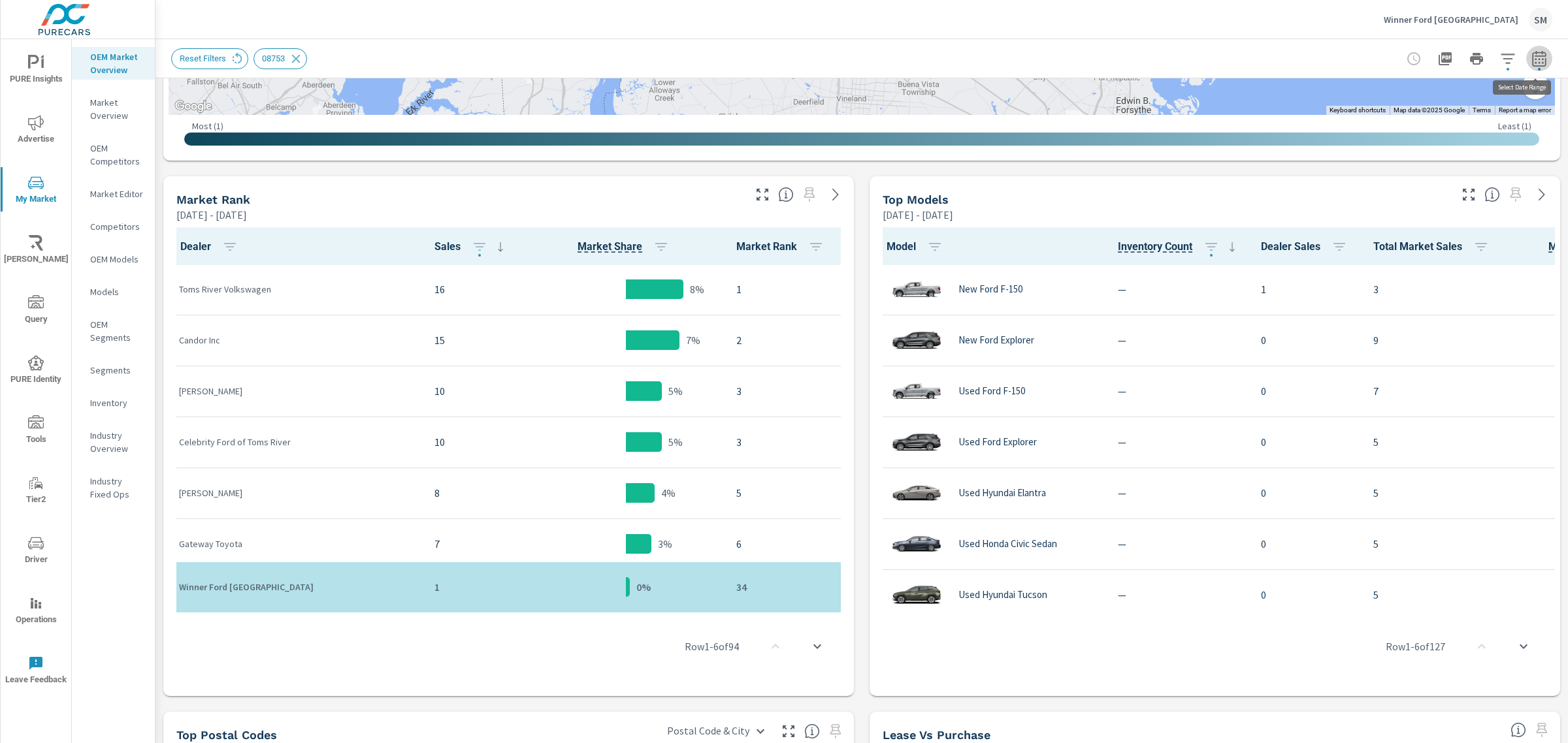
click at [1534, 64] on icon "button" at bounding box center [1539, 58] width 16 height 16
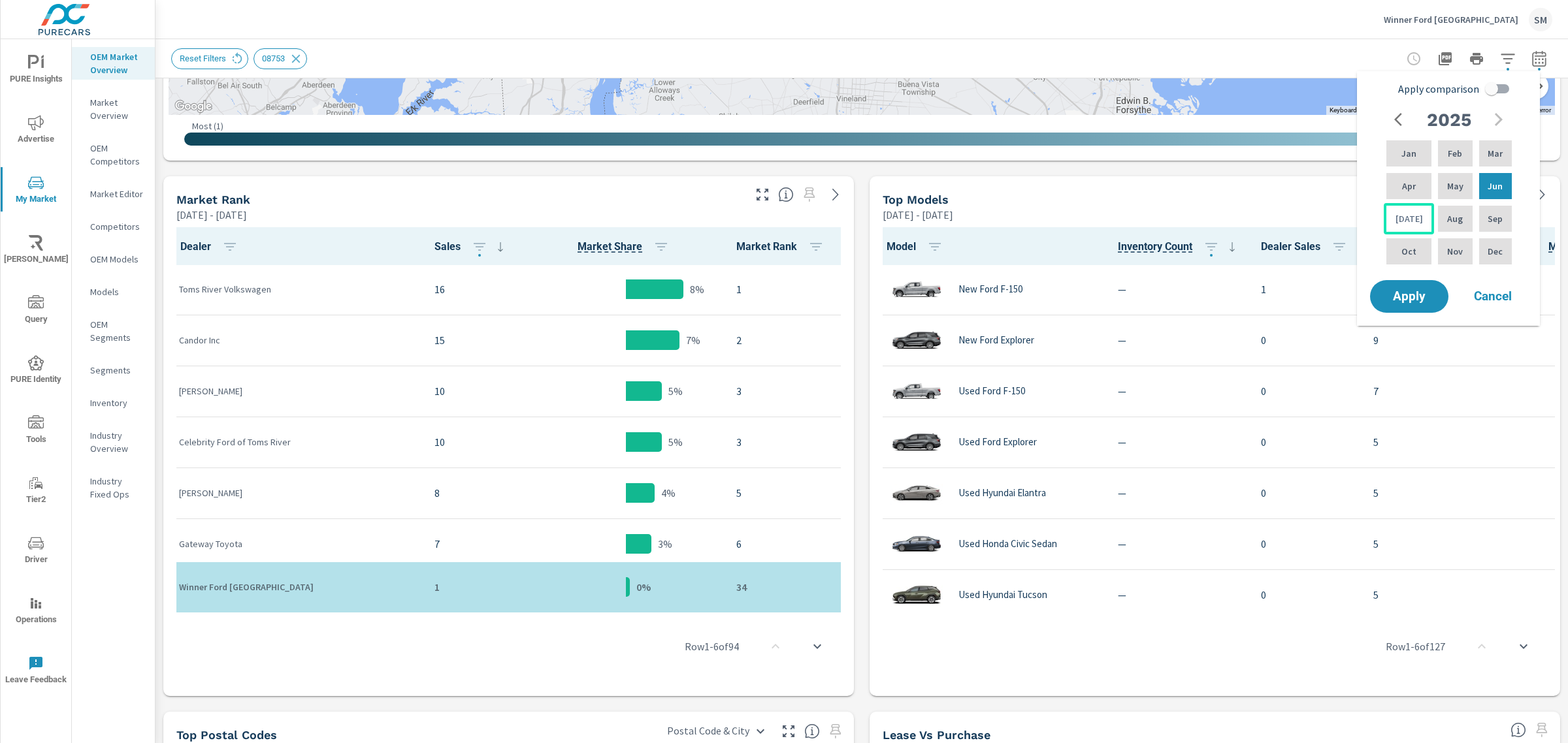
click at [1403, 220] on p "[DATE]" at bounding box center [1409, 218] width 28 height 13
click at [1411, 297] on span "Apply" at bounding box center [1408, 297] width 53 height 13
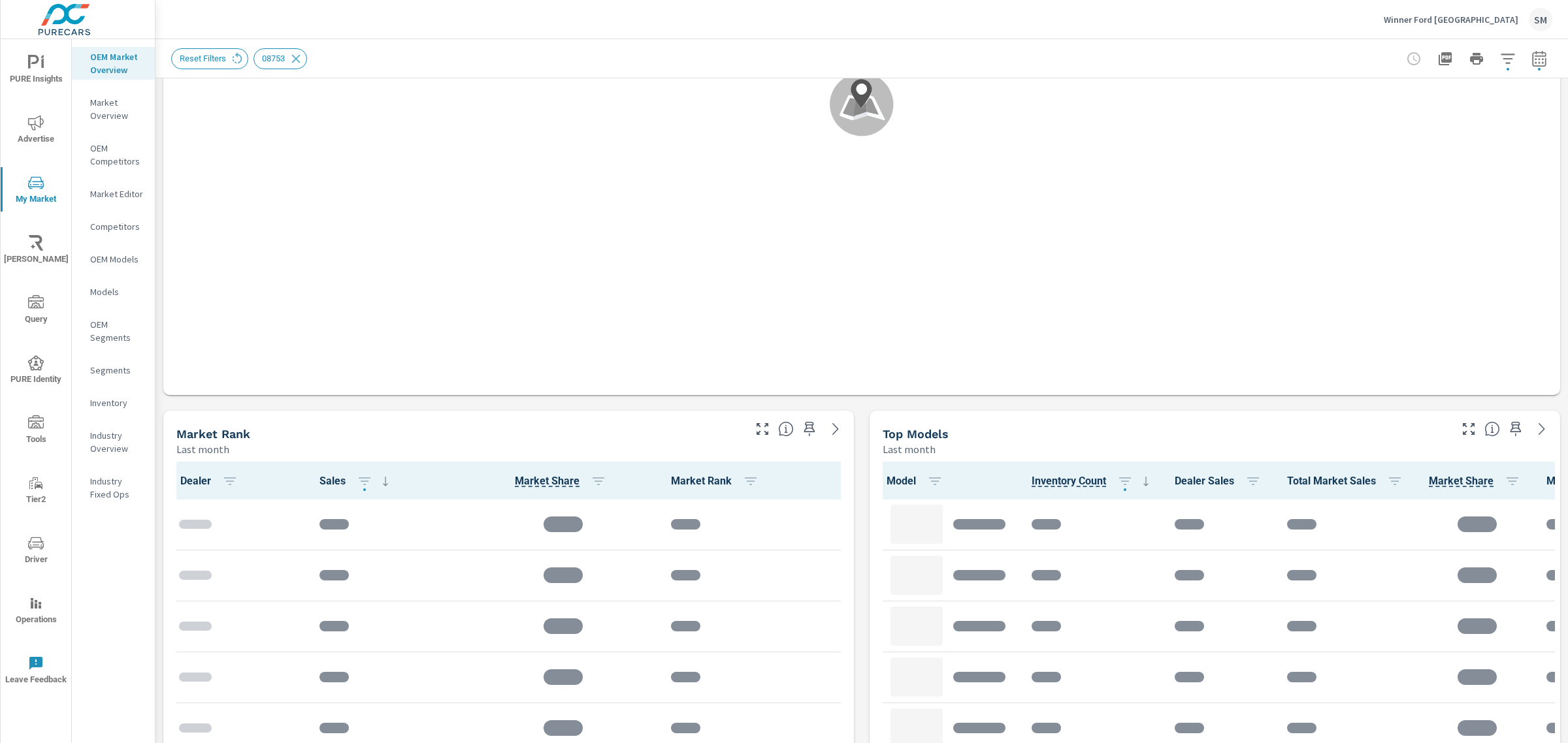
scroll to position [343, 0]
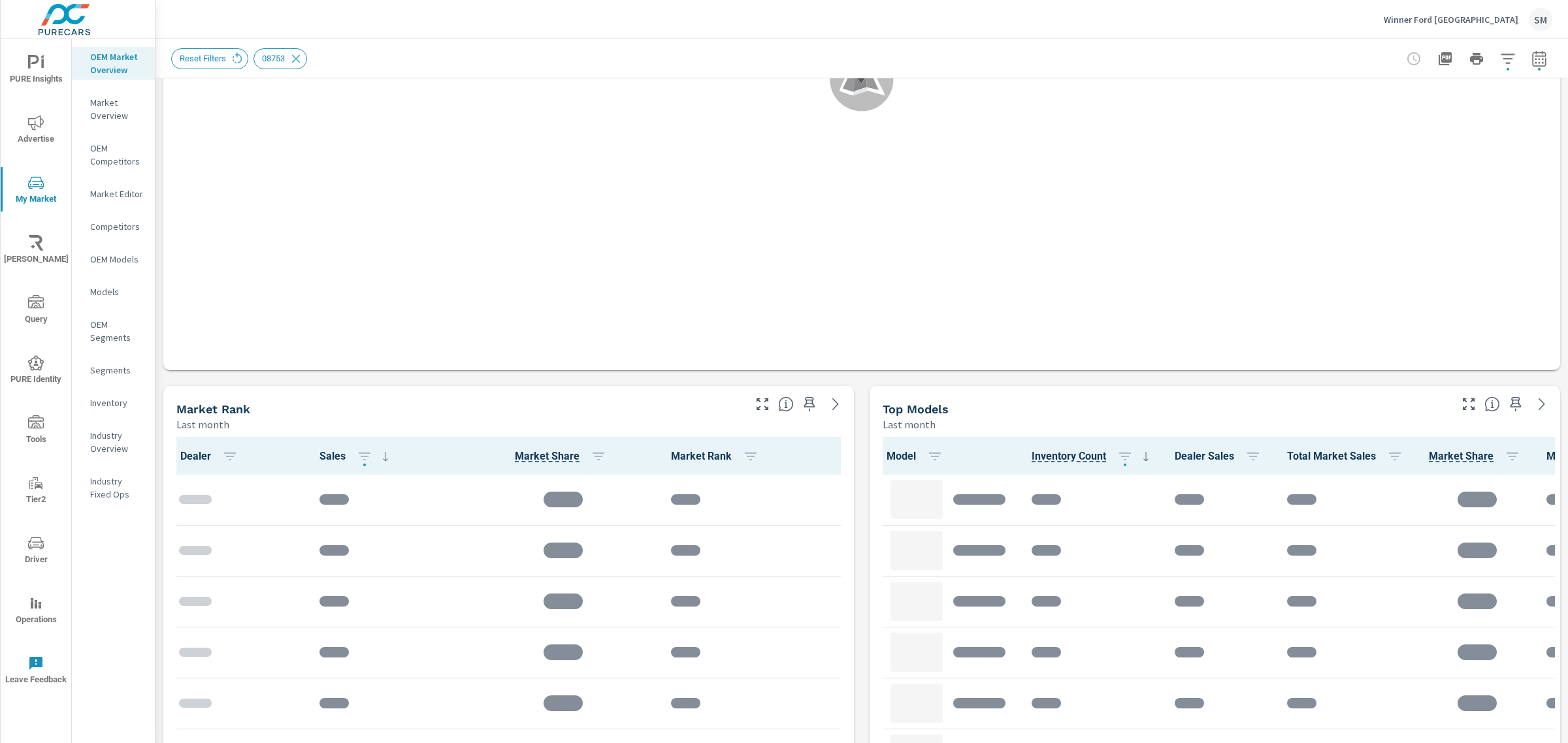
click at [851, 387] on div "Market View Last month .map-bw_svg__st2{fill:#fdfefe}.map-bw_svg__st4{fill:#999…" at bounding box center [861, 592] width 1412 height 1714
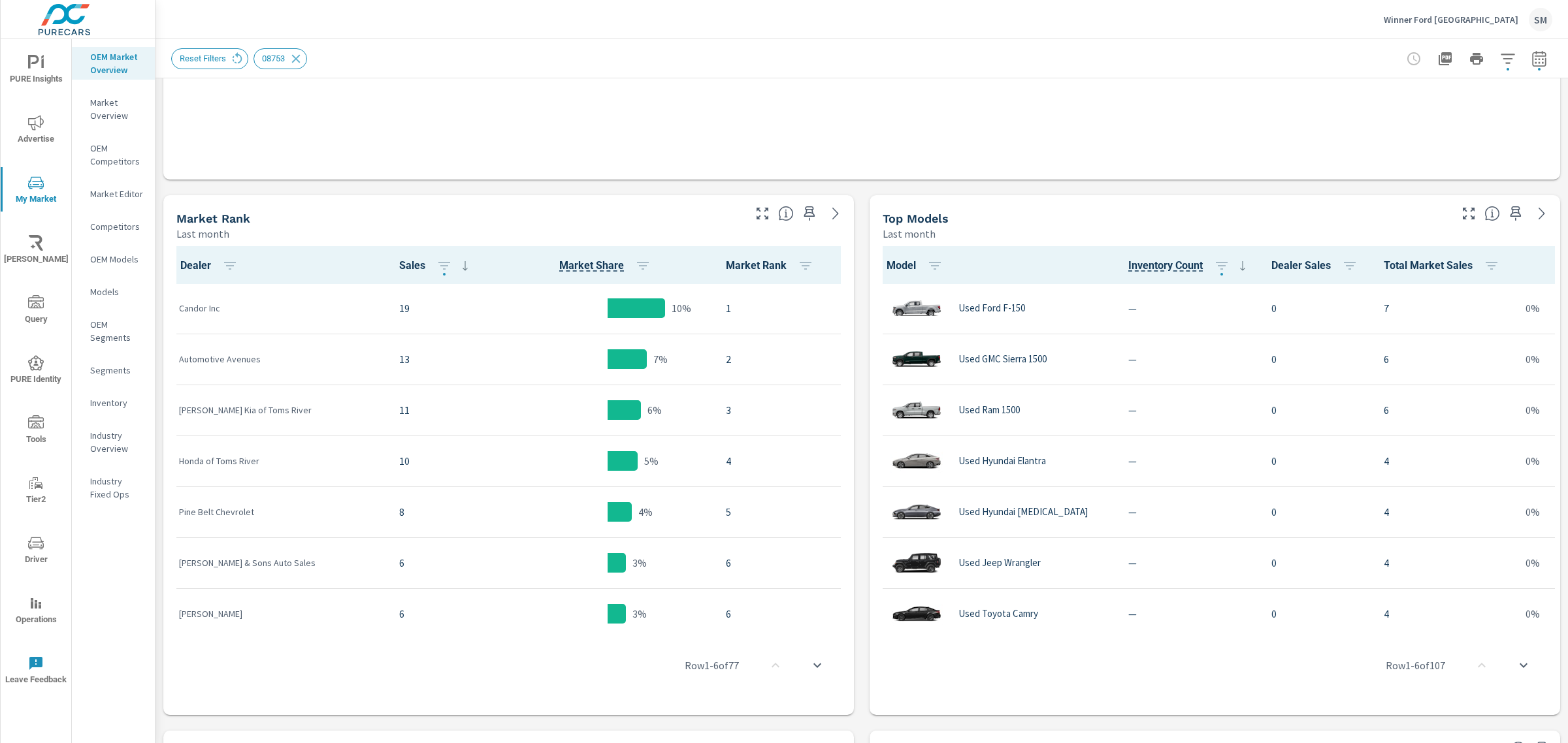
scroll to position [570, 0]
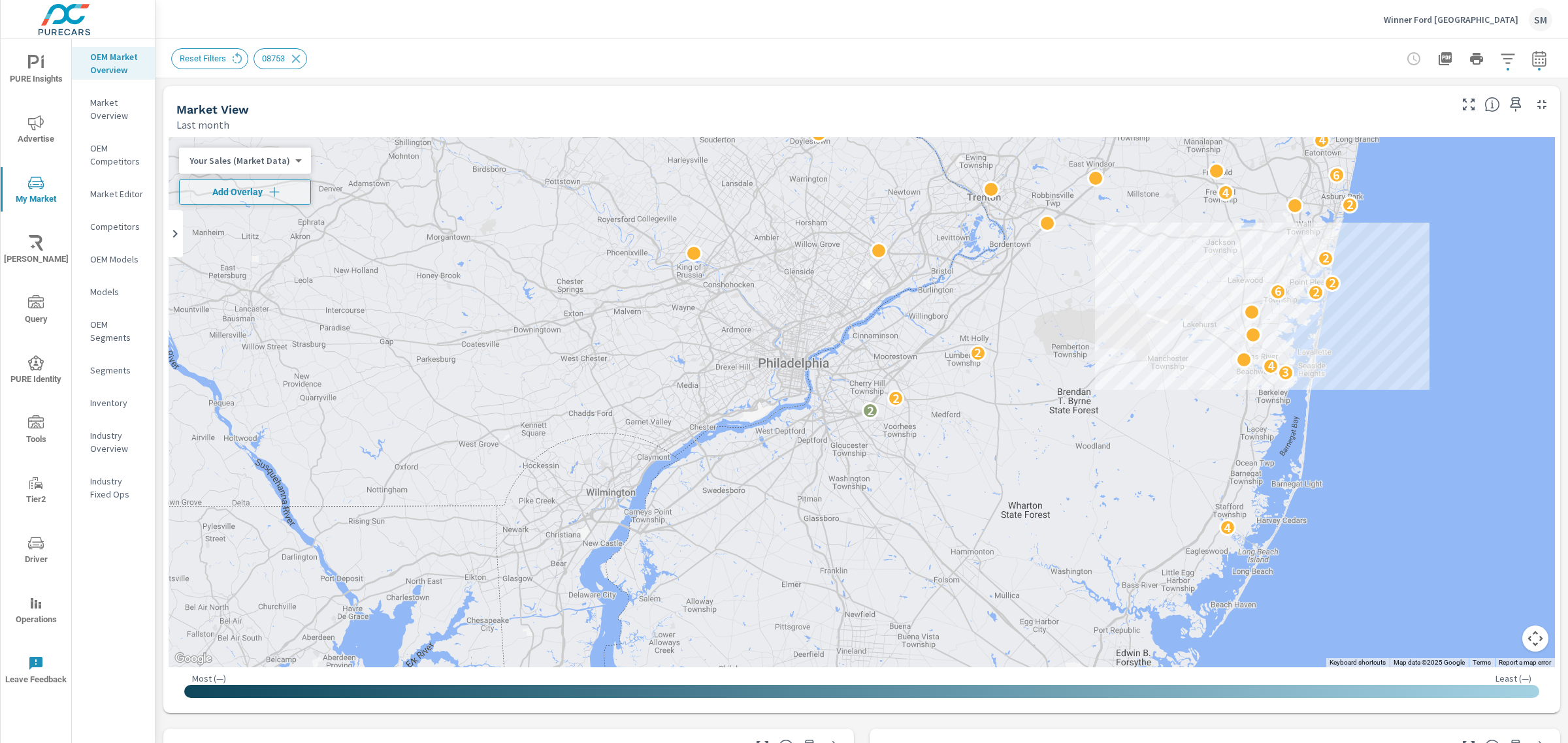
click at [1532, 53] on icon "button" at bounding box center [1539, 58] width 13 height 16
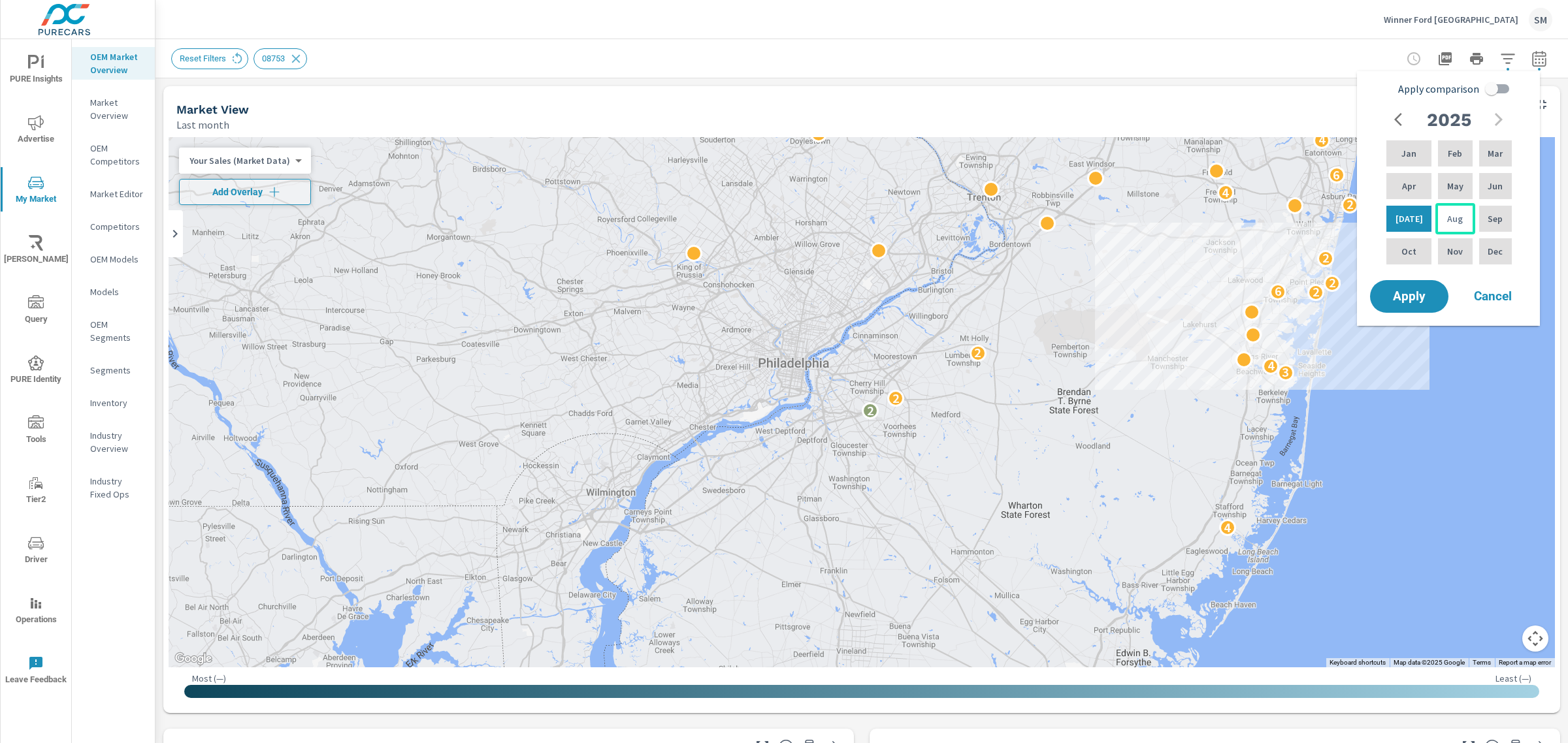
click at [1449, 213] on p "Aug" at bounding box center [1454, 218] width 16 height 13
click at [1411, 291] on span "Apply" at bounding box center [1408, 297] width 53 height 13
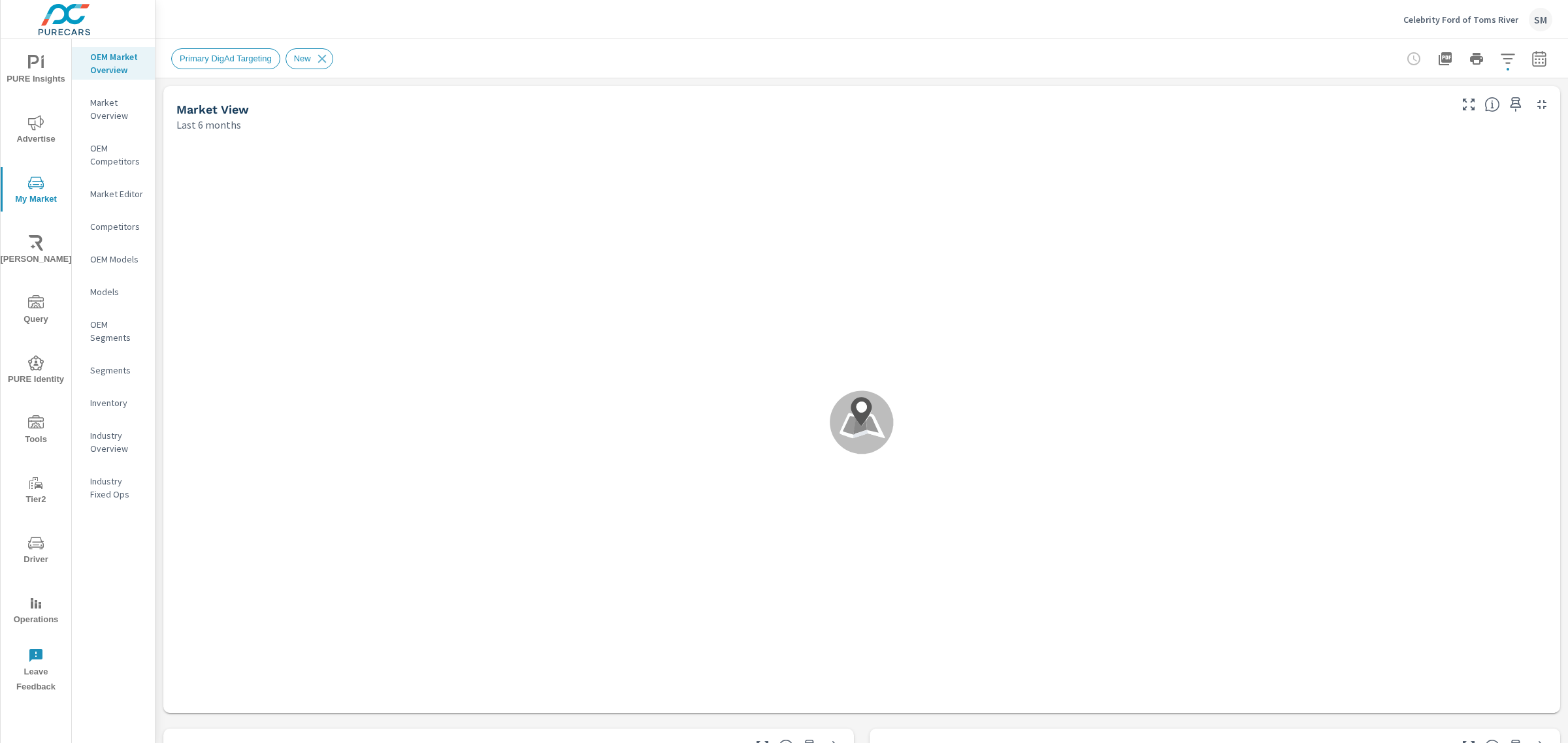
scroll to position [1, 0]
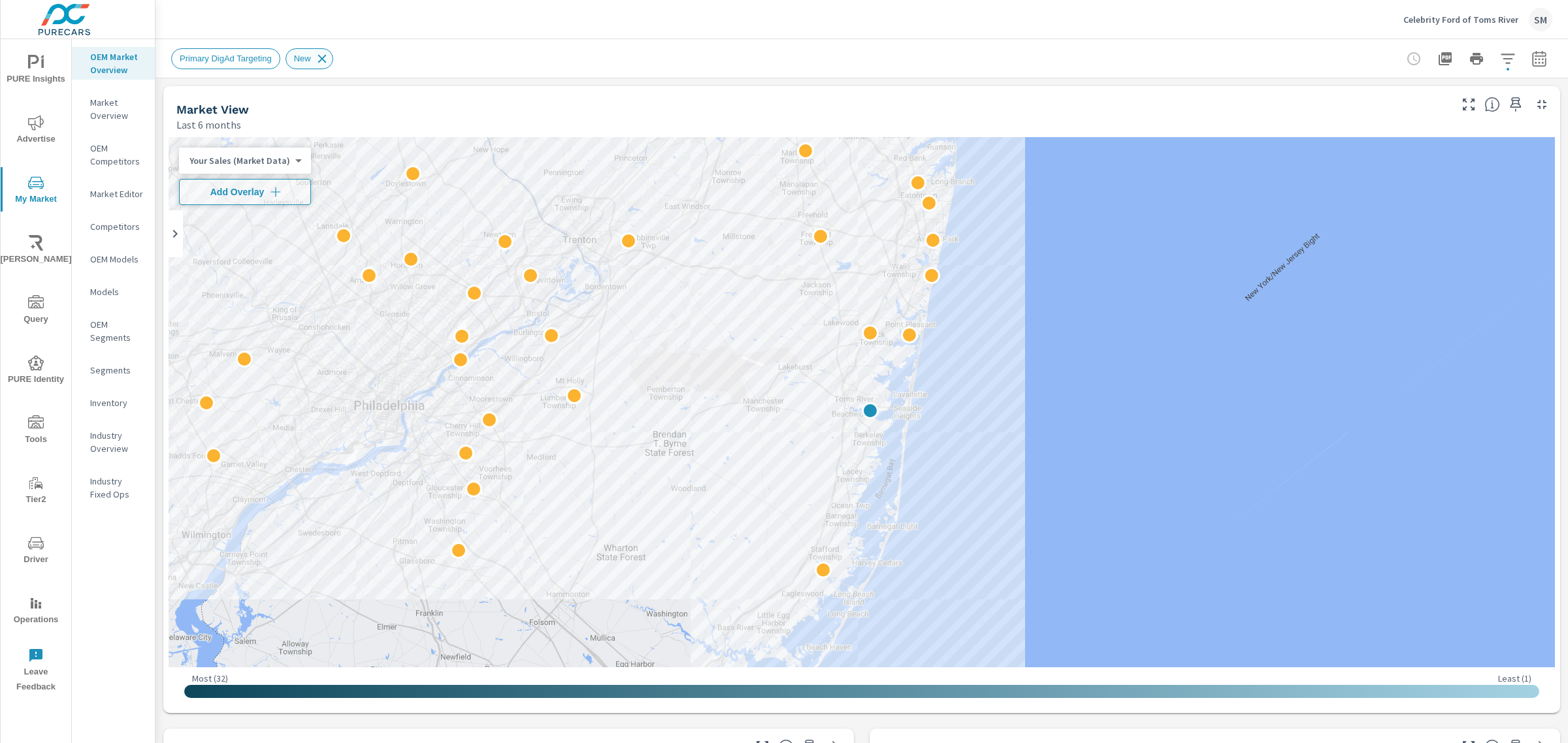
click at [321, 58] on icon at bounding box center [321, 58] width 8 height 8
click at [222, 53] on div "Reset Filters Primary DigAd Targeting New" at bounding box center [296, 58] width 251 height 21
click at [105, 56] on p "OEM Market Overview" at bounding box center [117, 63] width 54 height 26
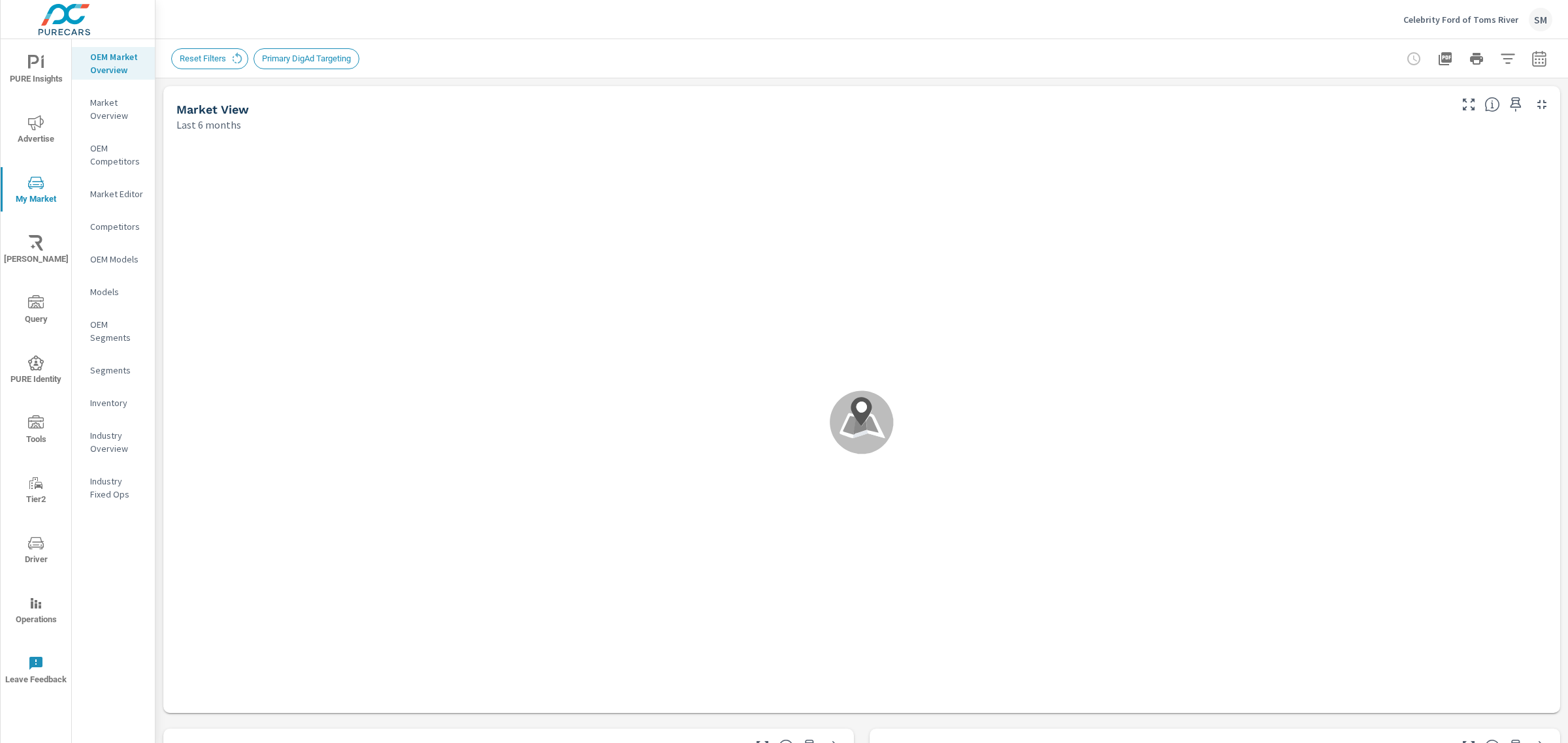
scroll to position [1, 0]
click at [235, 63] on icon at bounding box center [237, 58] width 14 height 14
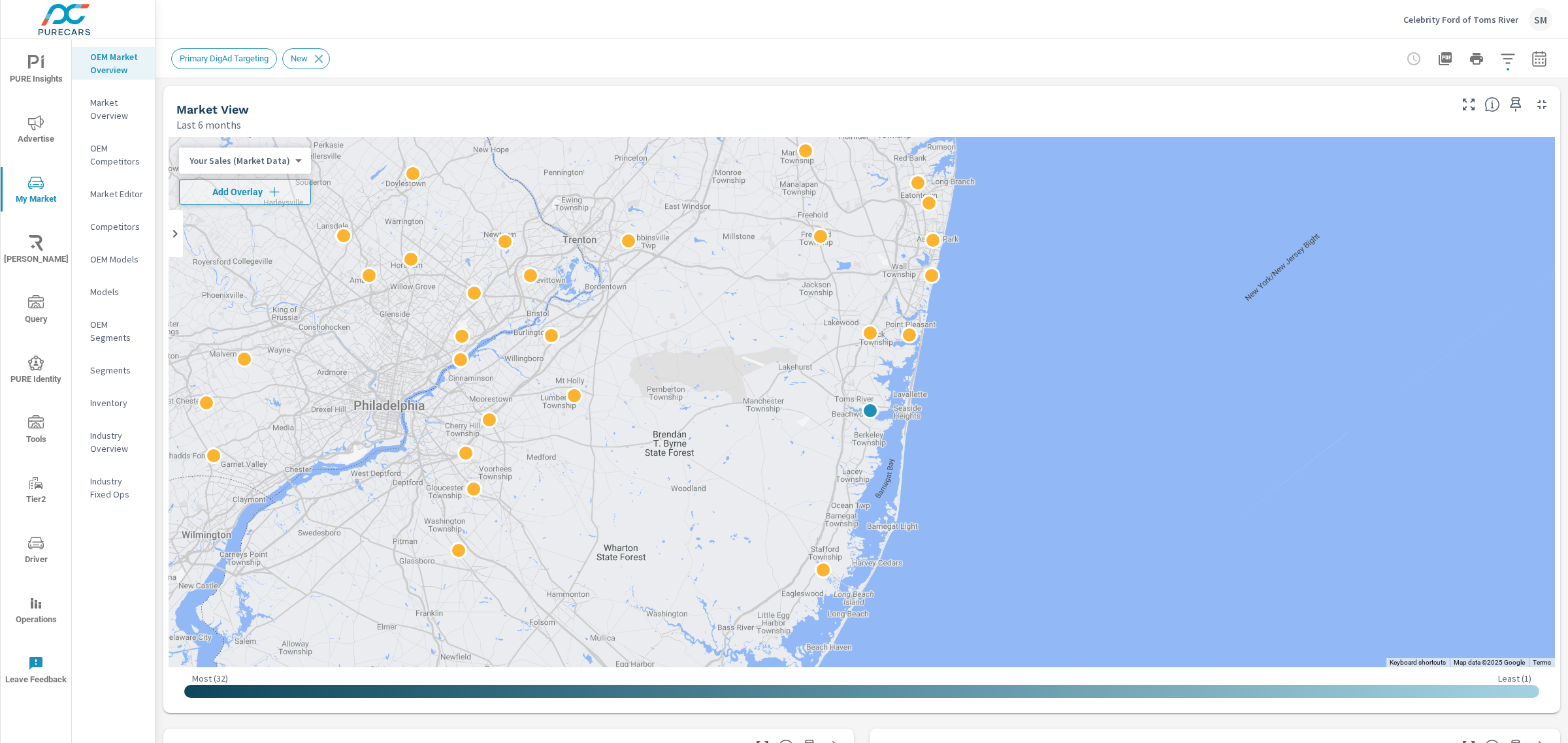
scroll to position [1, 0]
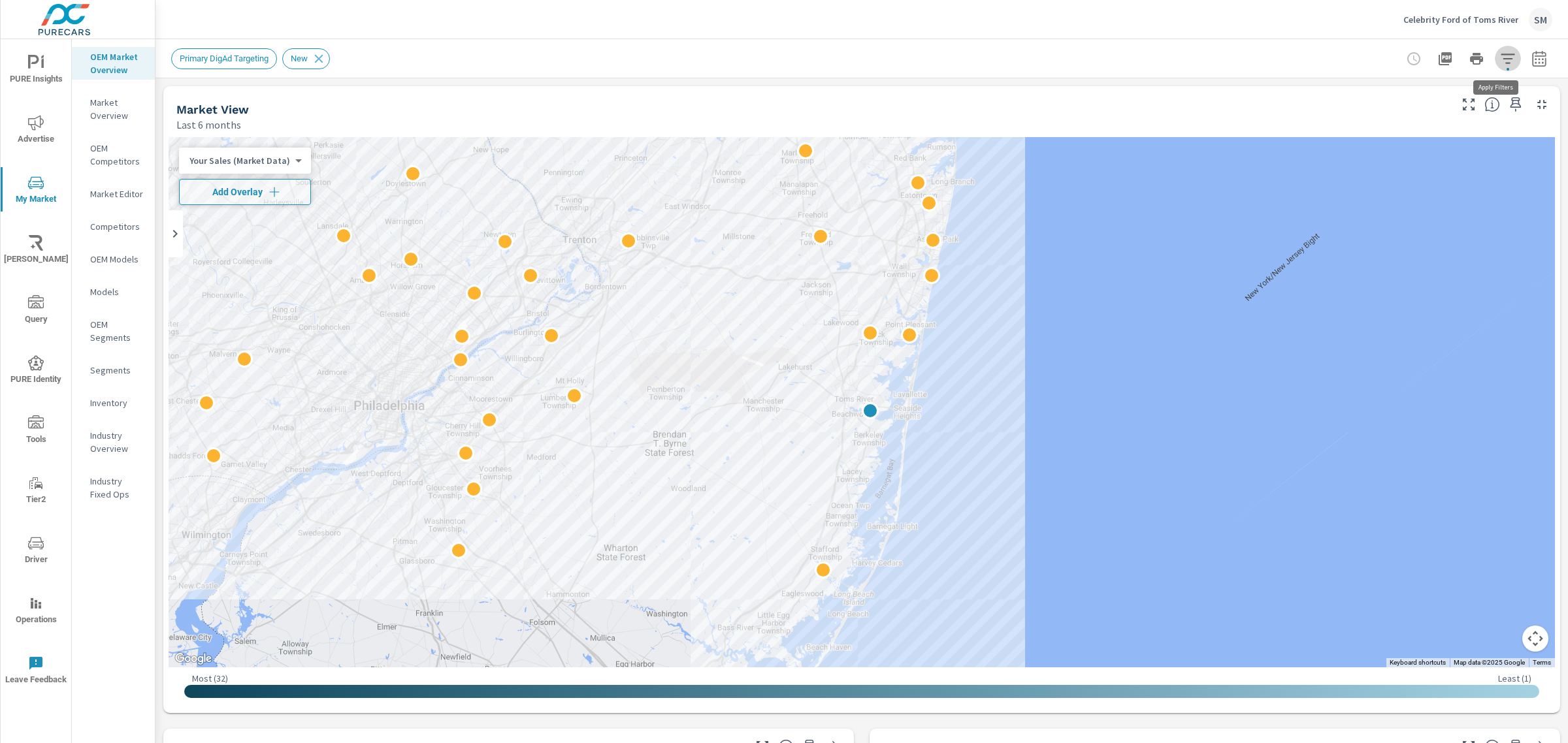
click at [1500, 65] on icon "button" at bounding box center [1507, 58] width 16 height 16
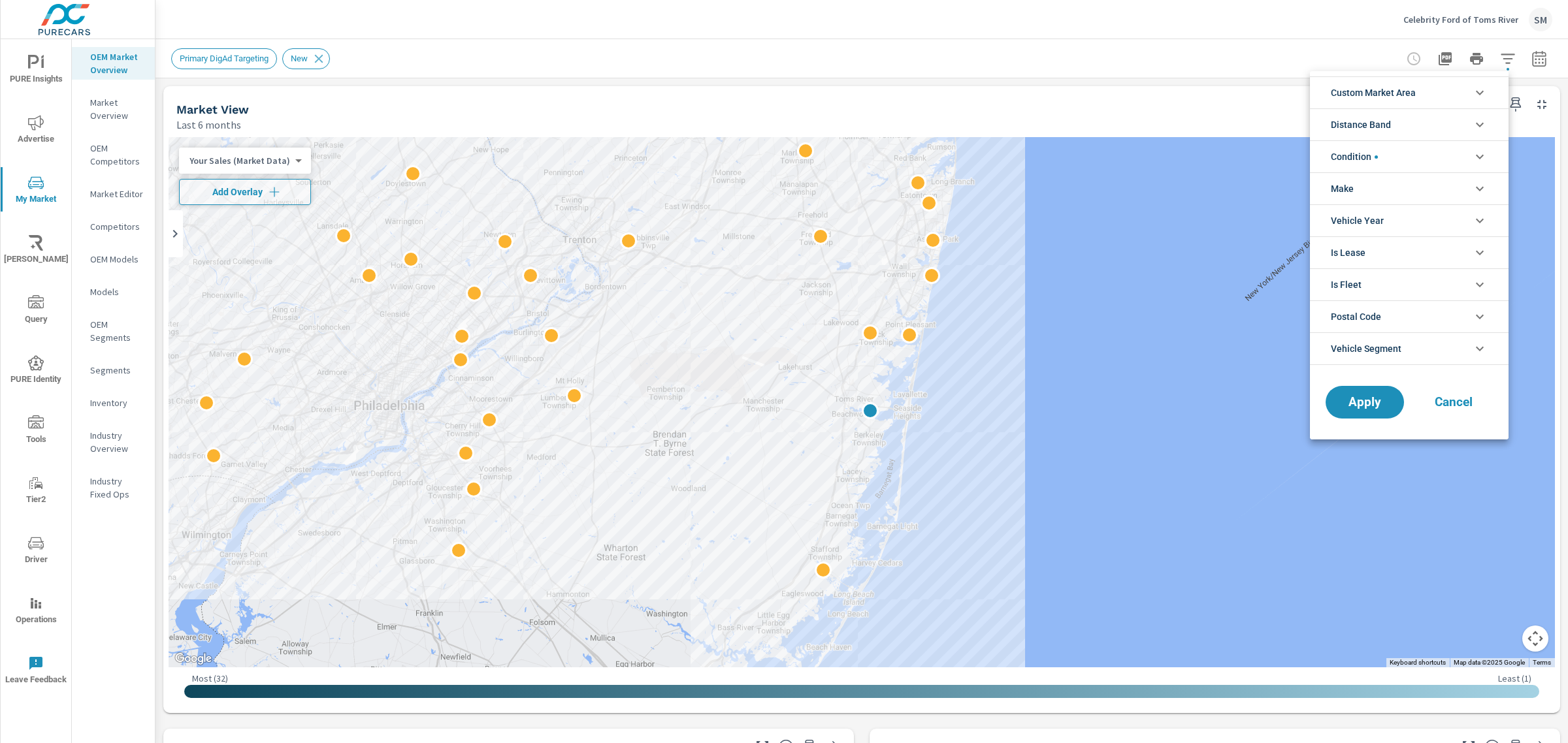
click at [1434, 85] on li "Custom Market Area" at bounding box center [1408, 92] width 199 height 32
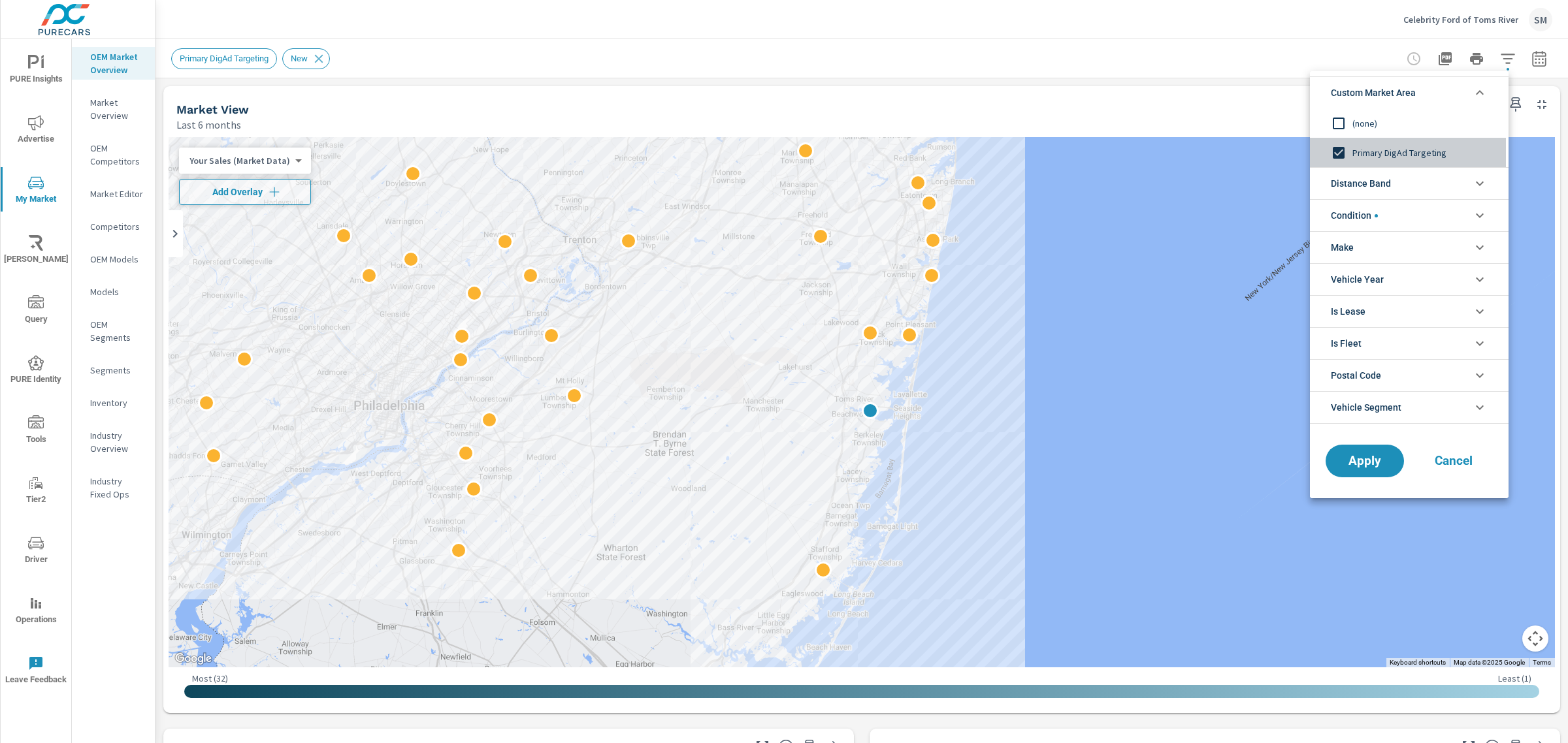
click at [1340, 151] on input "filter options" at bounding box center [1339, 153] width 28 height 28
click at [1350, 457] on span "Apply" at bounding box center [1364, 461] width 53 height 13
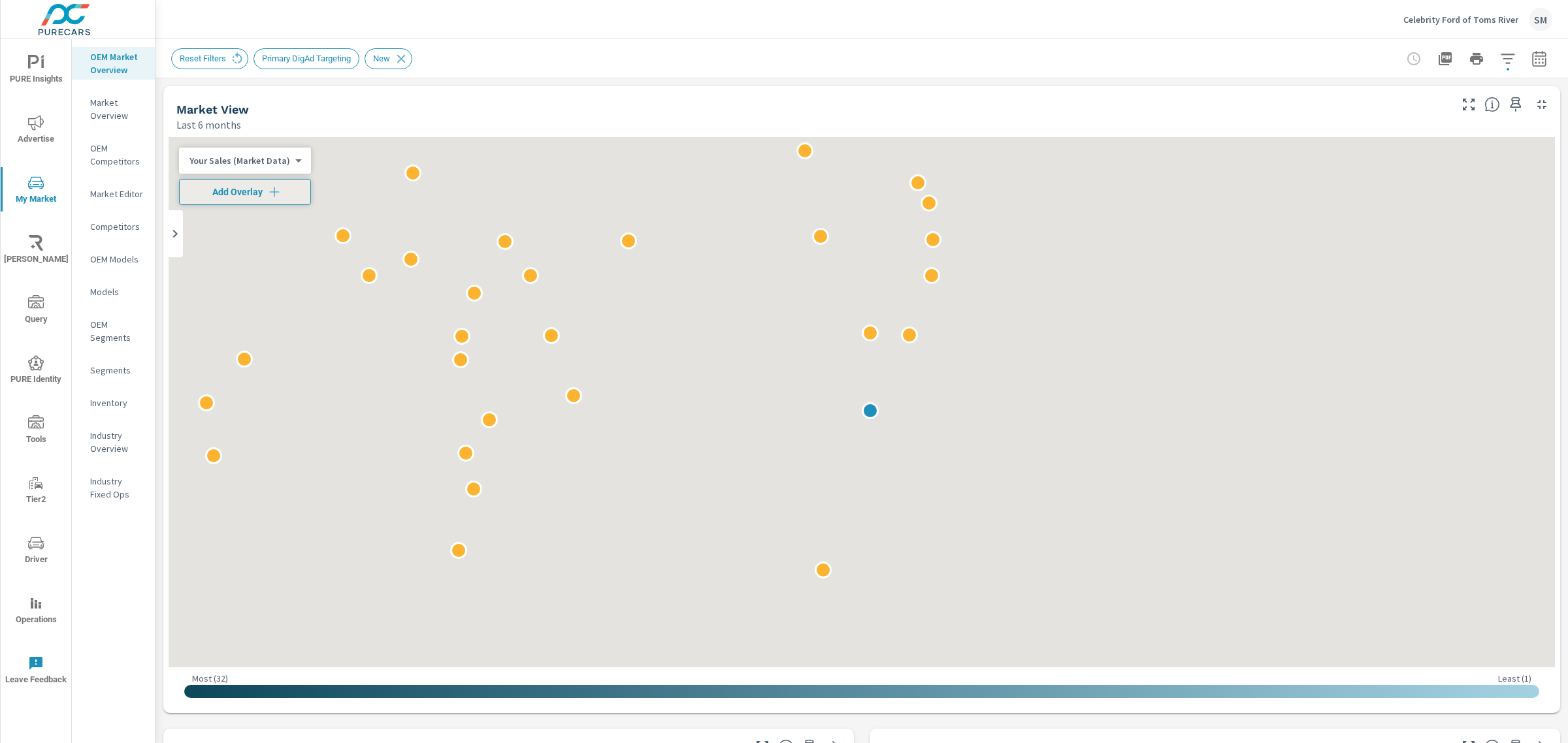
scroll to position [1, 0]
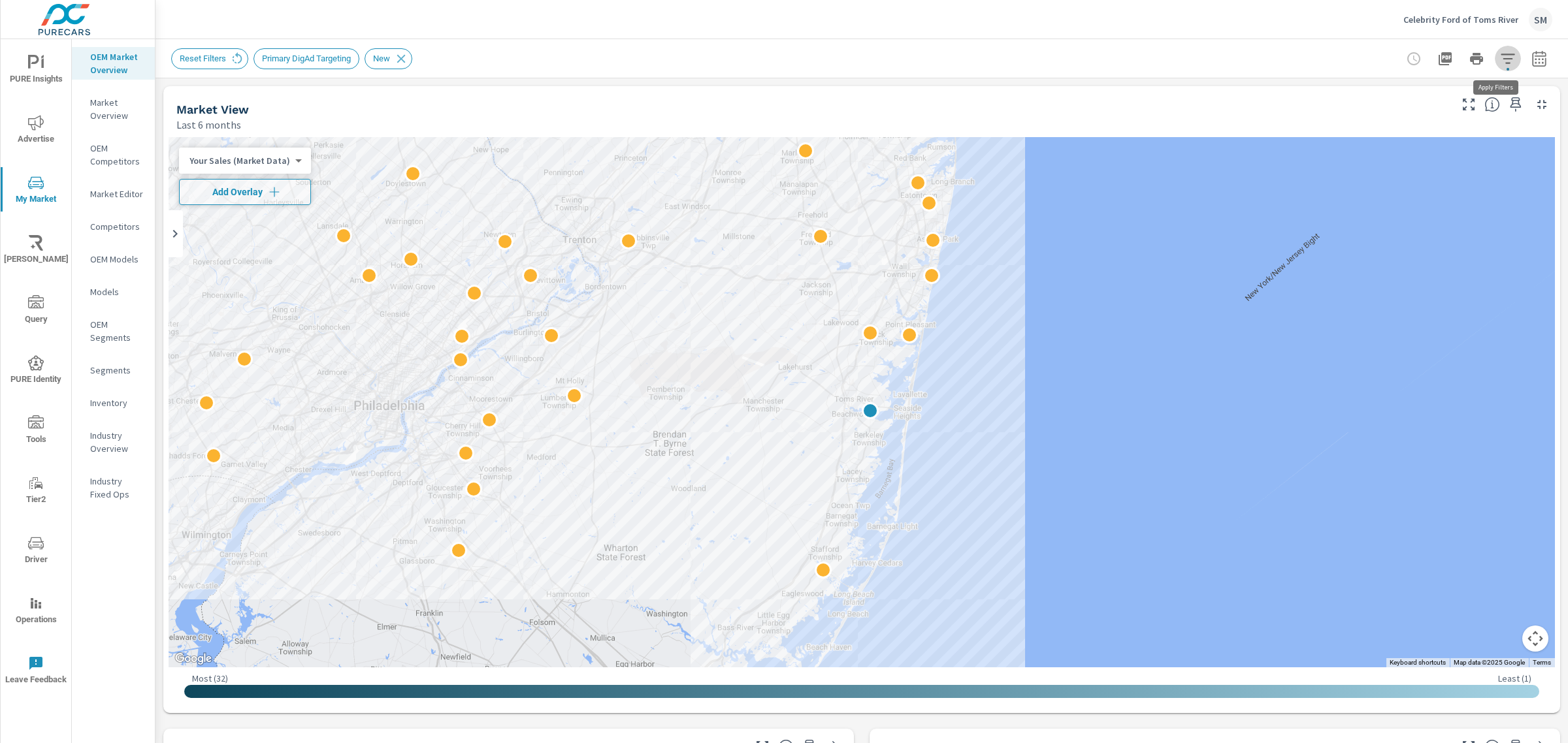
click at [1501, 62] on icon "button" at bounding box center [1507, 58] width 13 height 10
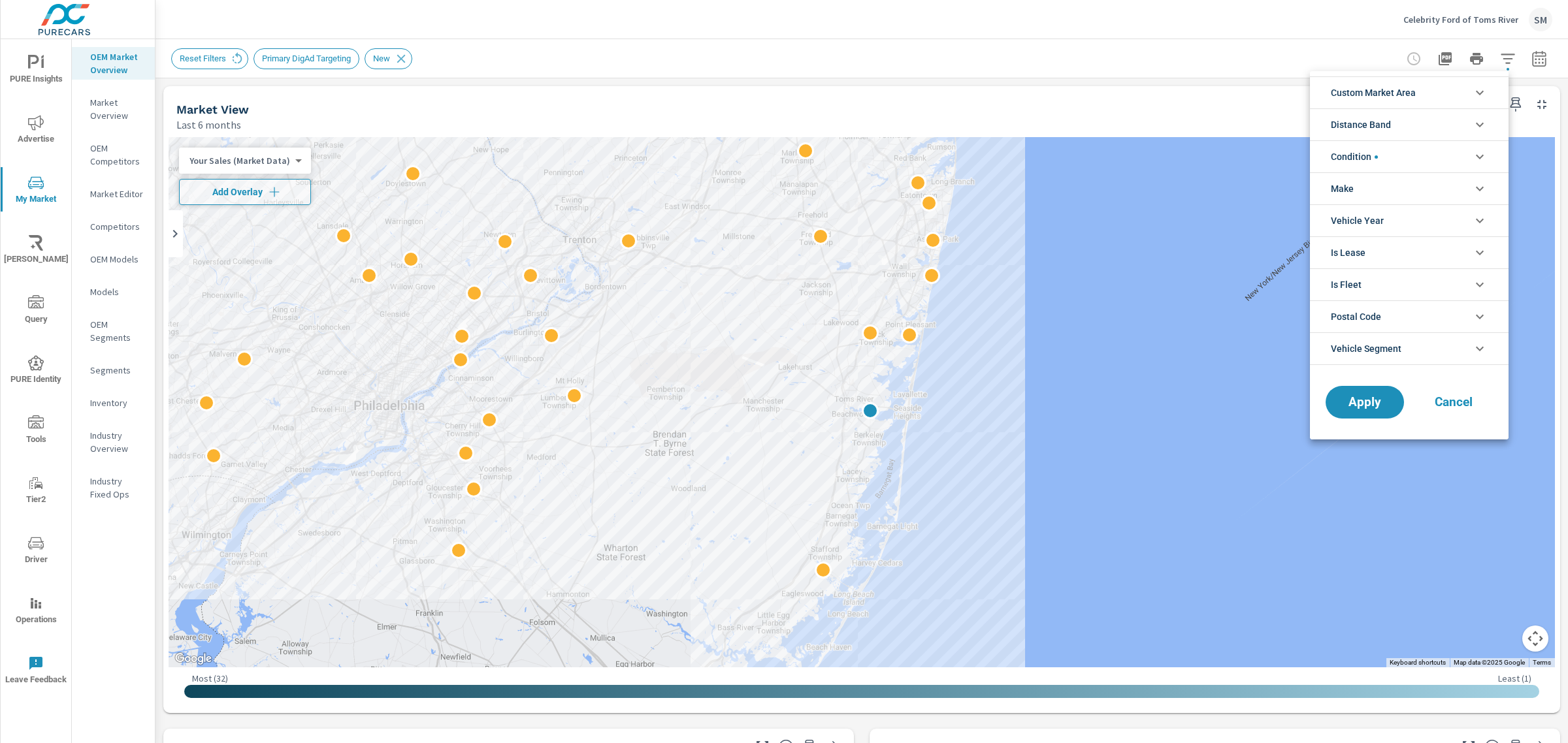
click at [1416, 151] on li "Condition" at bounding box center [1408, 156] width 199 height 32
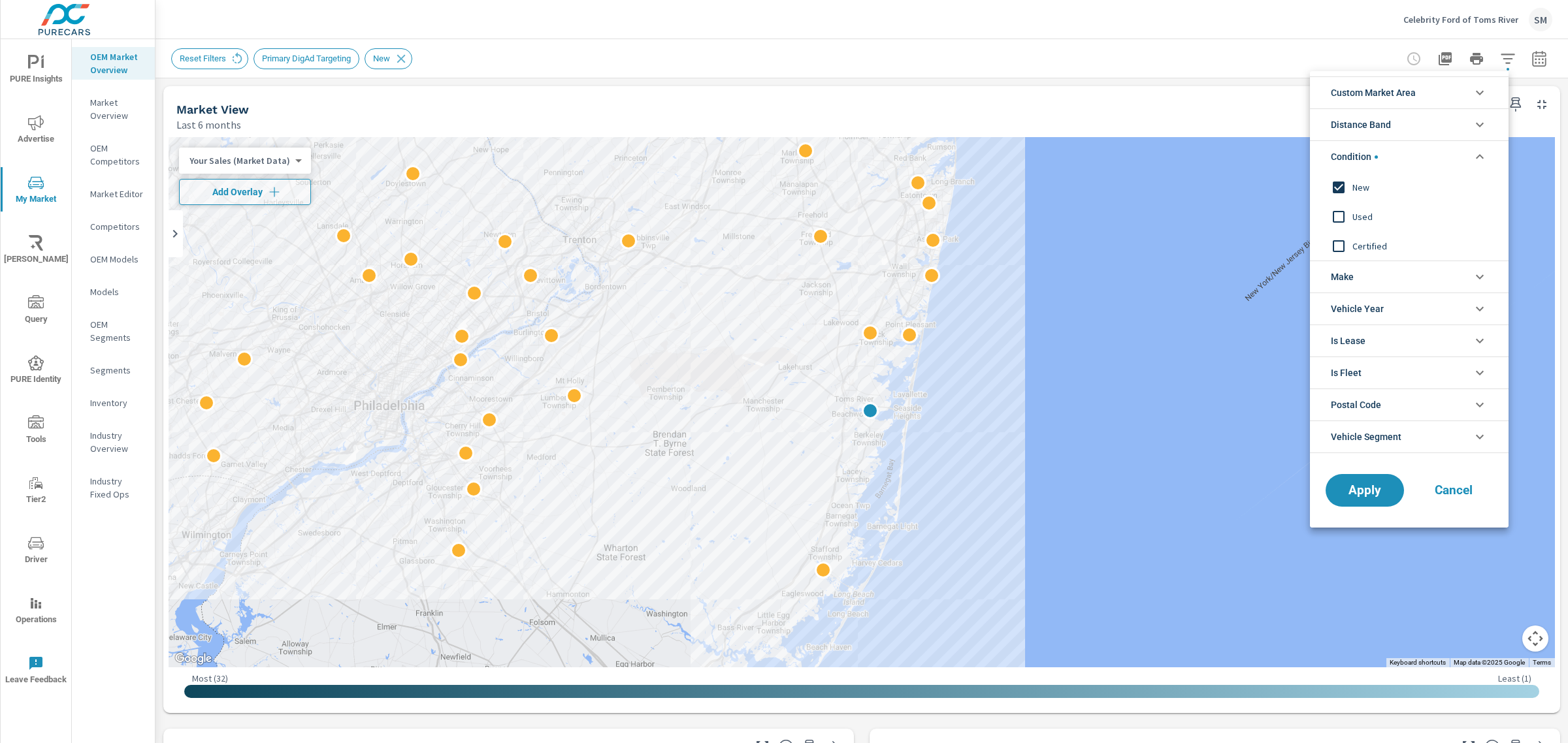
click at [1416, 151] on li "Condition" at bounding box center [1408, 156] width 199 height 32
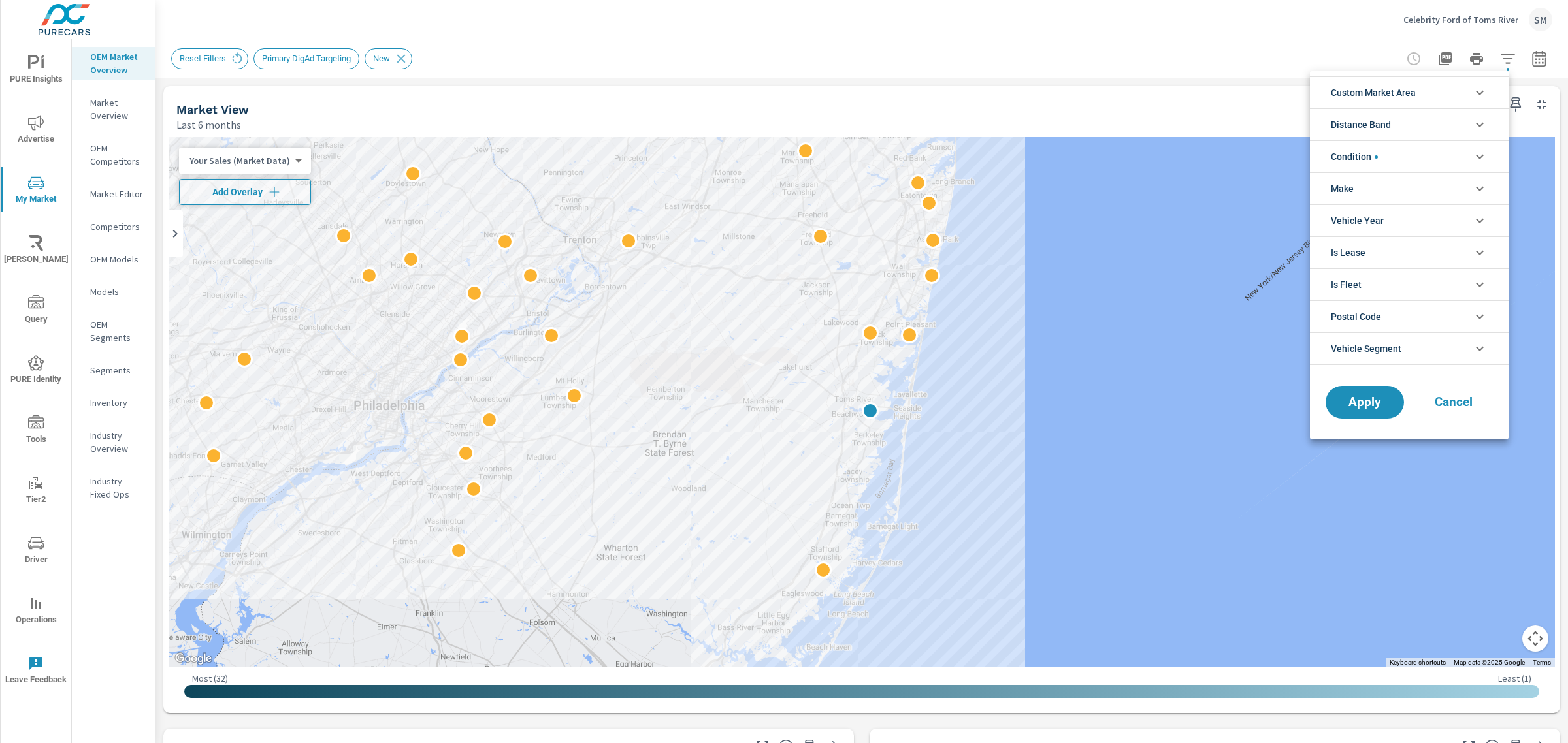
click at [1396, 349] on span "Vehicle Segment" at bounding box center [1366, 349] width 70 height 31
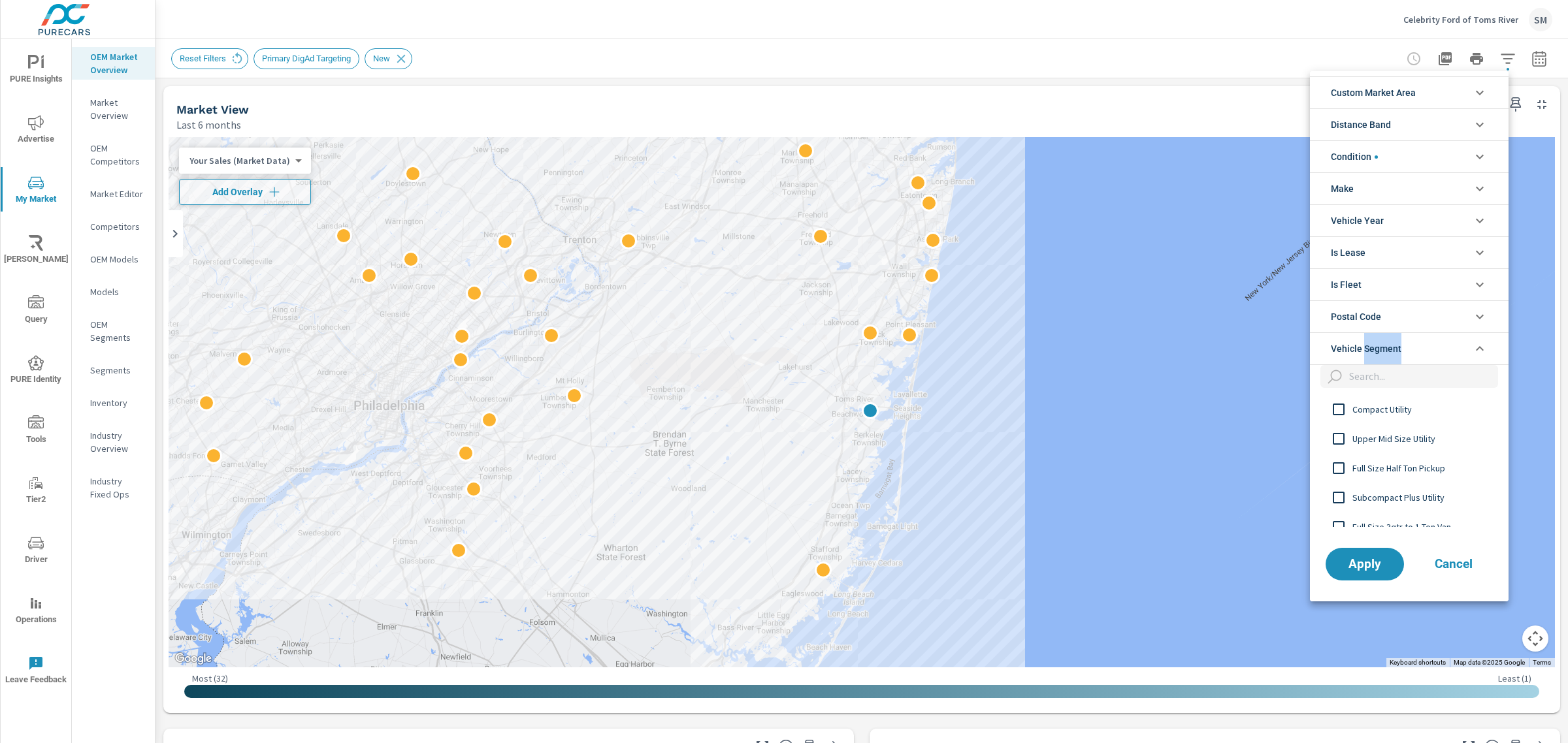
click at [1396, 349] on span "Vehicle Segment" at bounding box center [1366, 349] width 70 height 31
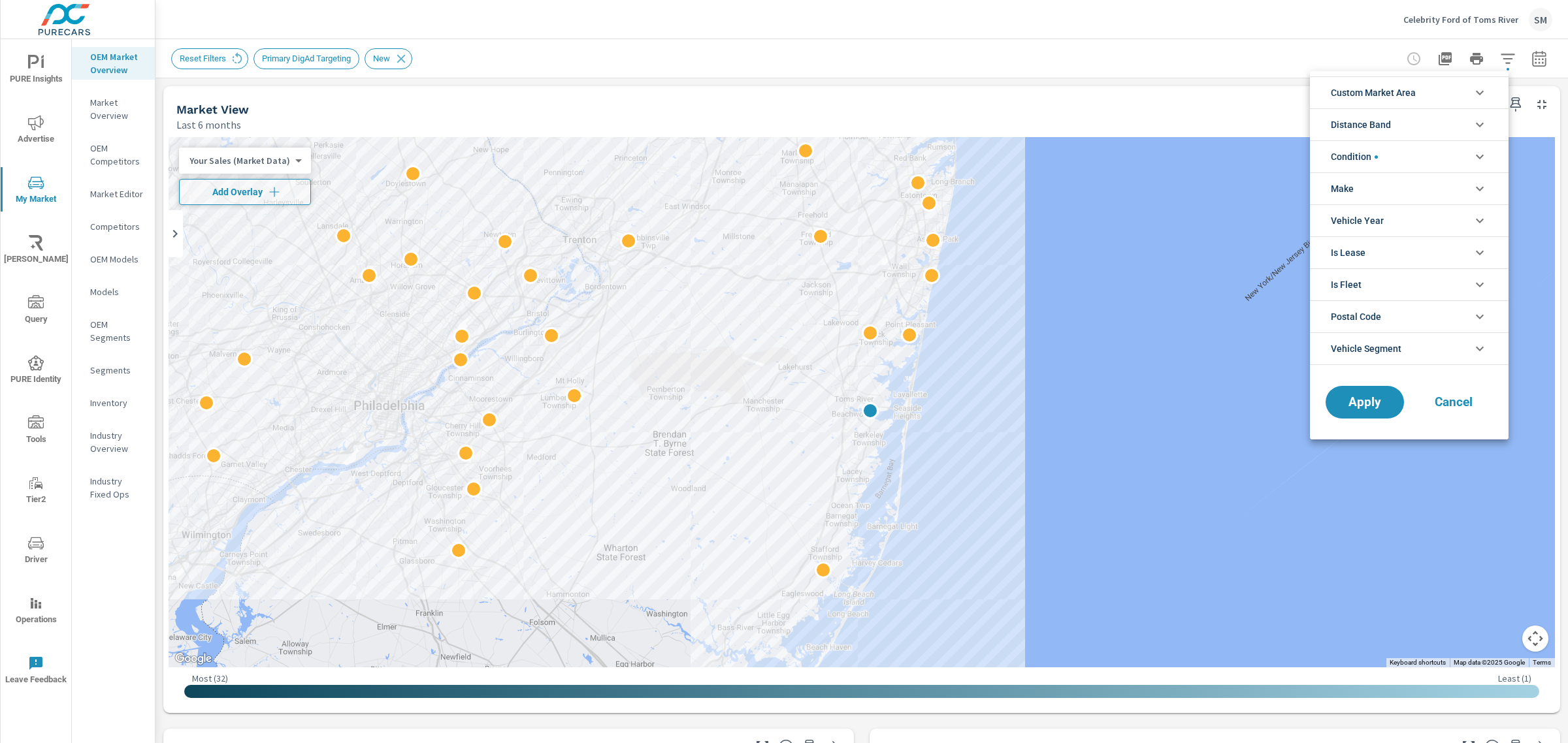
click at [1429, 89] on li "Custom Market Area" at bounding box center [1408, 92] width 199 height 32
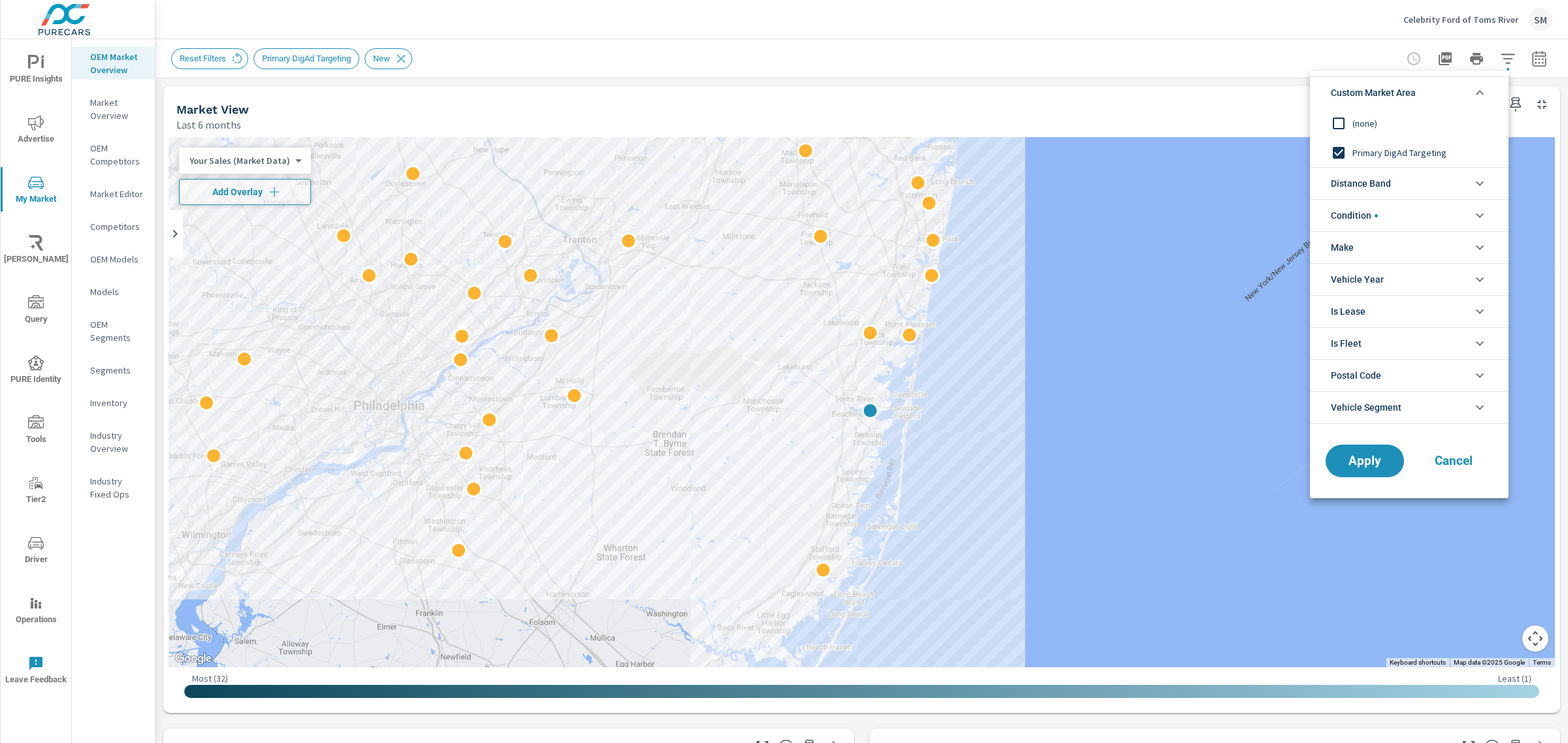
click at [1330, 124] on input "filter options" at bounding box center [1339, 123] width 28 height 28
click at [1370, 463] on span "Apply" at bounding box center [1364, 461] width 53 height 13
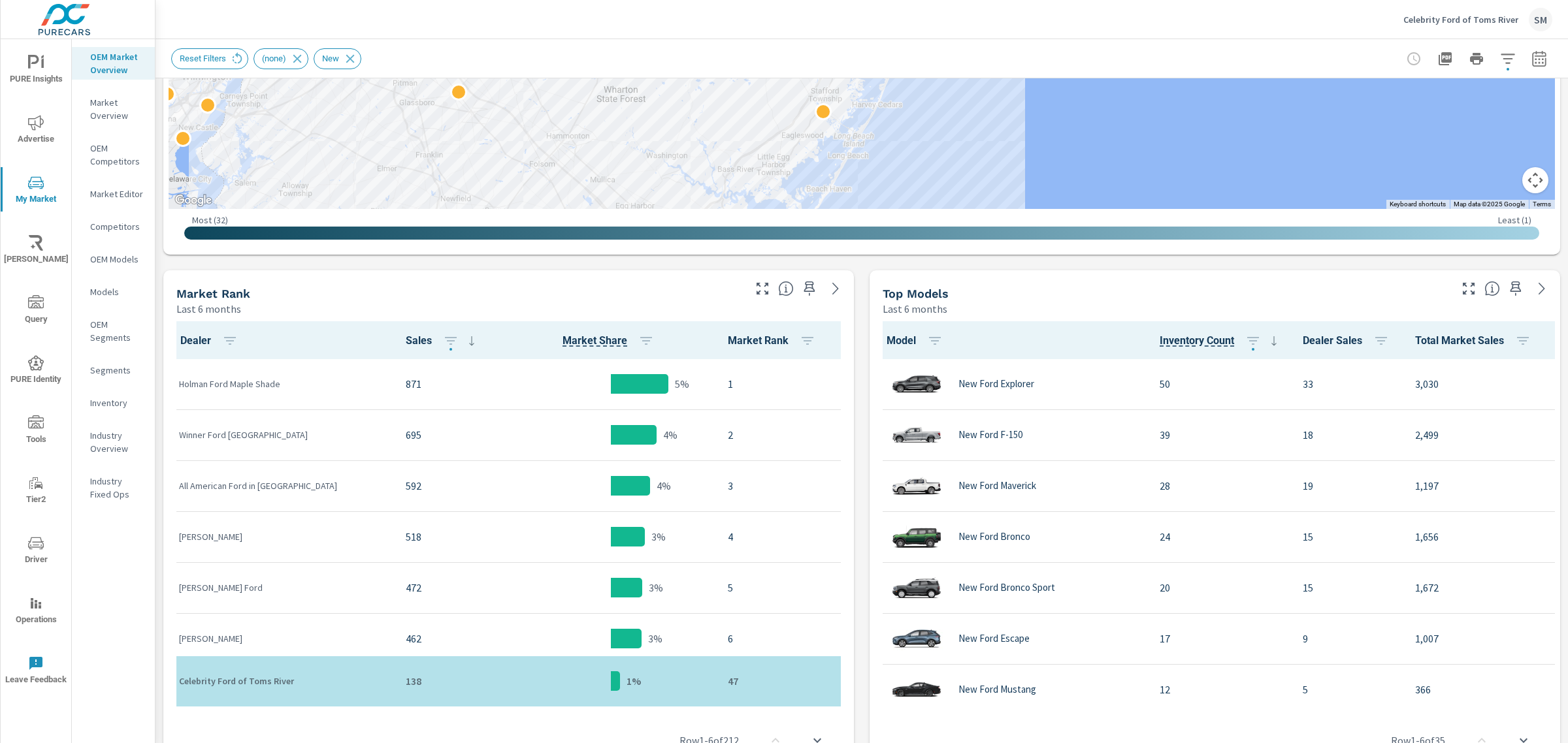
scroll to position [494, 0]
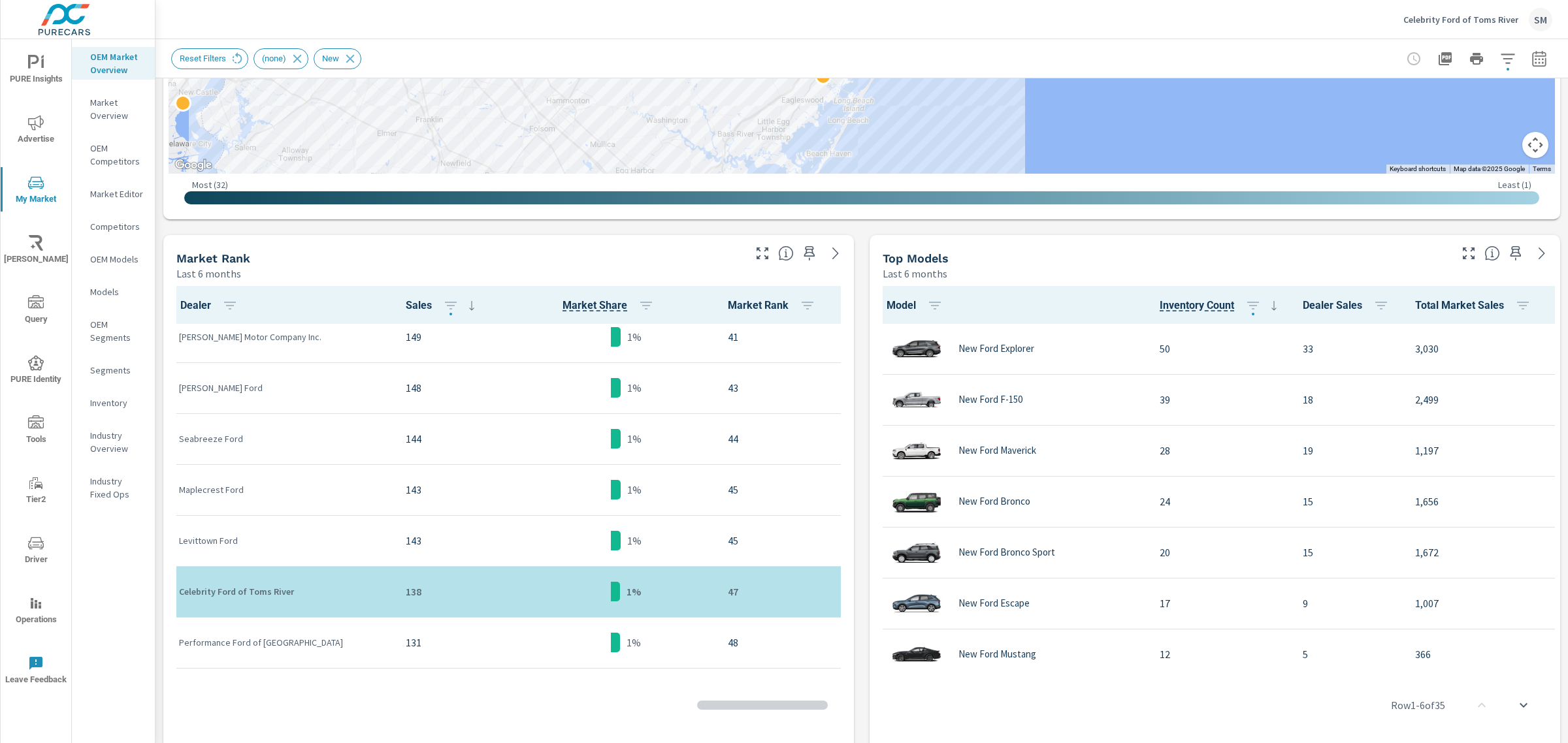
scroll to position [2101, 0]
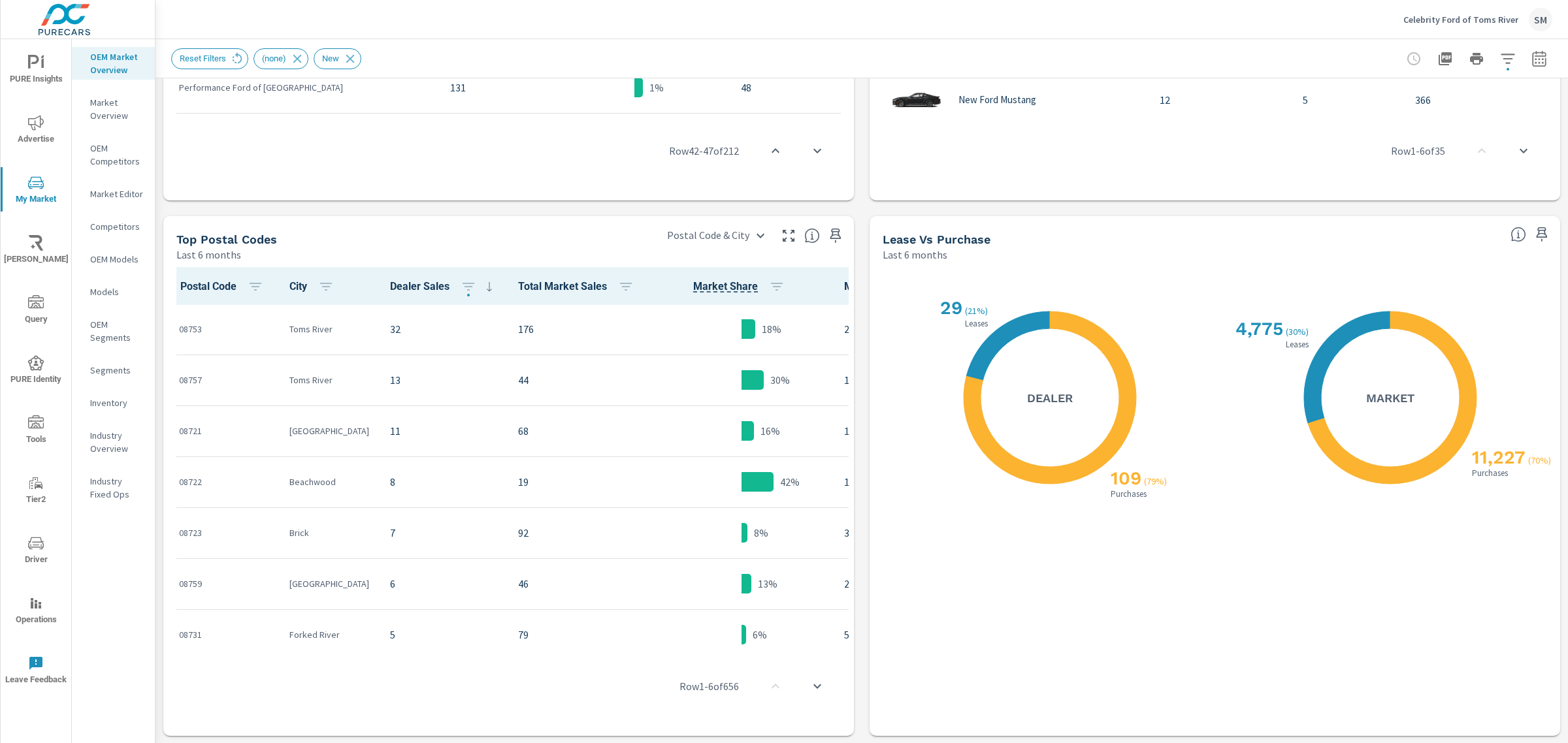
scroll to position [1048, 0]
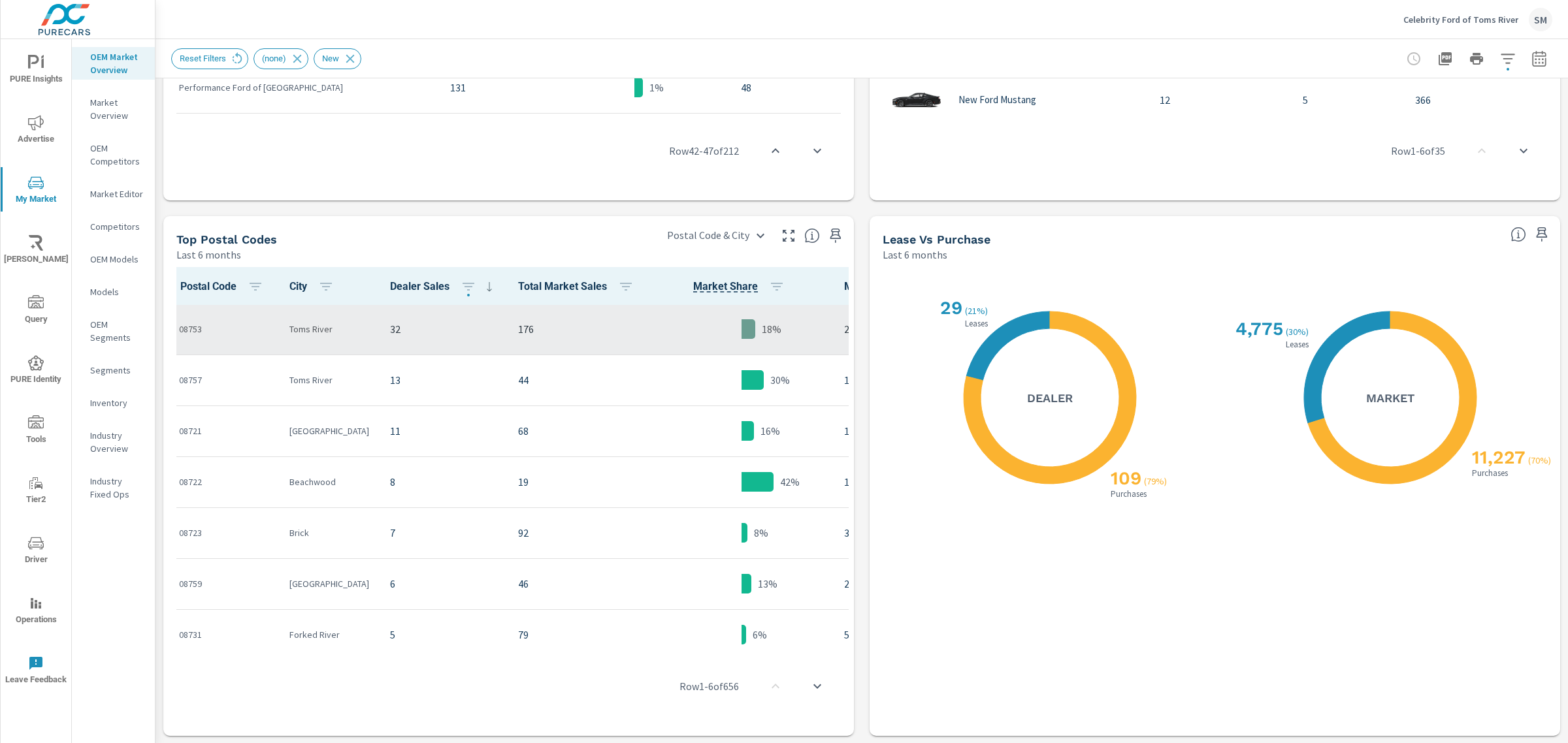
click at [210, 333] on p "08753" at bounding box center [223, 328] width 89 height 13
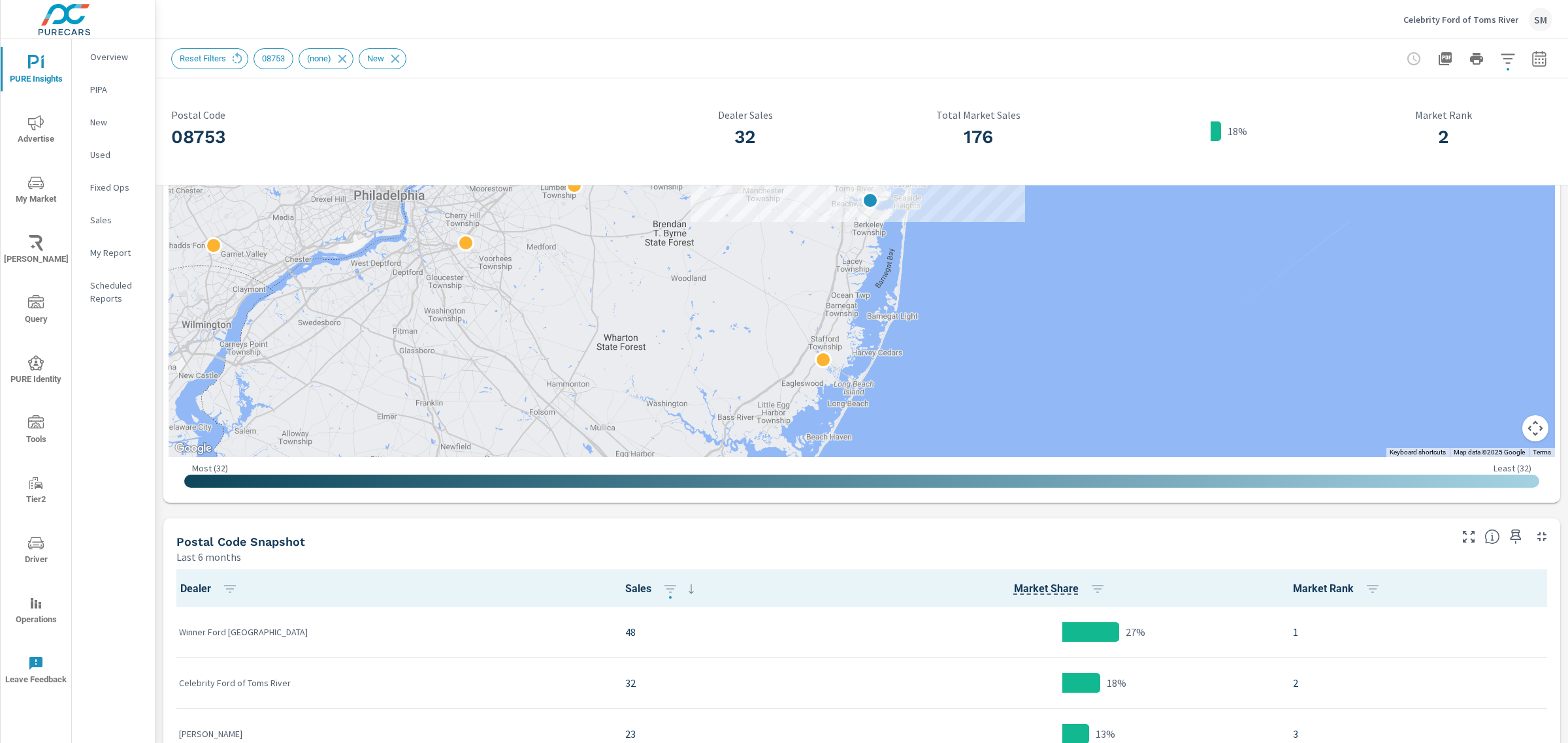
scroll to position [316, 0]
click at [1526, 53] on button "button" at bounding box center [1539, 58] width 26 height 26
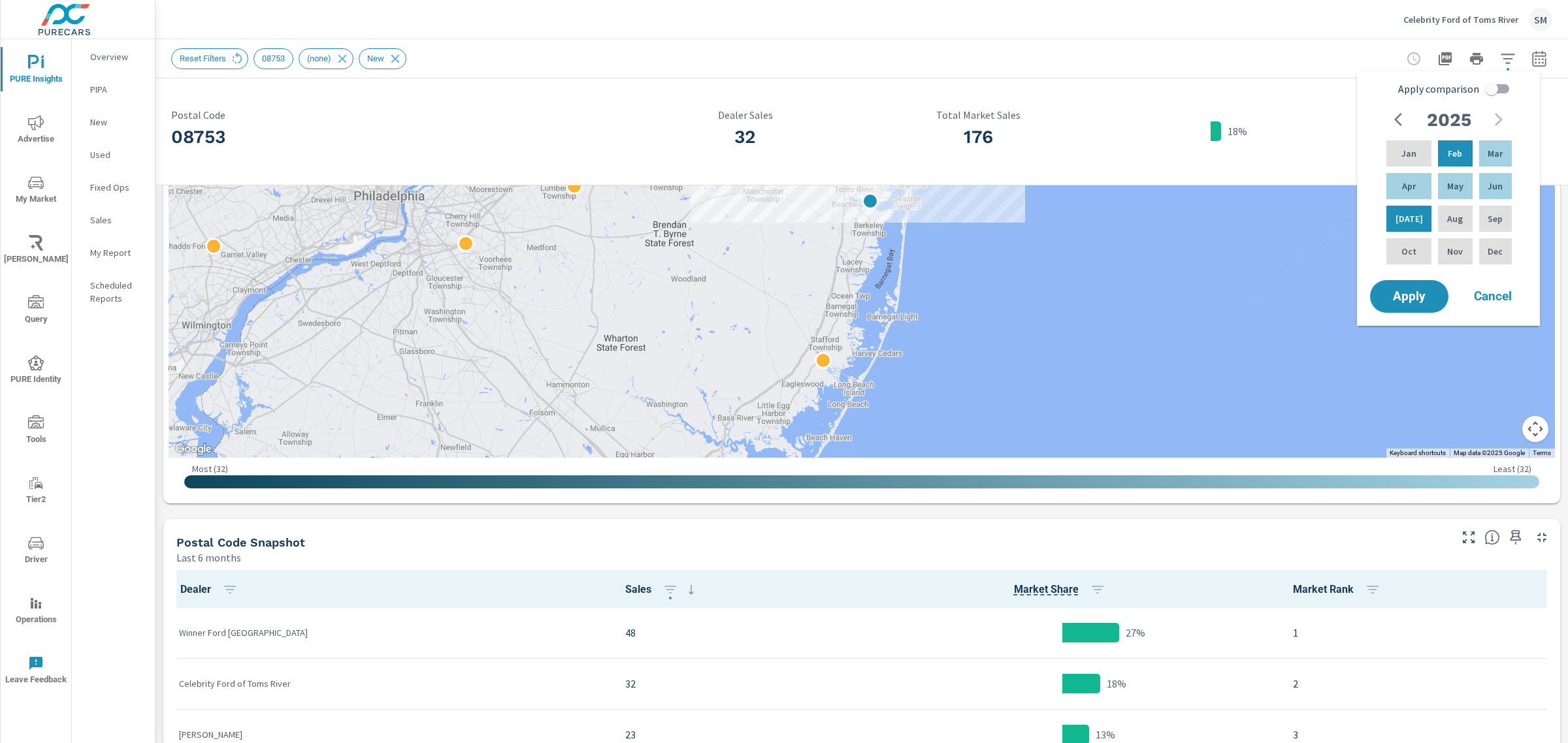
click at [1400, 122] on icon "button" at bounding box center [1402, 119] width 16 height 16
click at [1447, 219] on p "Aug" at bounding box center [1454, 218] width 16 height 13
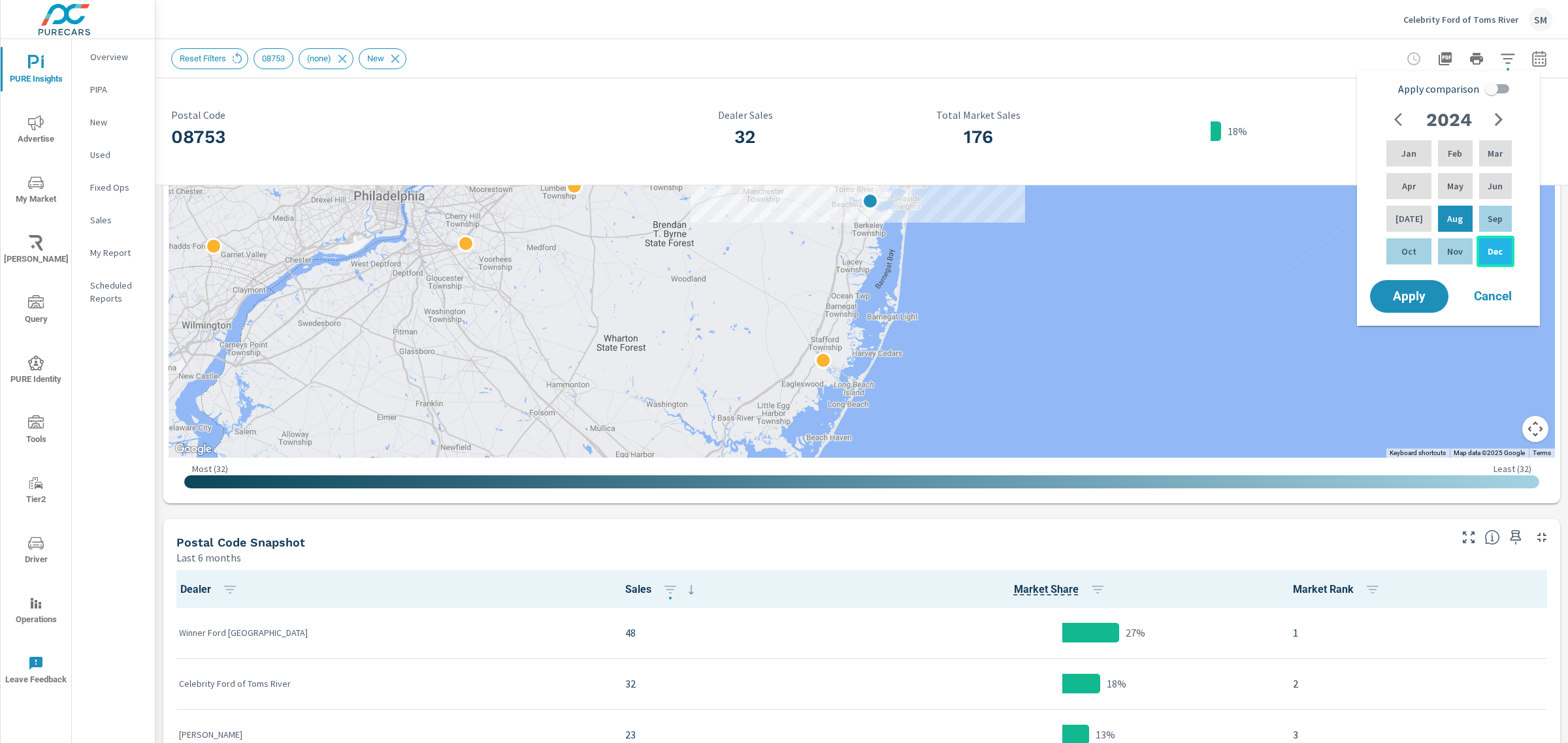
click at [1495, 251] on p "Dec" at bounding box center [1495, 251] width 15 height 13
click at [1504, 83] on input "Apply comparison" at bounding box center [1491, 88] width 74 height 25
checkbox input "true"
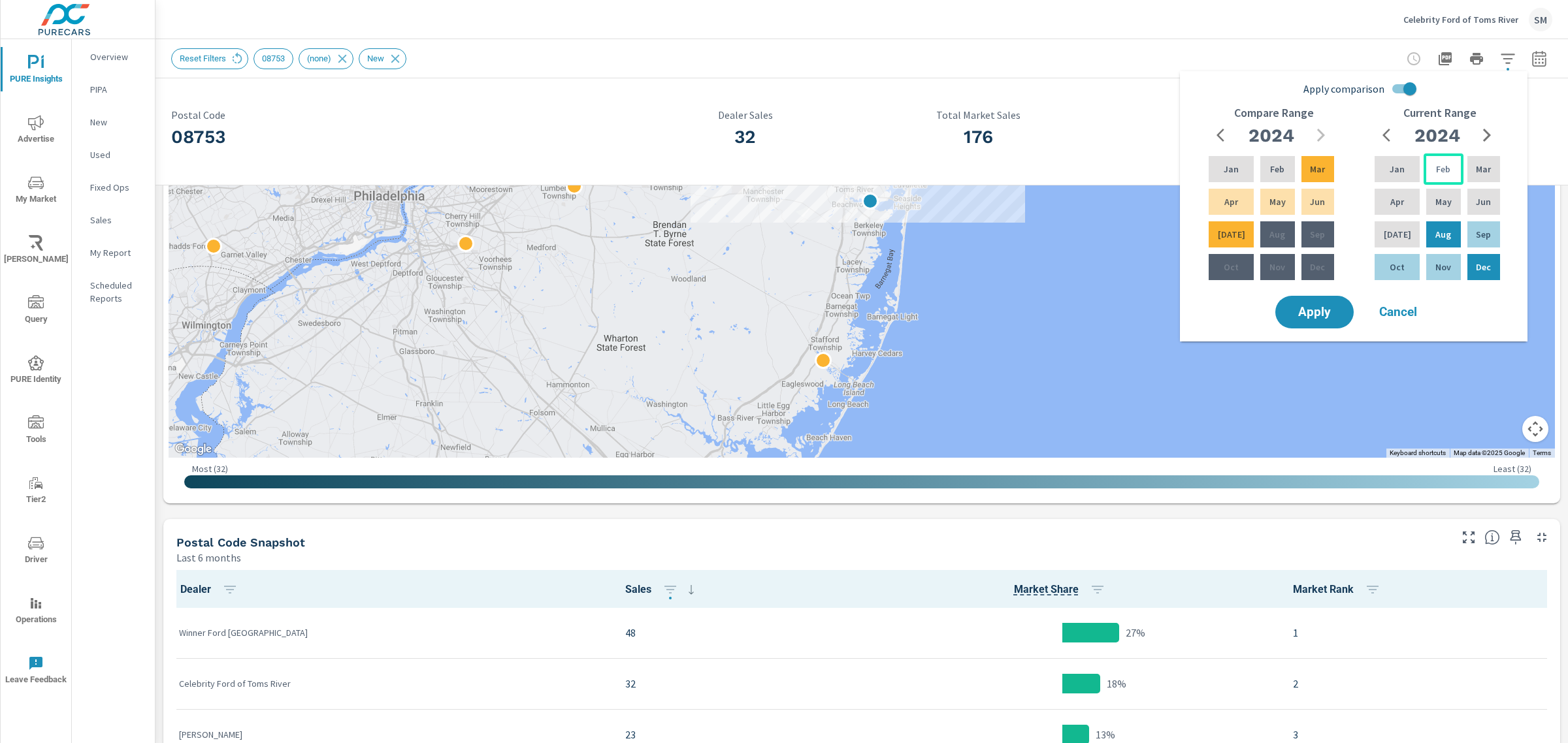
click at [1447, 170] on div "Feb" at bounding box center [1443, 169] width 39 height 31
click at [1442, 229] on p "Aug" at bounding box center [1443, 234] width 16 height 13
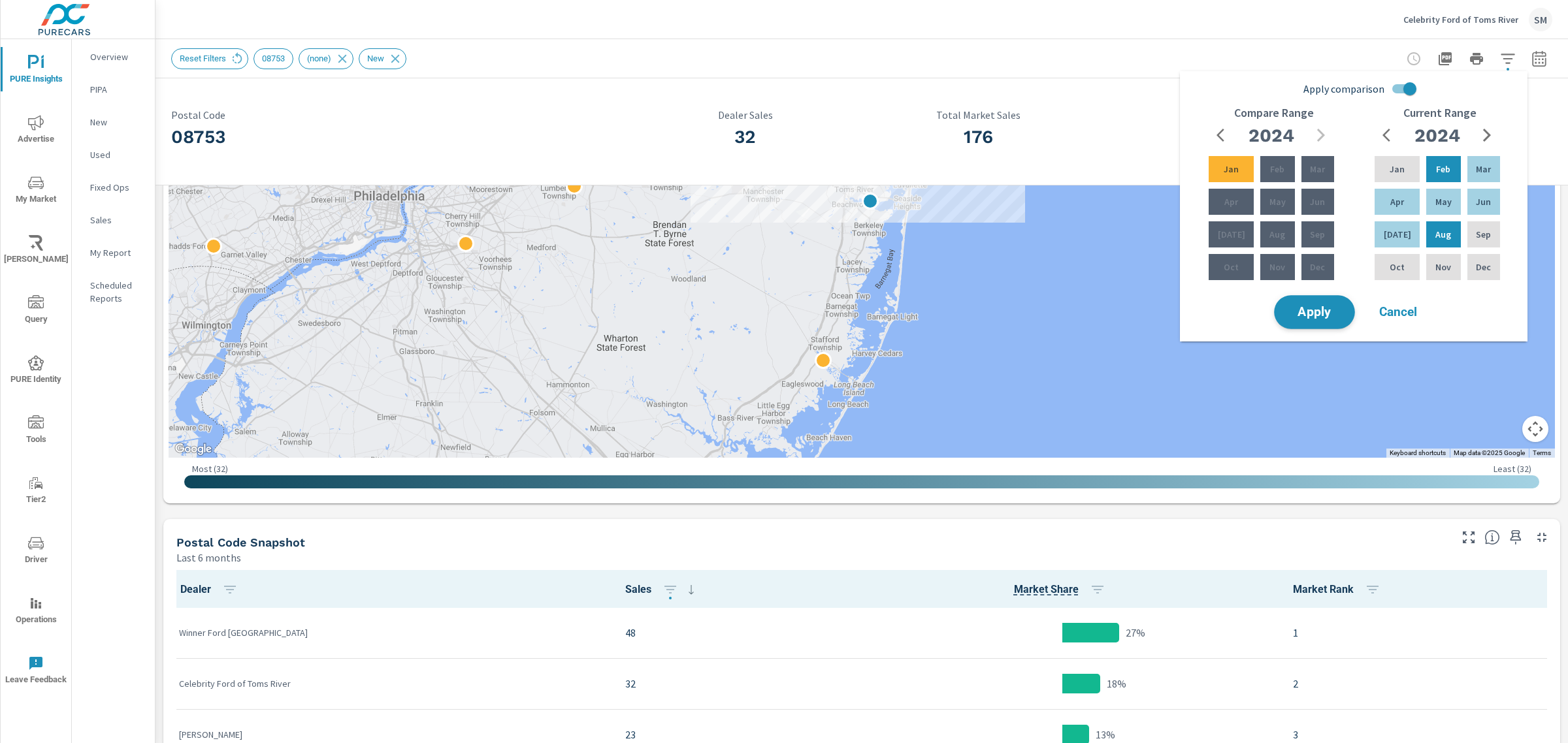
click at [1327, 319] on span "Apply" at bounding box center [1314, 313] width 53 height 13
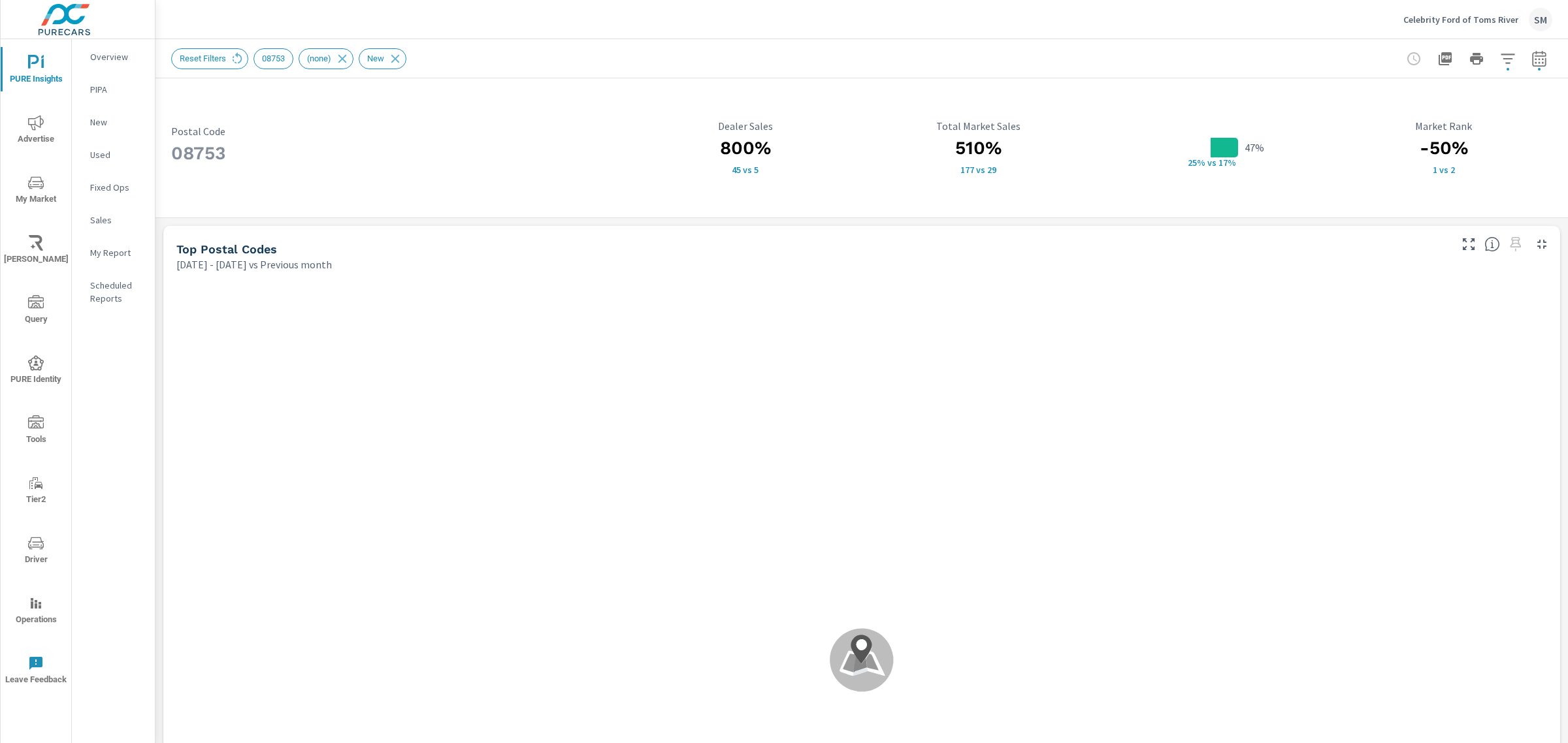
scroll to position [1, 0]
click at [1531, 51] on icon "button" at bounding box center [1539, 58] width 16 height 16
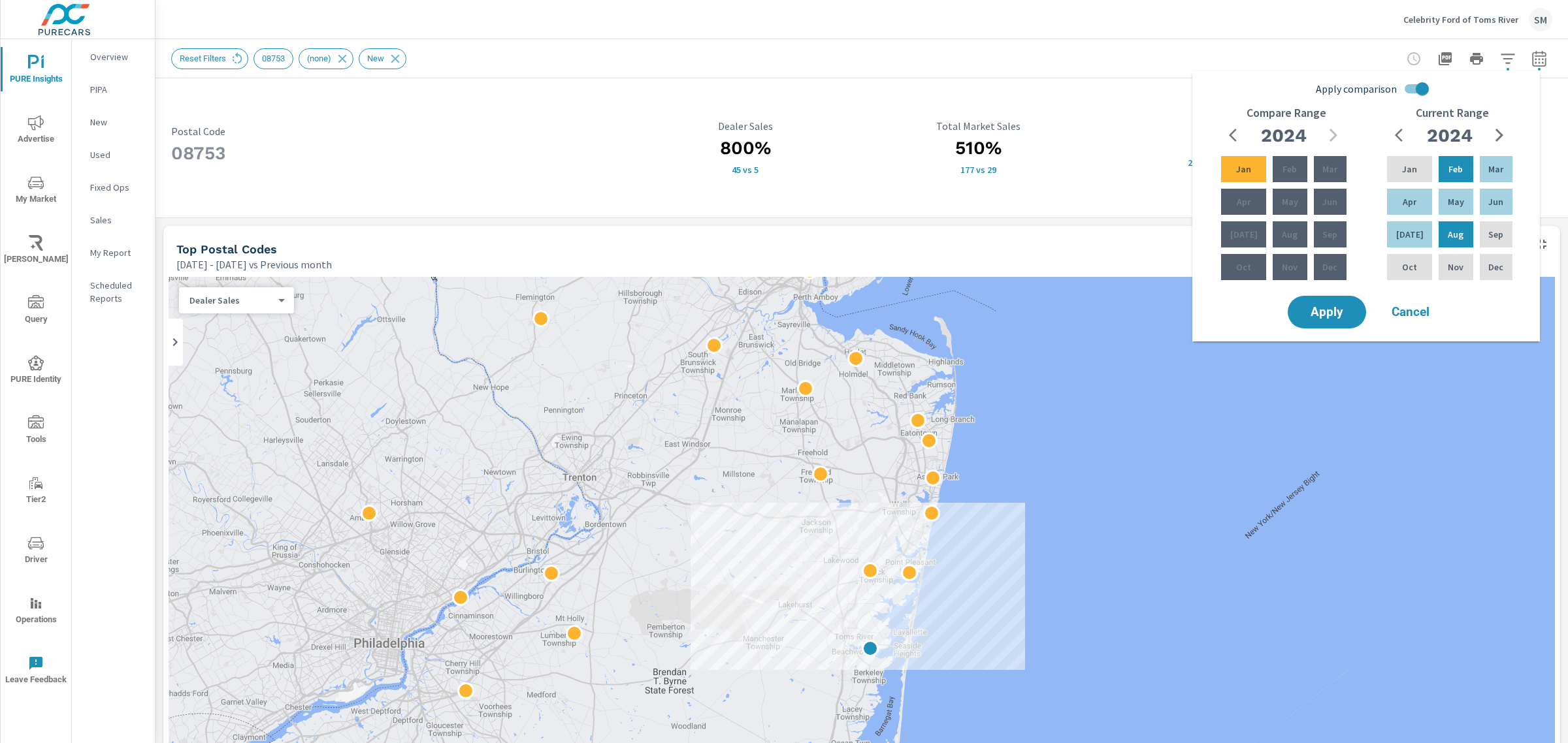
click at [1234, 138] on icon "button" at bounding box center [1236, 135] width 16 height 16
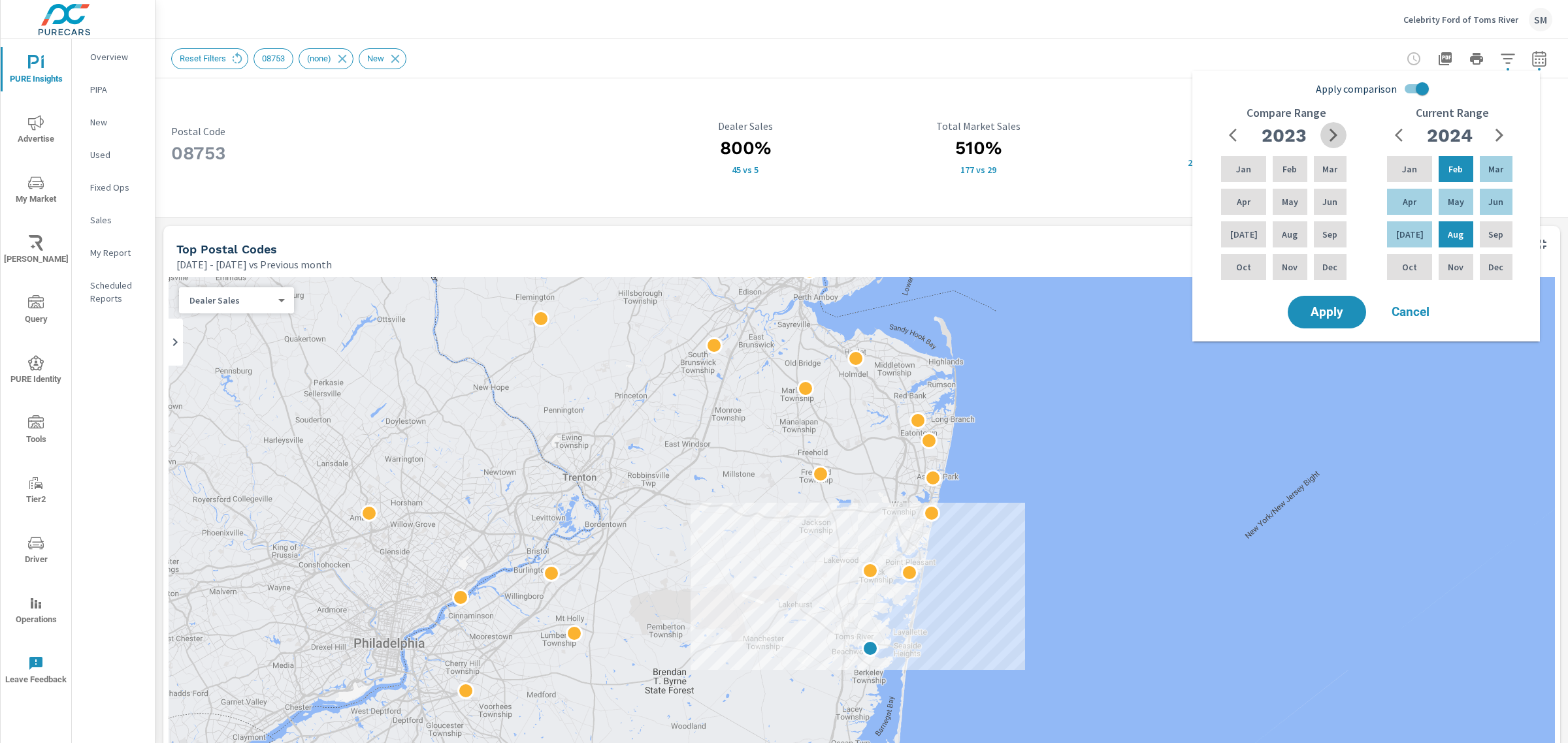
click at [1330, 141] on icon "button" at bounding box center [1333, 135] width 16 height 16
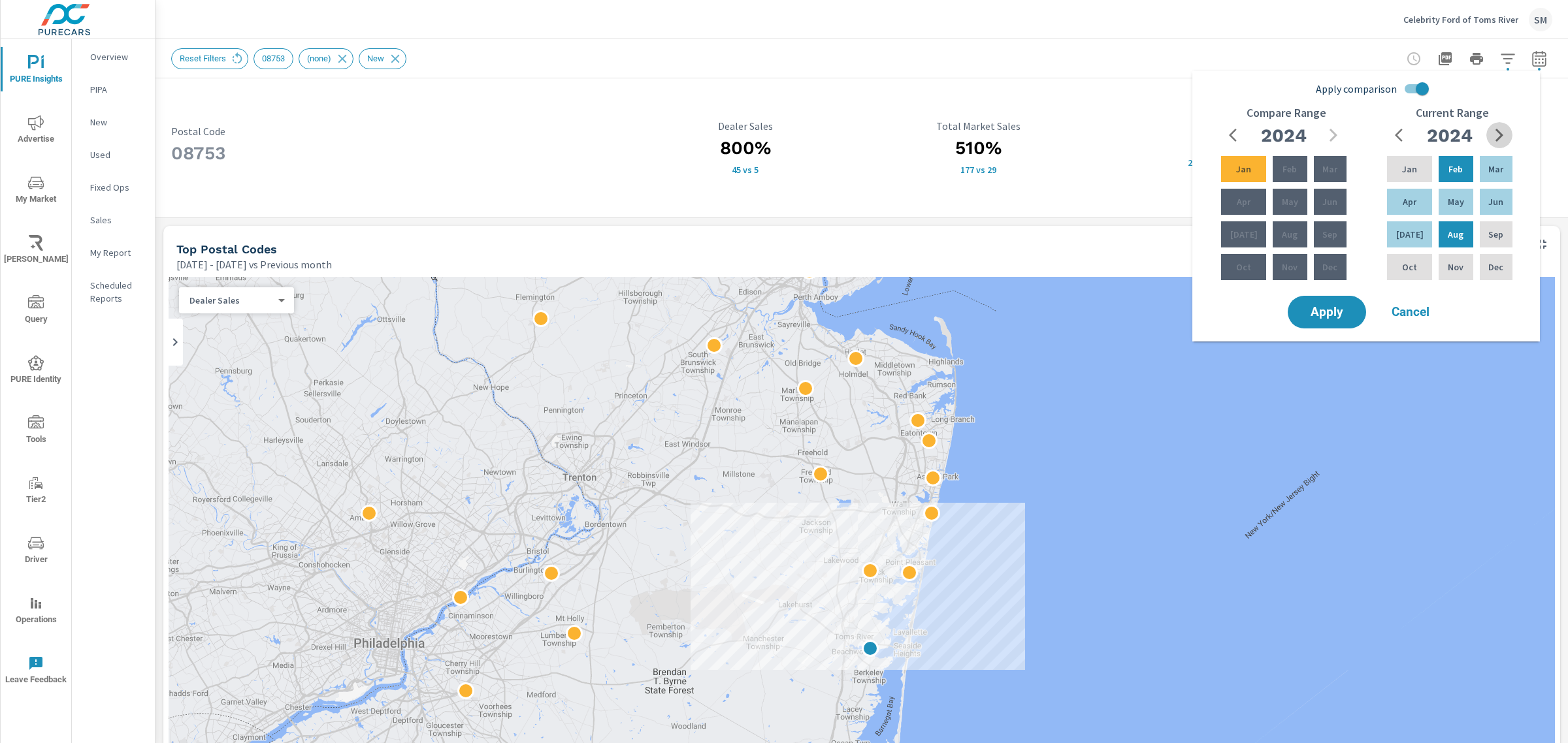
click at [1498, 139] on icon "button" at bounding box center [1499, 135] width 7 height 13
click at [1301, 171] on div "Feb" at bounding box center [1289, 169] width 39 height 31
click at [1313, 229] on div "Sep" at bounding box center [1330, 235] width 38 height 31
click at [1255, 145] on div "2024" at bounding box center [1283, 135] width 125 height 26
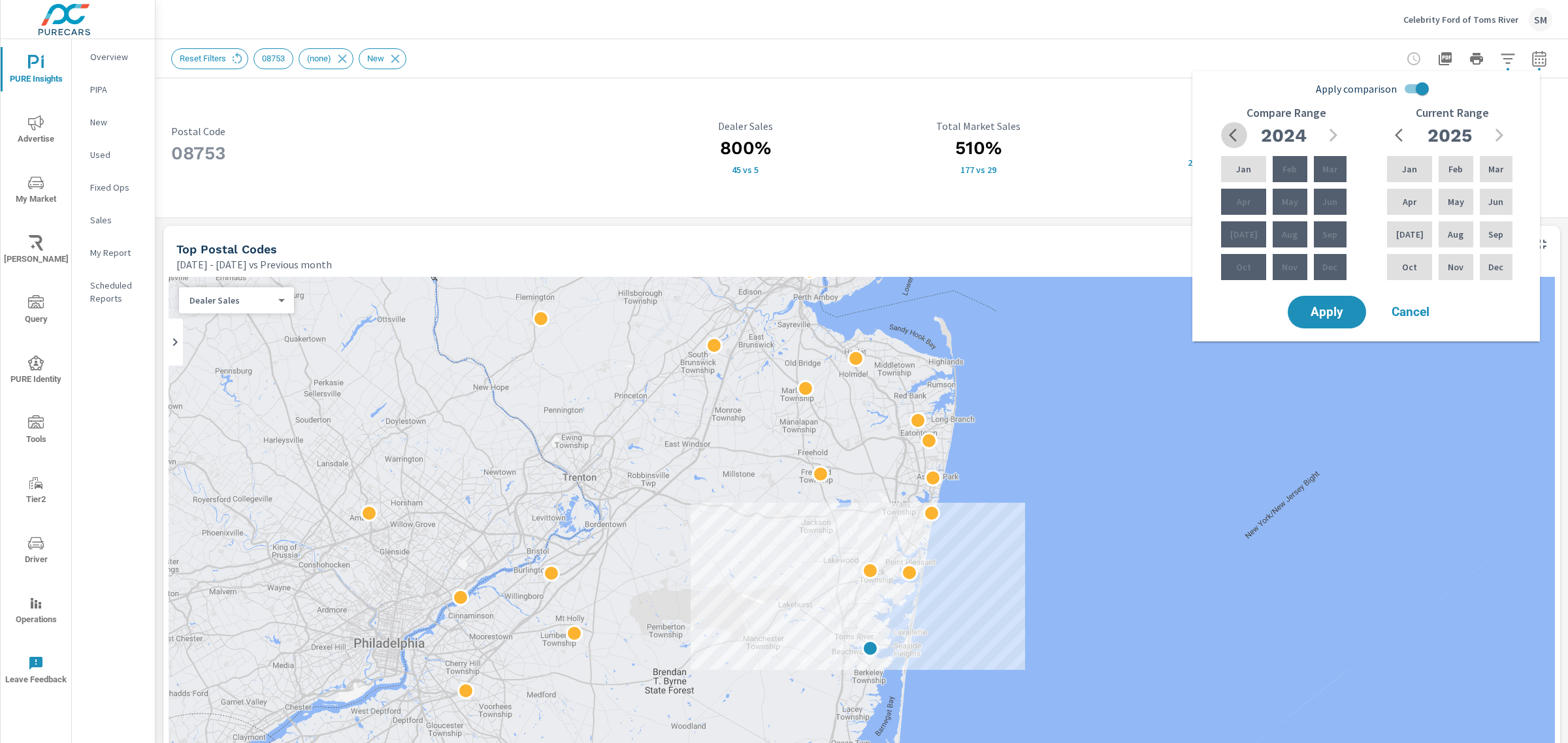
click at [1235, 139] on icon "button" at bounding box center [1232, 135] width 7 height 13
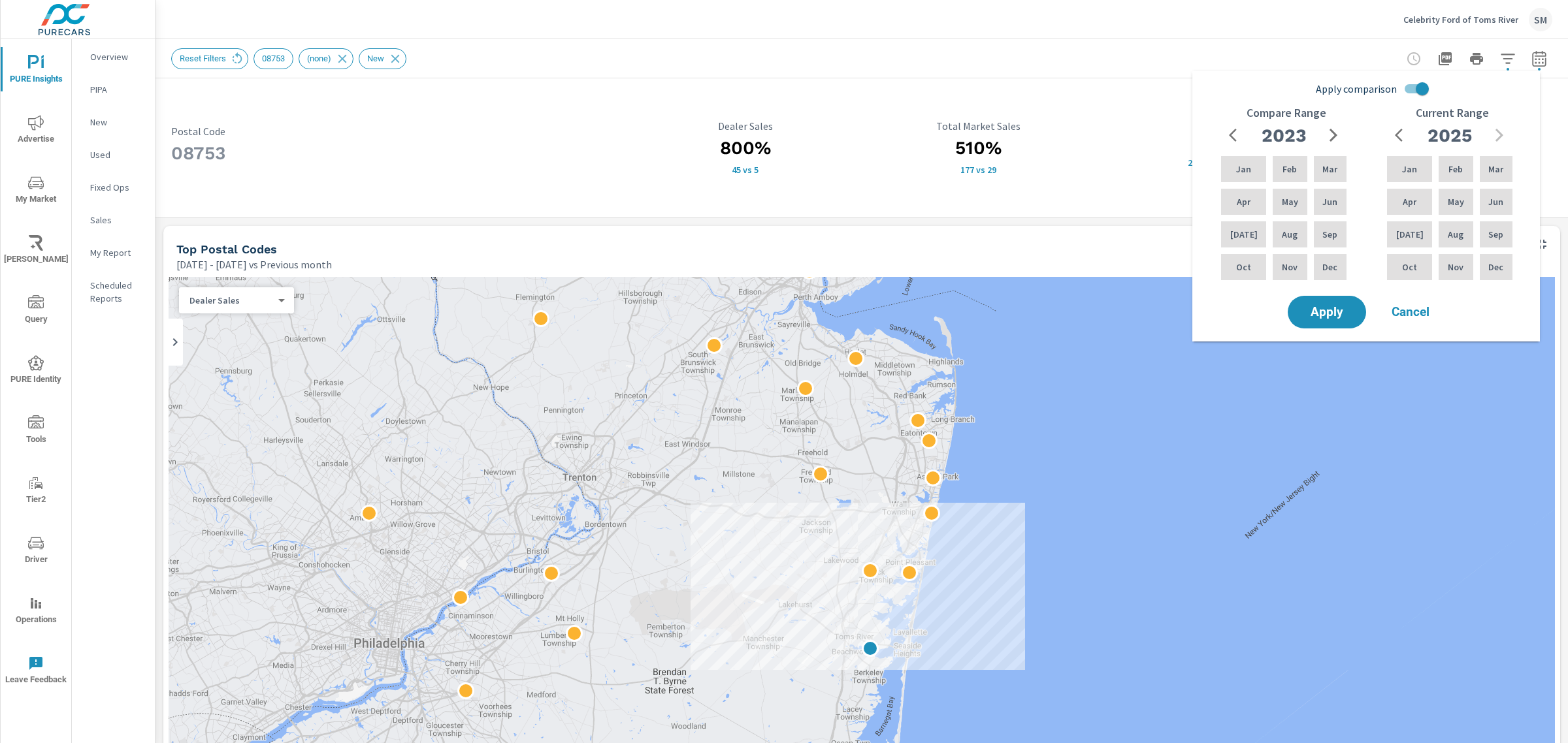
click at [1327, 138] on icon "button" at bounding box center [1333, 135] width 16 height 16
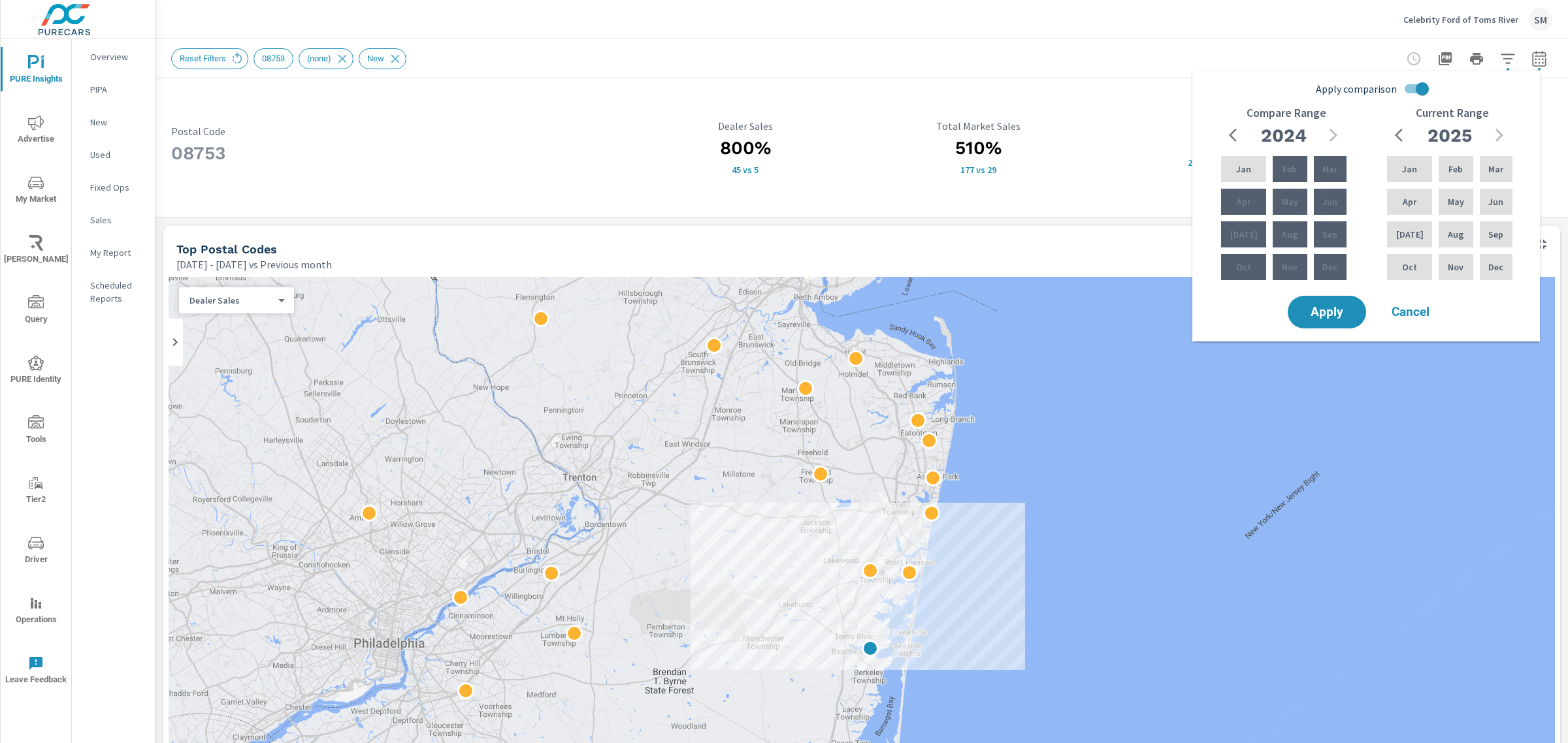
click at [1415, 91] on input "Apply comparison" at bounding box center [1422, 88] width 74 height 25
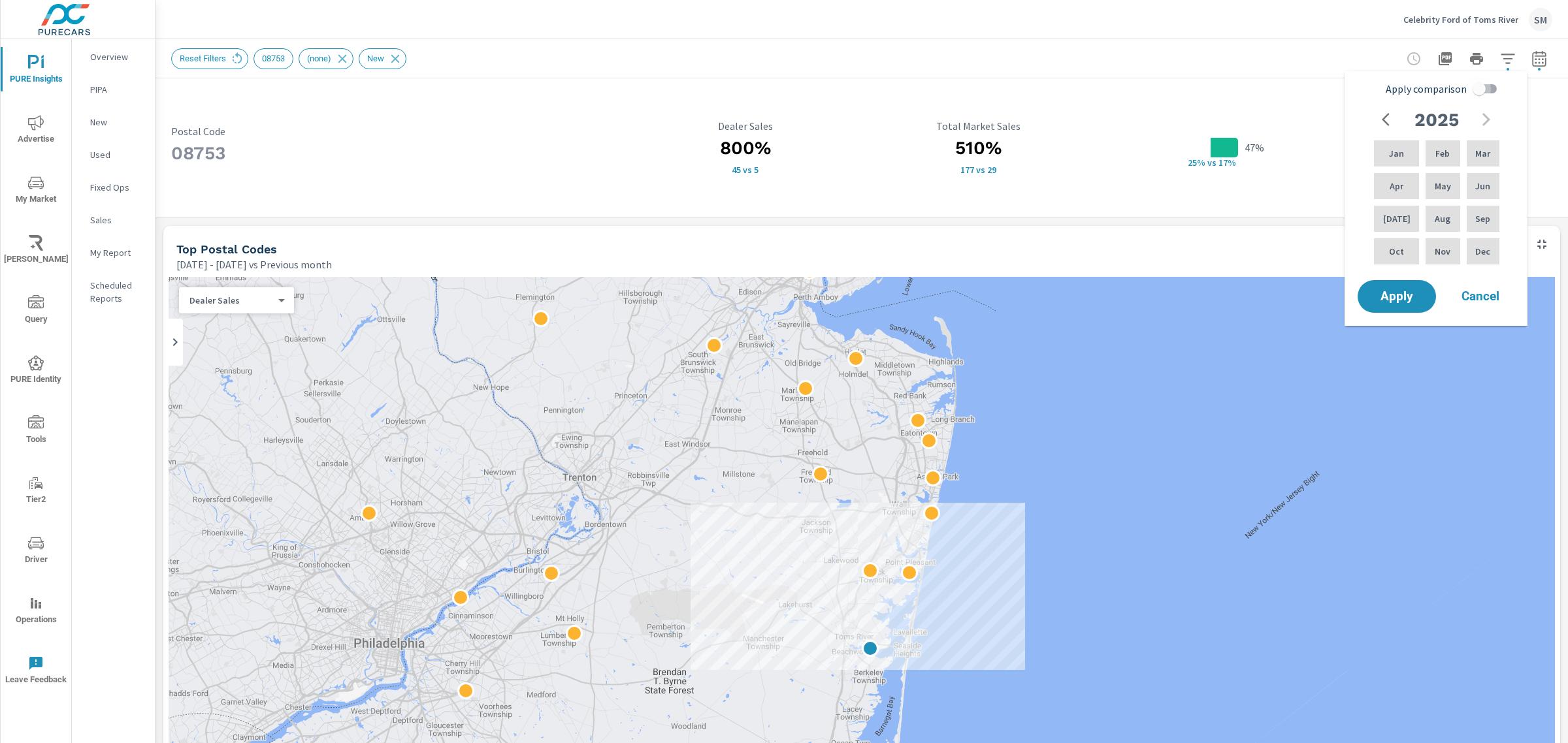
click at [1487, 89] on input "Apply comparison" at bounding box center [1478, 88] width 74 height 25
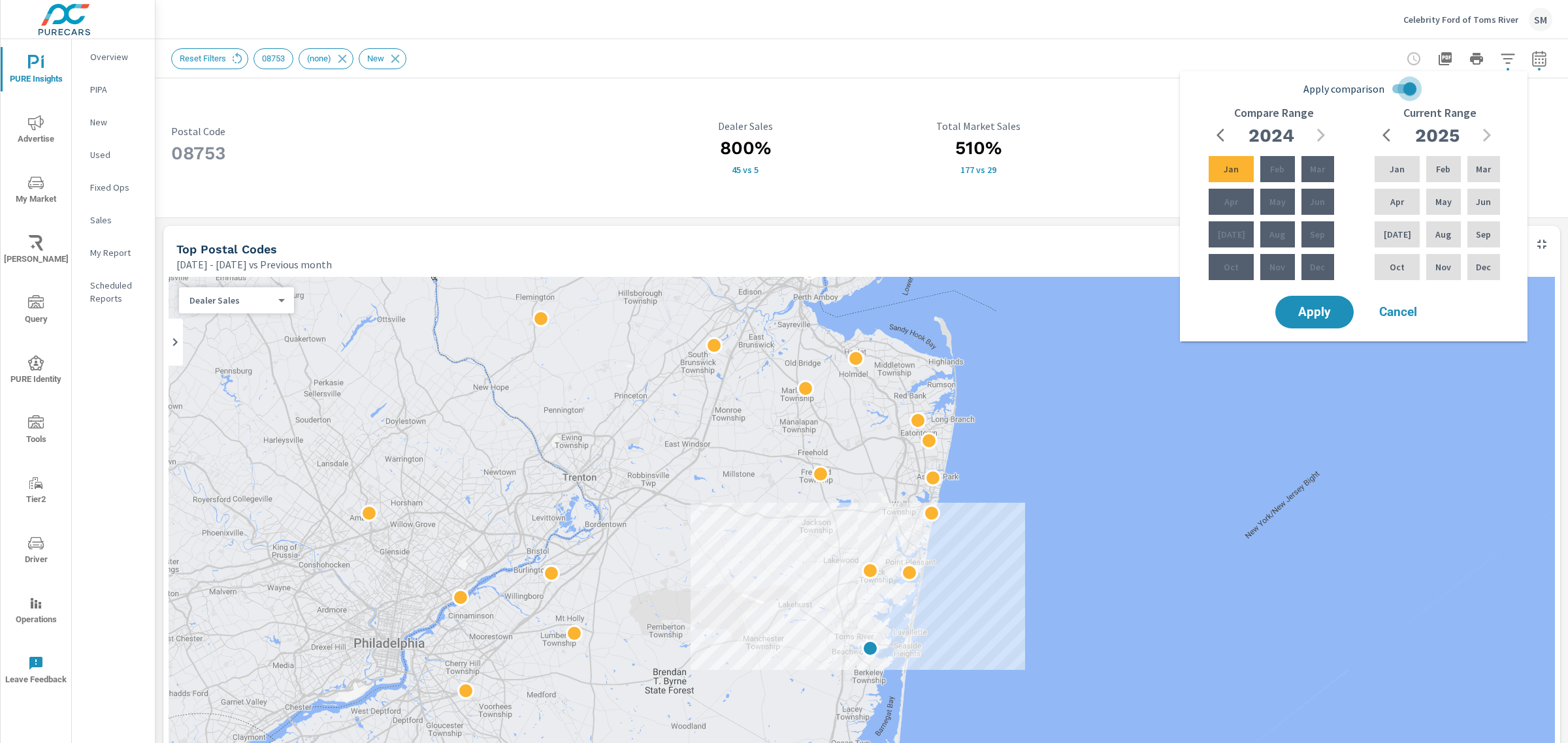
click at [1398, 91] on input "Apply comparison" at bounding box center [1409, 88] width 74 height 25
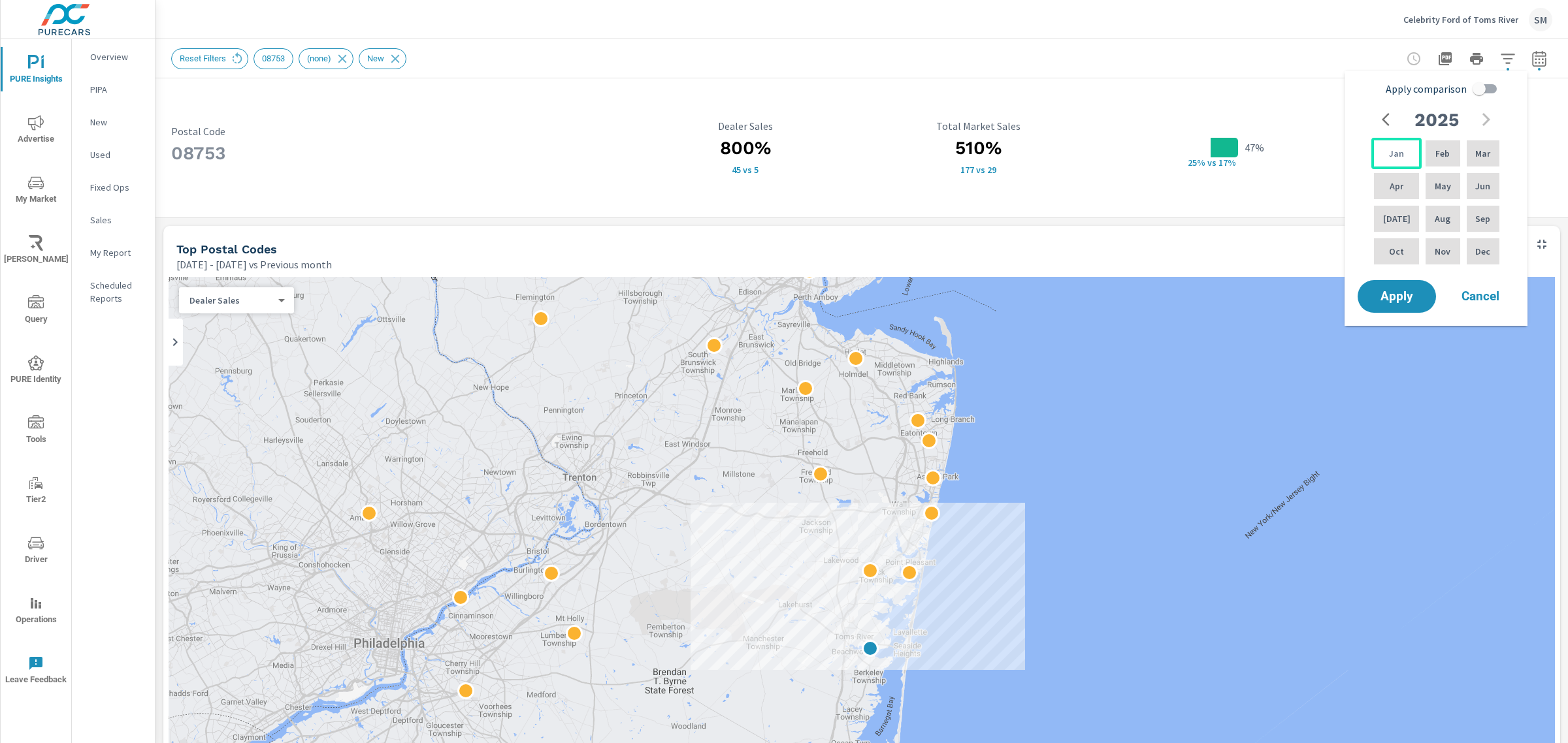
click at [1396, 151] on p "Jan" at bounding box center [1396, 153] width 15 height 13
click at [1437, 222] on p "Aug" at bounding box center [1442, 218] width 16 height 13
click at [1486, 91] on input "Apply comparison" at bounding box center [1478, 88] width 74 height 25
checkbox input "true"
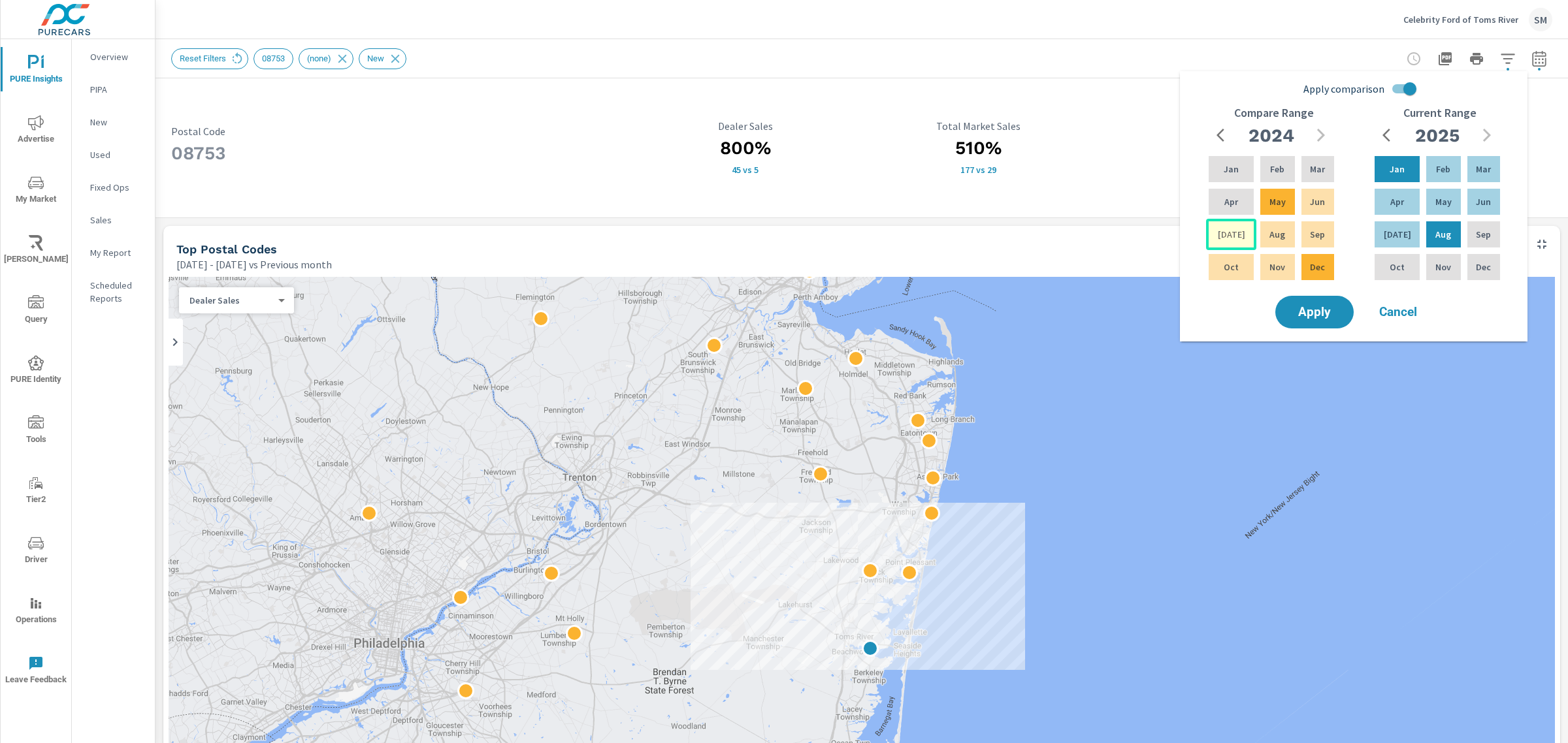
click at [1219, 240] on div "[DATE]" at bounding box center [1231, 235] width 50 height 31
click at [1316, 268] on p "Dec" at bounding box center [1317, 267] width 15 height 13
click at [1321, 307] on span "Apply" at bounding box center [1314, 313] width 53 height 13
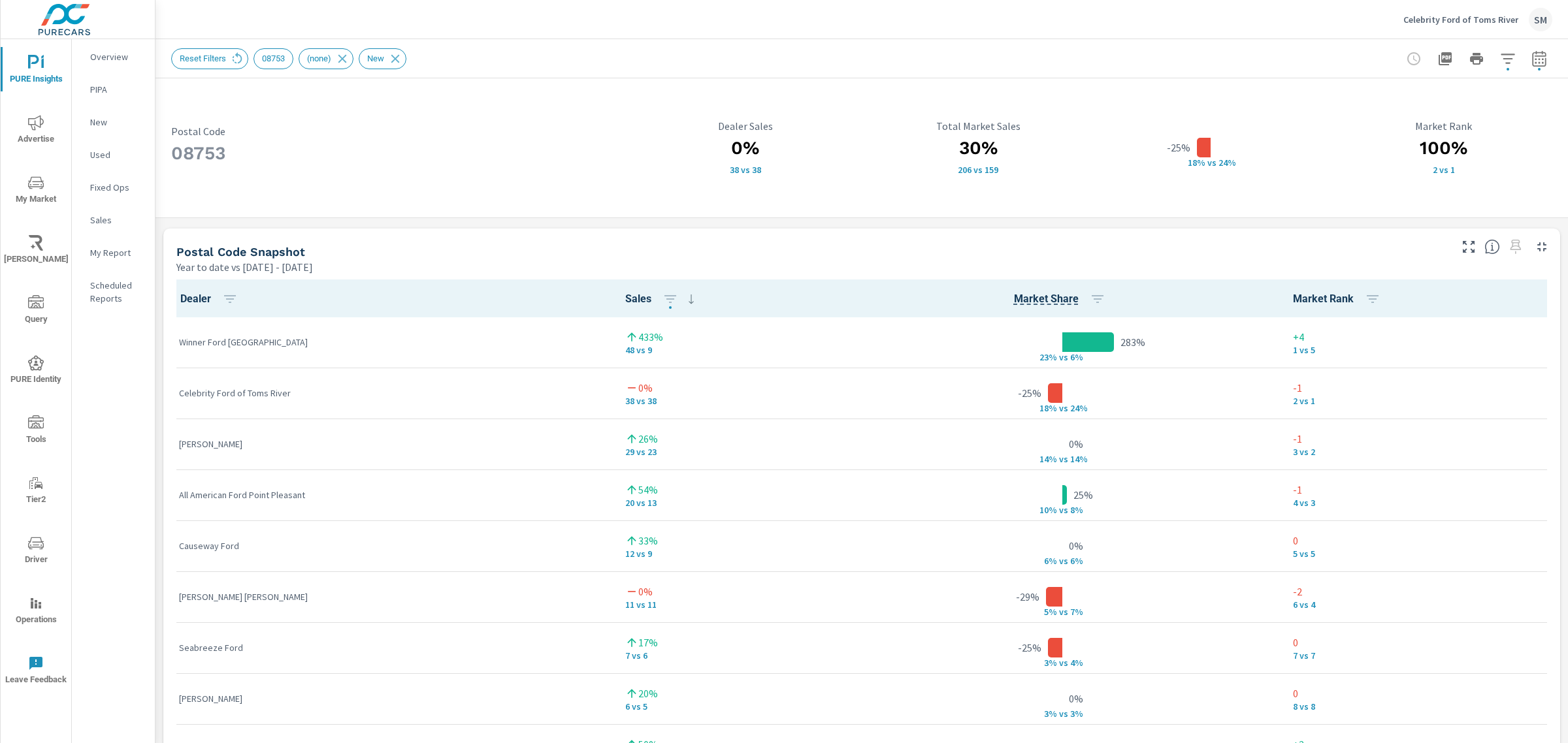
scroll to position [837, 0]
click at [625, 346] on p "48 vs 9" at bounding box center [728, 349] width 205 height 10
click at [220, 340] on p "Winner Ford [GEOGRAPHIC_DATA]" at bounding box center [391, 341] width 425 height 13
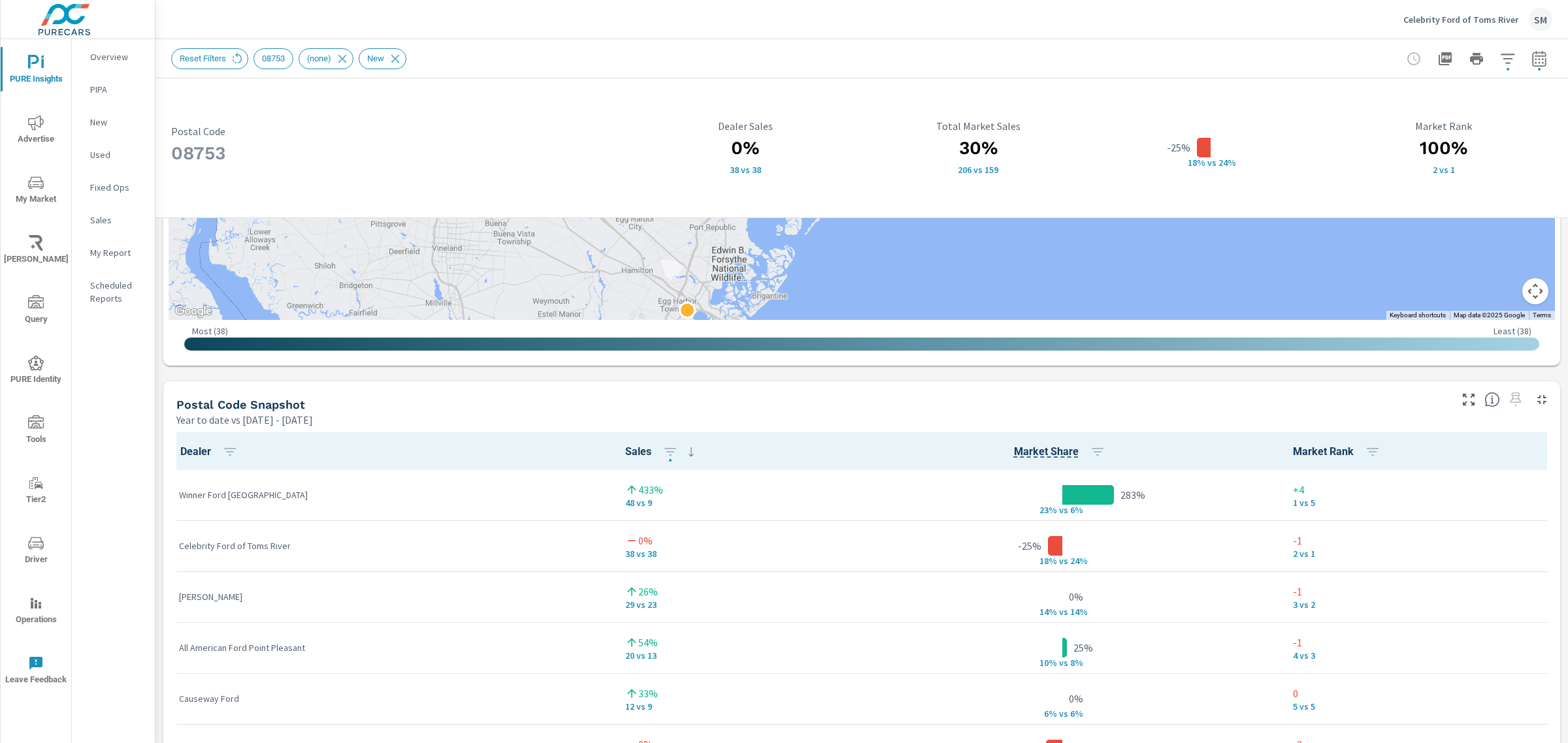
scroll to position [676, 0]
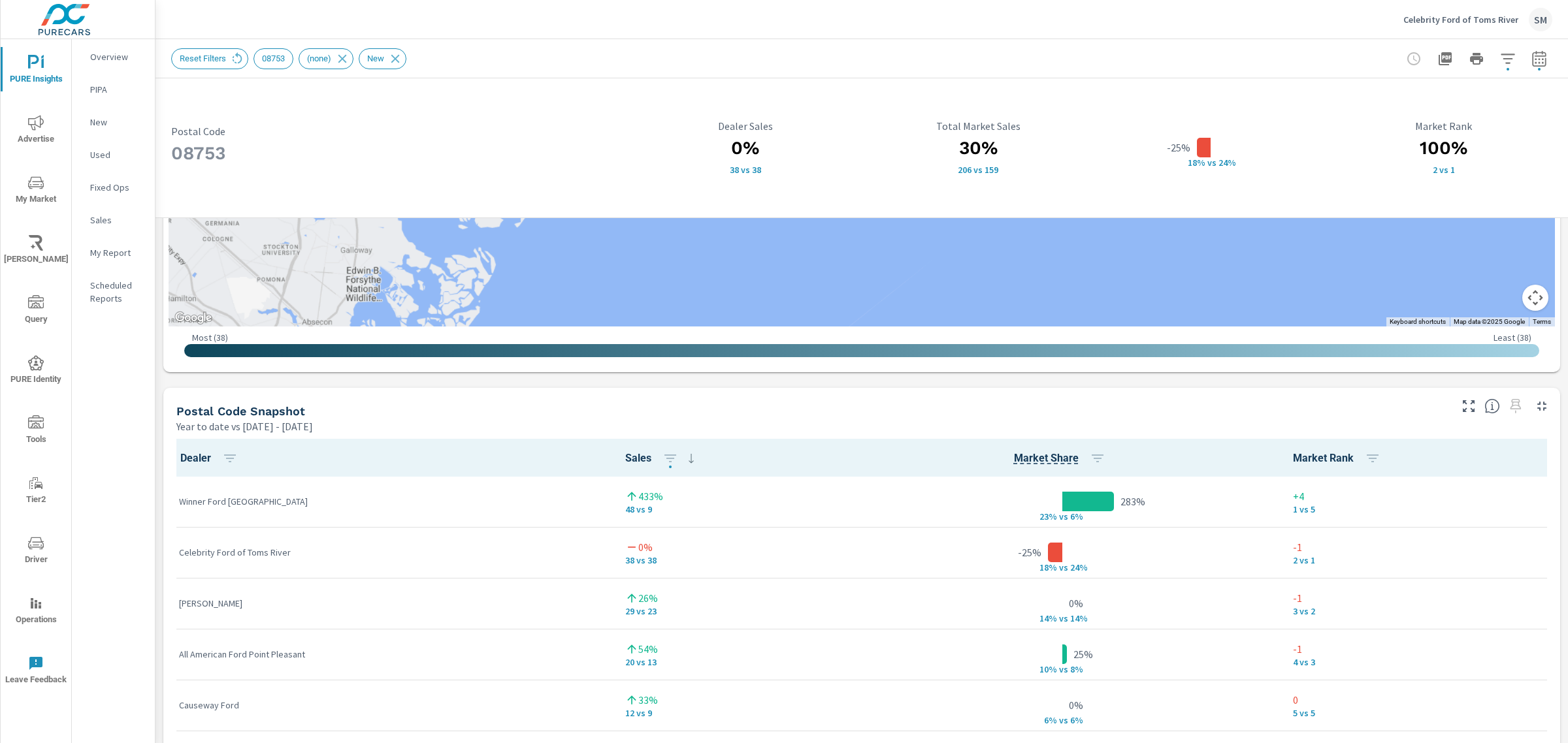
scroll to position [848, 0]
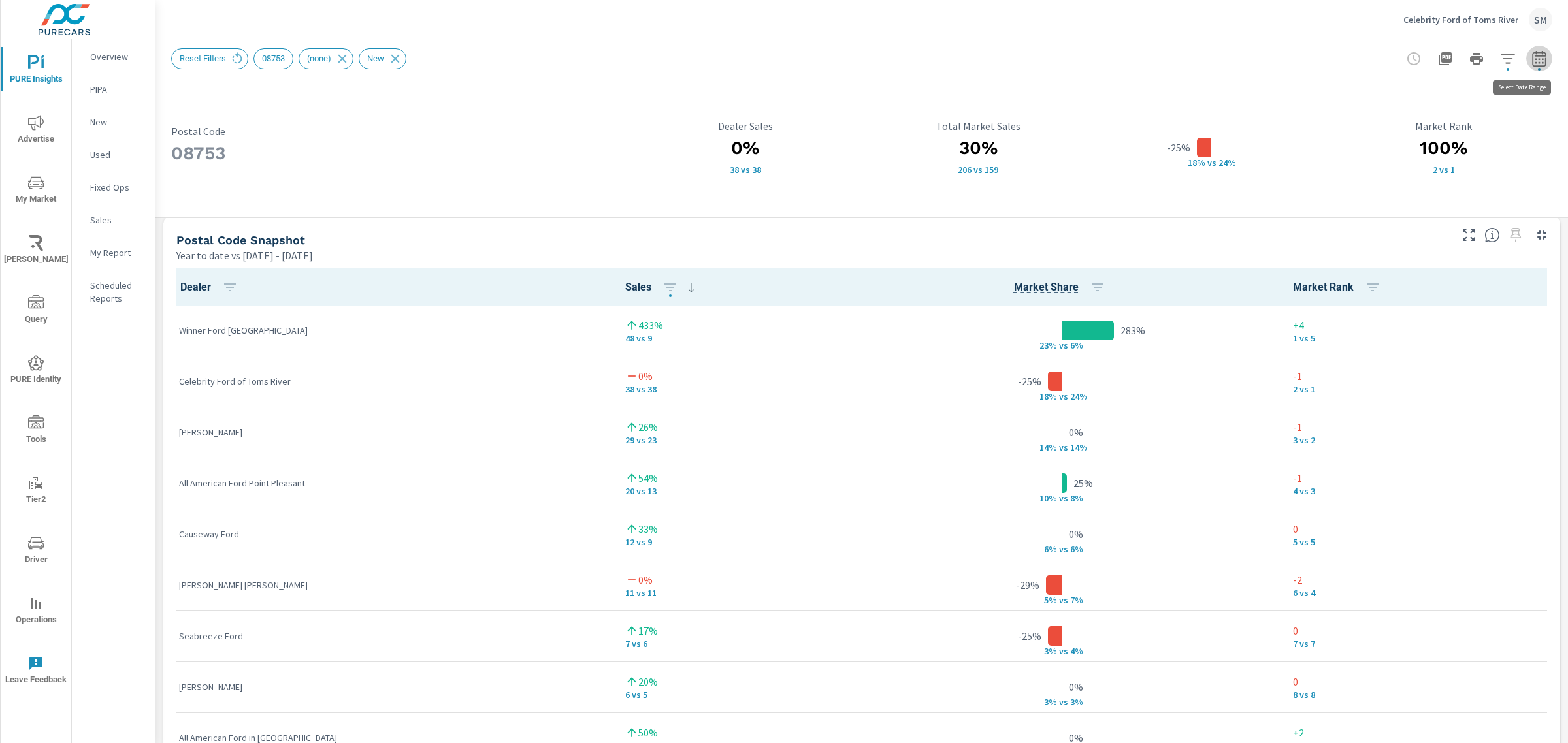
click at [1531, 59] on icon "button" at bounding box center [1539, 58] width 16 height 16
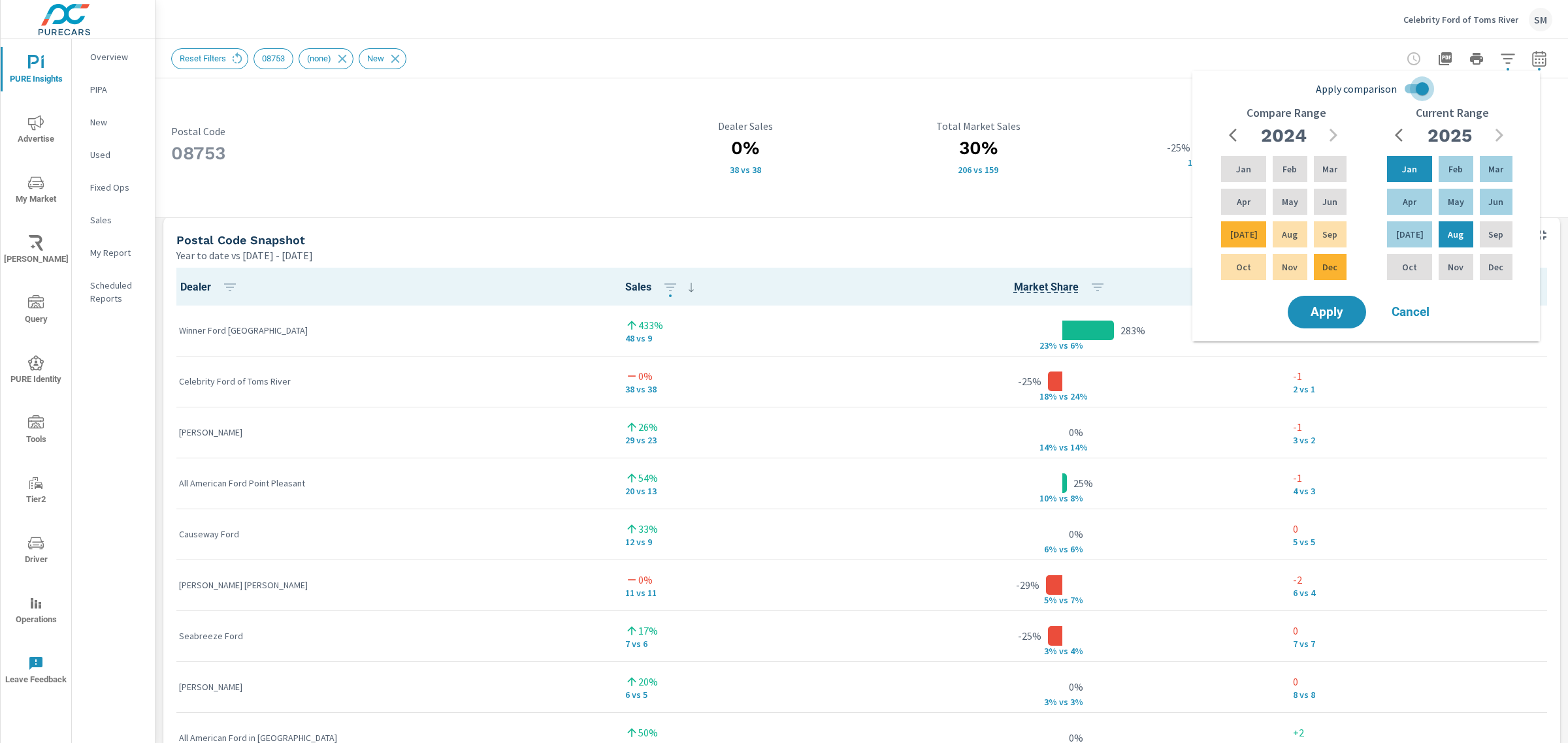
click at [1409, 87] on input "Apply comparison" at bounding box center [1422, 88] width 74 height 25
checkbox input "false"
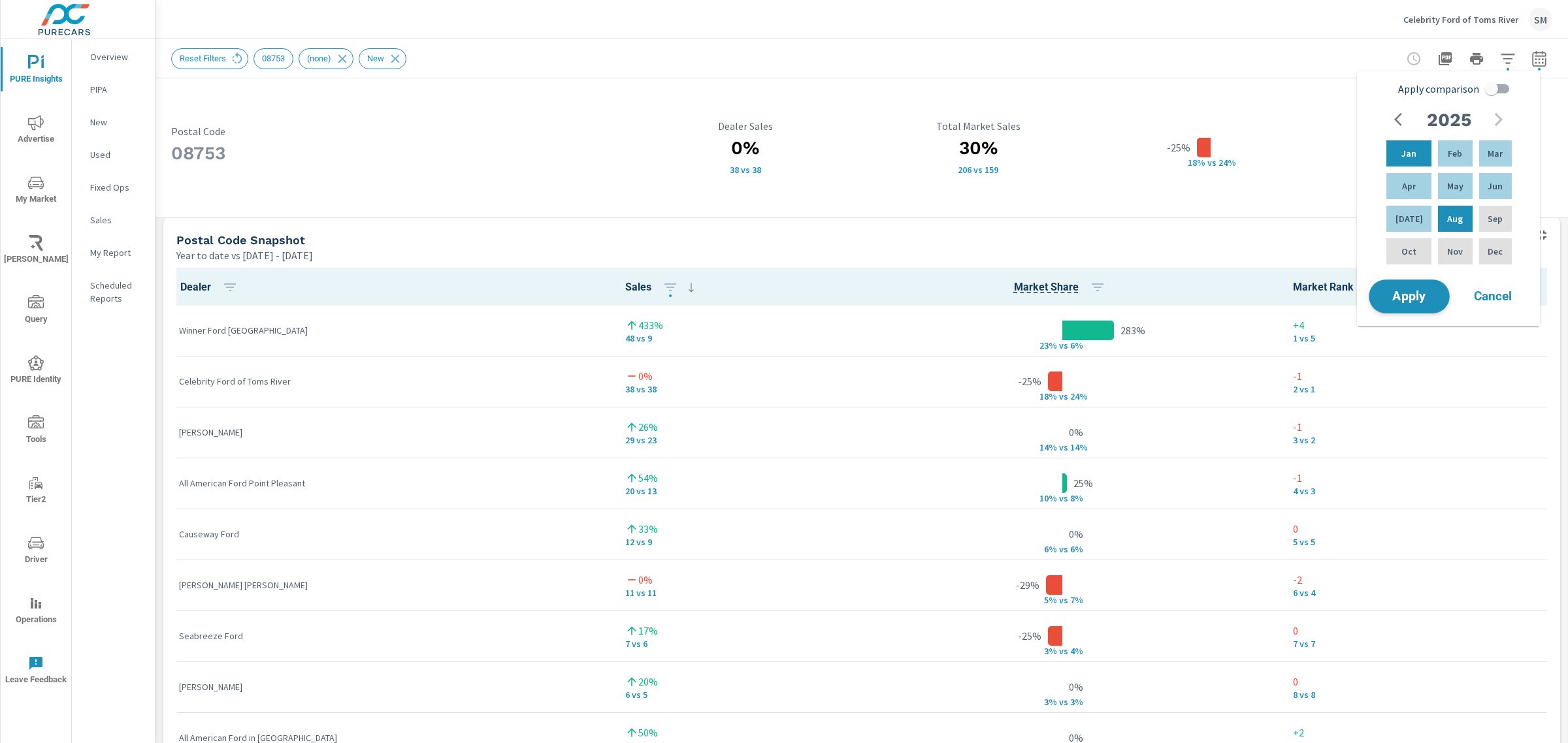
click at [1405, 292] on span "Apply" at bounding box center [1408, 297] width 53 height 13
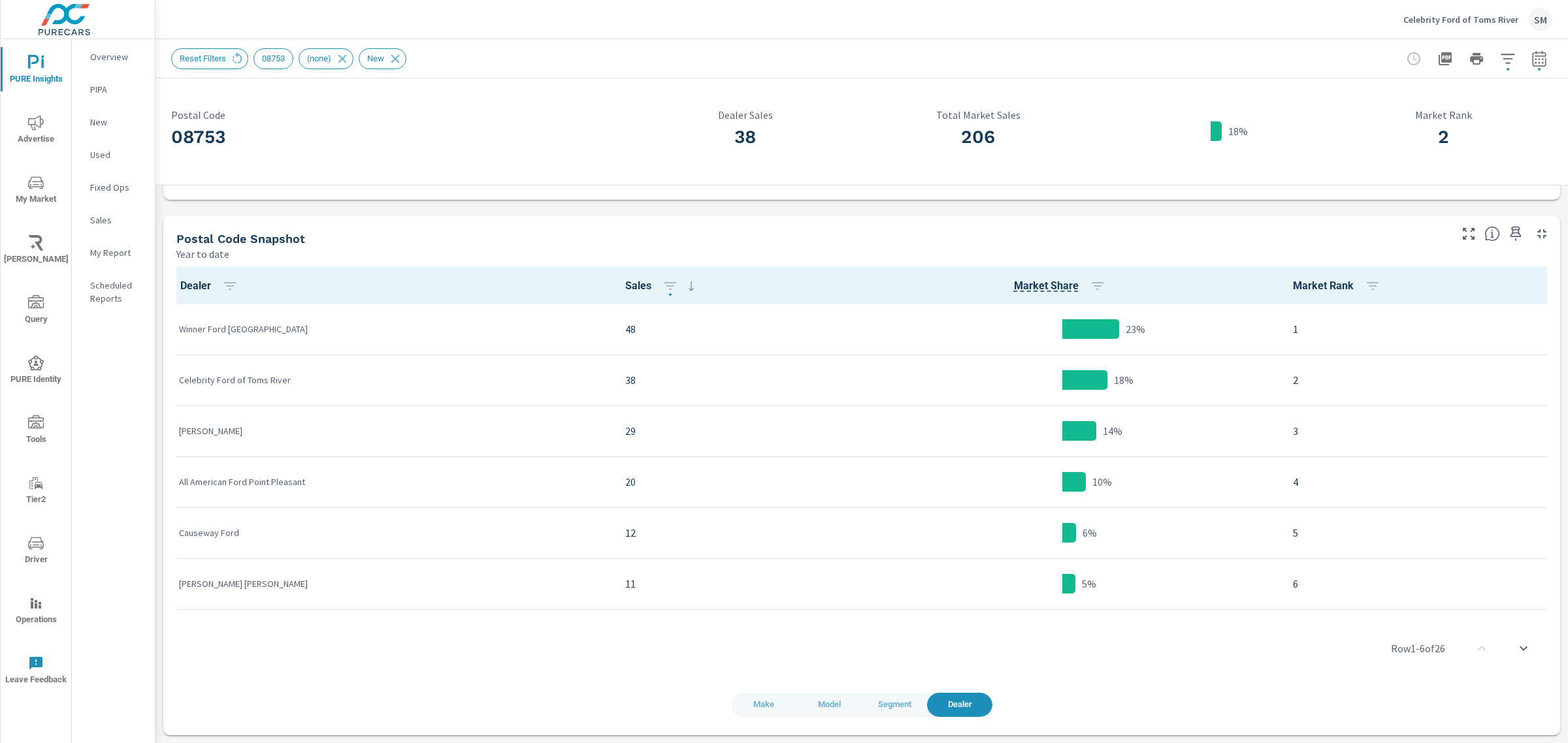
scroll to position [619, 0]
click at [625, 333] on p "48" at bounding box center [728, 330] width 205 height 16
click at [1533, 59] on icon "button" at bounding box center [1539, 58] width 13 height 16
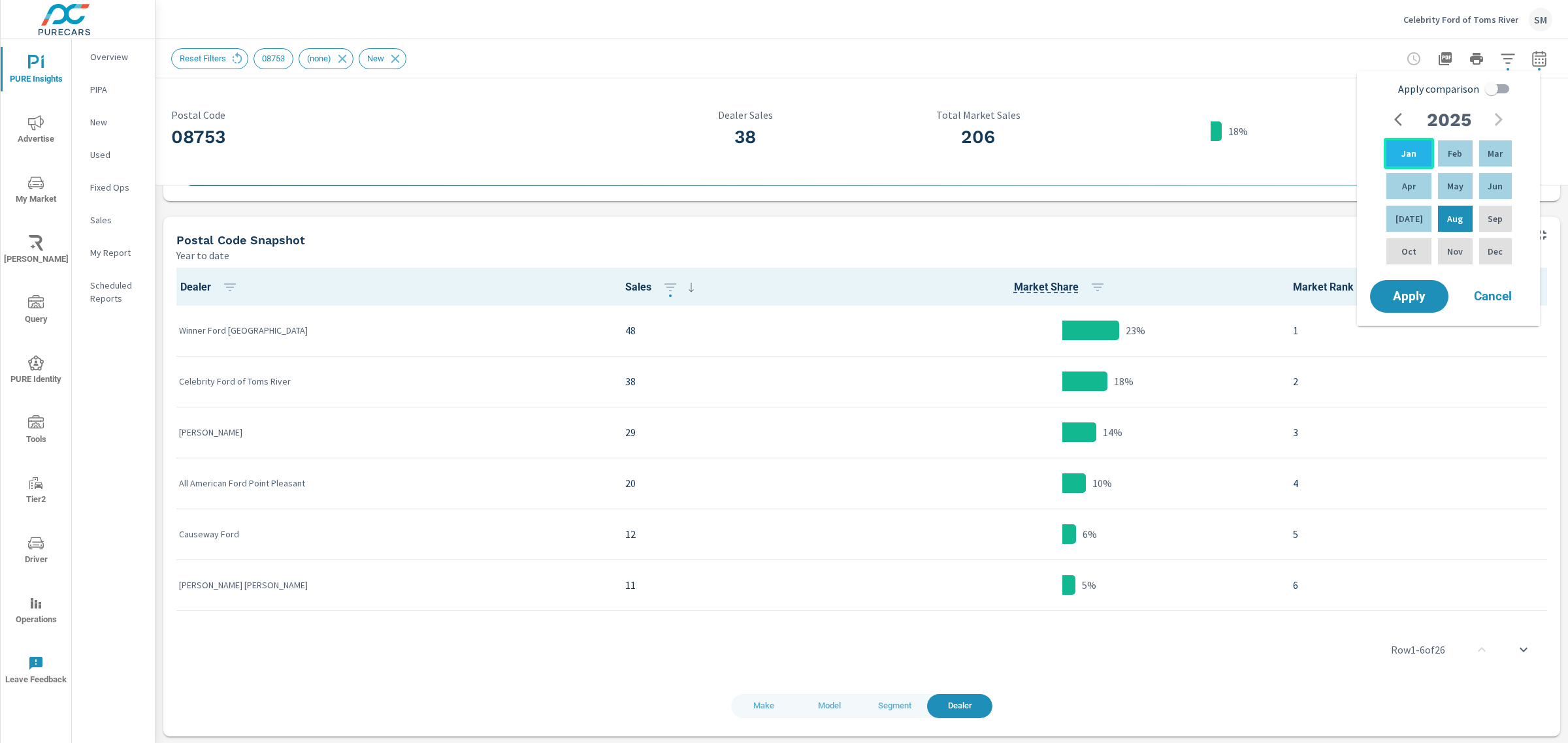
click at [1401, 151] on p "Jan" at bounding box center [1408, 153] width 15 height 13
click at [1395, 147] on div "Jan" at bounding box center [1408, 154] width 50 height 31
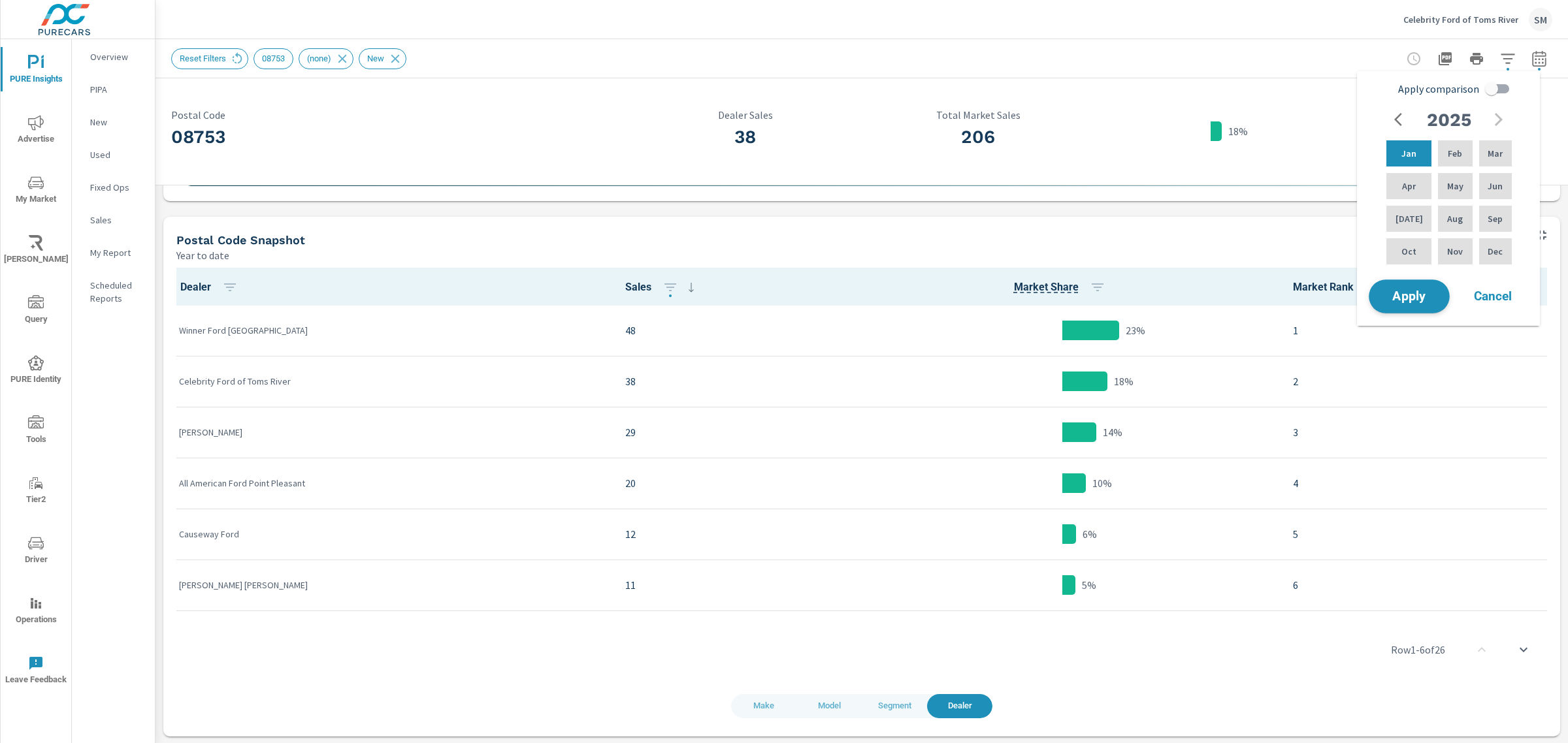
click at [1418, 291] on span "Apply" at bounding box center [1408, 297] width 53 height 13
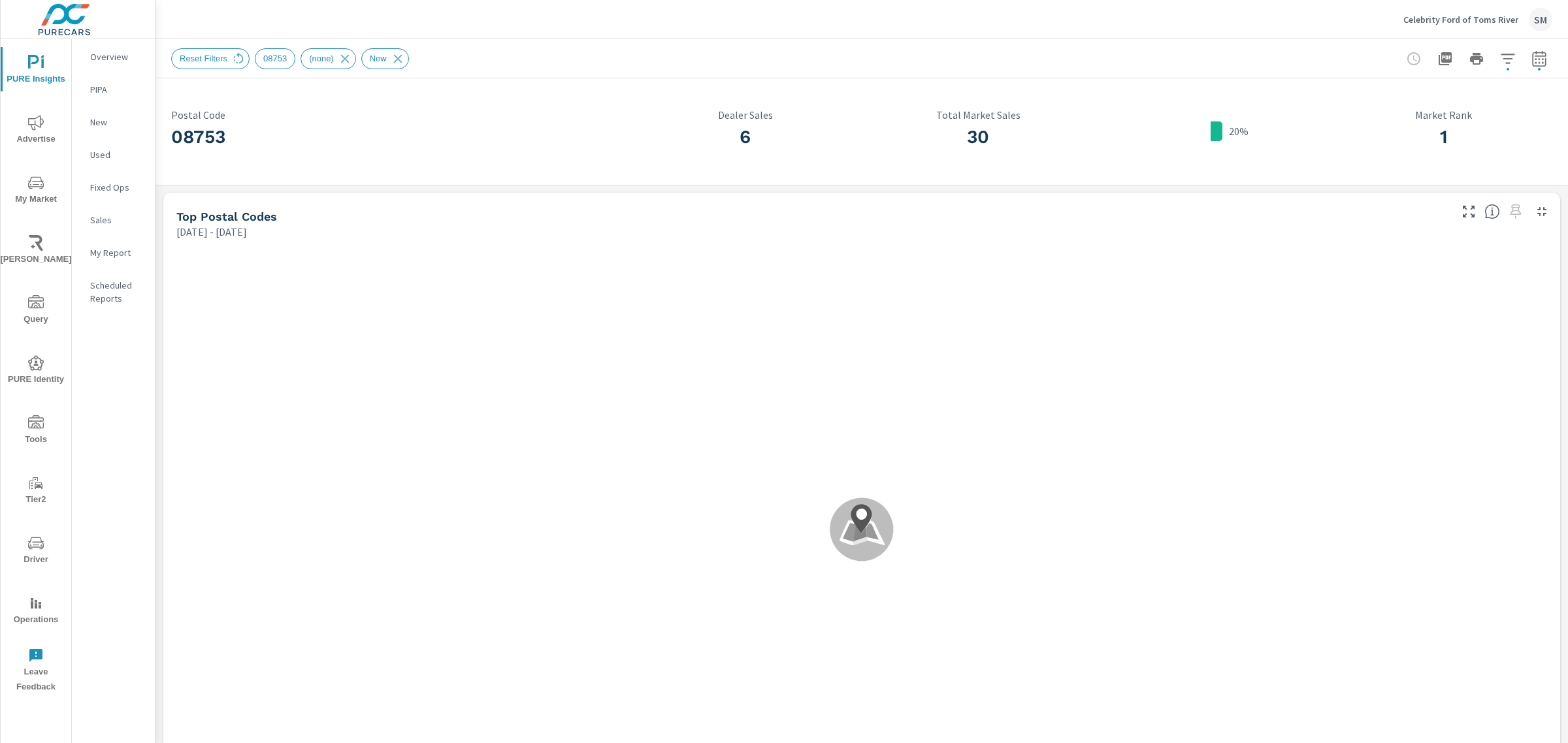
scroll to position [1, 0]
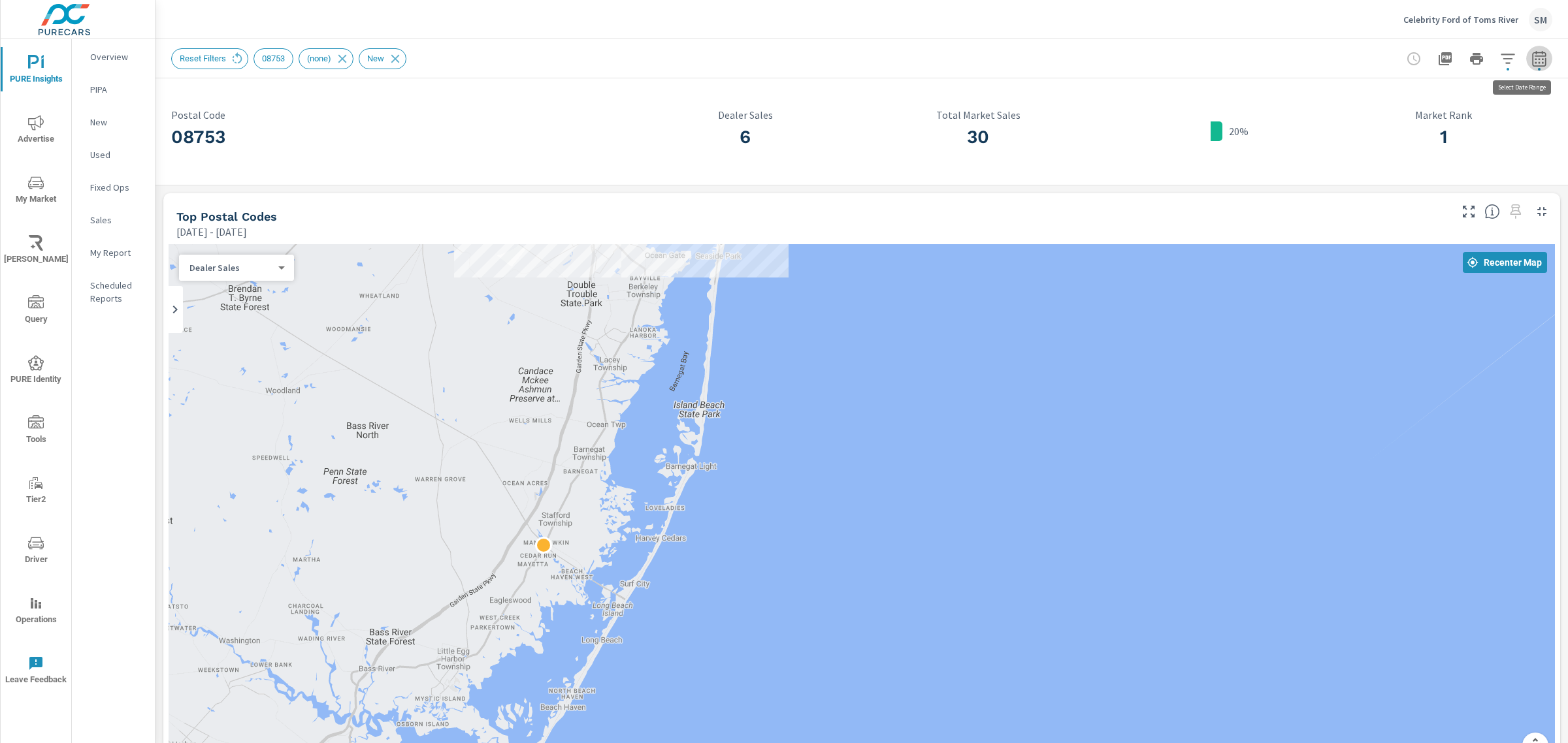
click at [1532, 56] on icon "button" at bounding box center [1539, 58] width 16 height 16
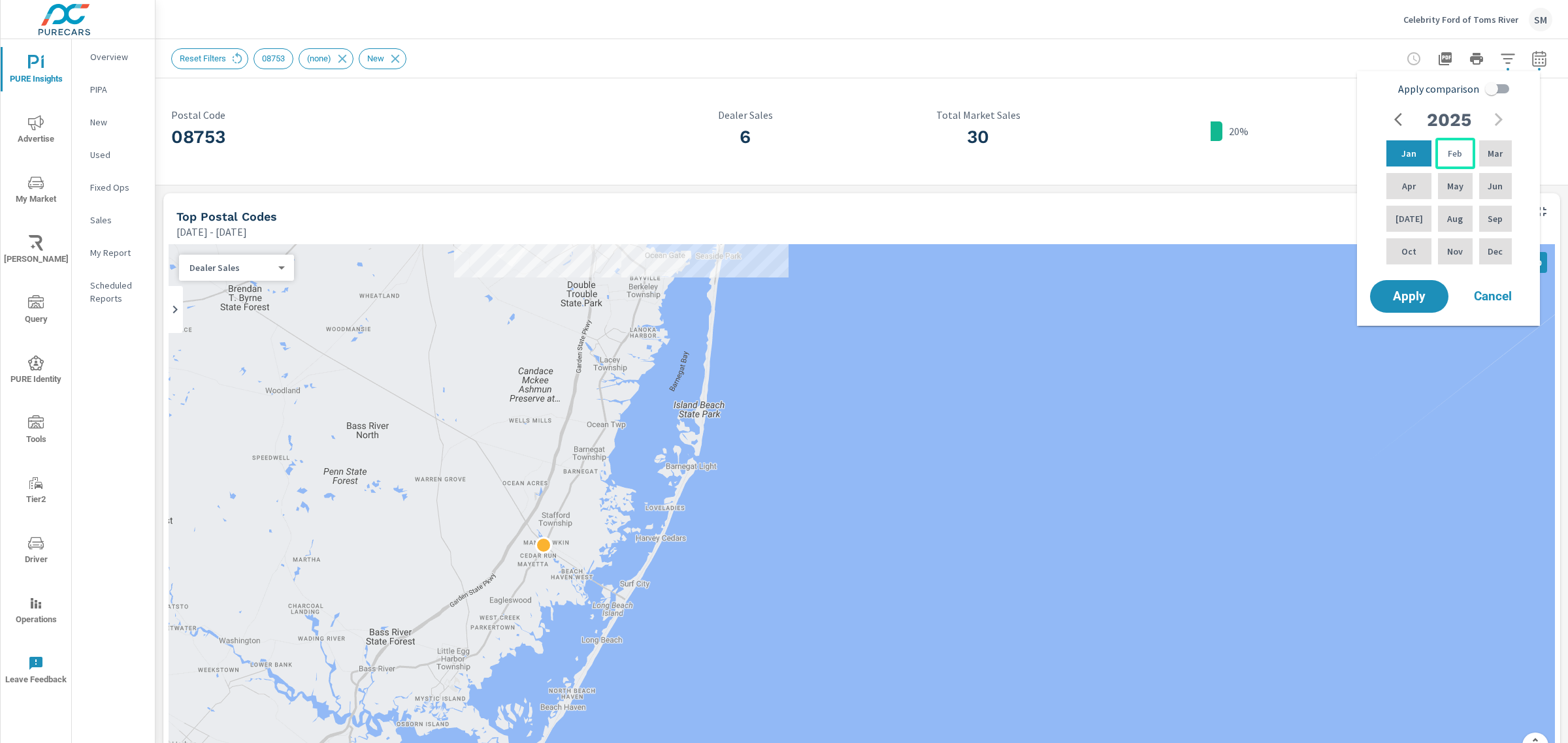
click at [1457, 154] on div "Feb" at bounding box center [1455, 154] width 39 height 31
click at [1441, 155] on div "Feb" at bounding box center [1455, 154] width 39 height 31
click at [1405, 291] on span "Apply" at bounding box center [1408, 297] width 53 height 13
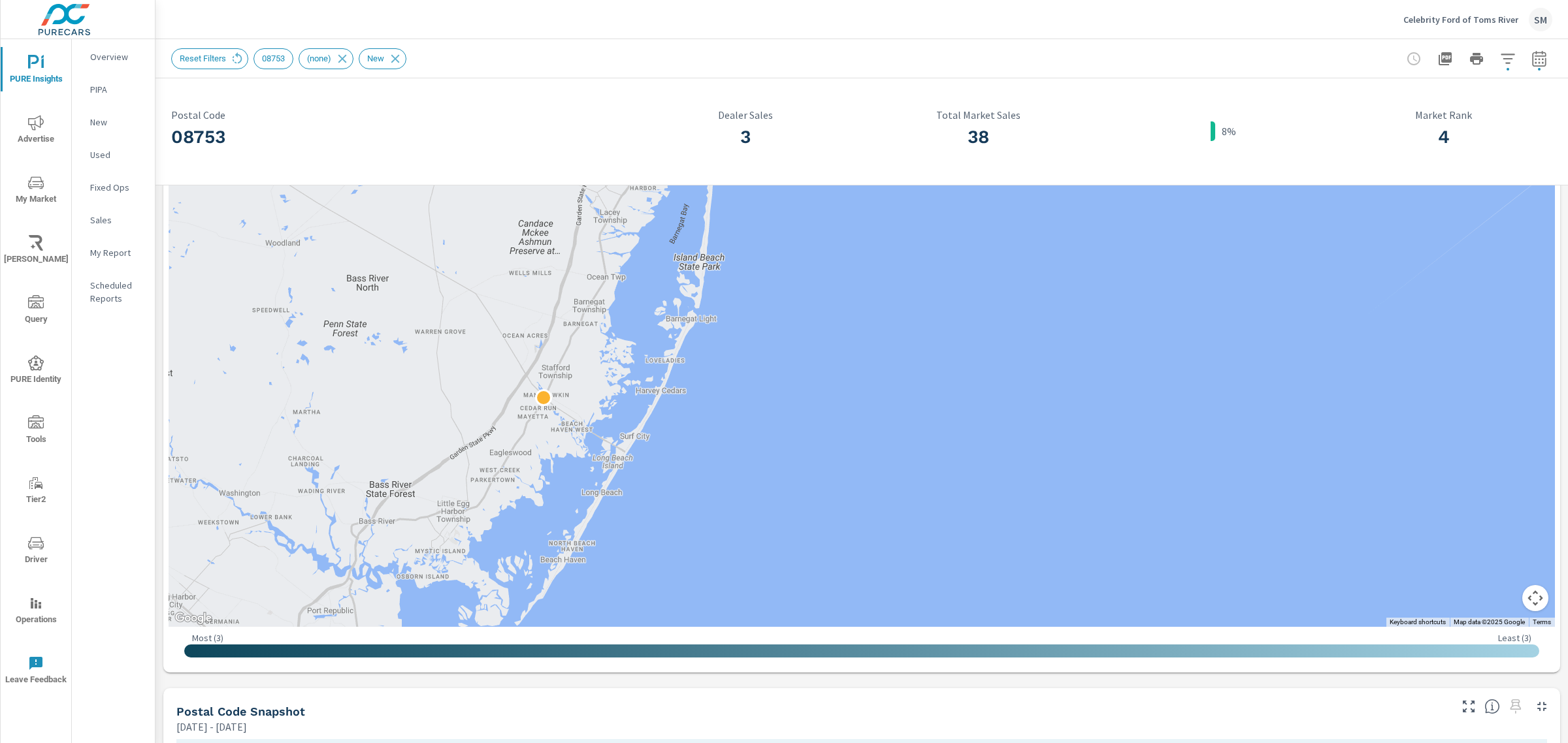
scroll to position [147, 0]
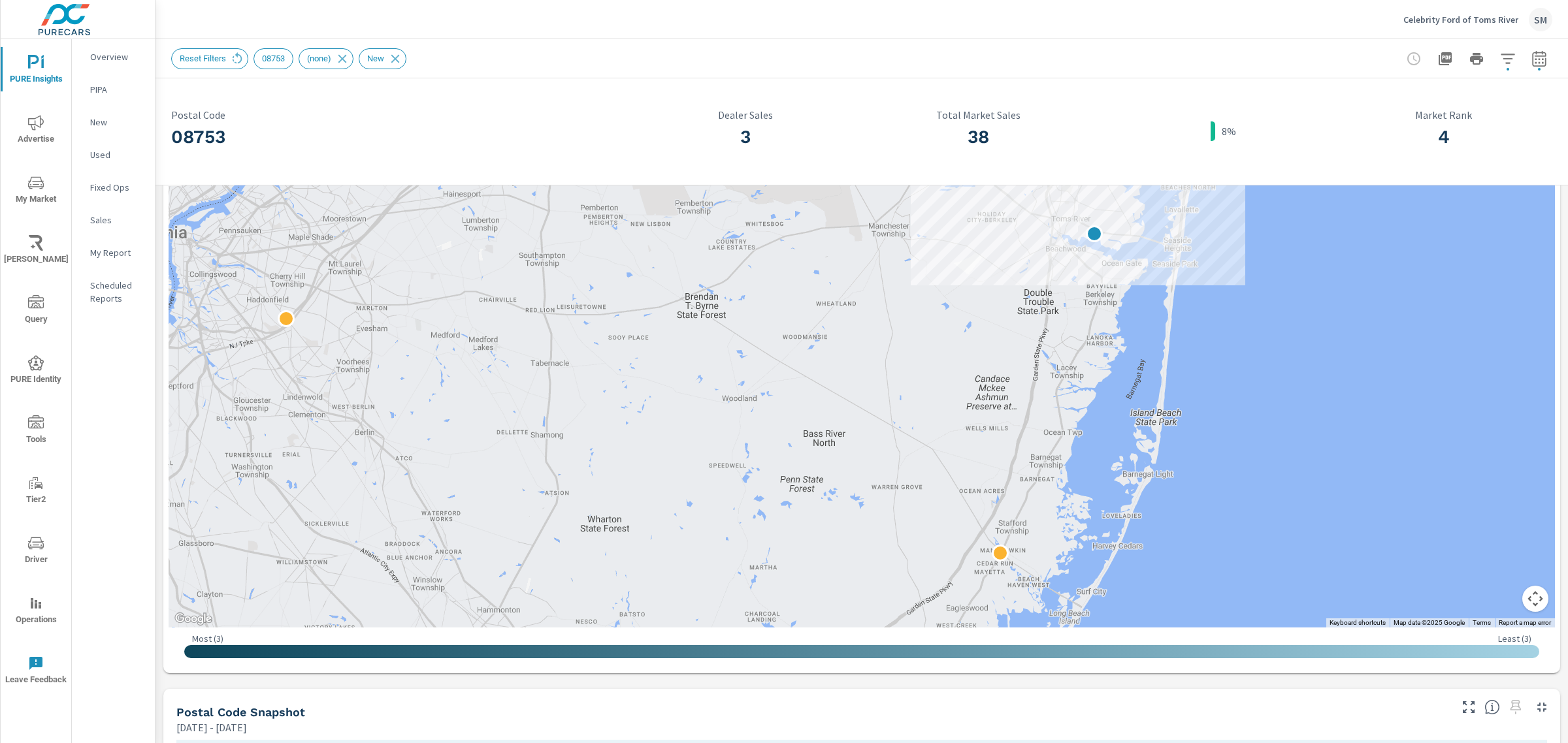
drag, startPoint x: 749, startPoint y: 409, endPoint x: 1138, endPoint y: 549, distance: 413.4
click at [1138, 549] on div at bounding box center [862, 362] width 1386 height 530
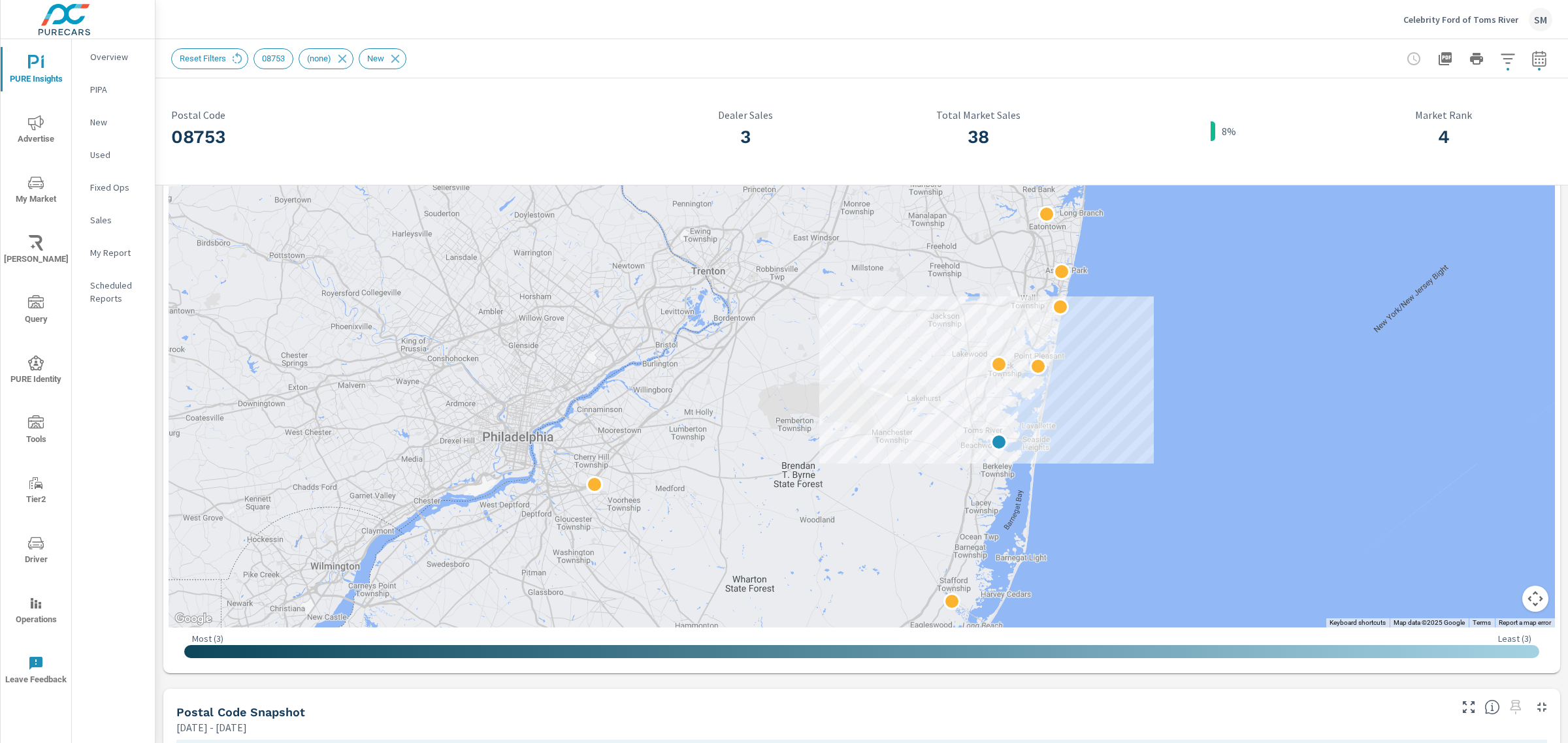
drag, startPoint x: 938, startPoint y: 347, endPoint x: 904, endPoint y: 429, distance: 88.8
click at [904, 429] on div at bounding box center [862, 362] width 1386 height 530
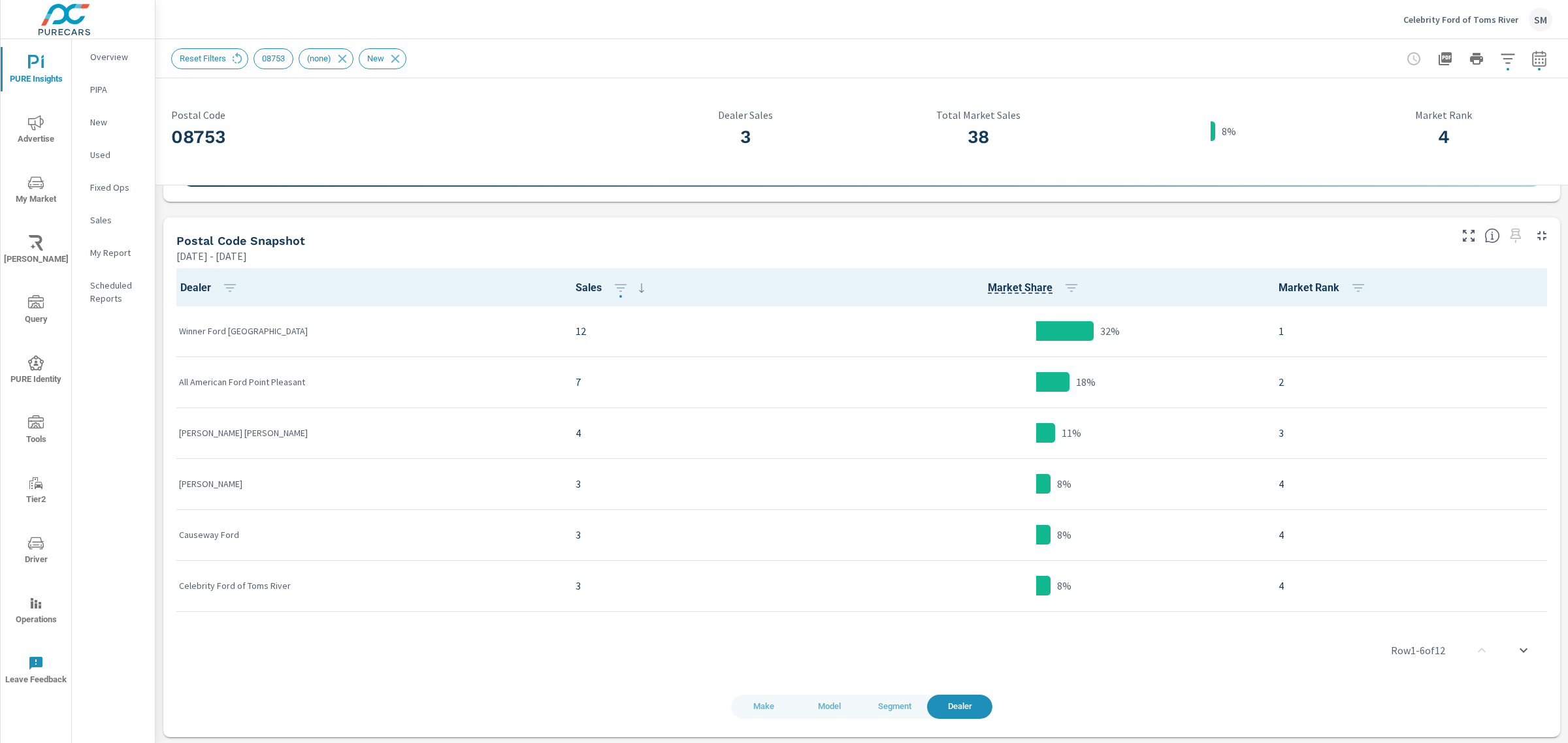
scroll to position [619, 0]
click at [754, 710] on span "Make" at bounding box center [763, 707] width 49 height 15
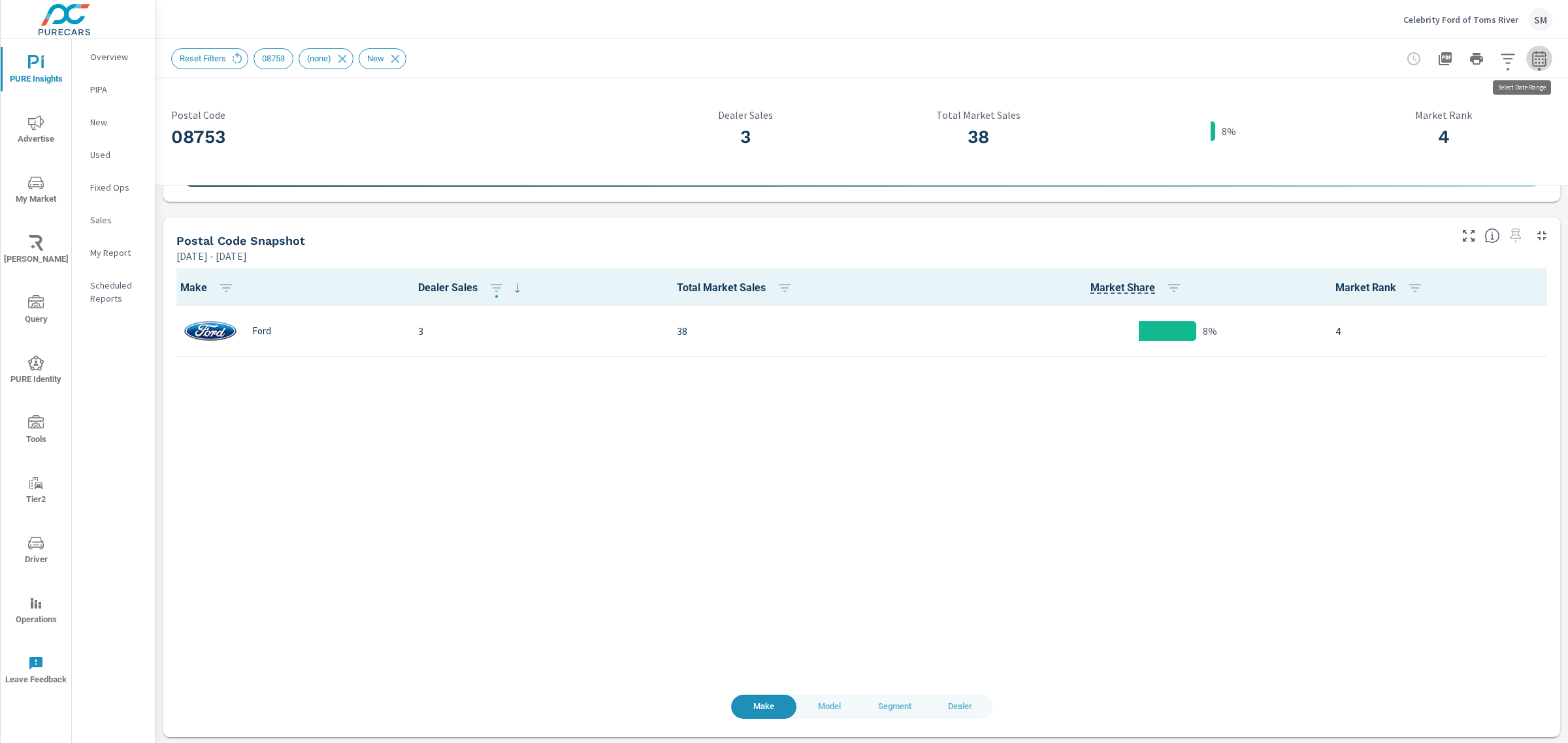
click at [1526, 55] on button "button" at bounding box center [1539, 58] width 26 height 26
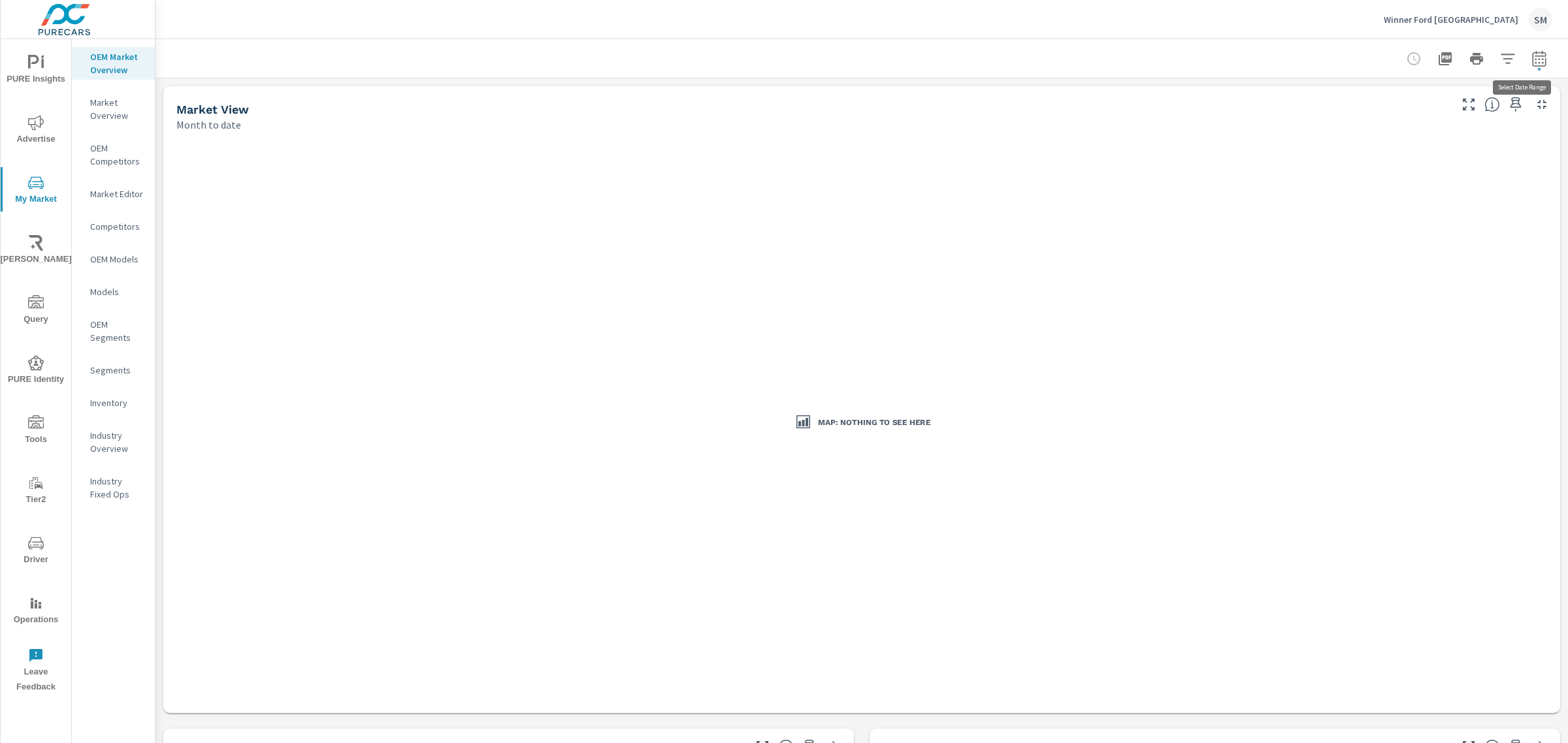
click at [1532, 57] on icon "button" at bounding box center [1539, 58] width 13 height 16
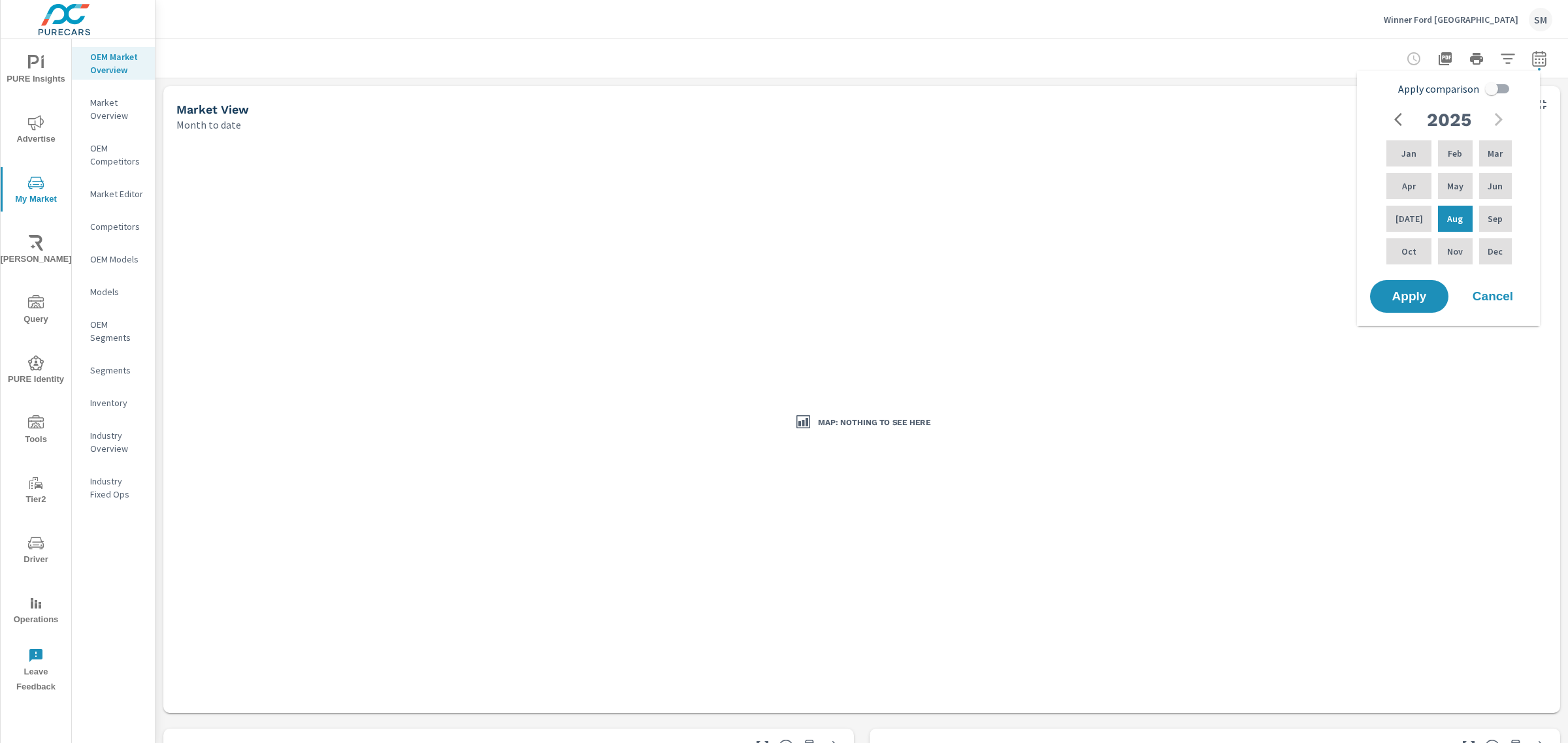
click at [1007, 52] on div at bounding box center [861, 58] width 1381 height 38
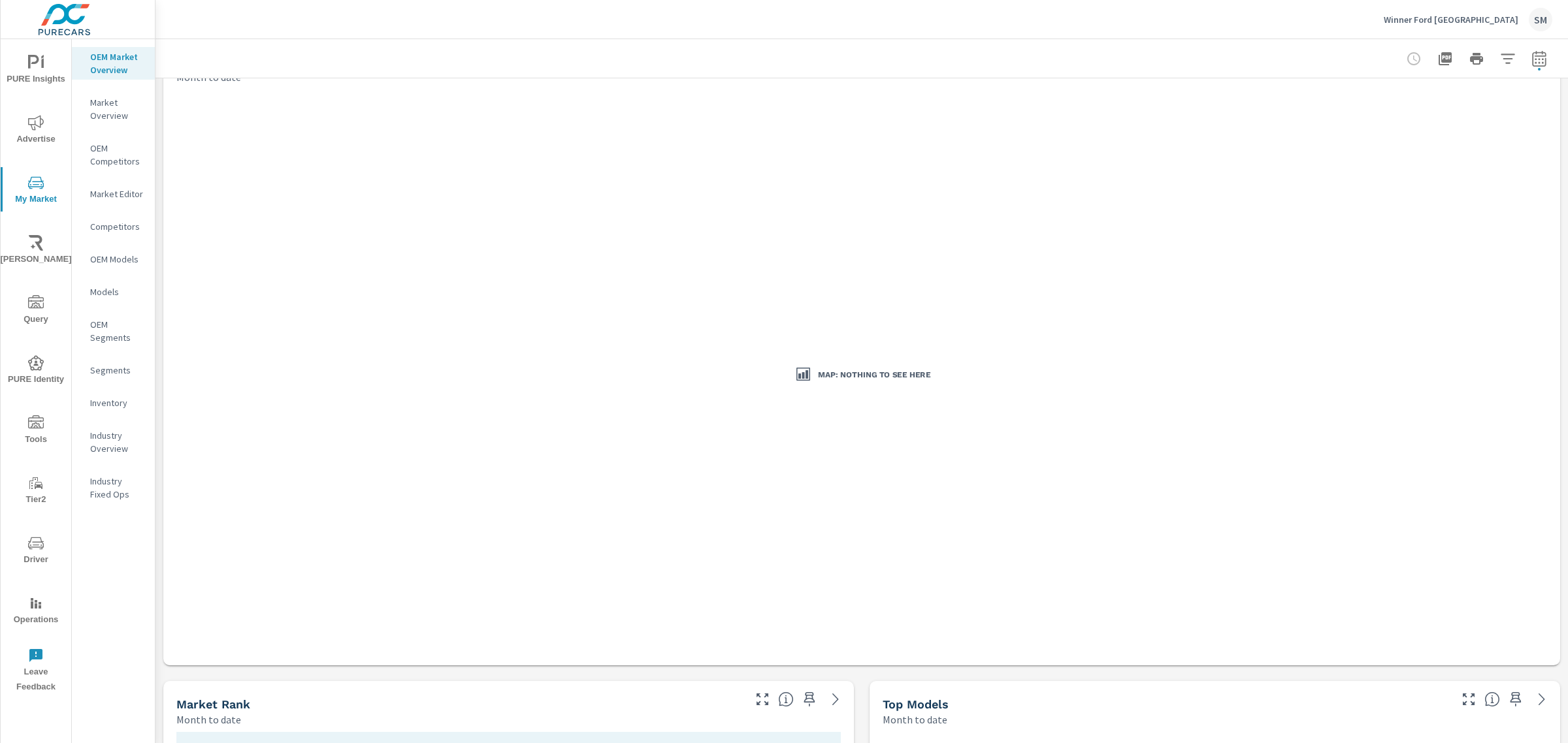
scroll to position [40, 0]
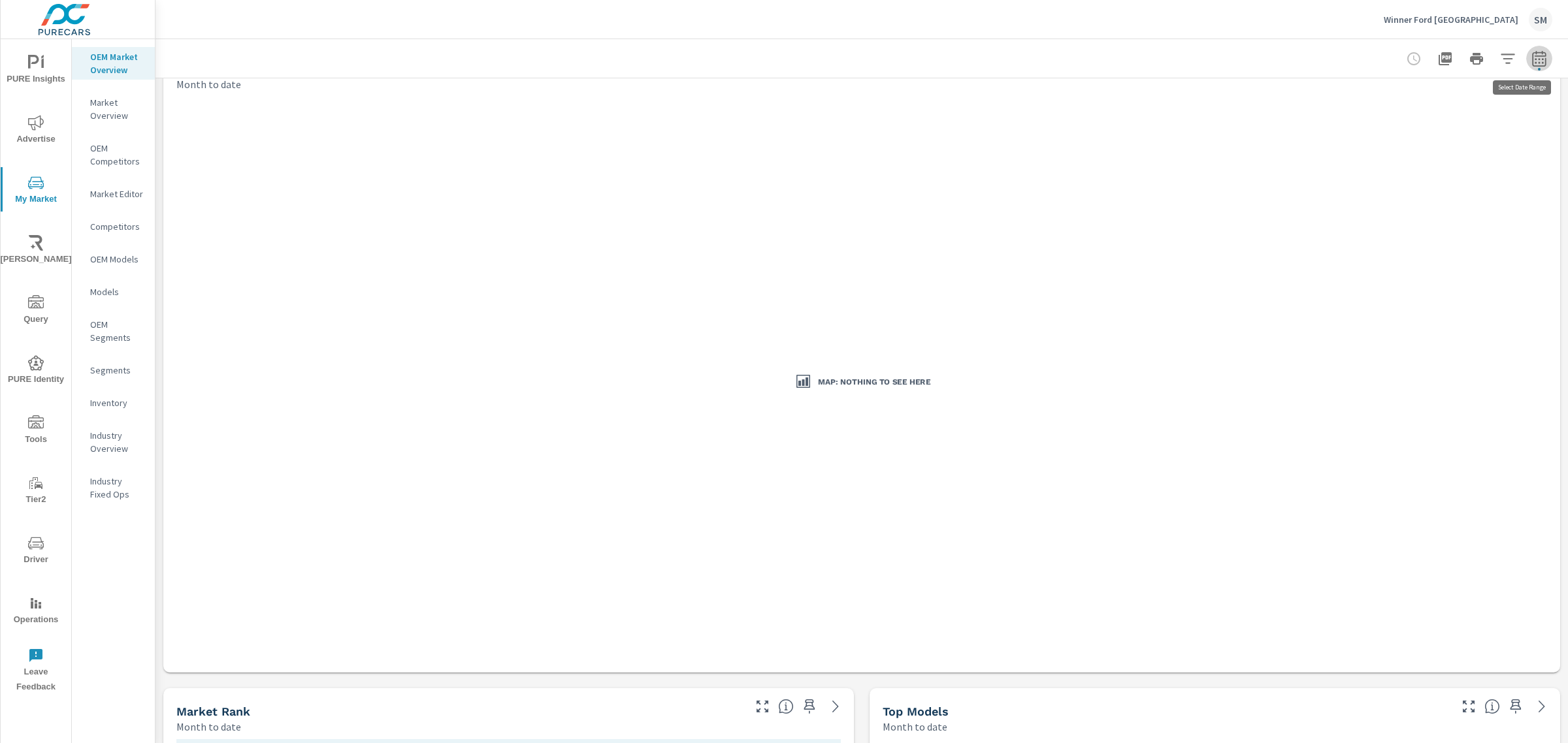
click at [1527, 49] on button "button" at bounding box center [1539, 58] width 26 height 26
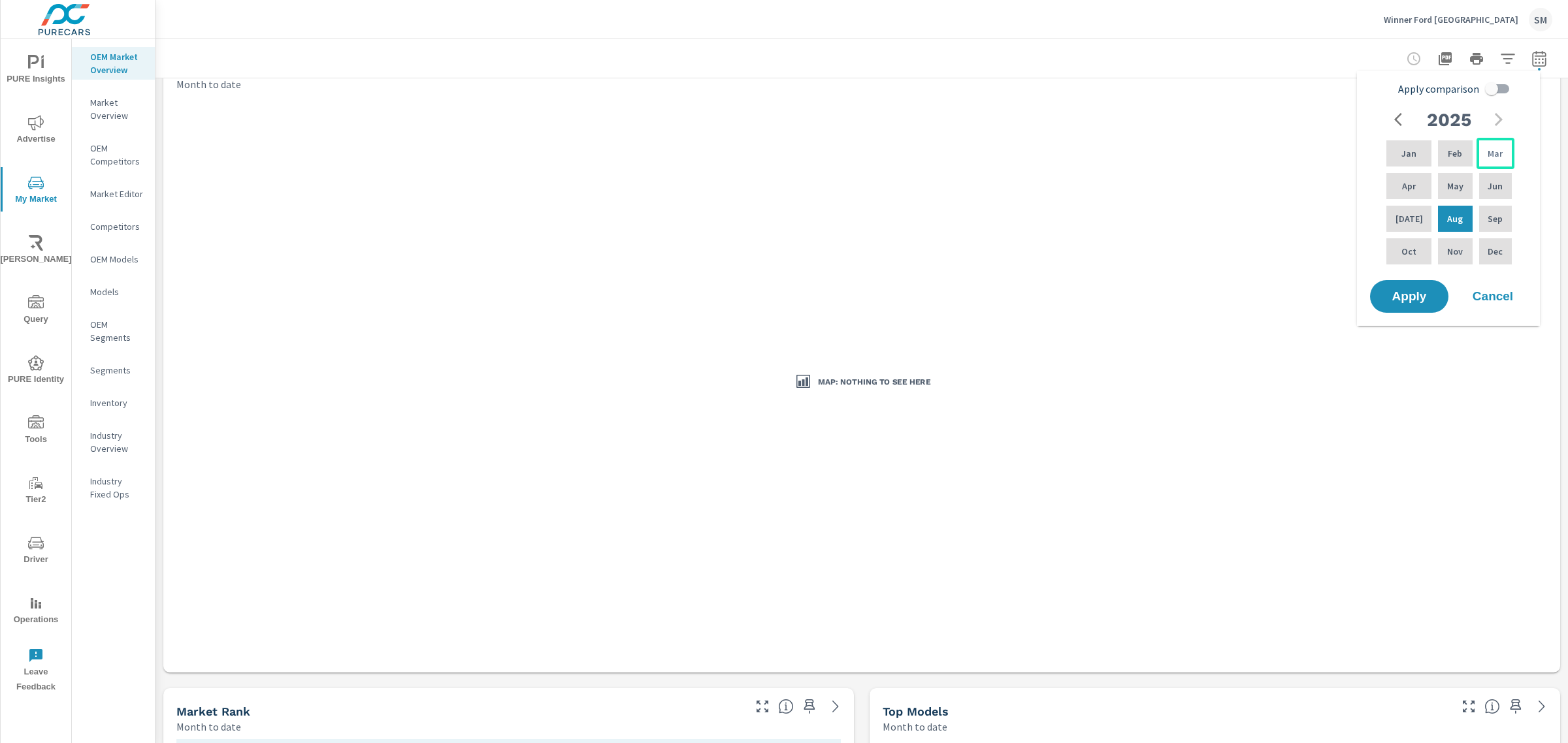
click at [1488, 151] on p "Mar" at bounding box center [1495, 153] width 15 height 13
click at [1410, 302] on span "Apply" at bounding box center [1408, 297] width 53 height 13
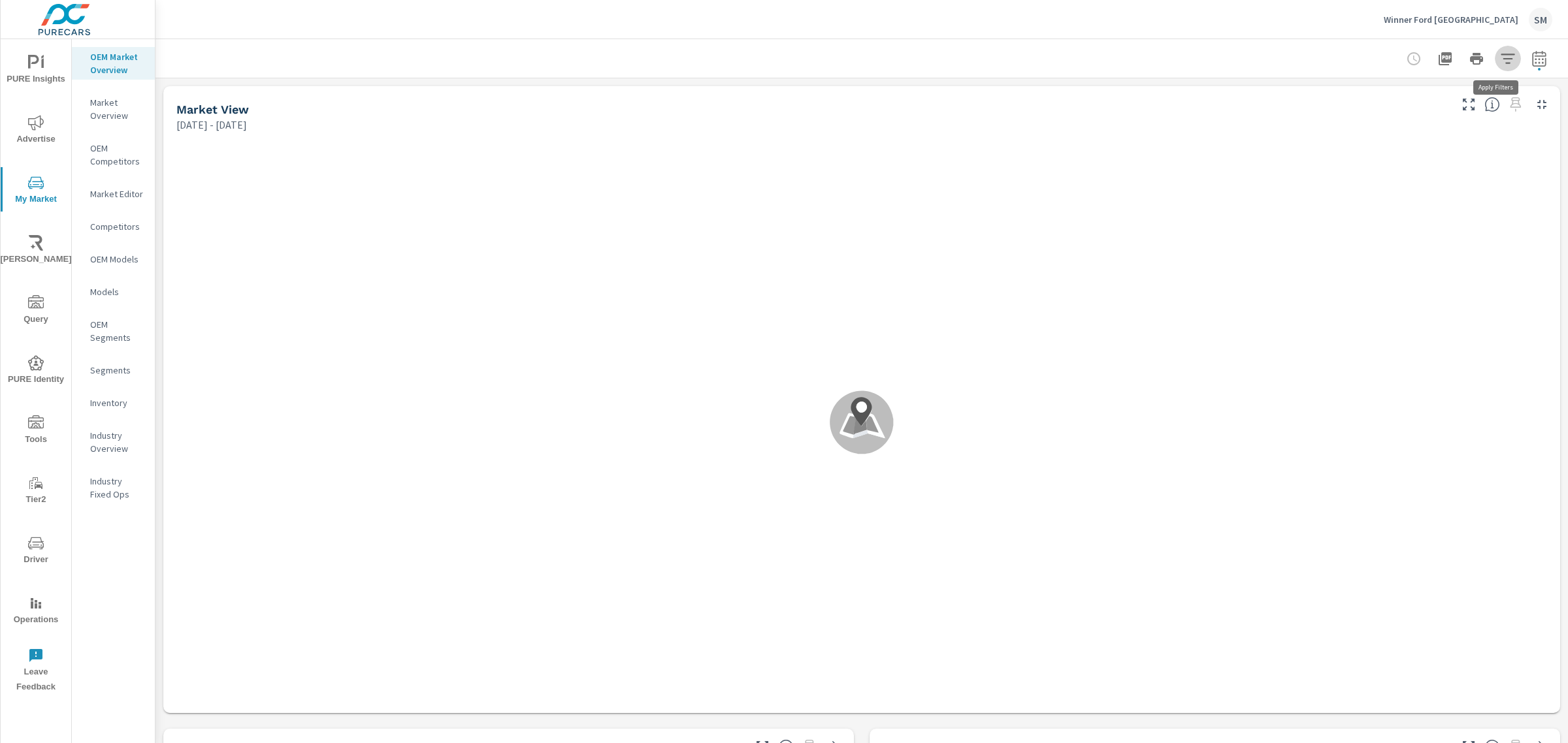
click at [1500, 63] on icon "button" at bounding box center [1507, 58] width 16 height 16
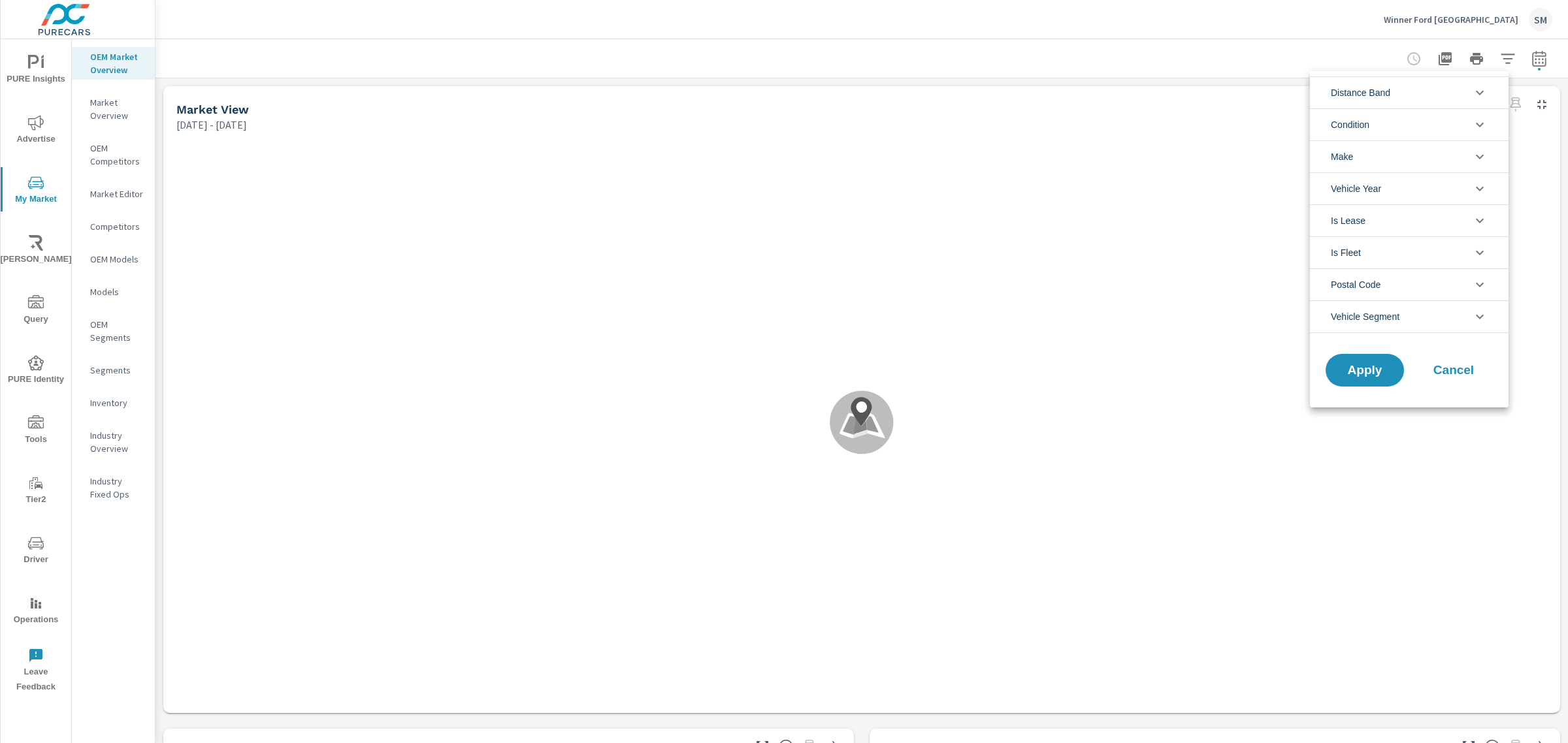
click at [1409, 288] on li "Postal Code" at bounding box center [1408, 284] width 199 height 32
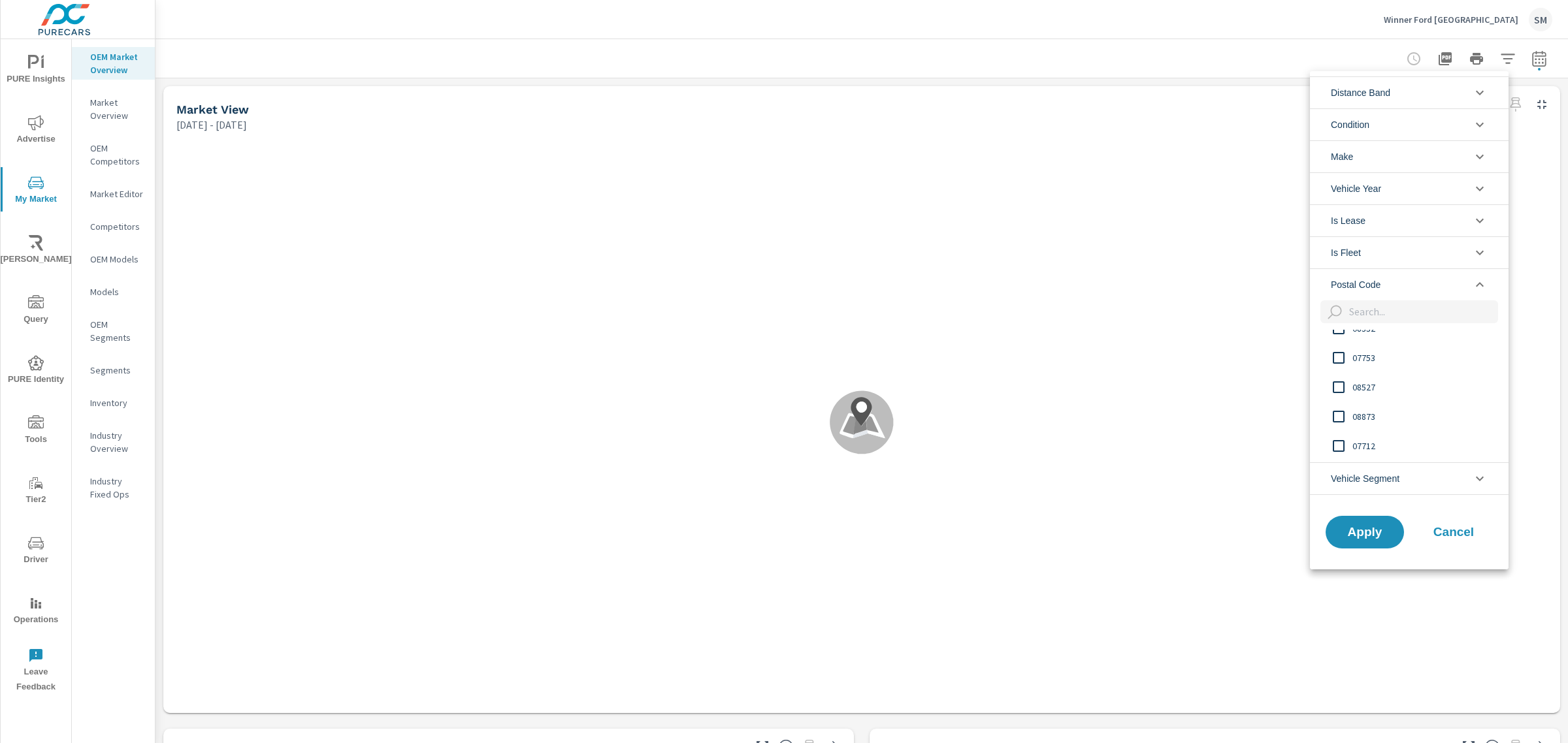
scroll to position [660, 0]
click at [1393, 311] on input "filter options" at bounding box center [1421, 312] width 154 height 22
click at [1393, 311] on input "08753" at bounding box center [1414, 312] width 142 height 22
click at [1387, 310] on input "08753" at bounding box center [1414, 312] width 142 height 22
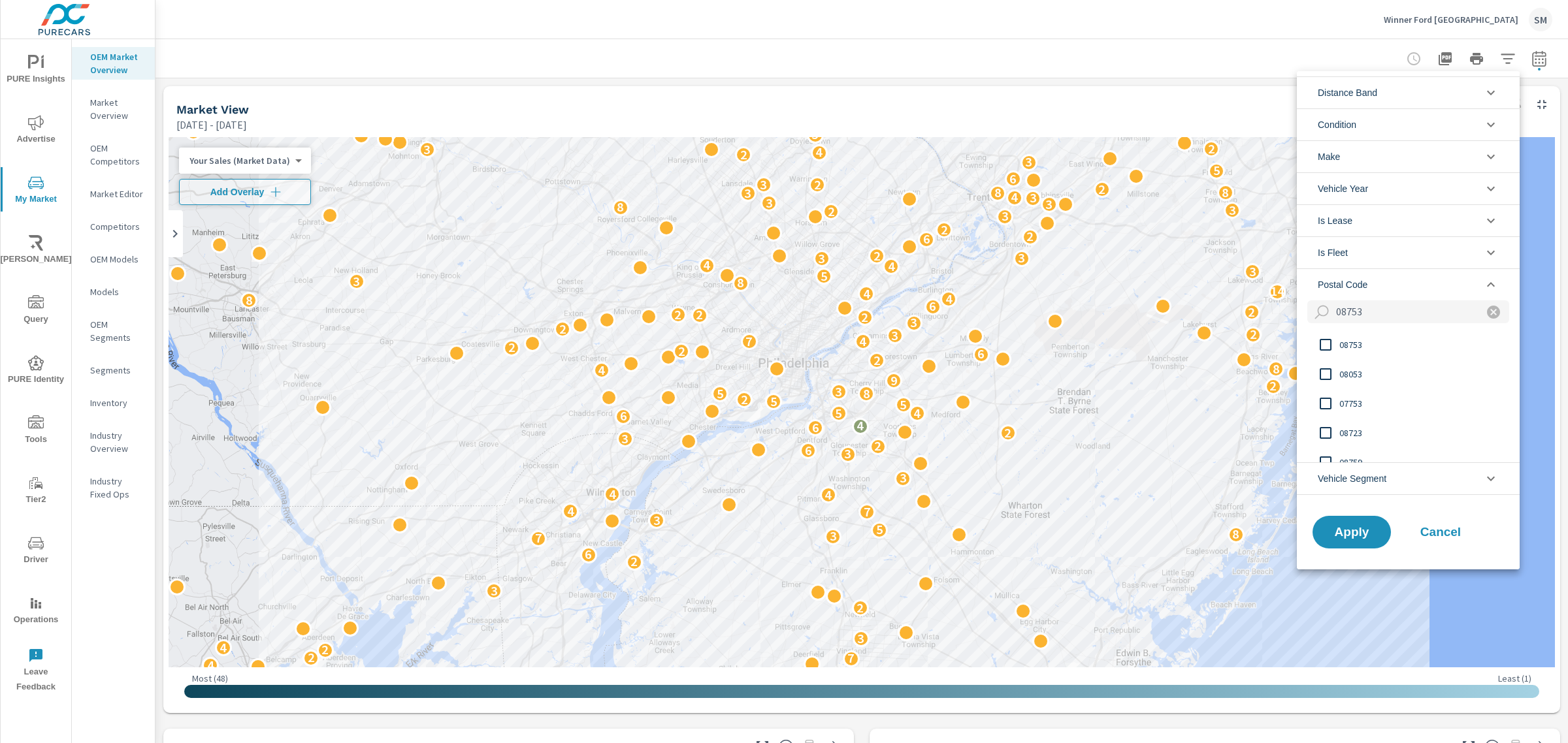
type input "08753"
click at [1324, 345] on input "filter options" at bounding box center [1325, 345] width 28 height 28
click at [1363, 534] on span "Apply" at bounding box center [1351, 532] width 53 height 13
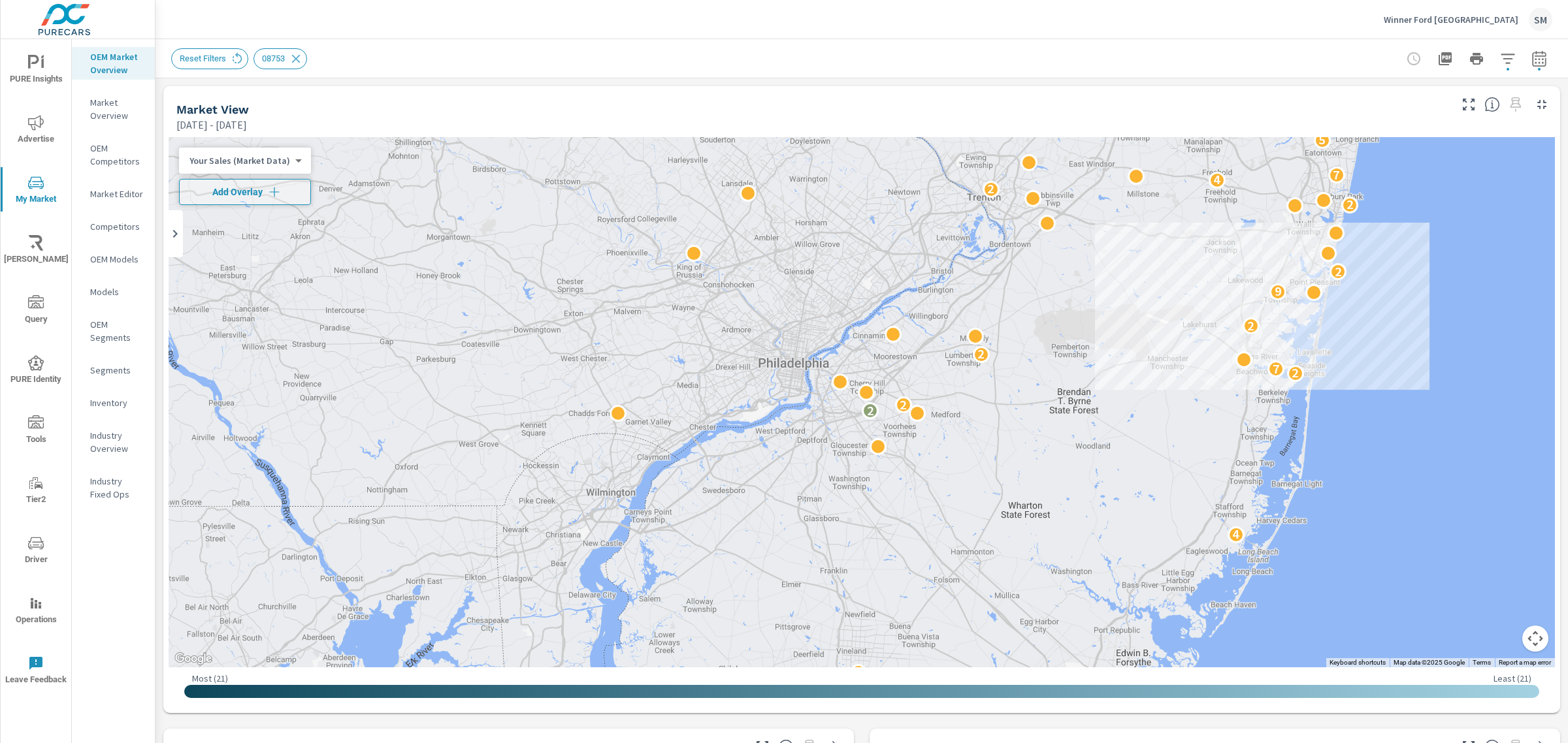
scroll to position [1, 0]
click at [876, 38] on header "Winner Ford Cherry [PERSON_NAME]" at bounding box center [861, 19] width 1412 height 39
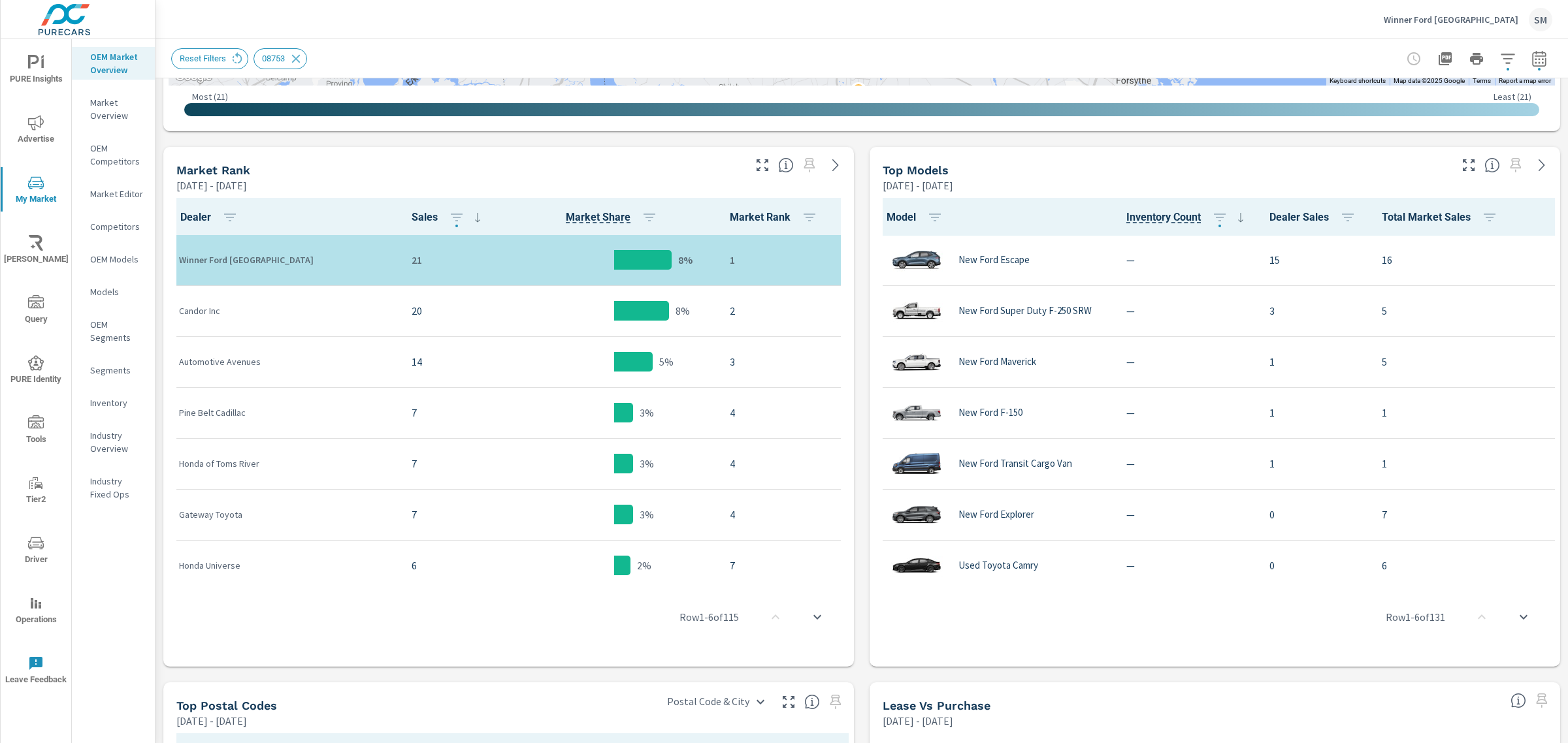
scroll to position [581, 0]
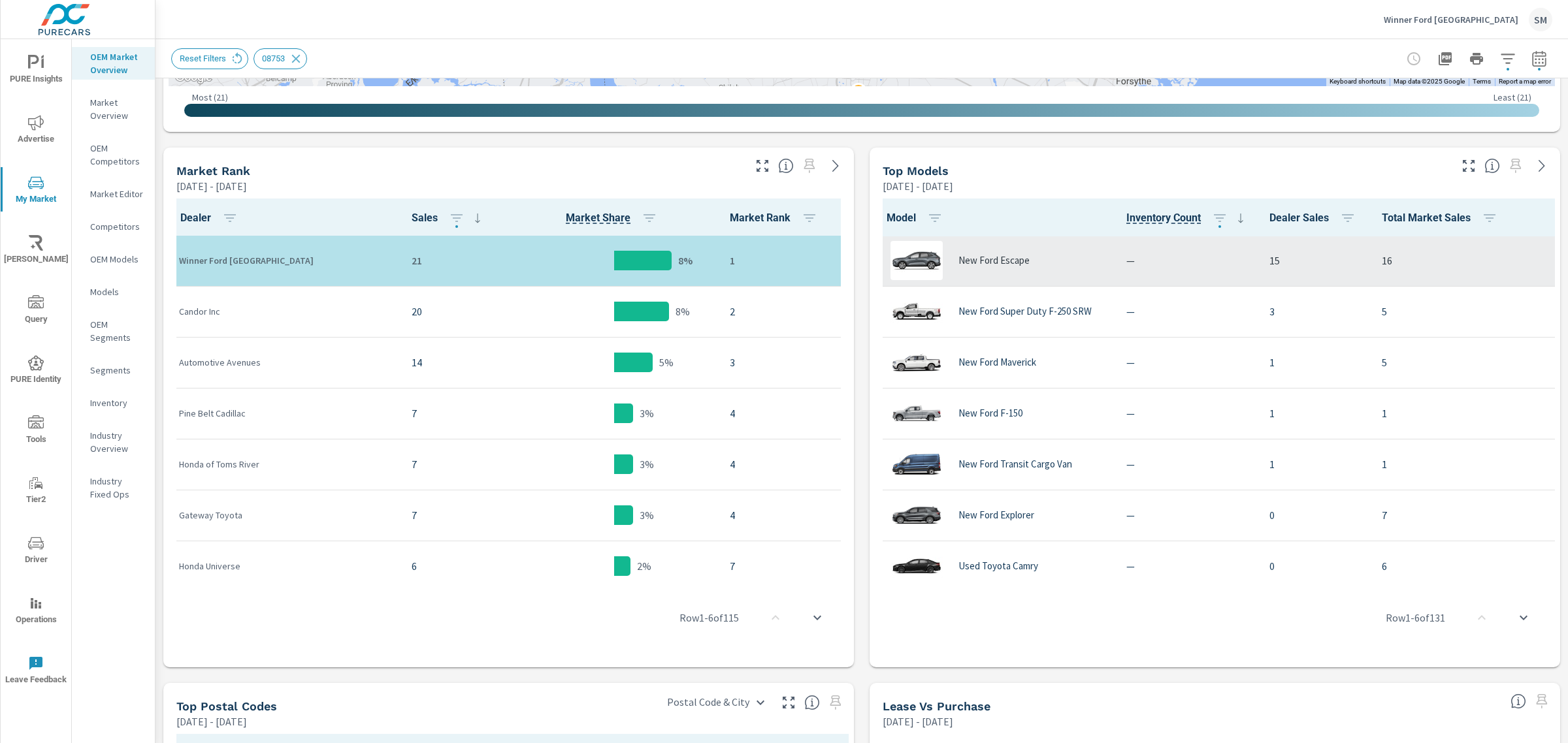
click at [1277, 265] on p "15" at bounding box center [1315, 260] width 91 height 16
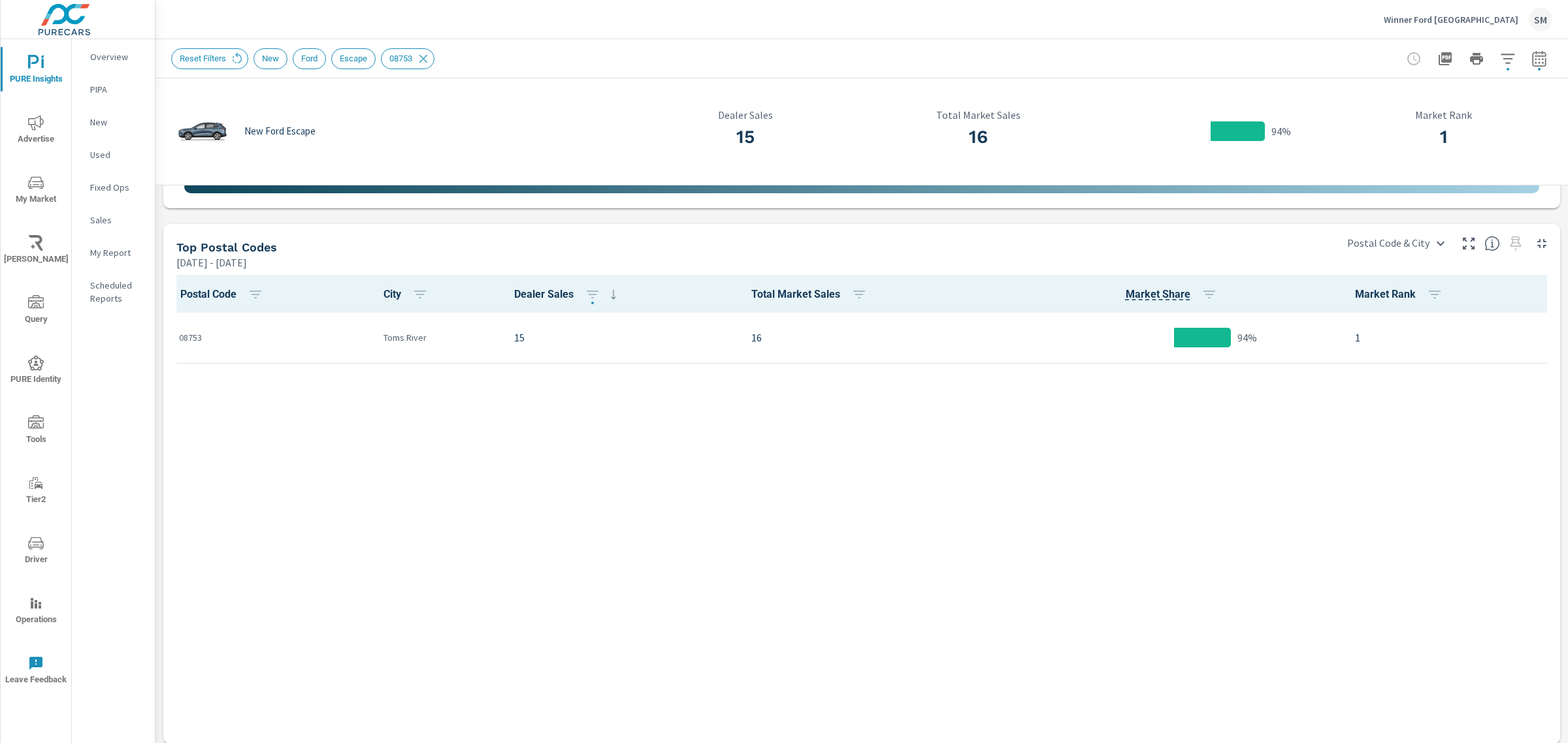
scroll to position [611, 0]
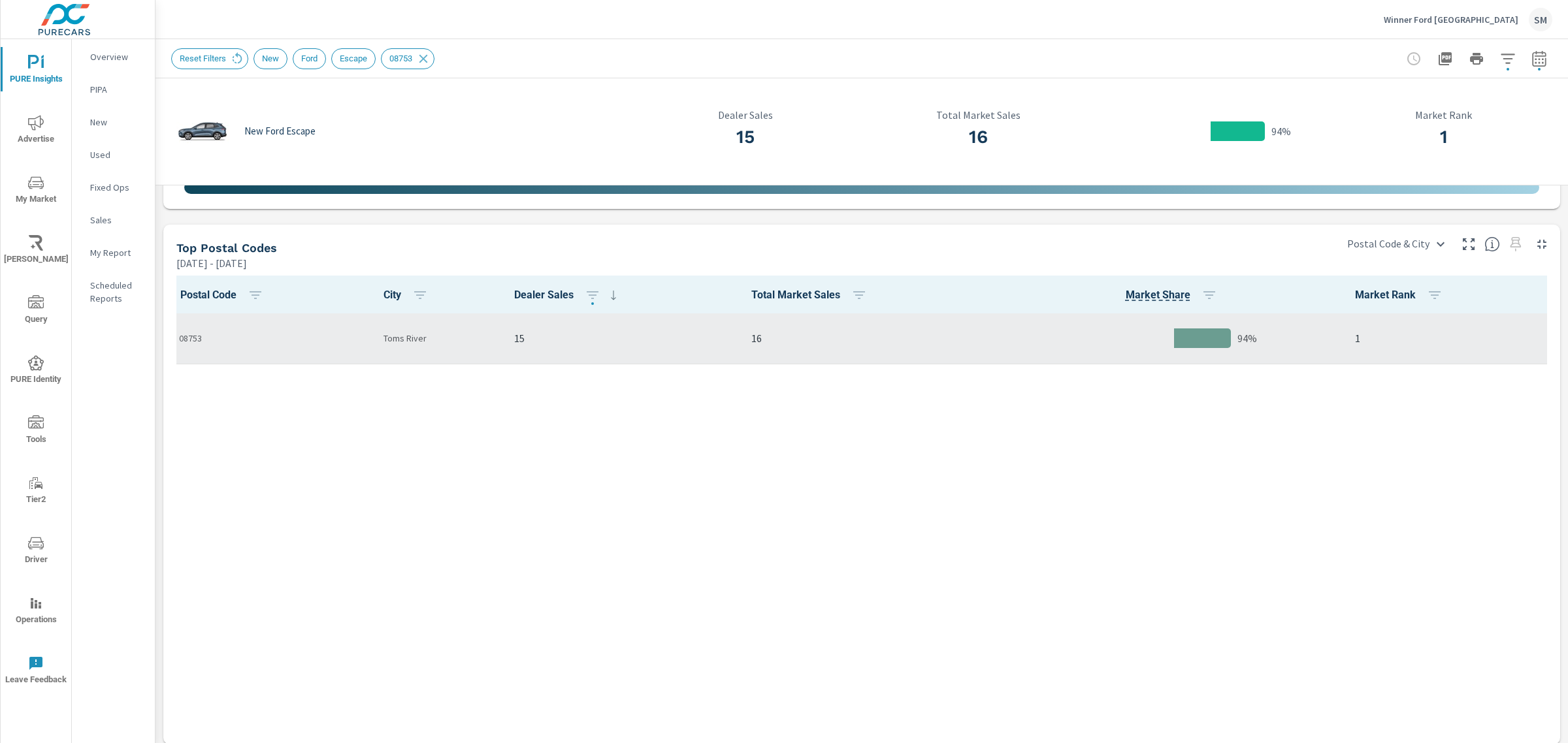
click at [690, 341] on p "15" at bounding box center [622, 338] width 216 height 16
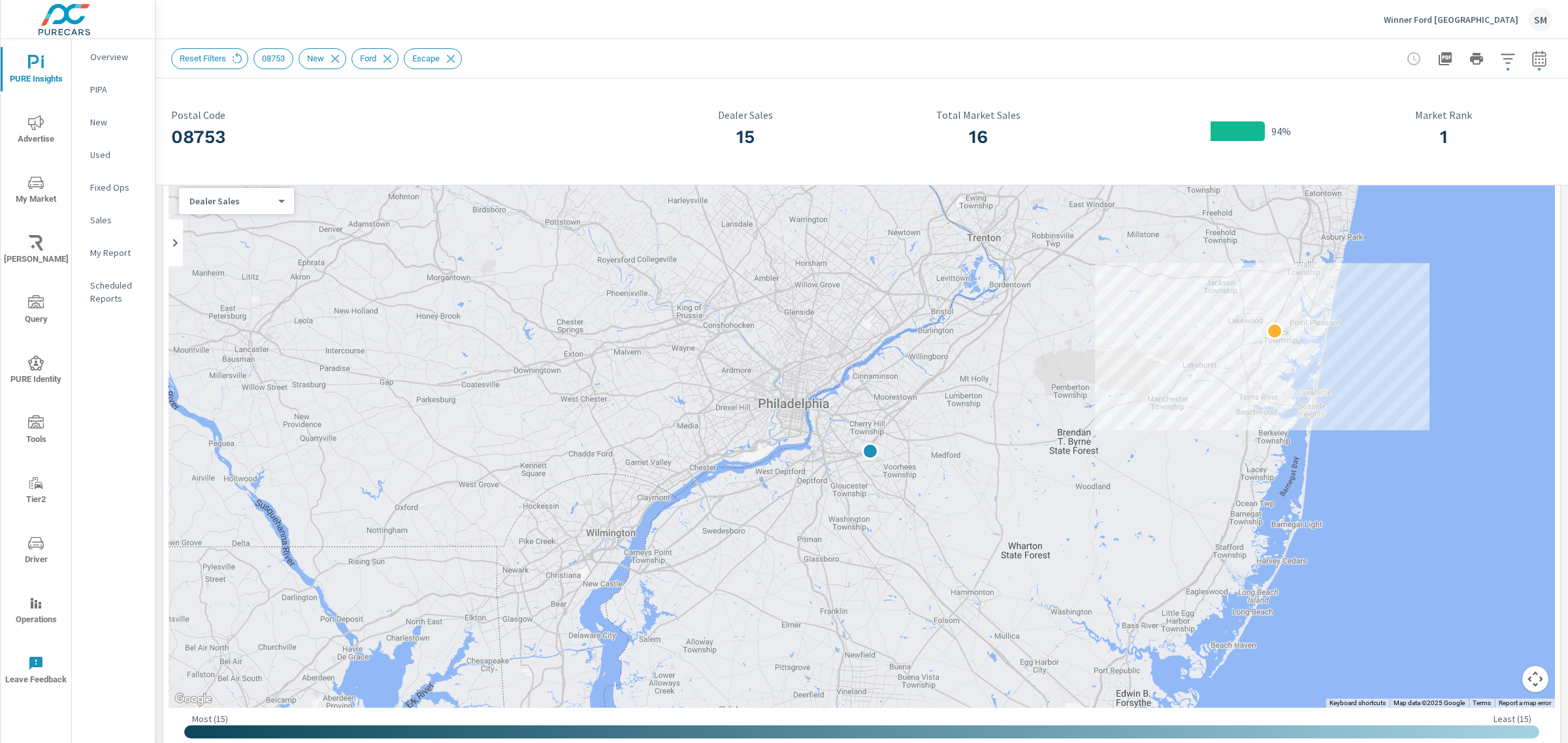
scroll to position [66, 0]
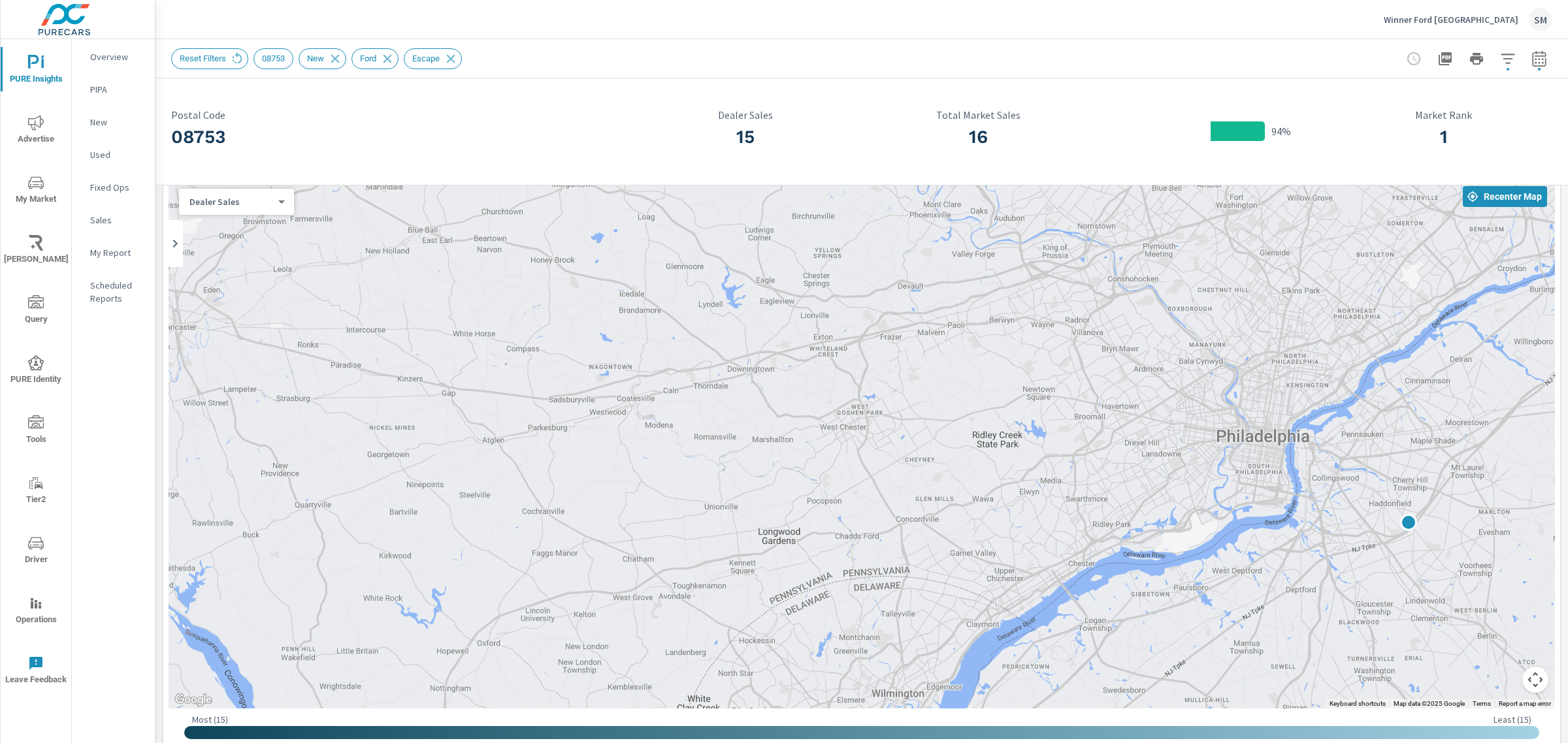
drag, startPoint x: 614, startPoint y: 119, endPoint x: 530, endPoint y: 112, distance: 84.3
click at [530, 112] on p "Postal Code" at bounding box center [396, 115] width 450 height 12
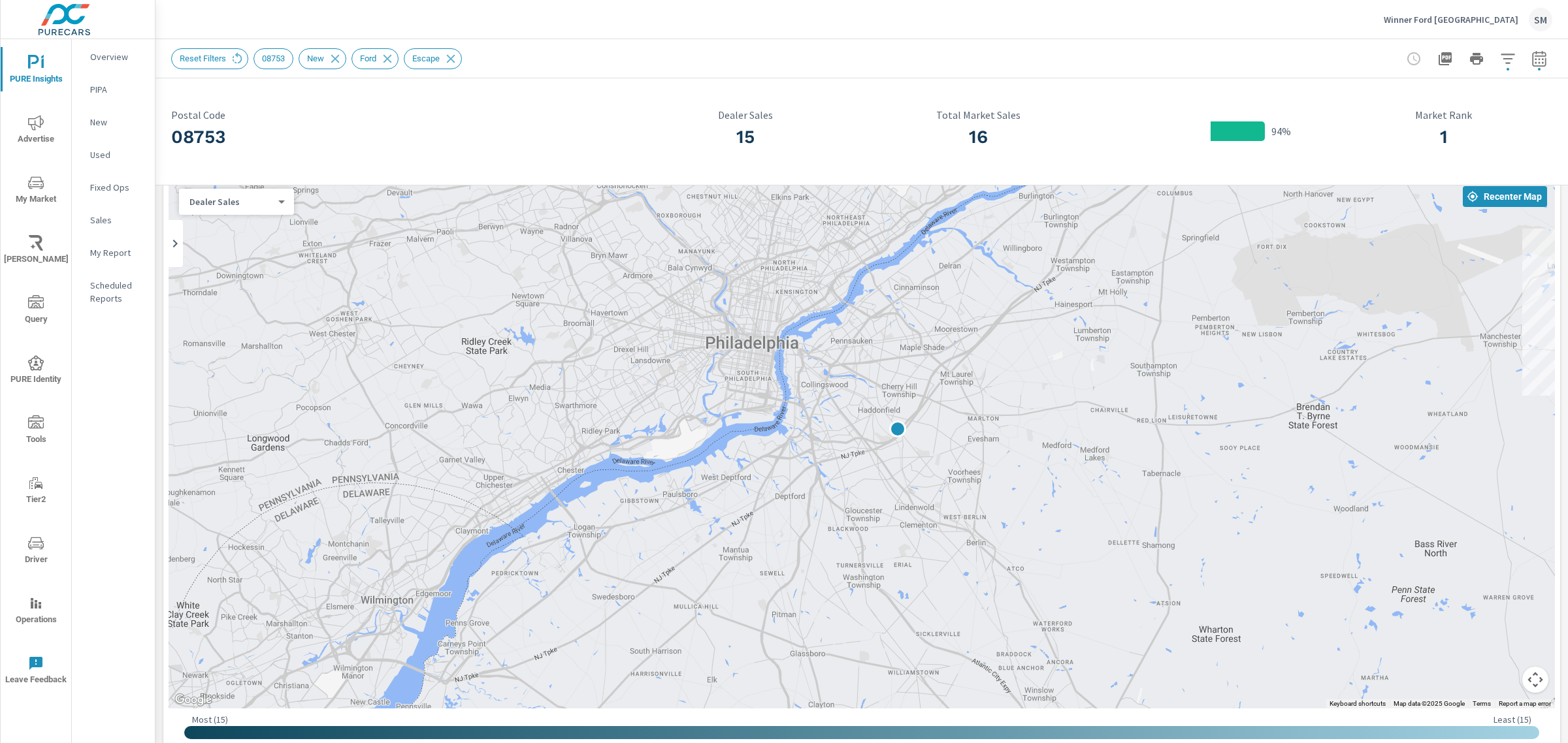
drag, startPoint x: 823, startPoint y: 442, endPoint x: 308, endPoint y: 349, distance: 523.3
click at [308, 349] on div at bounding box center [862, 443] width 1386 height 530
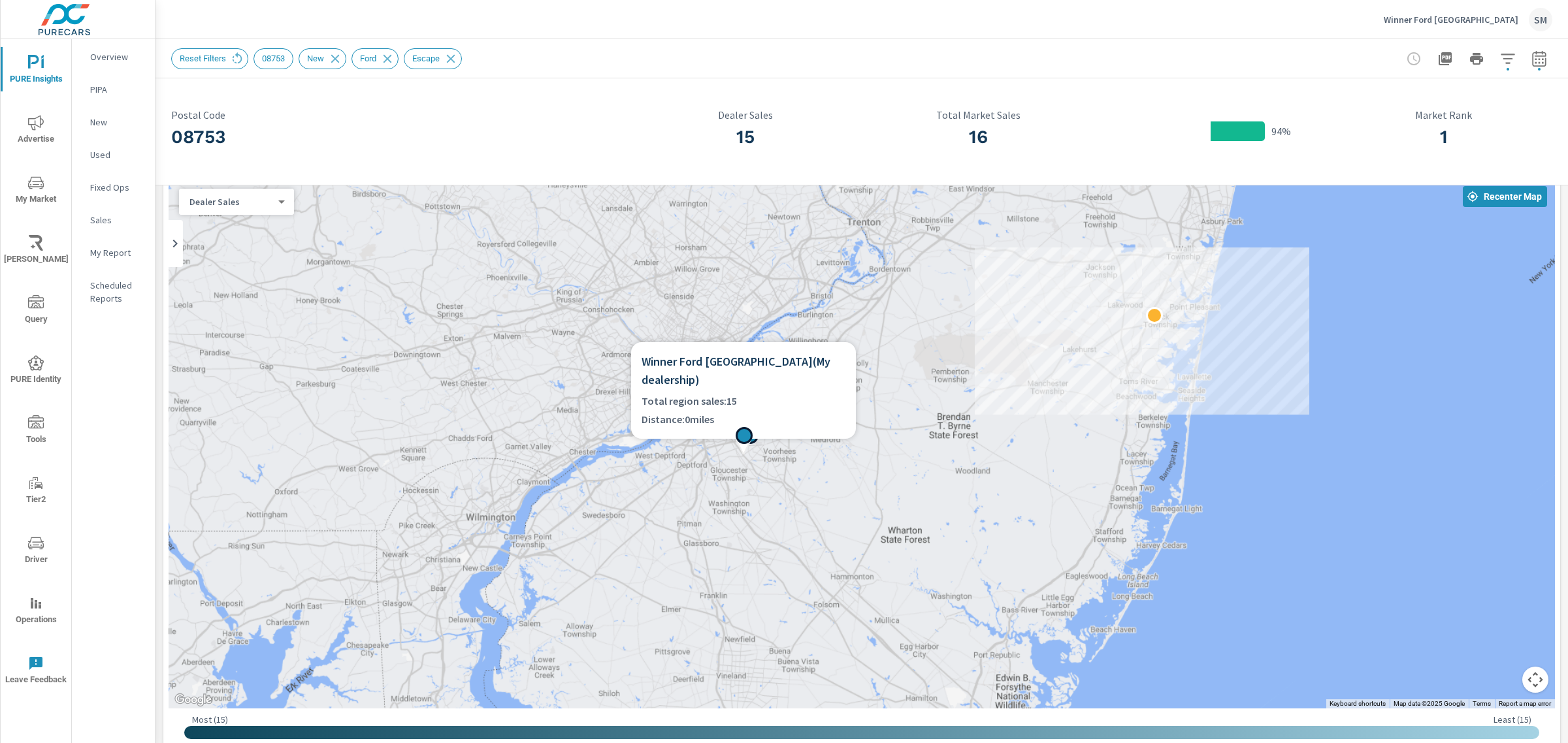
click at [743, 436] on div at bounding box center [744, 436] width 17 height 17
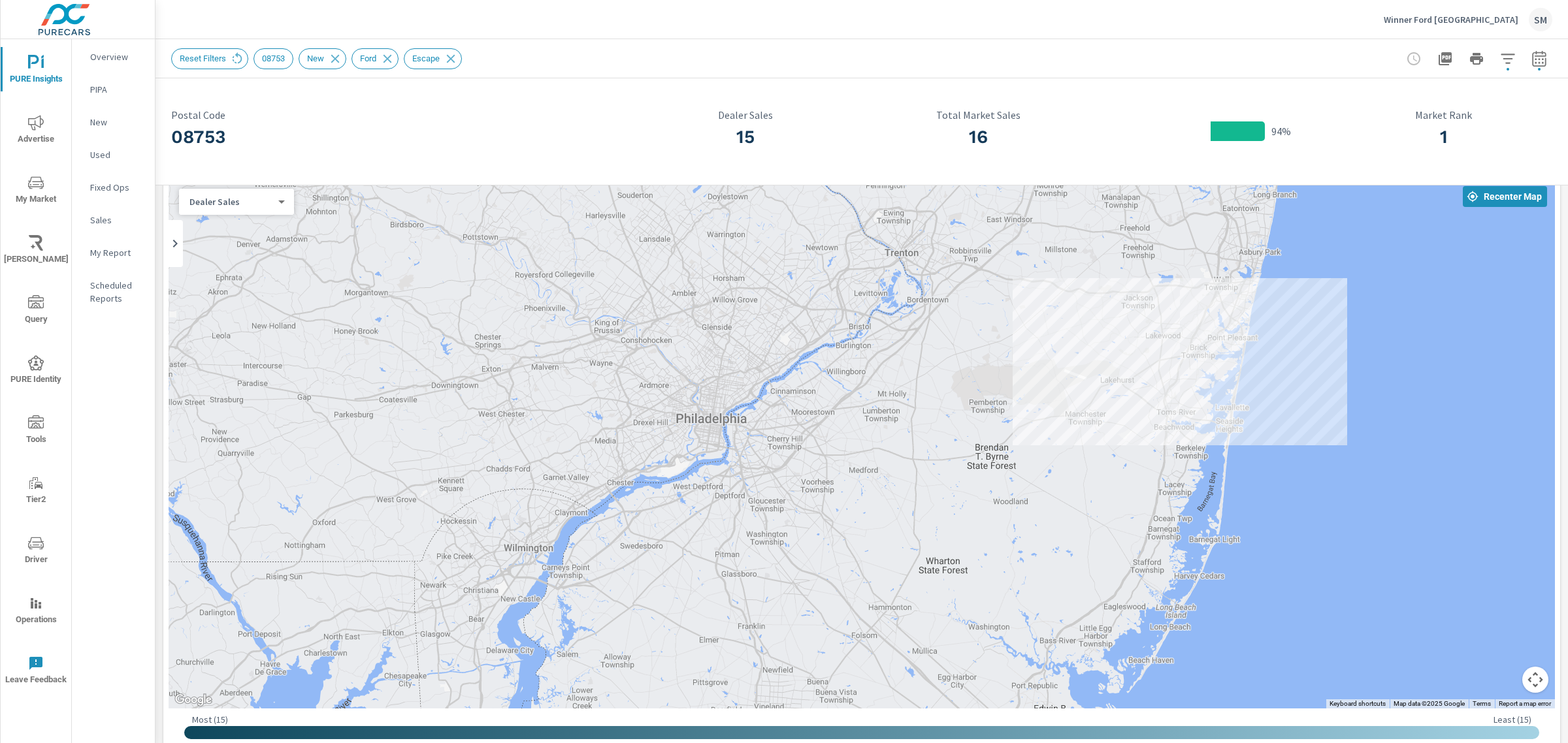
drag, startPoint x: 894, startPoint y: 484, endPoint x: 931, endPoint y: 508, distance: 44.1
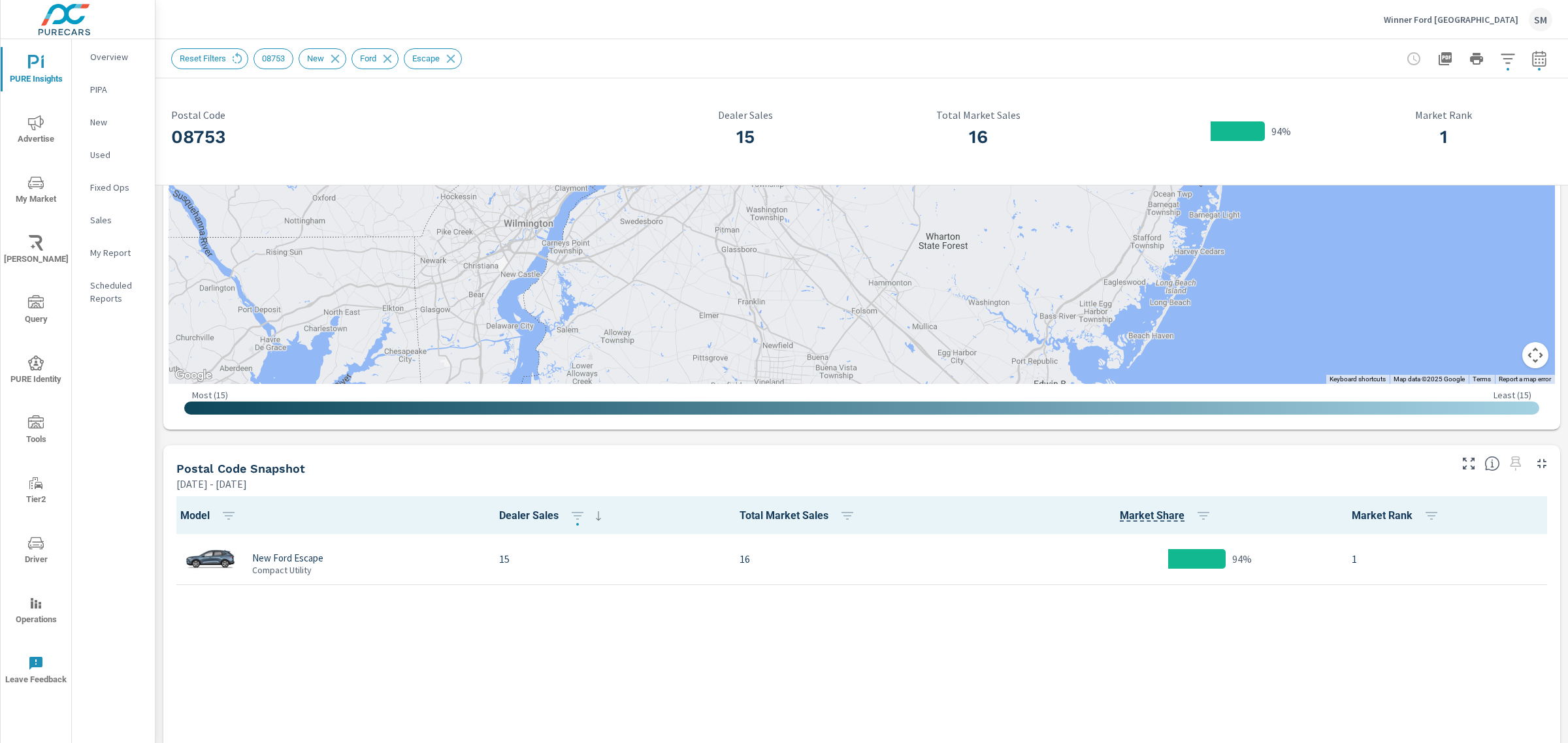
scroll to position [417, 0]
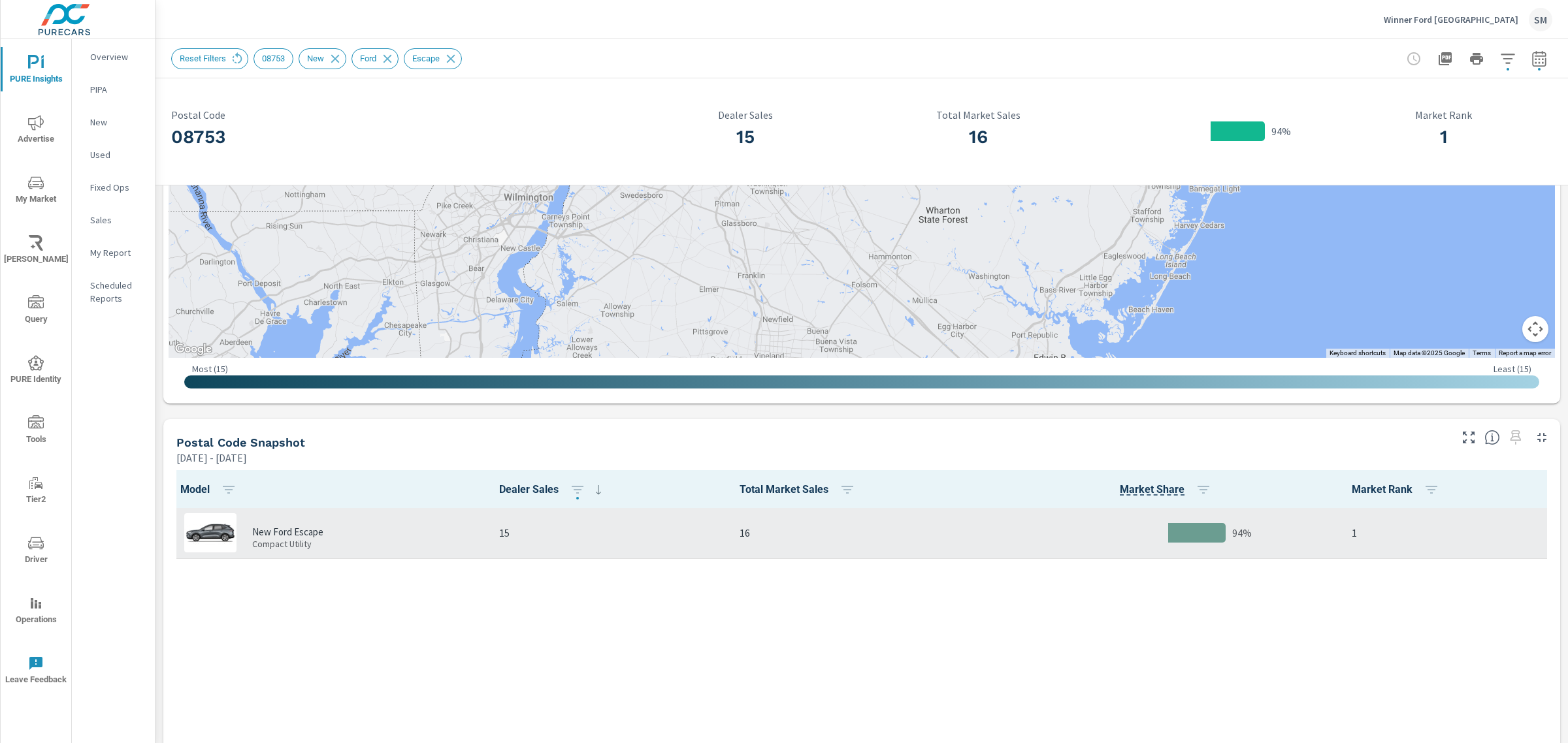
click at [517, 529] on p "15" at bounding box center [608, 532] width 220 height 16
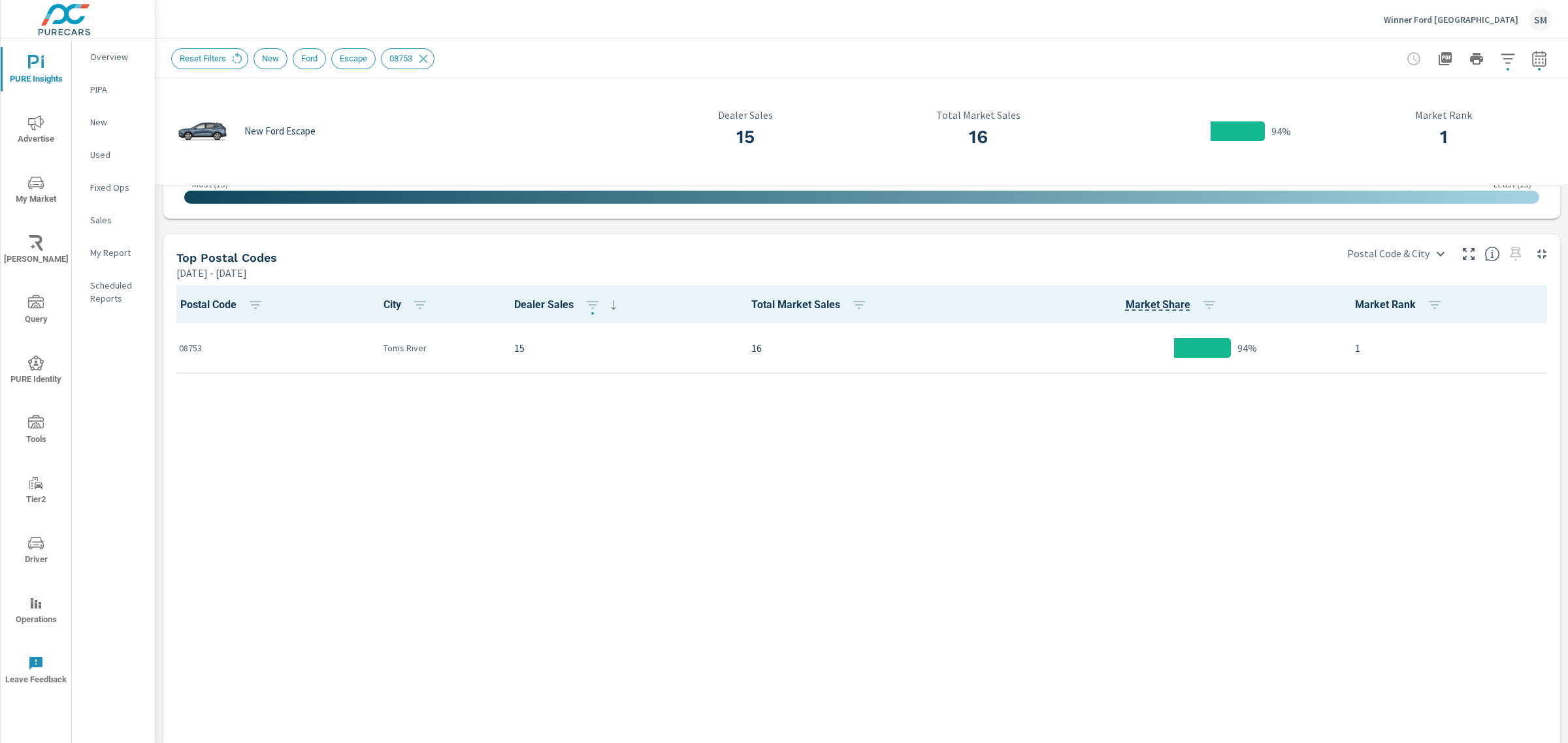
scroll to position [619, 0]
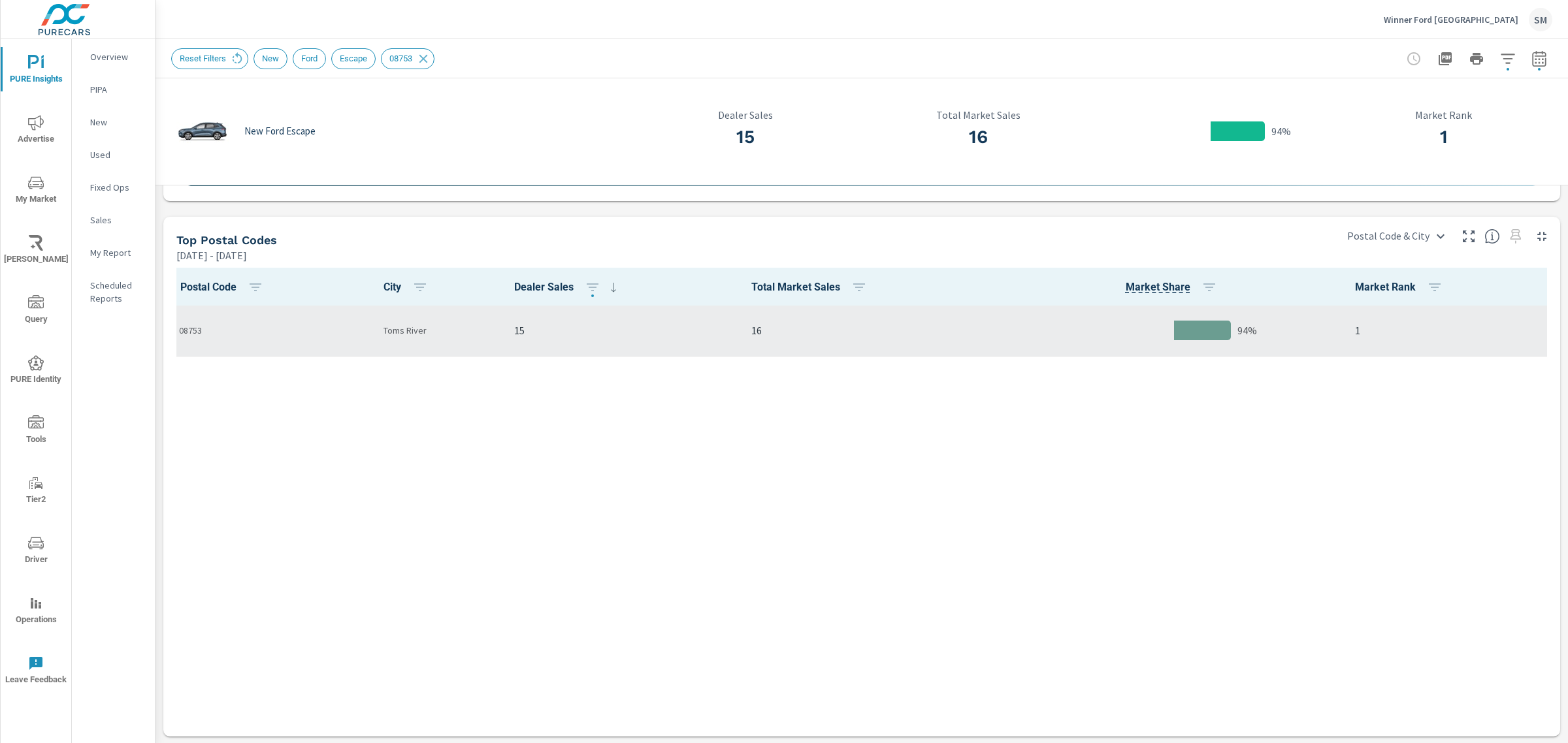
click at [574, 342] on div "15" at bounding box center [622, 331] width 216 height 40
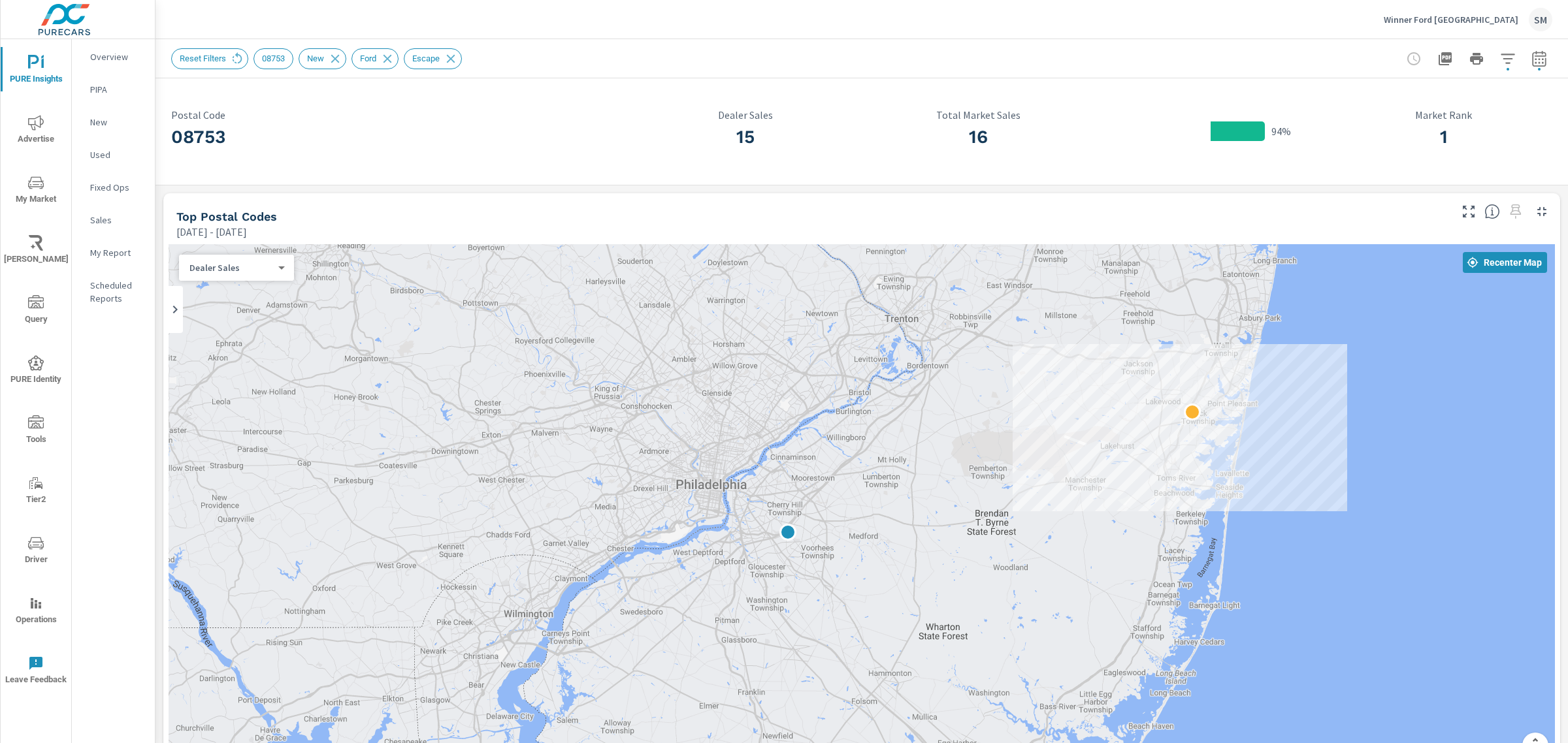
scroll to position [76, 0]
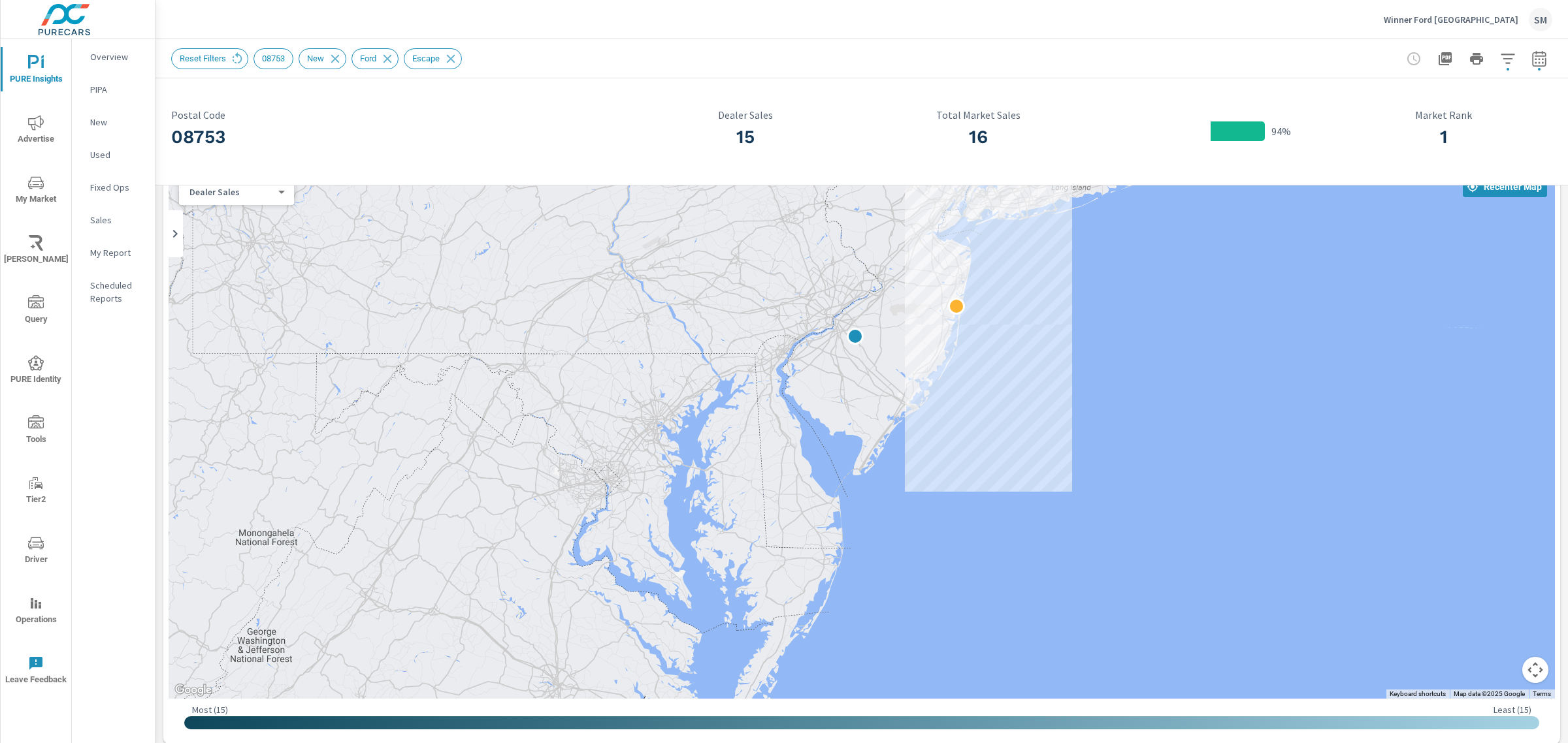
drag, startPoint x: 742, startPoint y: 354, endPoint x: 1018, endPoint y: 323, distance: 277.7
click at [1018, 323] on div at bounding box center [862, 433] width 1386 height 530
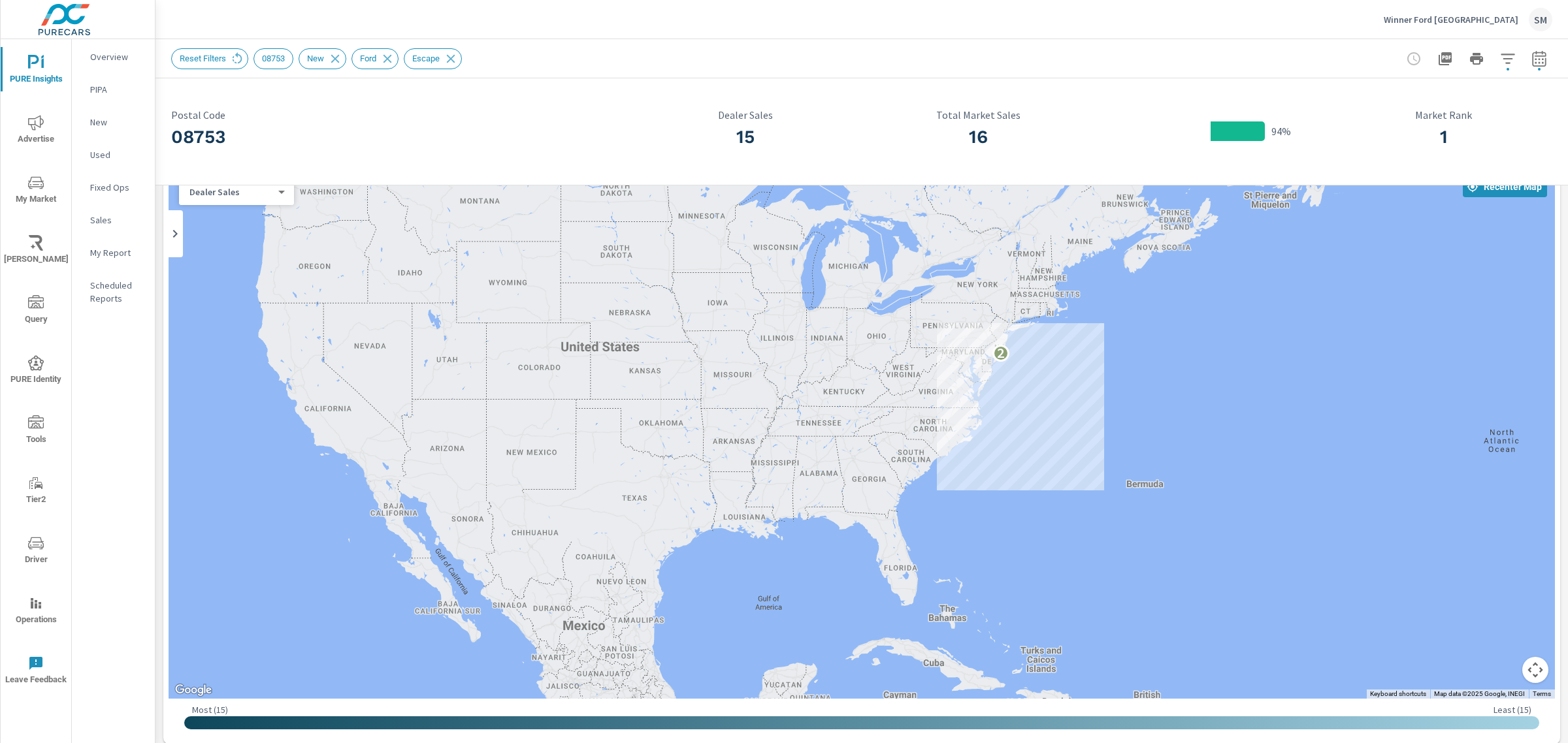
drag, startPoint x: 1027, startPoint y: 299, endPoint x: 1007, endPoint y: 347, distance: 52.0
click at [1007, 347] on div "2" at bounding box center [862, 433] width 1386 height 530
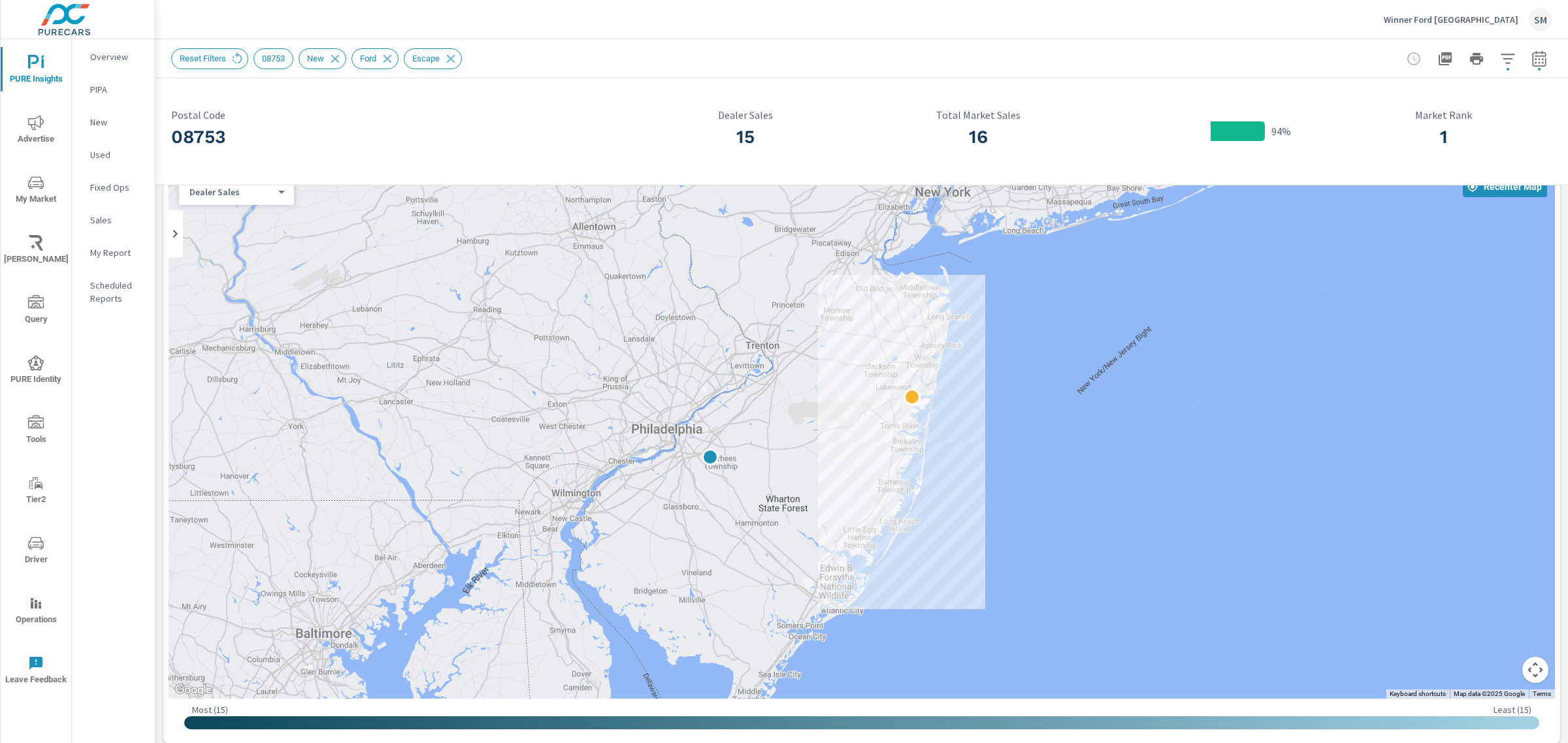
drag, startPoint x: 910, startPoint y: 272, endPoint x: 936, endPoint y: 415, distance: 145.3
click at [936, 415] on div at bounding box center [862, 433] width 1386 height 530
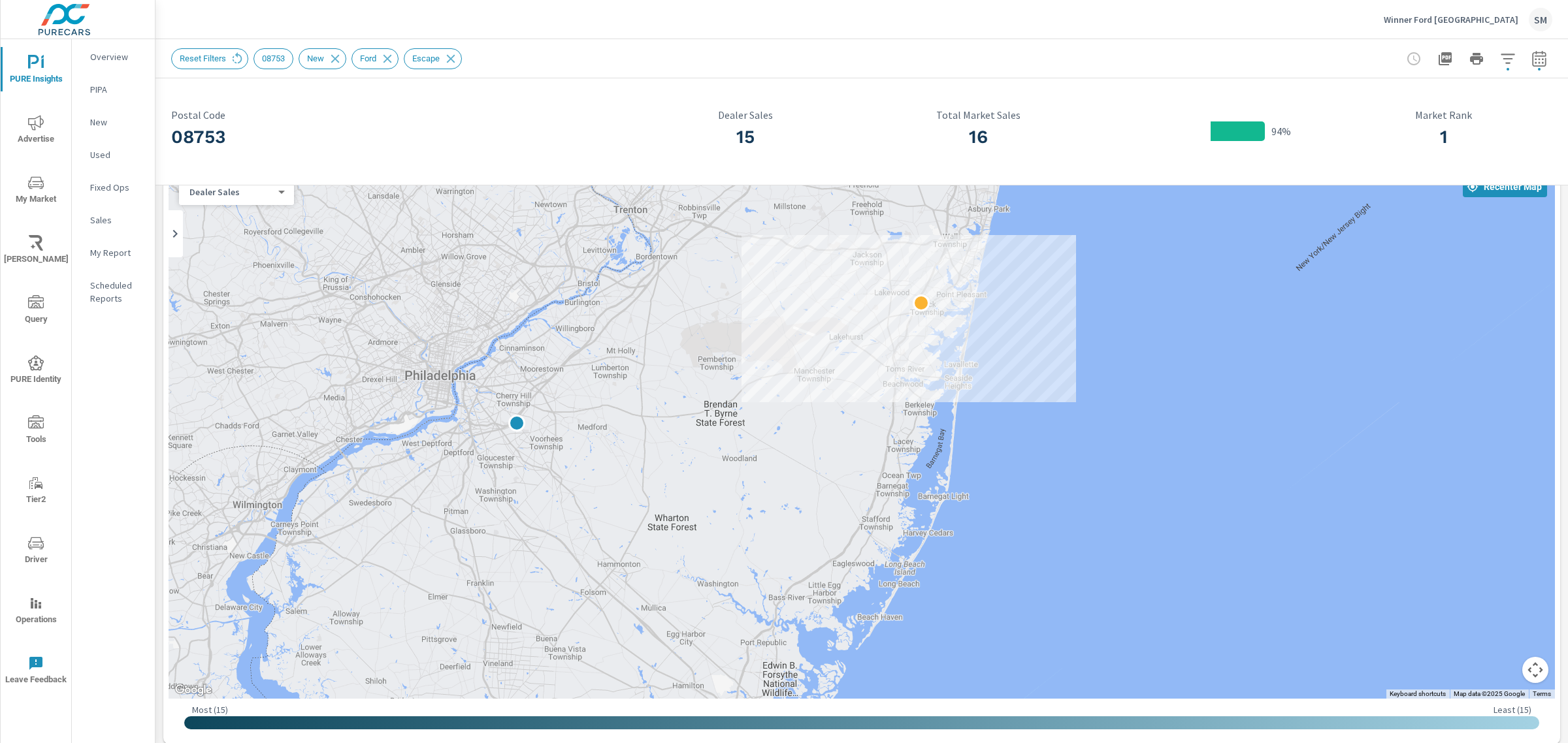
drag, startPoint x: 936, startPoint y: 415, endPoint x: 985, endPoint y: 345, distance: 85.4
click at [985, 345] on div at bounding box center [862, 433] width 1386 height 530
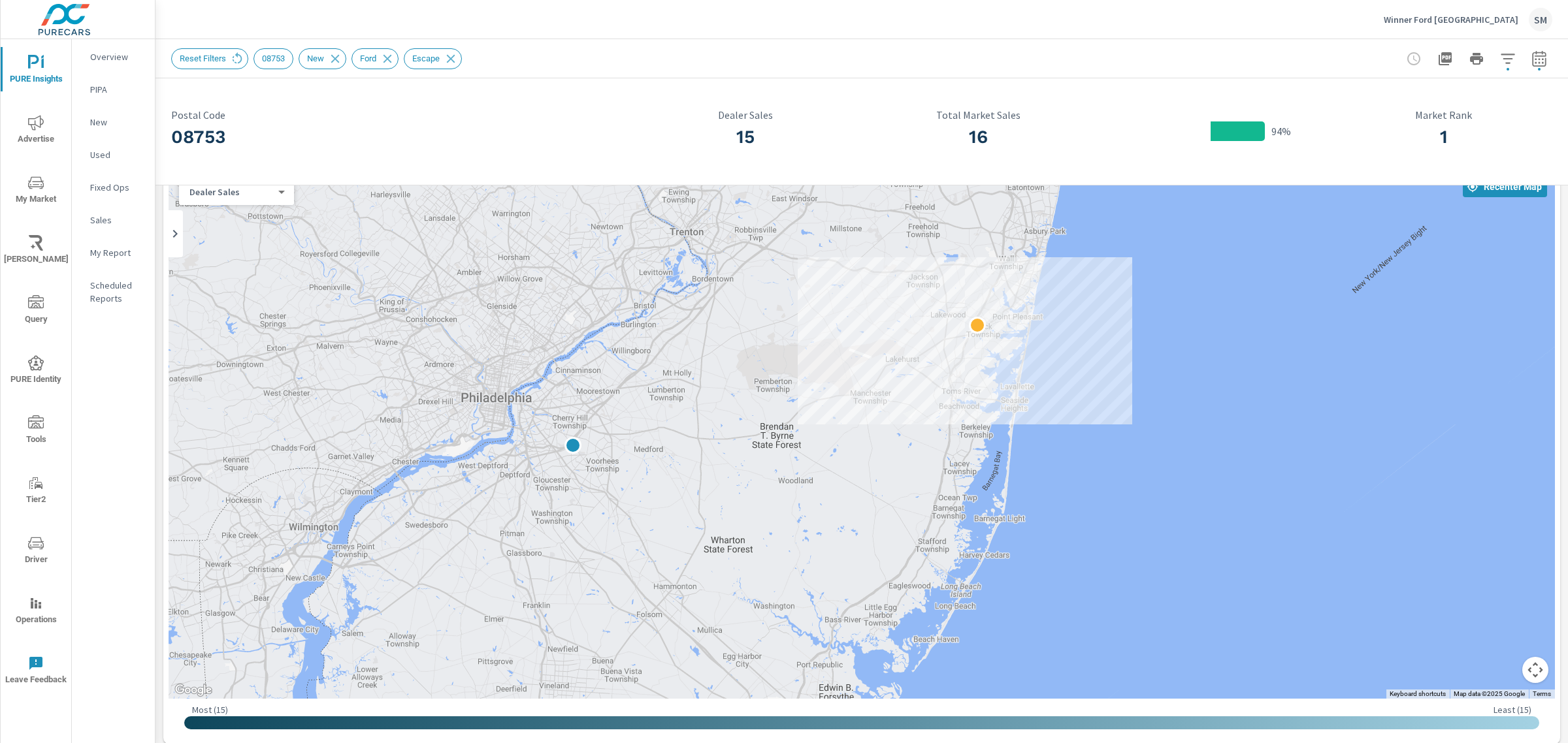
drag, startPoint x: 931, startPoint y: 328, endPoint x: 997, endPoint y: 349, distance: 69.3
click at [997, 349] on div at bounding box center [862, 433] width 1386 height 530
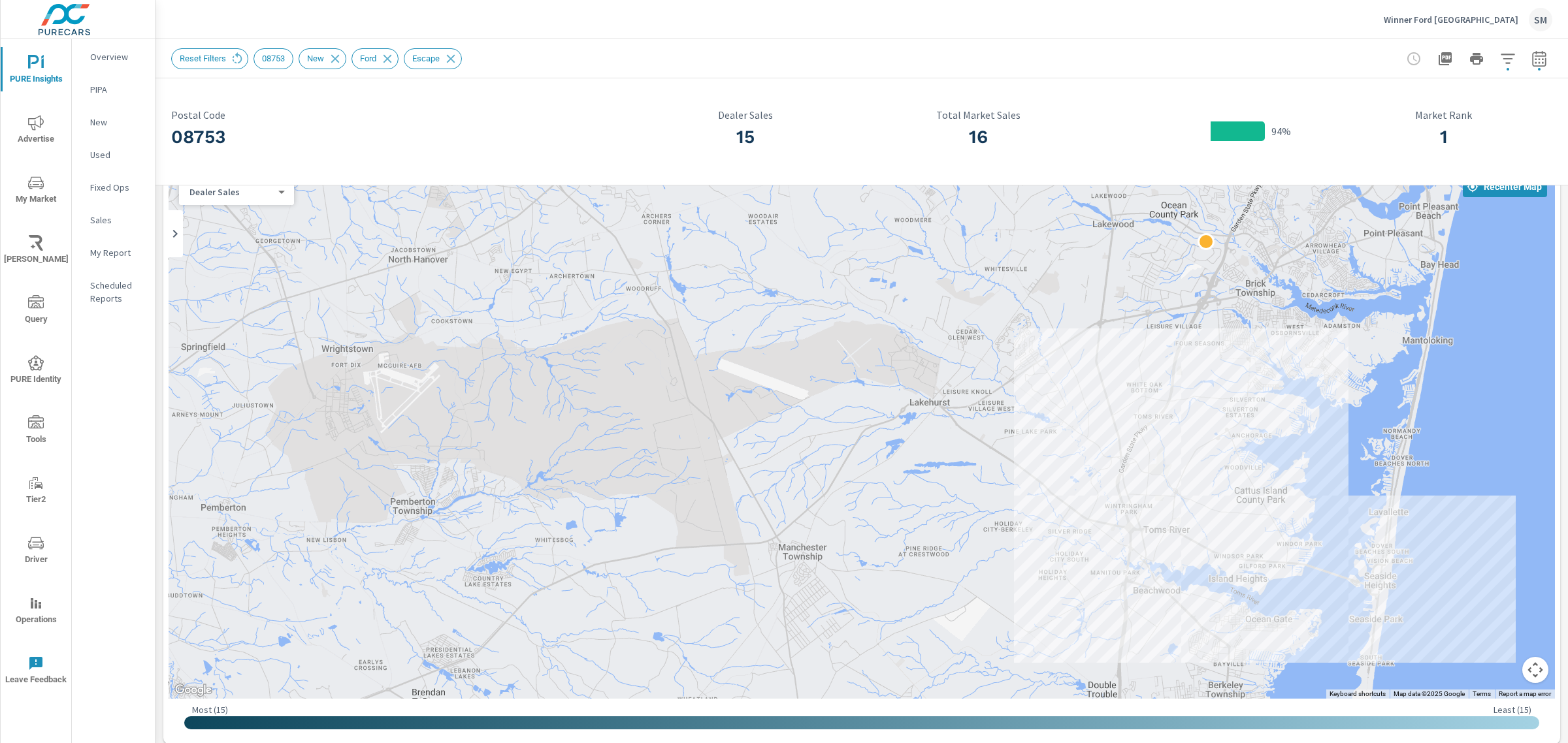
drag, startPoint x: 945, startPoint y: 360, endPoint x: 1282, endPoint y: 373, distance: 337.3
click at [1282, 373] on div at bounding box center [862, 433] width 1386 height 530
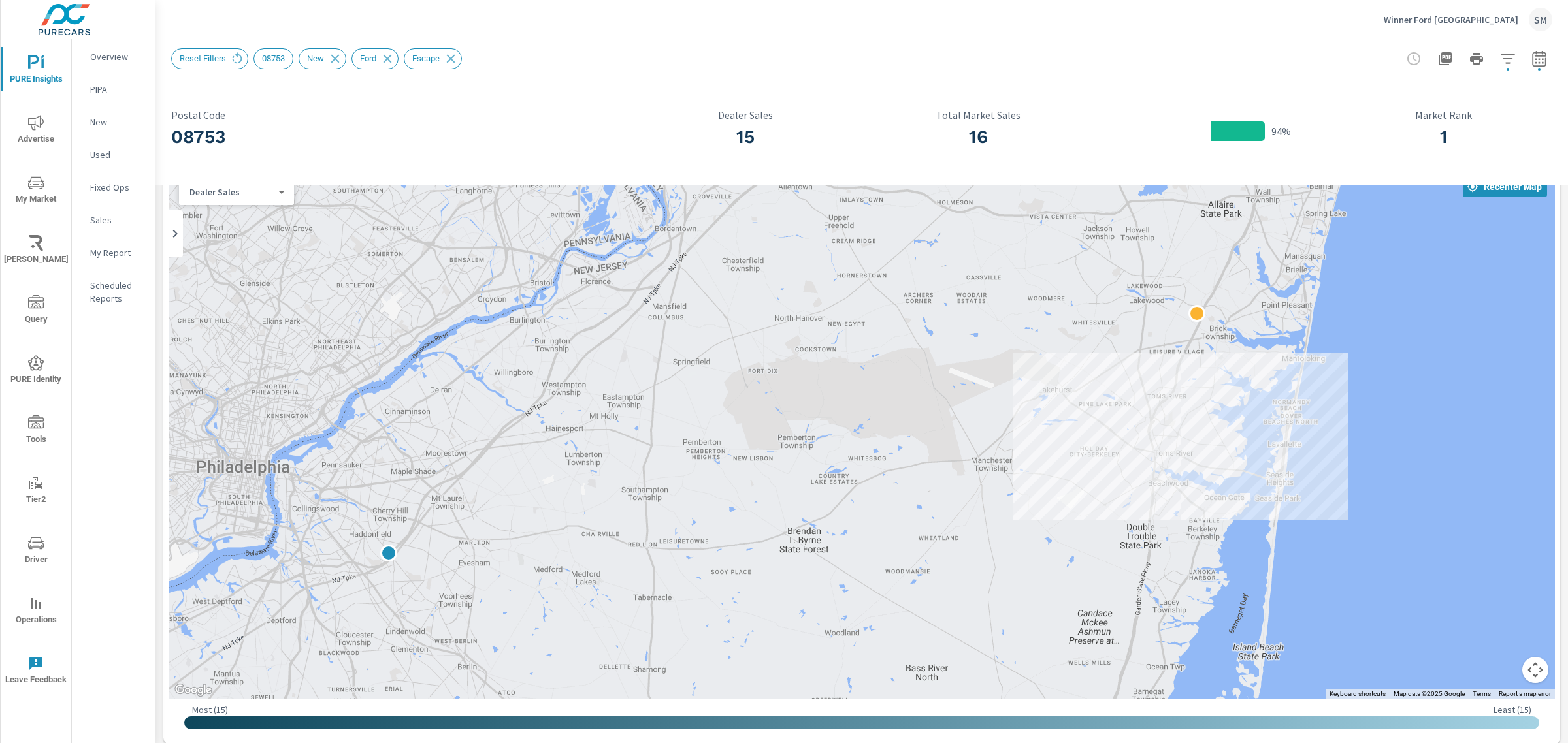
drag, startPoint x: 1246, startPoint y: 385, endPoint x: 1193, endPoint y: 388, distance: 53.1
click at [1193, 388] on div at bounding box center [862, 433] width 1386 height 530
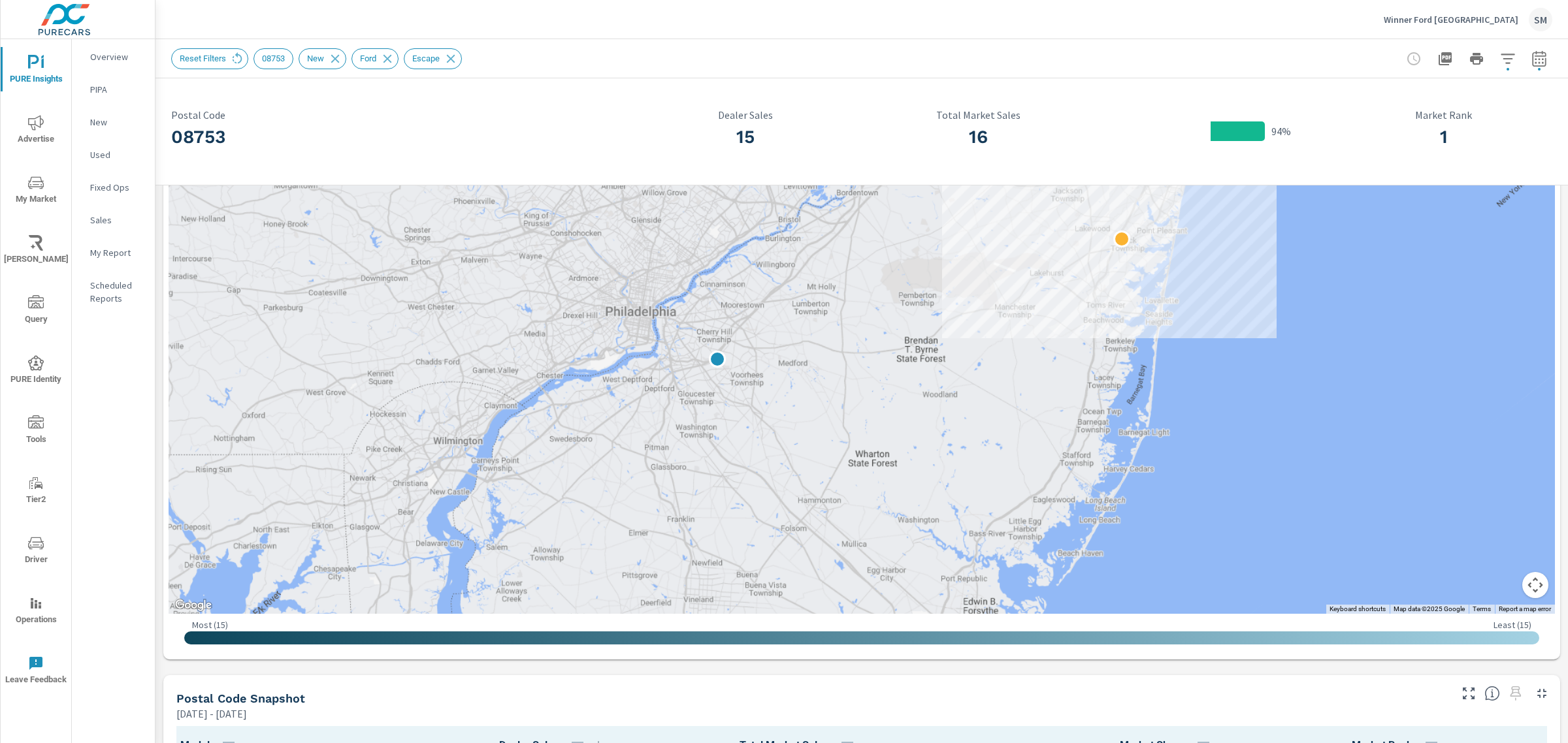
scroll to position [160, 0]
click at [33, 417] on icon "nav menu" at bounding box center [35, 421] width 16 height 13
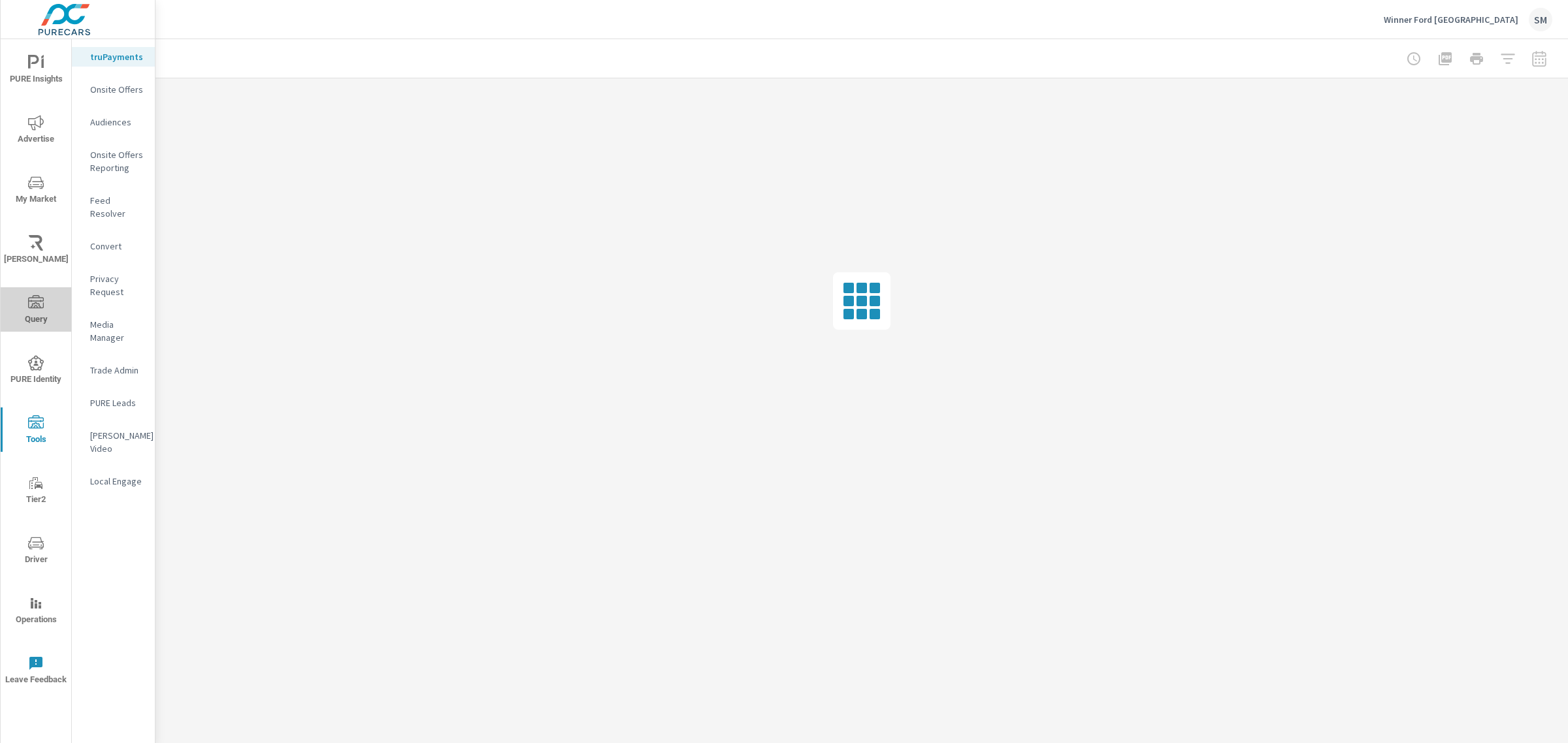
click at [40, 306] on icon "nav menu" at bounding box center [35, 303] width 16 height 16
